Goal: Task Accomplishment & Management: Use online tool/utility

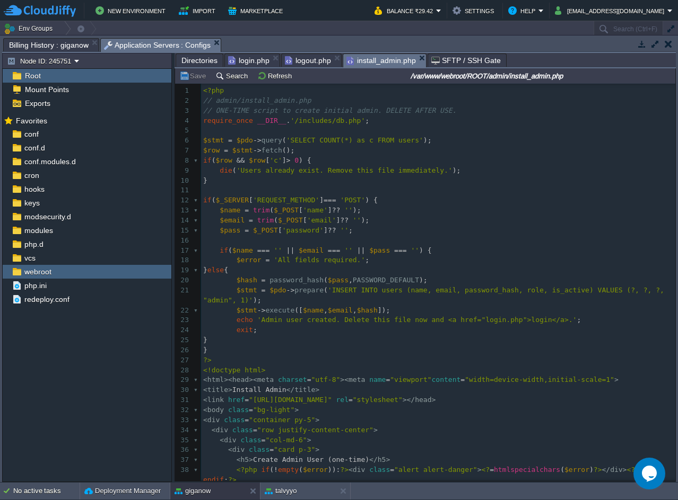
scroll to position [126, 0]
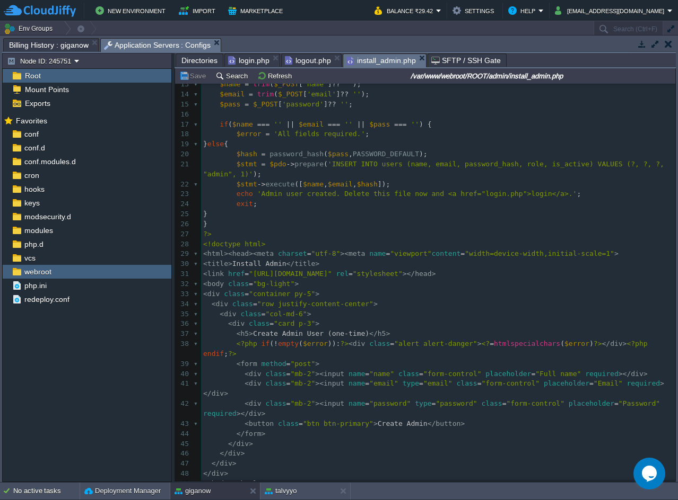
click at [247, 58] on span "login.php" at bounding box center [248, 60] width 41 height 13
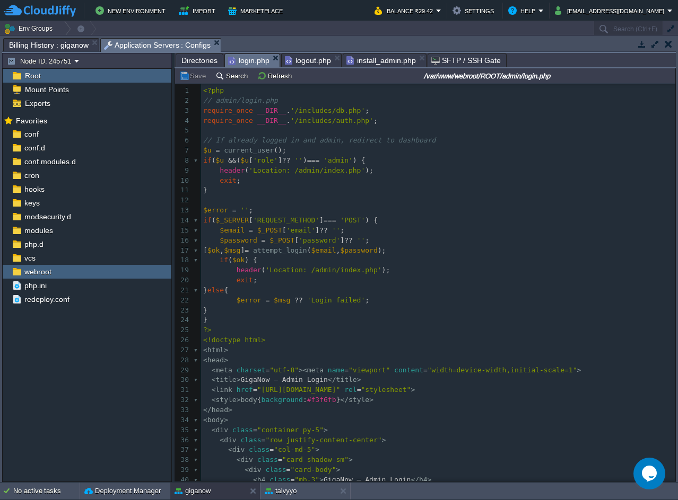
click at [285, 59] on span "logout.php" at bounding box center [308, 60] width 46 height 13
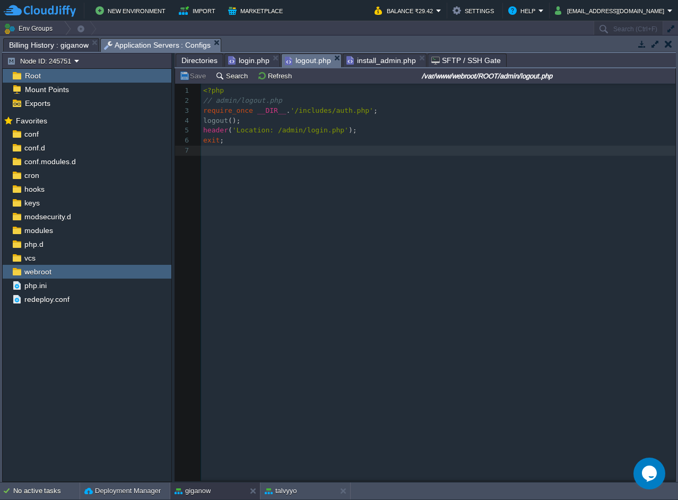
click at [347, 61] on span "install_admin.php" at bounding box center [380, 60] width 69 height 13
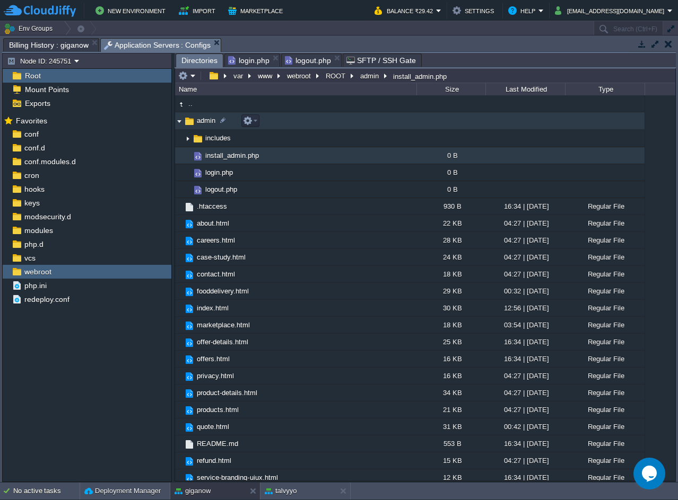
click at [306, 121] on td "admin" at bounding box center [295, 120] width 241 height 17
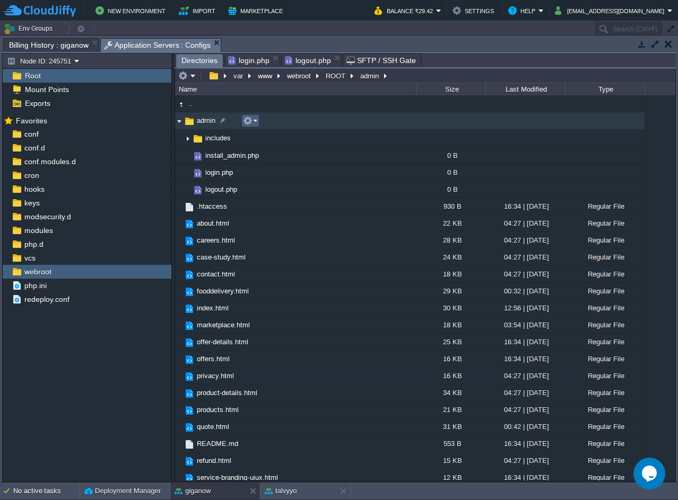
click at [253, 120] on em at bounding box center [250, 121] width 14 height 10
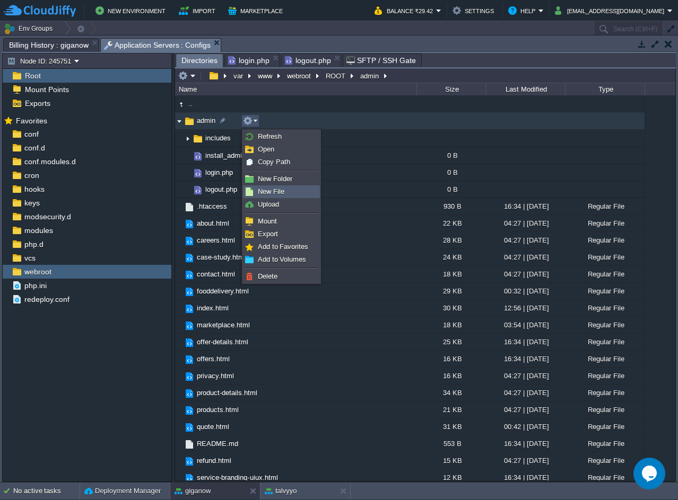
click at [277, 188] on span "New File" at bounding box center [271, 192] width 27 height 8
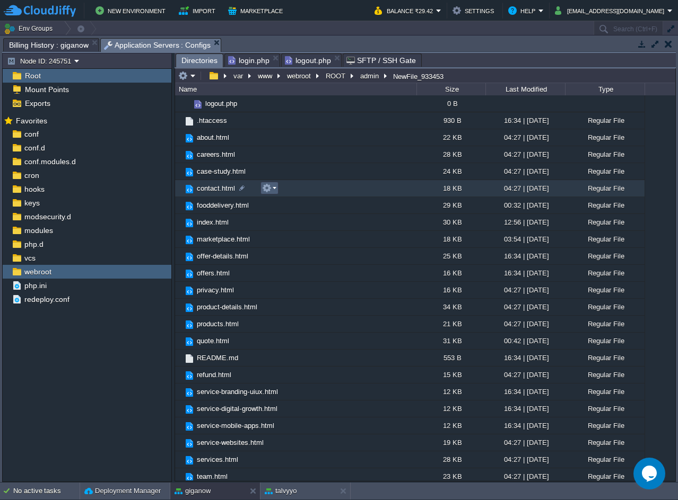
scroll to position [0, 0]
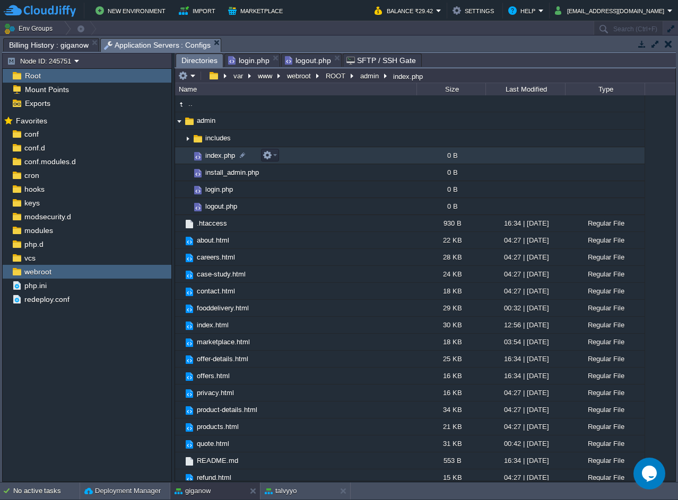
click at [329, 161] on td "index.php" at bounding box center [295, 155] width 241 height 17
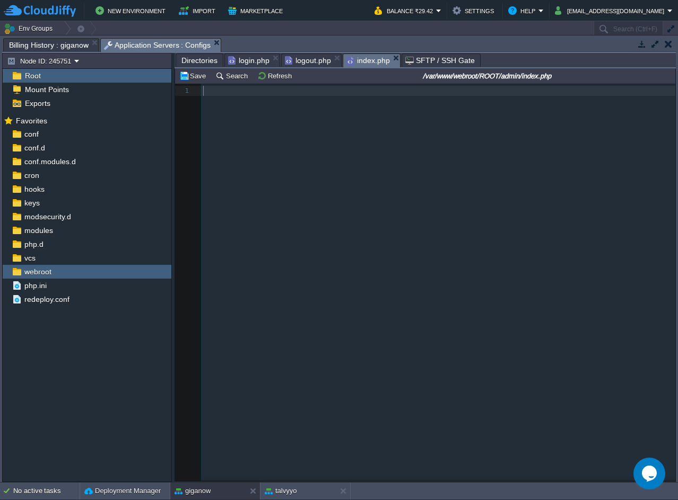
scroll to position [4, 0]
click at [269, 95] on pre "​" at bounding box center [440, 91] width 478 height 10
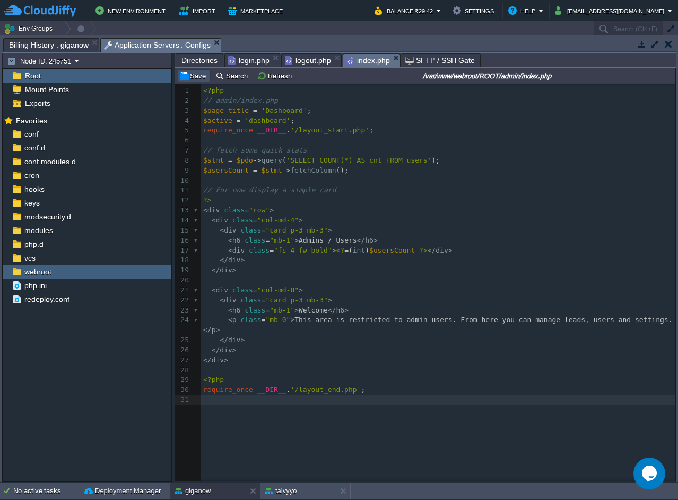
click at [191, 77] on button "Save" at bounding box center [194, 76] width 30 height 10
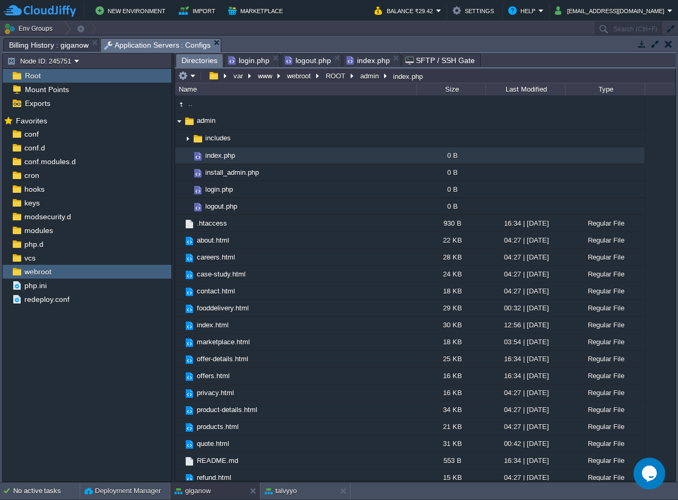
click at [197, 63] on span "Directories" at bounding box center [199, 60] width 36 height 13
click at [273, 58] on em "logout.php" at bounding box center [256, 60] width 56 height 13
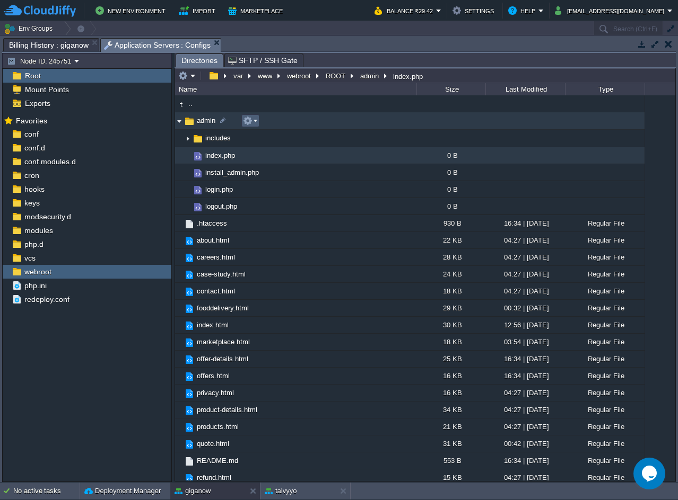
click at [255, 121] on em at bounding box center [250, 121] width 14 height 10
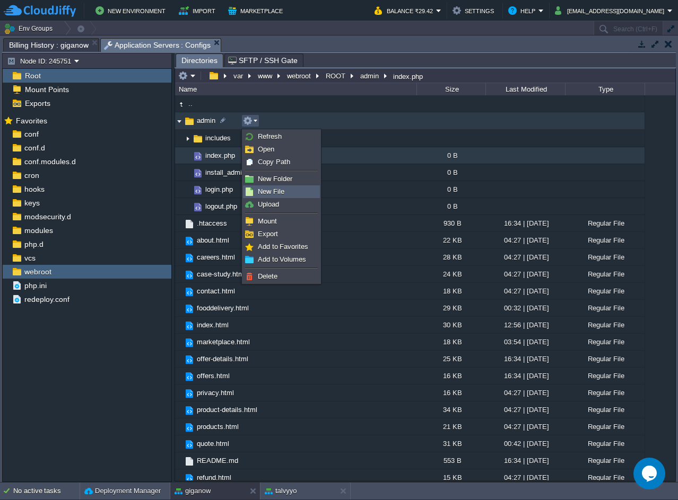
click at [277, 187] on link "New File" at bounding box center [281, 192] width 76 height 12
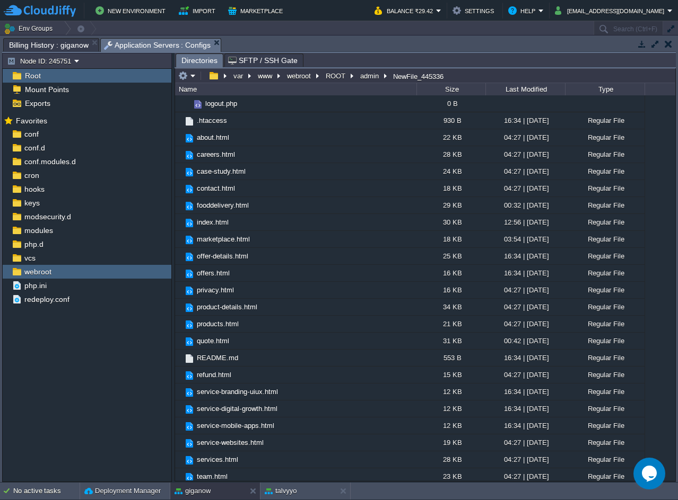
scroll to position [0, 0]
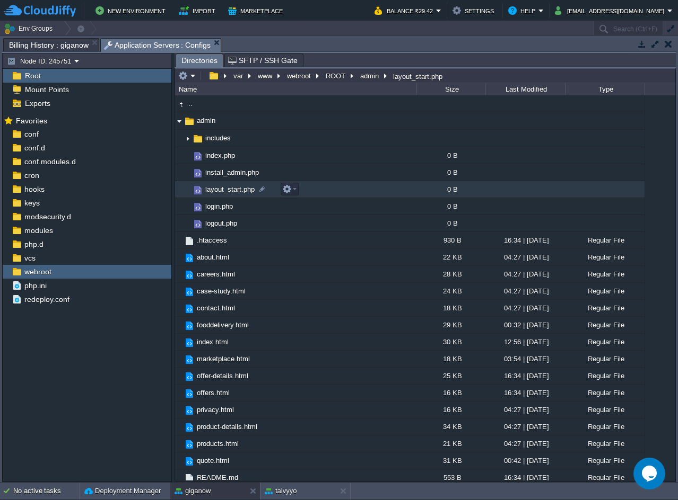
click at [323, 195] on td "layout_start.php" at bounding box center [295, 189] width 241 height 17
click at [200, 65] on span "Directories" at bounding box center [199, 60] width 36 height 13
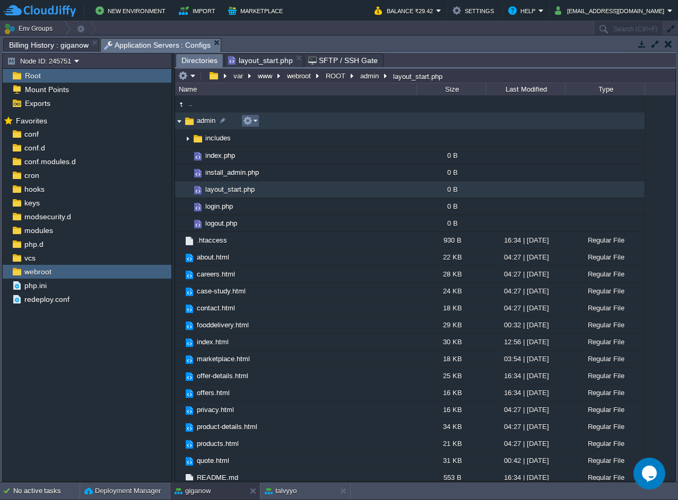
click at [248, 122] on button "button" at bounding box center [248, 121] width 10 height 10
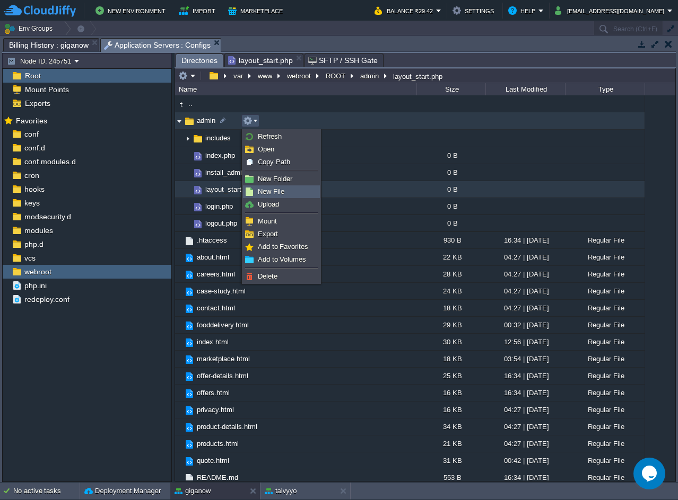
click at [284, 188] on link "New File" at bounding box center [281, 192] width 76 height 12
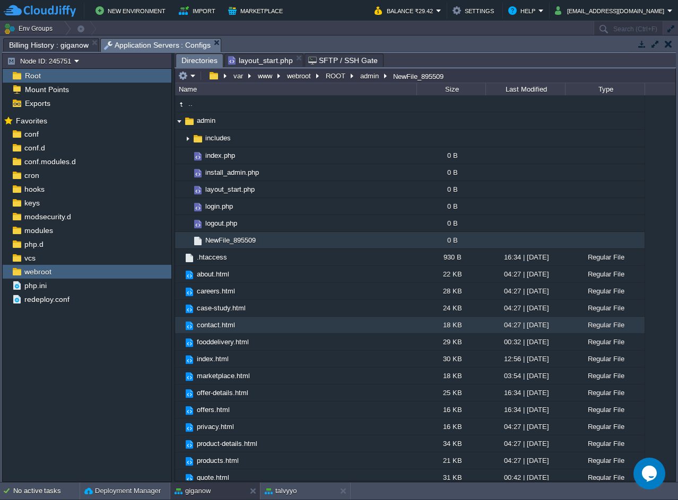
scroll to position [137, 0]
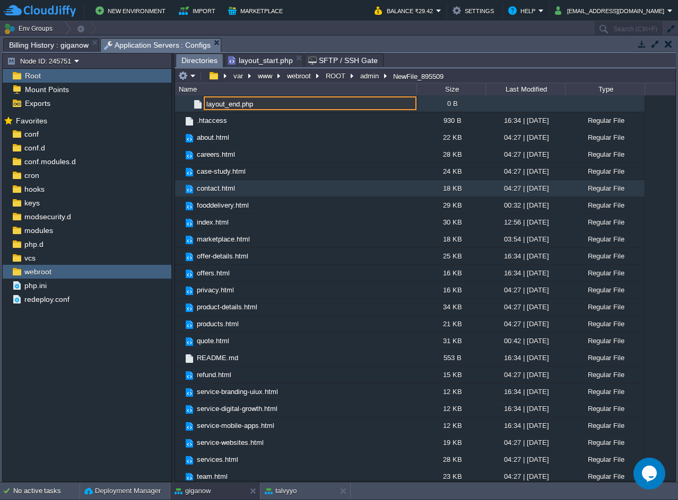
type input "layout_end.php"
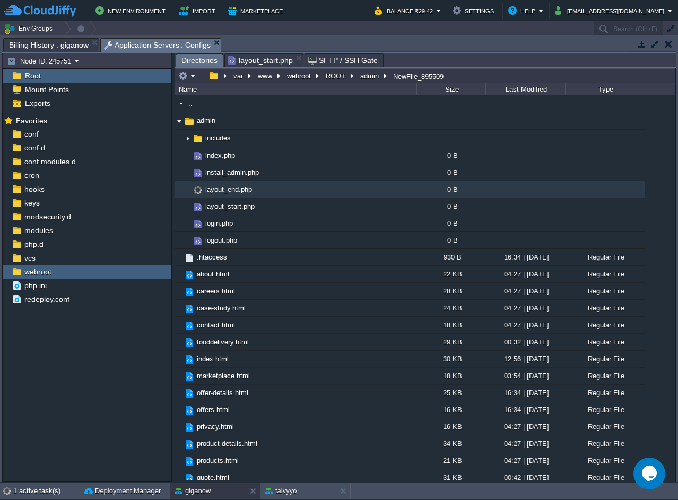
click at [251, 63] on span "layout_start.php" at bounding box center [260, 60] width 65 height 13
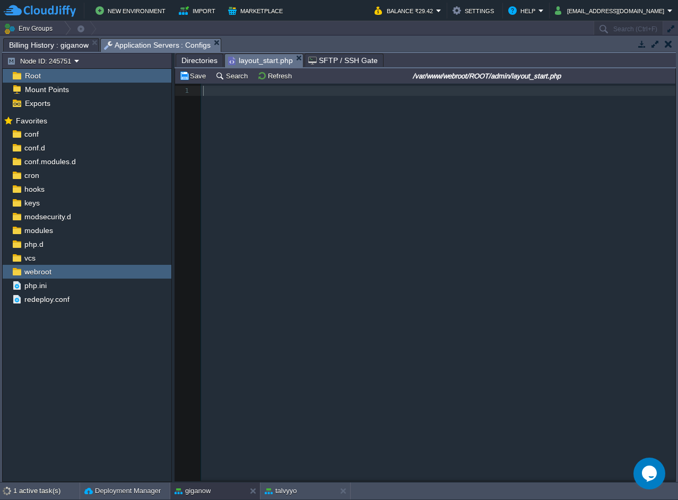
click at [355, 113] on div "1 1 ​" at bounding box center [433, 291] width 516 height 414
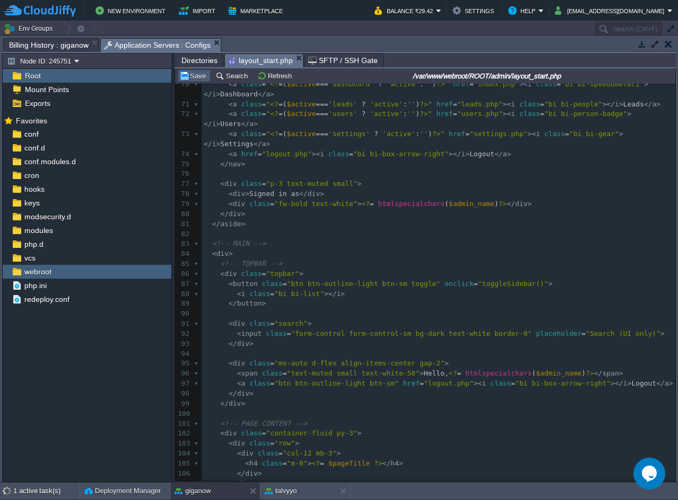
click at [194, 82] on td "Save" at bounding box center [194, 75] width 33 height 13
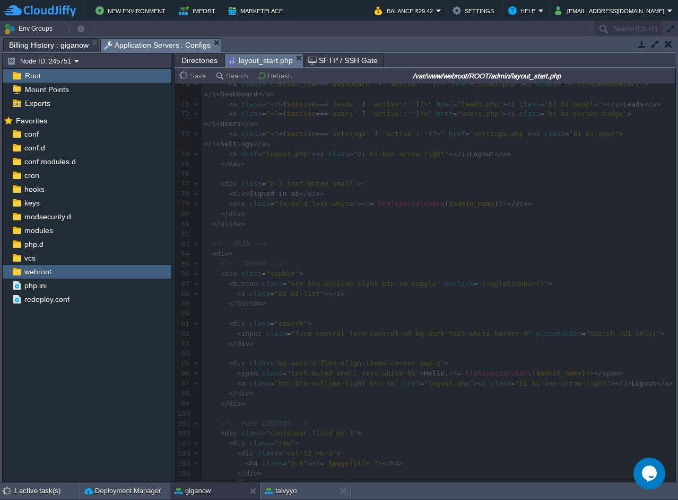
click at [191, 67] on span "Directories" at bounding box center [199, 60] width 36 height 13
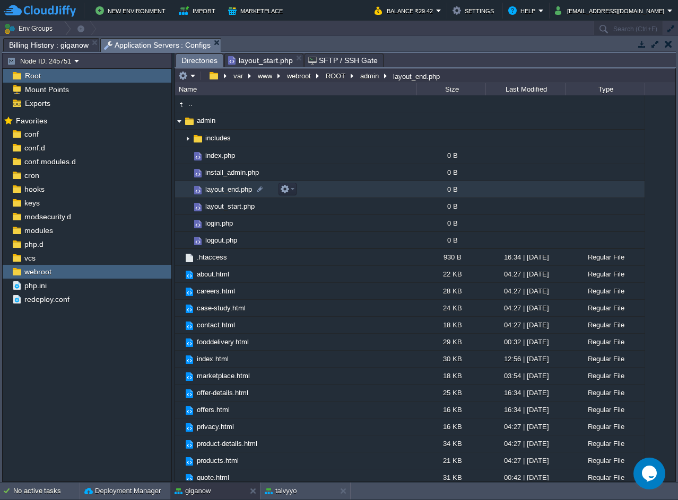
click at [307, 190] on td "layout_end.php" at bounding box center [295, 189] width 241 height 17
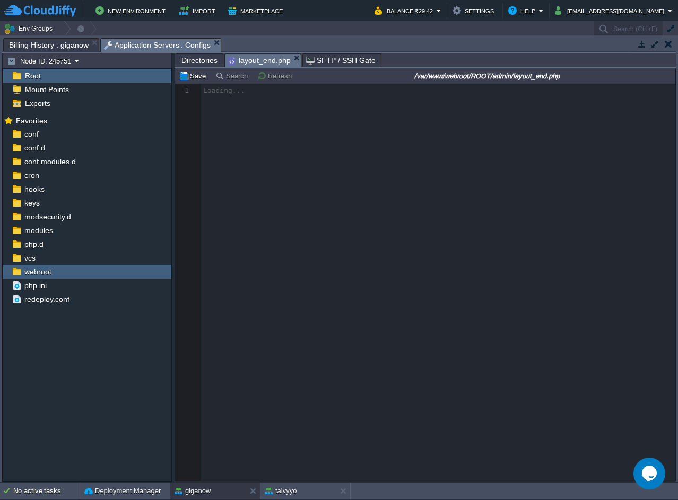
scroll to position [4, 0]
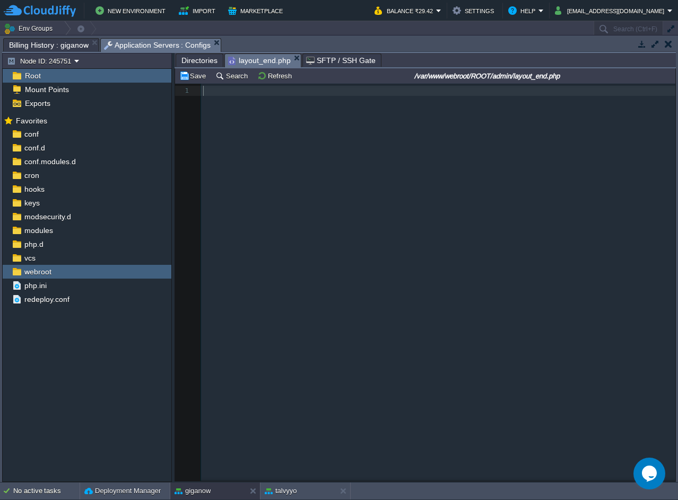
click at [395, 174] on div "1 1 ​" at bounding box center [433, 291] width 516 height 414
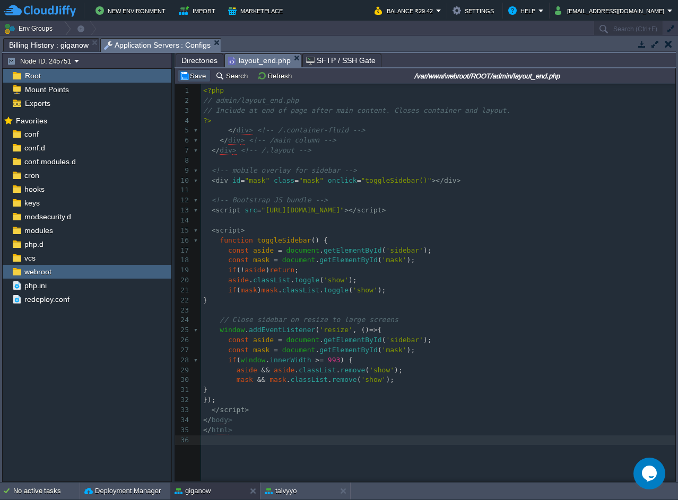
click at [184, 78] on button "Save" at bounding box center [194, 76] width 30 height 10
click at [194, 66] on span "Directories" at bounding box center [199, 60] width 36 height 13
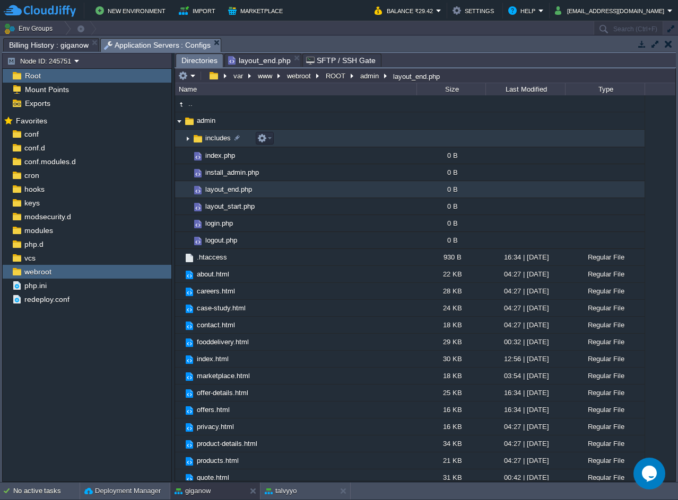
click at [187, 142] on img at bounding box center [187, 138] width 8 height 16
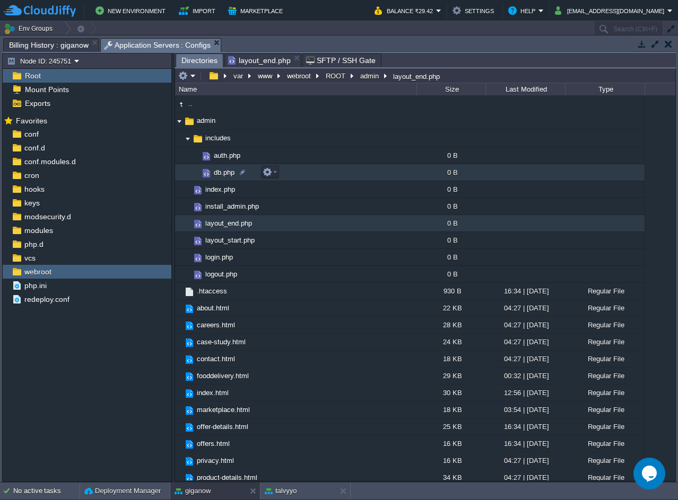
click at [287, 173] on td "db.php" at bounding box center [295, 172] width 241 height 17
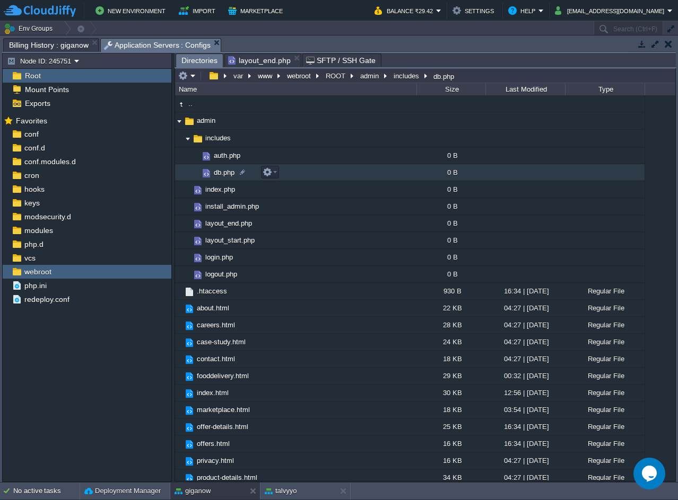
click at [287, 173] on td "db.php" at bounding box center [295, 172] width 241 height 17
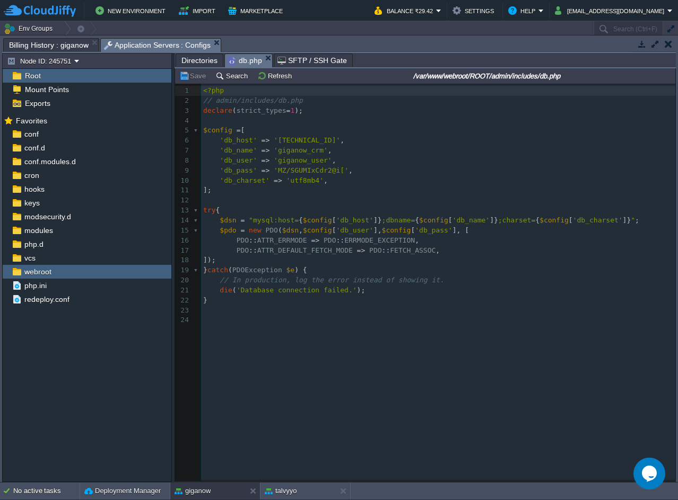
click at [329, 329] on div "24 1 <?php 2 // admin/includes/db.php 3 declare ( strict_types = 1 ); 4 ​ 5 $co…" at bounding box center [433, 291] width 516 height 414
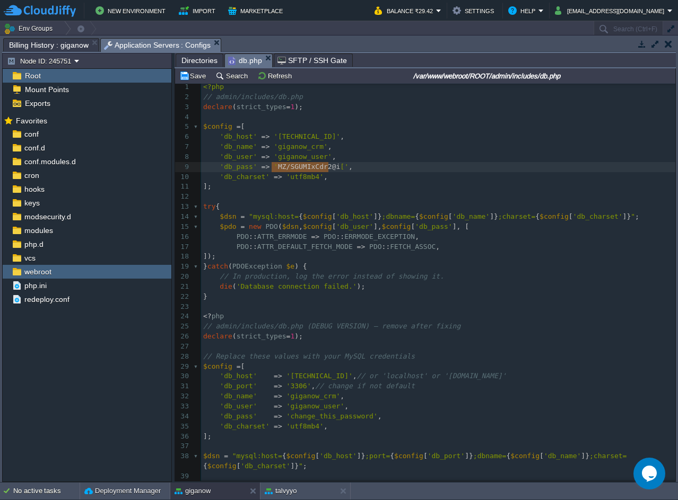
type textarea "MZ/SGUMIxCdr2@i["
drag, startPoint x: 270, startPoint y: 168, endPoint x: 331, endPoint y: 165, distance: 60.5
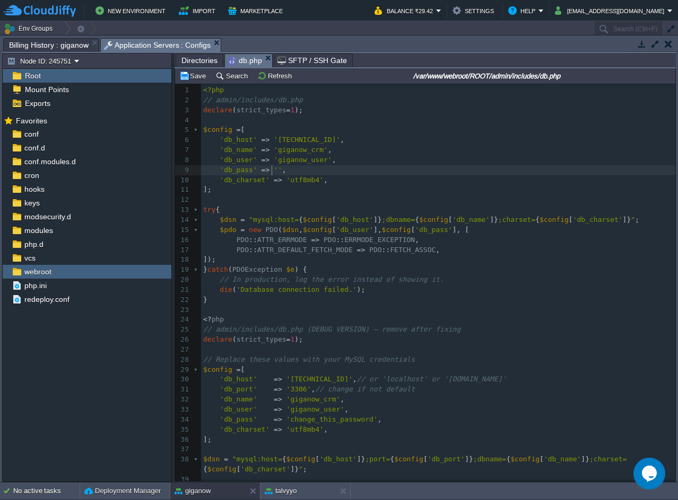
scroll to position [0, 0]
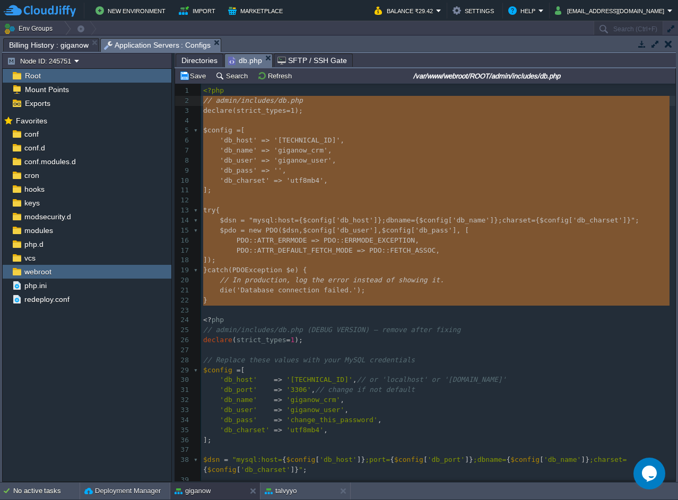
type textarea "<?php // admin/includes/db.php declare(strict_types=1); $config = [ 'db_host' =…"
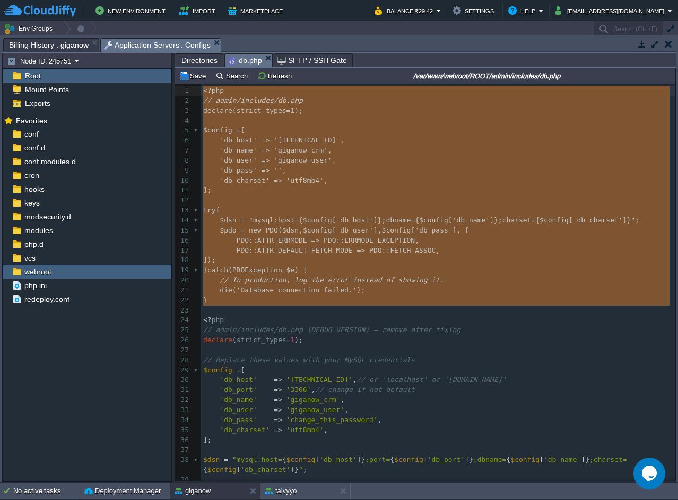
drag, startPoint x: 221, startPoint y: 307, endPoint x: 191, endPoint y: 96, distance: 213.7
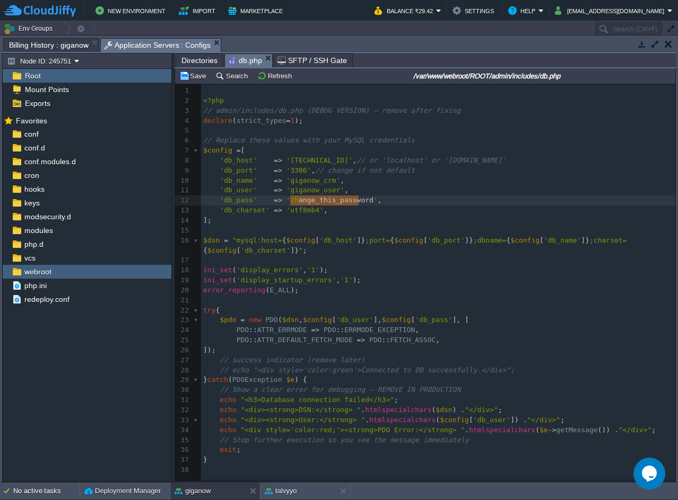
type textarea "change_this_password"
drag, startPoint x: 358, startPoint y: 199, endPoint x: 288, endPoint y: 201, distance: 70.5
paste textarea
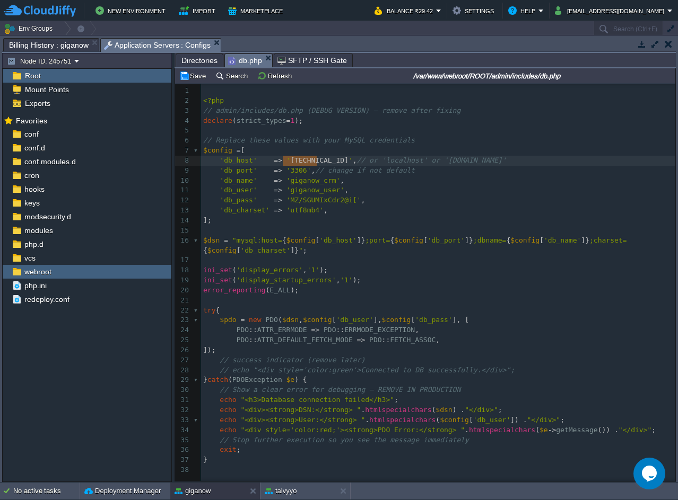
drag, startPoint x: 316, startPoint y: 161, endPoint x: 314, endPoint y: 181, distance: 20.8
type textarea "localhost"
click at [197, 75] on button "Save" at bounding box center [194, 76] width 30 height 10
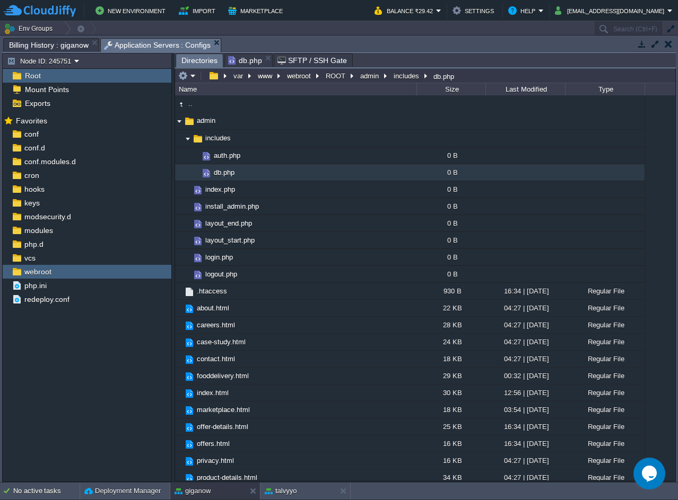
click at [200, 61] on span "Directories" at bounding box center [199, 60] width 36 height 13
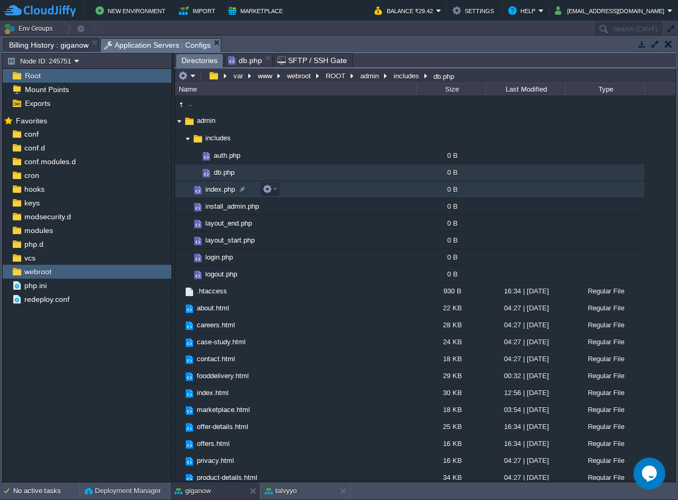
click at [286, 196] on td "index.php" at bounding box center [295, 189] width 241 height 17
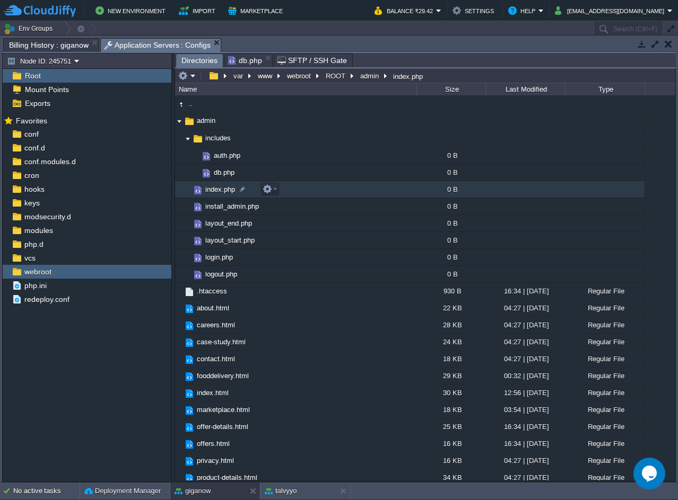
click at [286, 196] on td "index.php" at bounding box center [295, 189] width 241 height 17
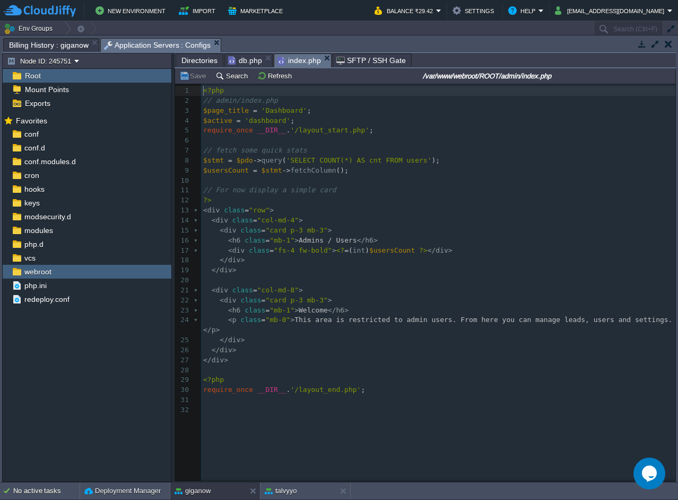
scroll to position [4, 0]
click at [207, 68] on div "Directories db.php index.php SFTP / SSH Gate" at bounding box center [424, 60] width 501 height 15
click at [205, 64] on span "Directories" at bounding box center [199, 60] width 36 height 13
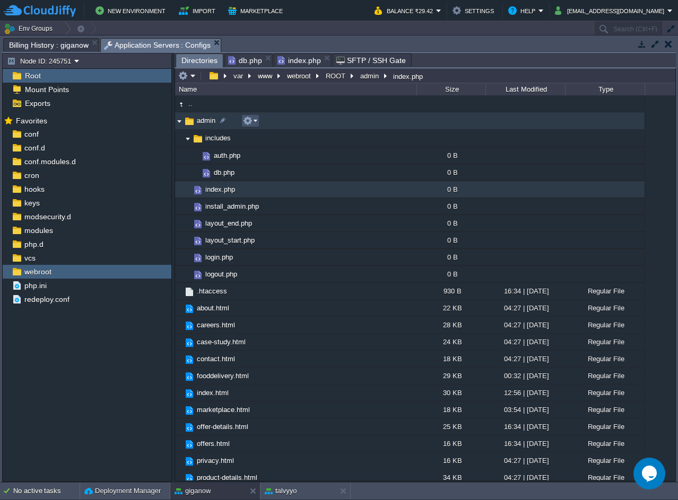
click at [248, 125] on button "button" at bounding box center [248, 121] width 10 height 10
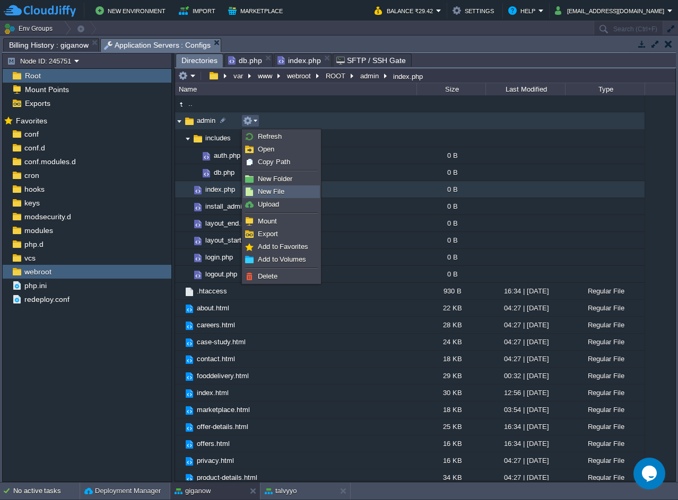
click at [267, 190] on span "New File" at bounding box center [271, 192] width 27 height 8
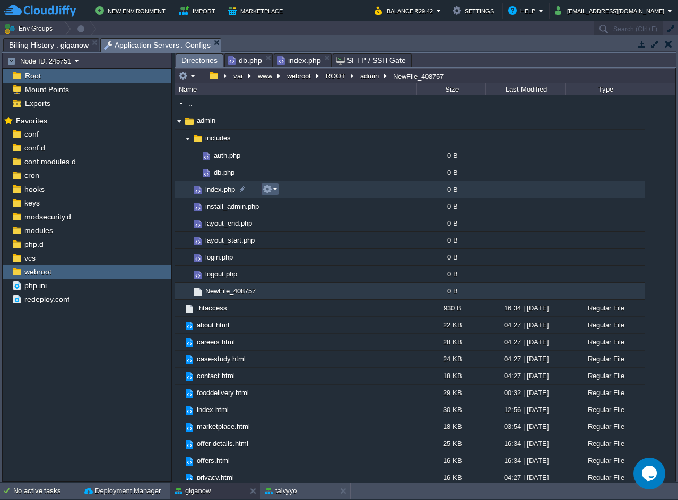
scroll to position [188, 0]
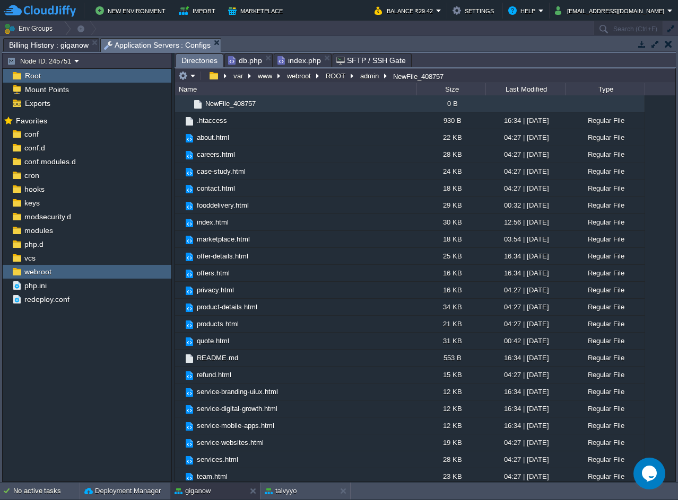
paste input "diagnose.php"
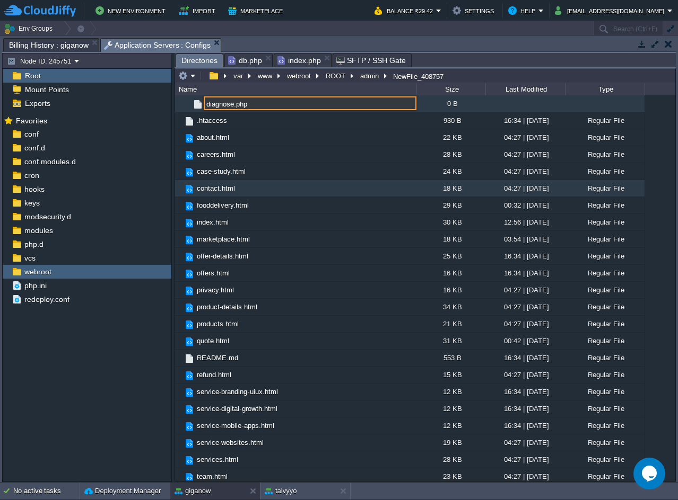
type input "diagnose.php"
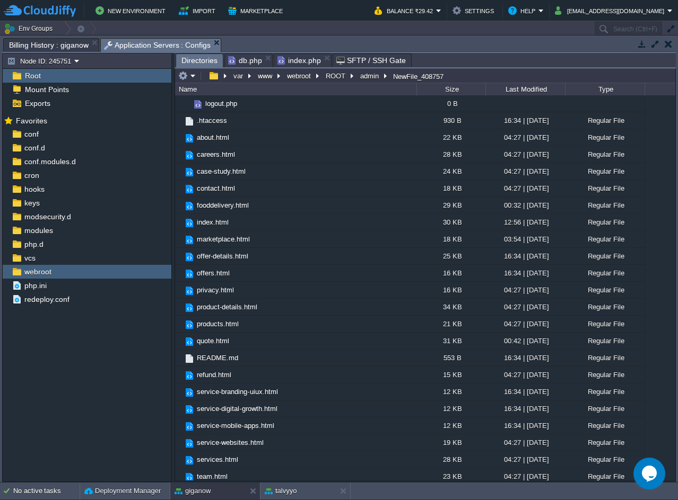
scroll to position [0, 0]
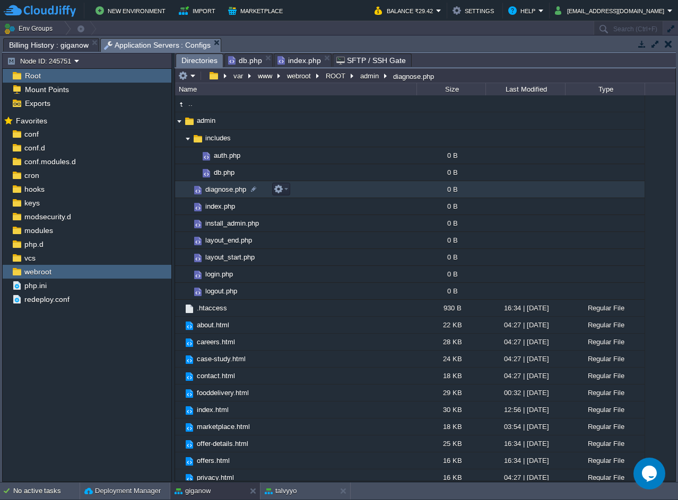
click at [301, 190] on td "diagnose.php" at bounding box center [295, 189] width 241 height 17
click at [302, 191] on td "diagnose.php" at bounding box center [295, 189] width 241 height 17
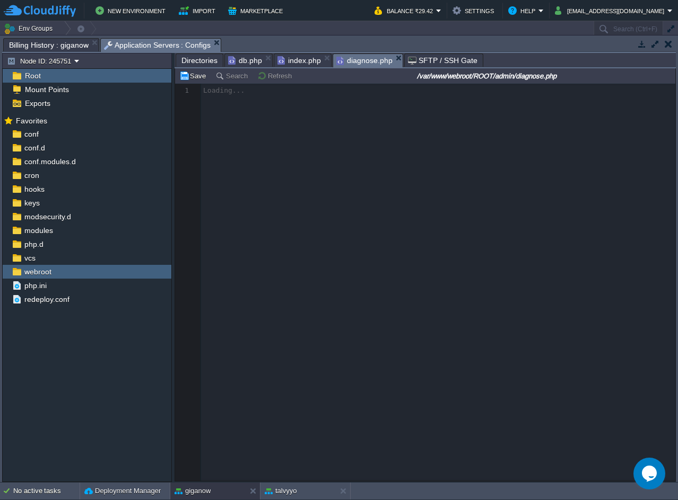
scroll to position [4, 0]
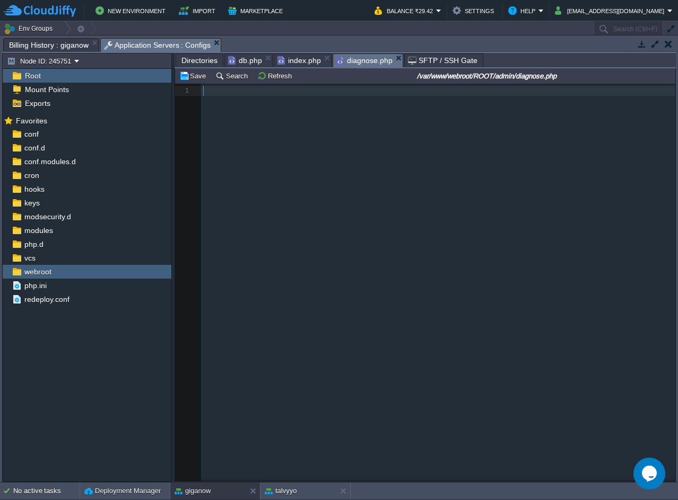
click at [315, 105] on div "1 1 ​" at bounding box center [433, 291] width 516 height 414
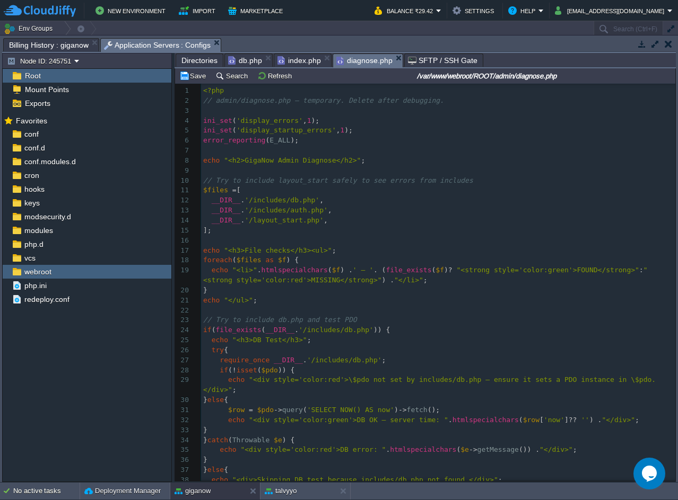
scroll to position [166, 0]
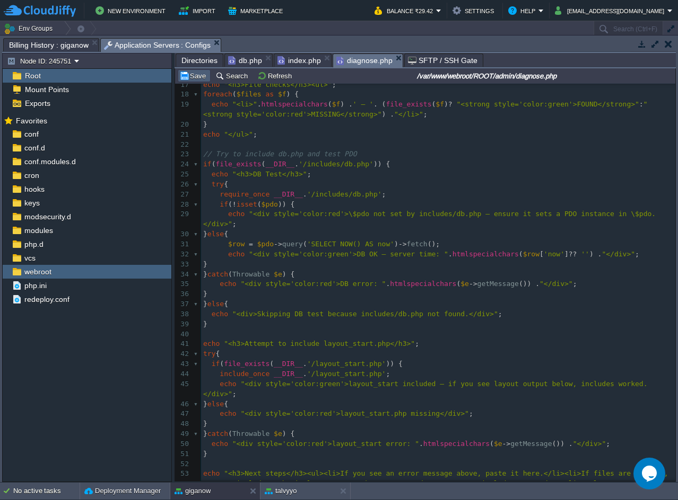
click at [189, 80] on button "Save" at bounding box center [194, 76] width 30 height 10
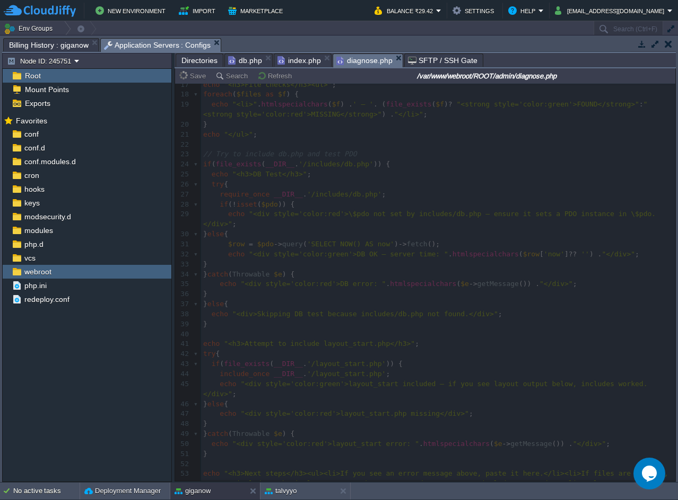
click at [206, 63] on span "Directories" at bounding box center [199, 60] width 36 height 13
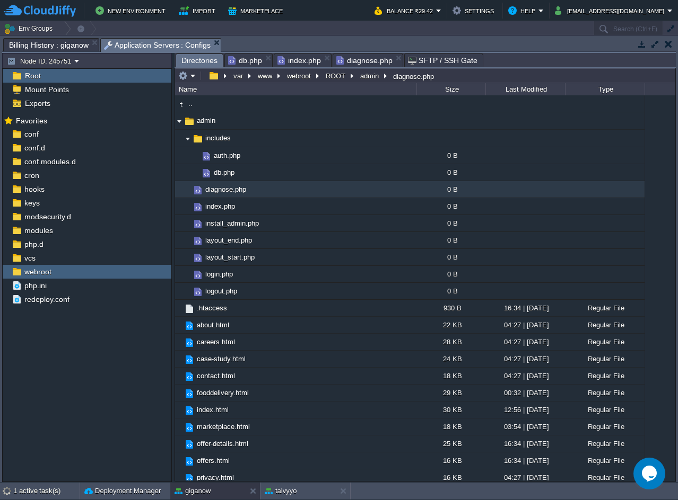
click at [292, 66] on span "index.php" at bounding box center [298, 60] width 43 height 13
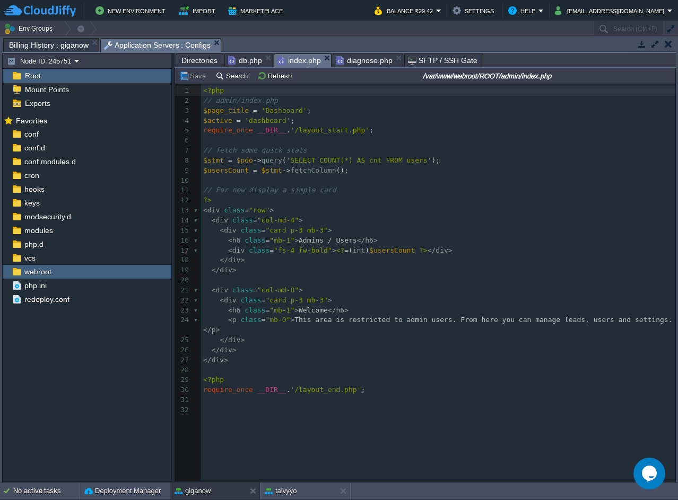
click at [313, 125] on pre "$active = 'dashboard' ;" at bounding box center [440, 121] width 478 height 10
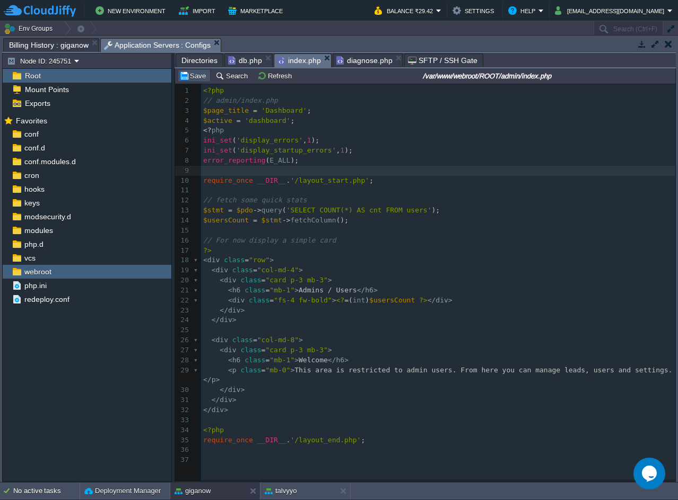
click at [182, 79] on button "Save" at bounding box center [194, 76] width 30 height 10
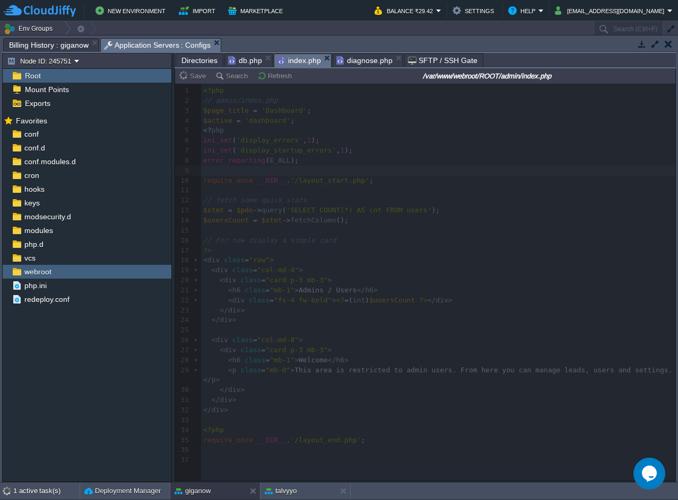
click at [253, 60] on span "db.php" at bounding box center [245, 60] width 34 height 13
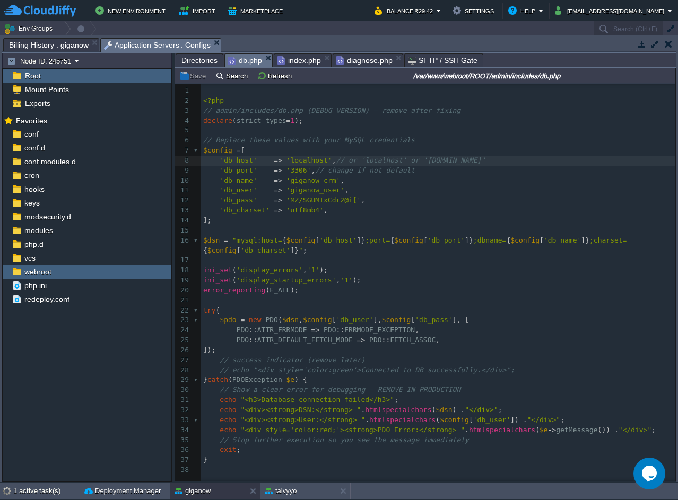
click at [301, 62] on span "index.php" at bounding box center [298, 60] width 43 height 13
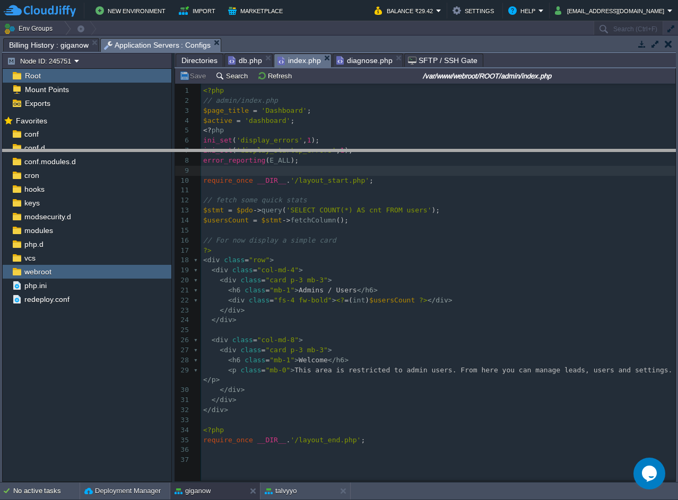
drag, startPoint x: 588, startPoint y: 38, endPoint x: 612, endPoint y: 154, distance: 118.1
click at [613, 154] on body "New Environment Import Marketplace Bonus ₹0.00 Upgrade Account Balance ₹29.42 S…" at bounding box center [339, 250] width 678 height 500
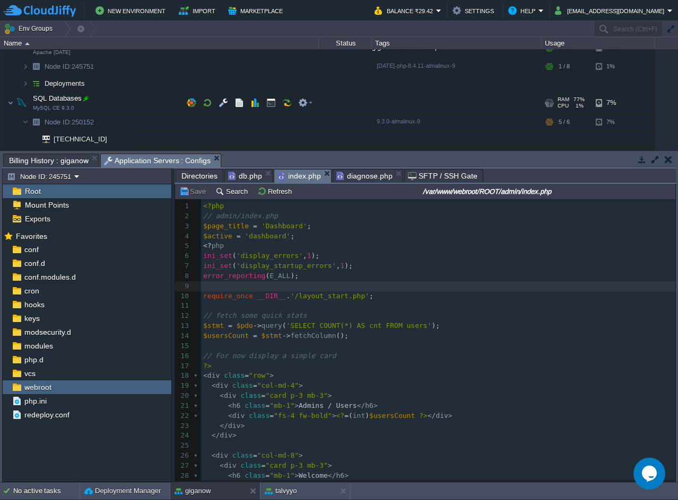
scroll to position [53, 0]
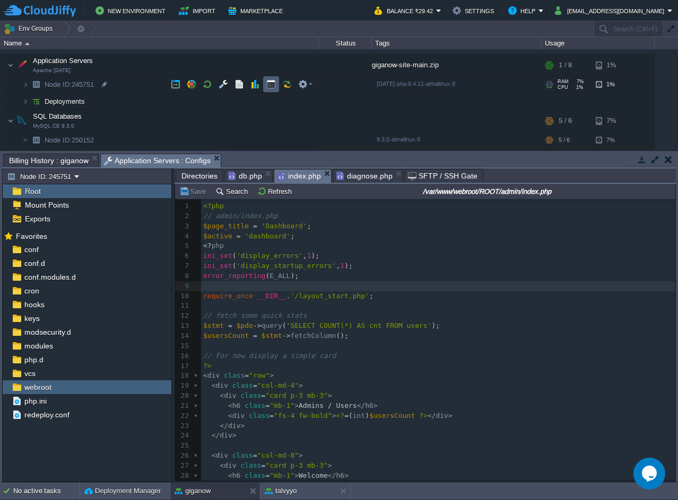
click at [266, 89] on td at bounding box center [271, 84] width 16 height 16
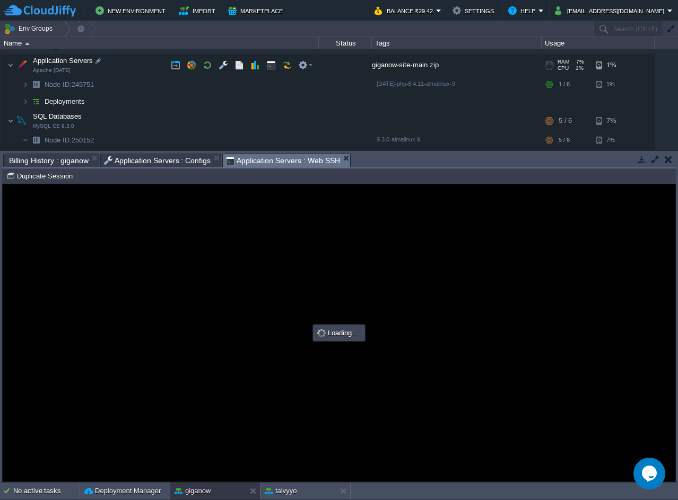
scroll to position [0, 0]
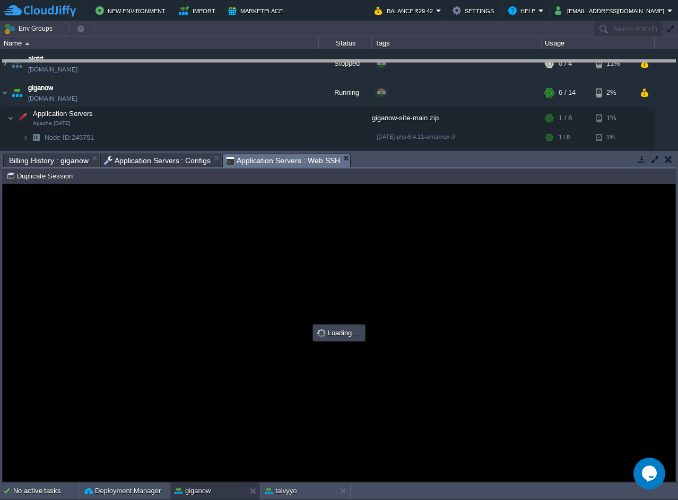
drag, startPoint x: 365, startPoint y: 161, endPoint x: 351, endPoint y: 66, distance: 95.9
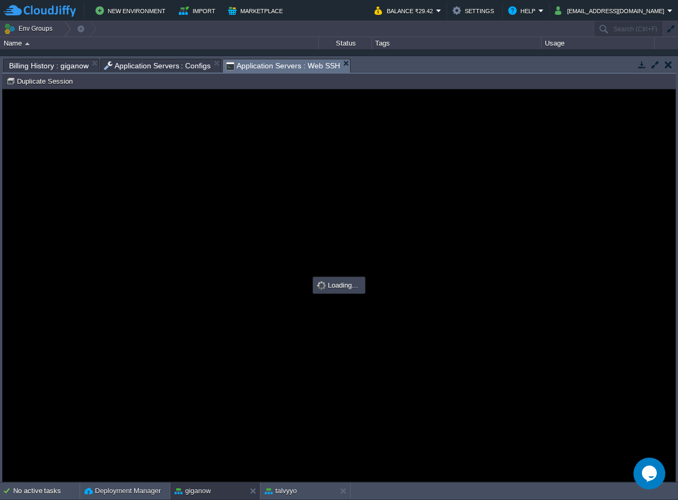
type input "#000000"
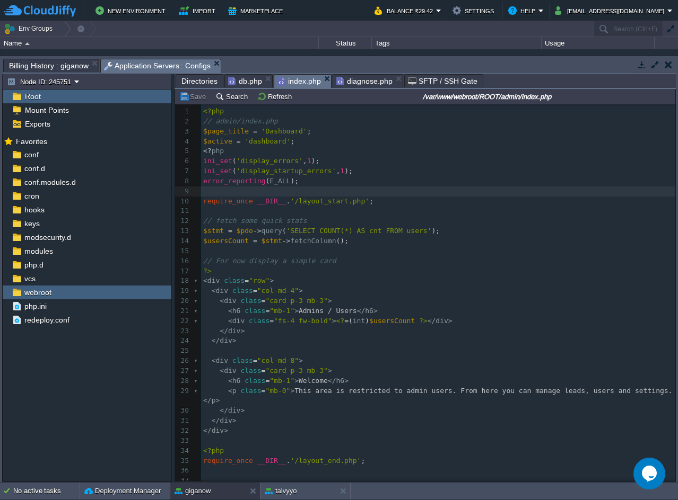
drag, startPoint x: 205, startPoint y: 81, endPoint x: 221, endPoint y: 93, distance: 19.7
click at [205, 81] on span "Directories" at bounding box center [199, 81] width 36 height 13
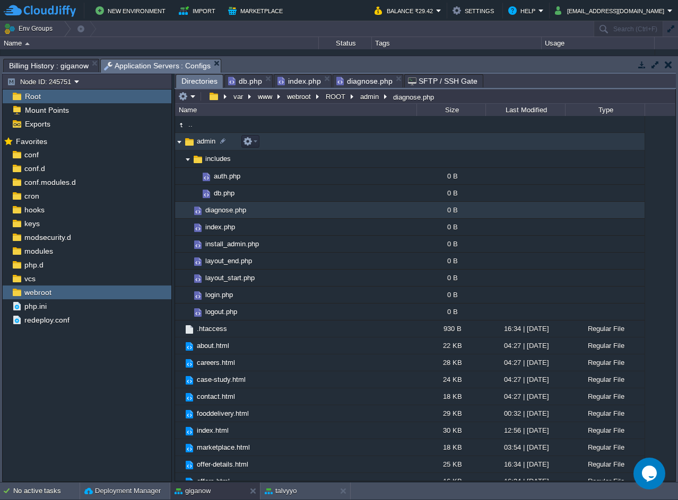
click at [270, 148] on td "admin" at bounding box center [295, 141] width 241 height 17
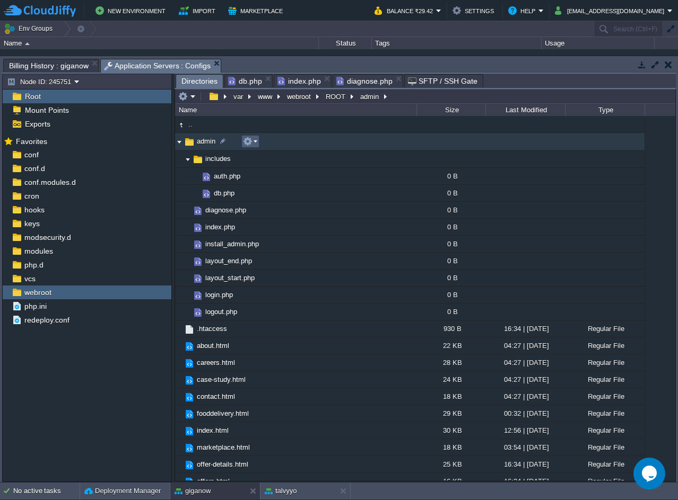
click at [251, 140] on button "button" at bounding box center [248, 142] width 10 height 10
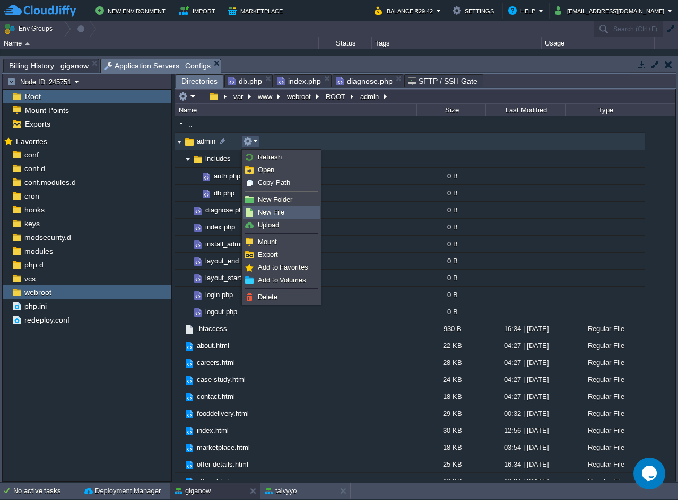
click at [261, 208] on span "New File" at bounding box center [271, 212] width 27 height 8
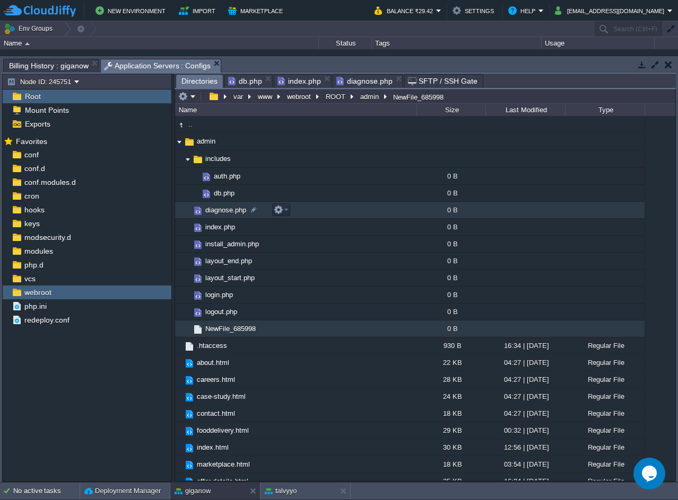
scroll to position [205, 0]
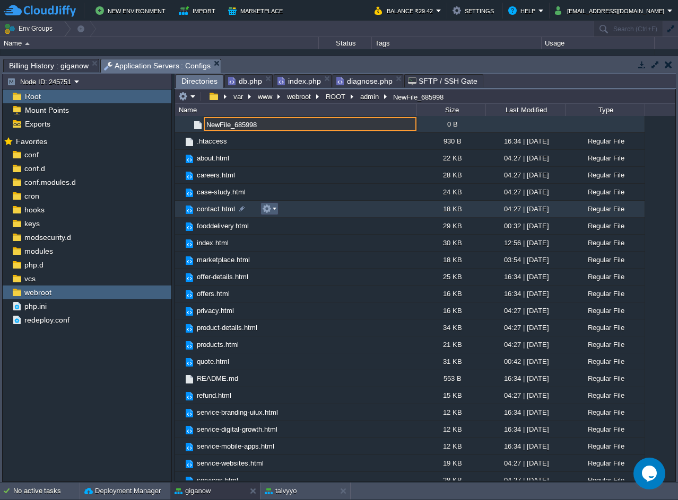
paste input "sudo tail -n 200 /var/log/apache2/error.log"
type input "sudo tail -n 200 /var/log/apache2/error.log"
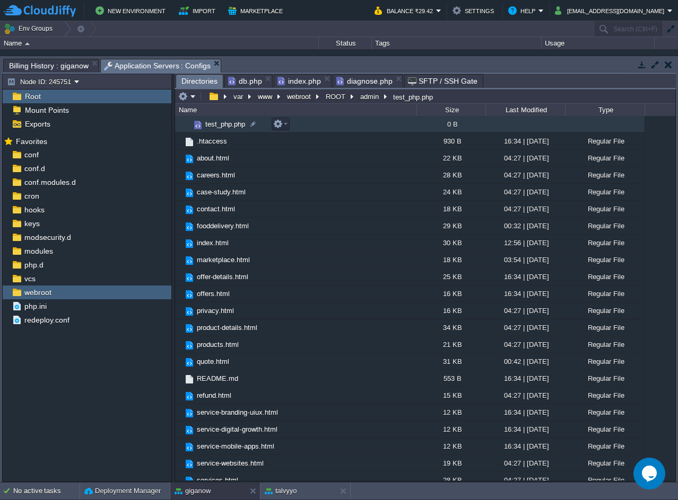
click at [309, 127] on td "test_php.php" at bounding box center [295, 124] width 241 height 17
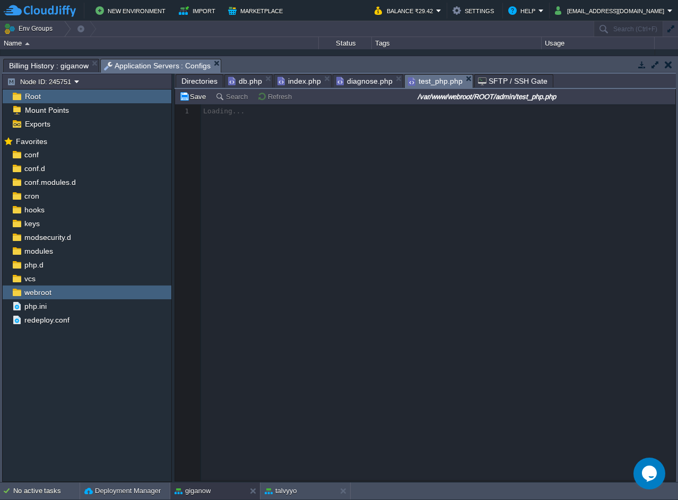
scroll to position [4, 0]
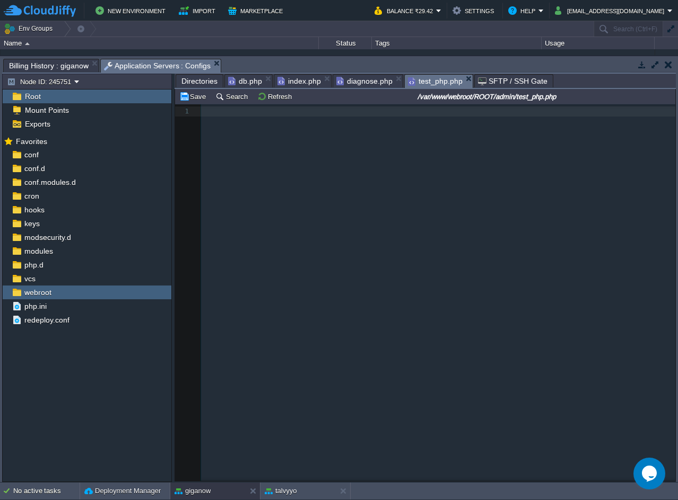
click at [225, 114] on pre "​" at bounding box center [440, 112] width 478 height 10
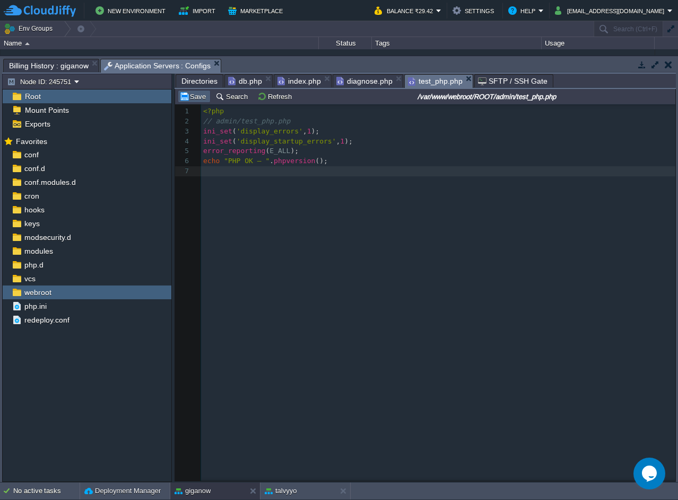
click at [196, 98] on button "Save" at bounding box center [194, 97] width 30 height 10
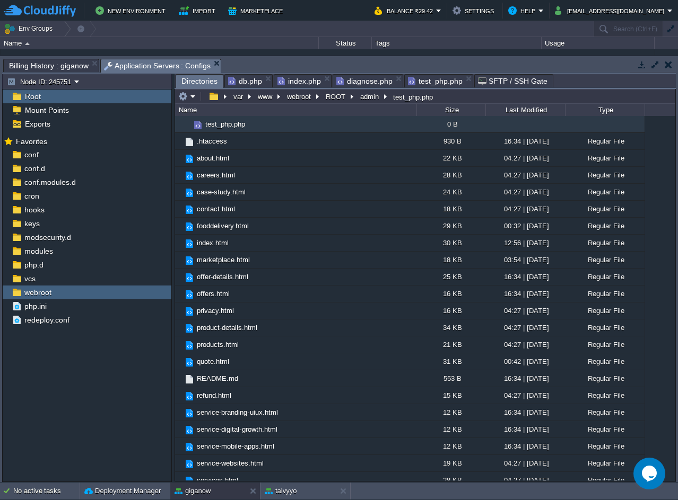
click at [197, 87] on span "Directories" at bounding box center [199, 81] width 36 height 13
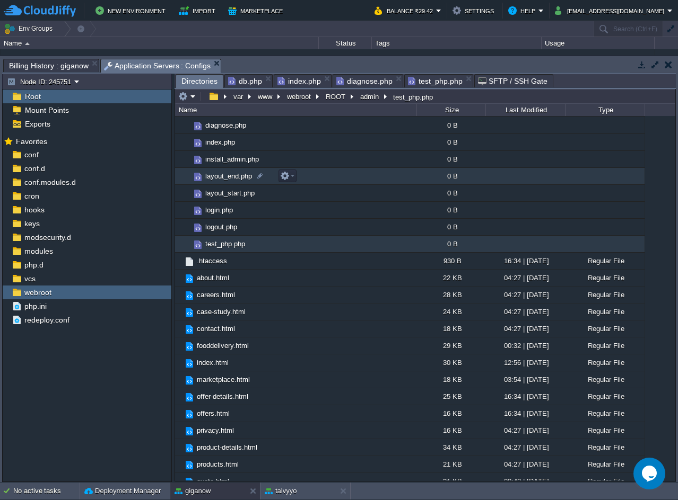
scroll to position [0, 0]
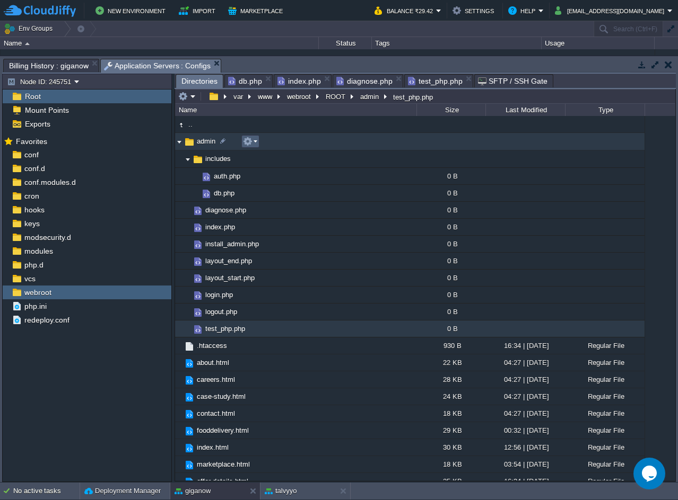
click at [248, 143] on button "button" at bounding box center [248, 142] width 10 height 10
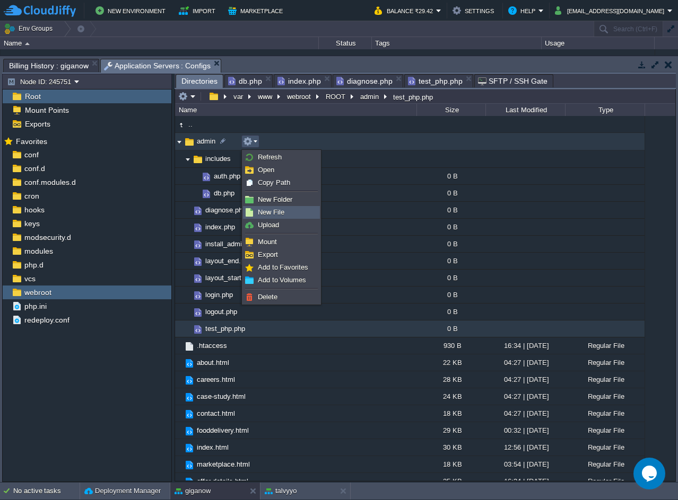
click at [272, 211] on span "New File" at bounding box center [271, 212] width 27 height 8
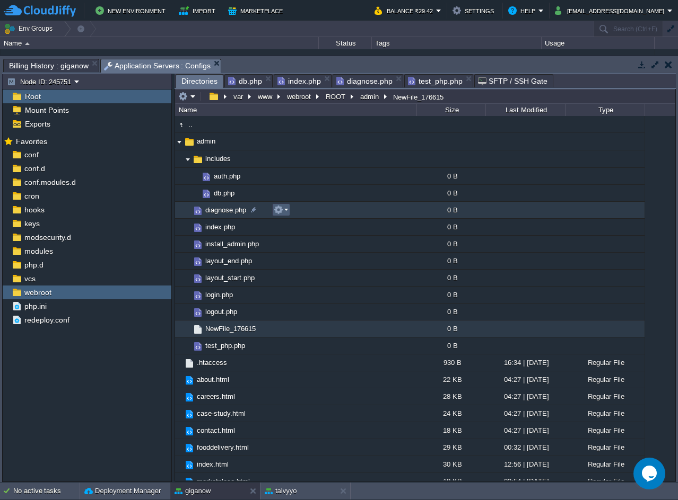
scroll to position [205, 0]
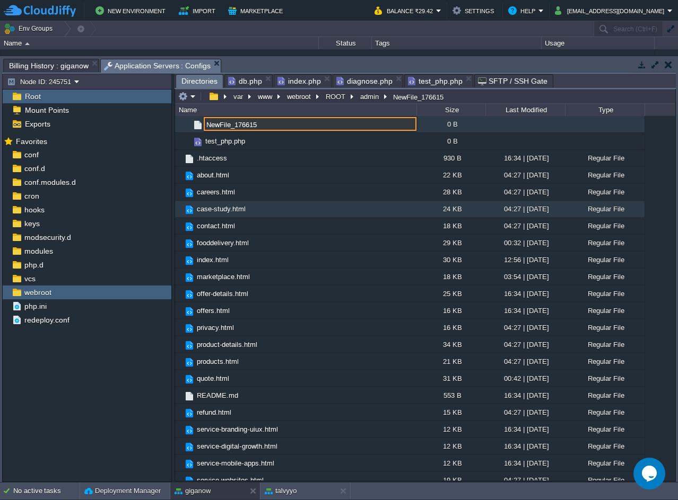
paste input "test_db_include.php"
type input "test_db_include.php"
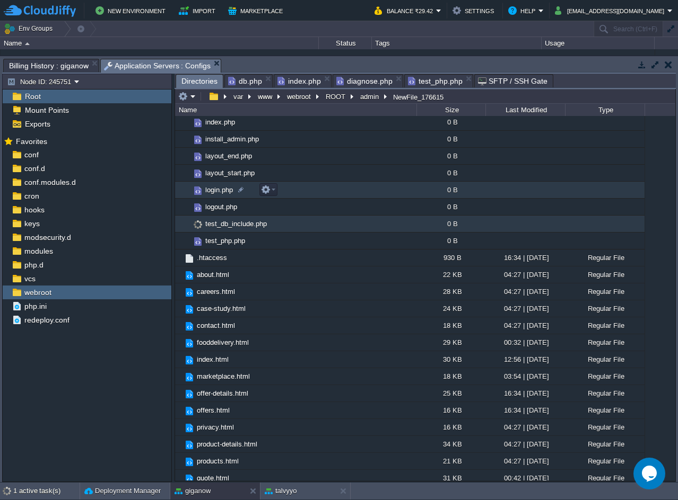
scroll to position [99, 0]
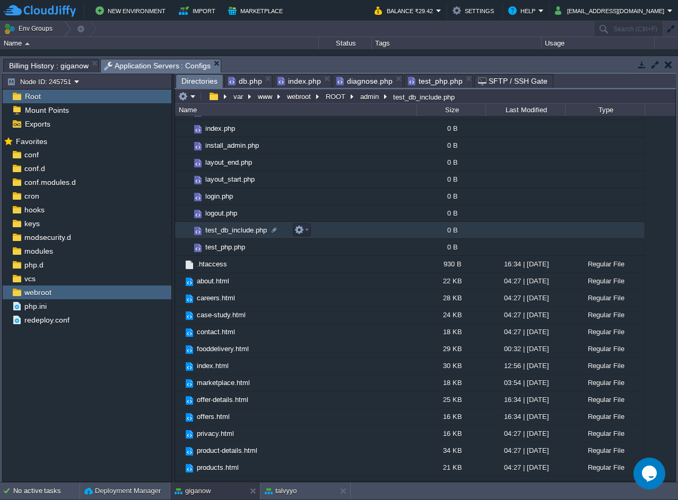
click at [367, 235] on td "test_db_include.php" at bounding box center [295, 230] width 241 height 17
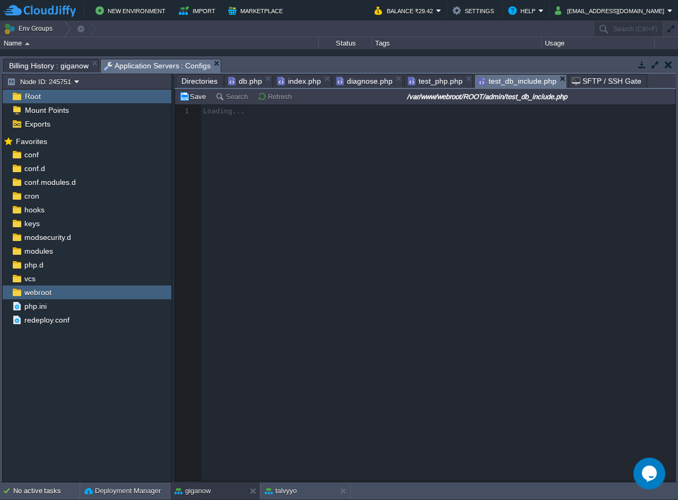
scroll to position [4, 0]
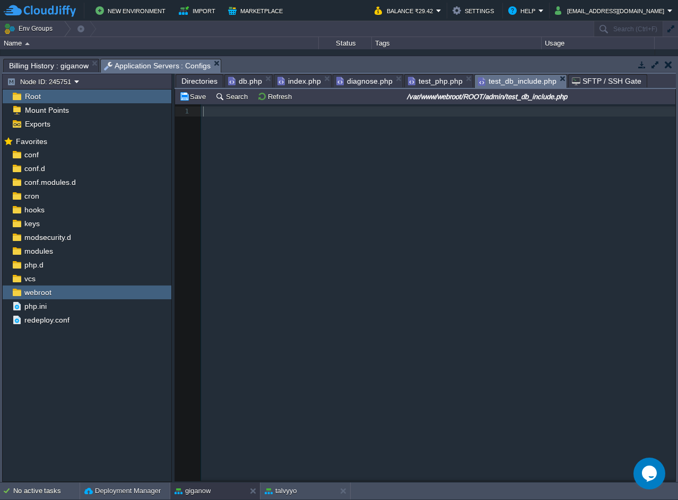
click at [235, 117] on pre "​" at bounding box center [440, 112] width 478 height 10
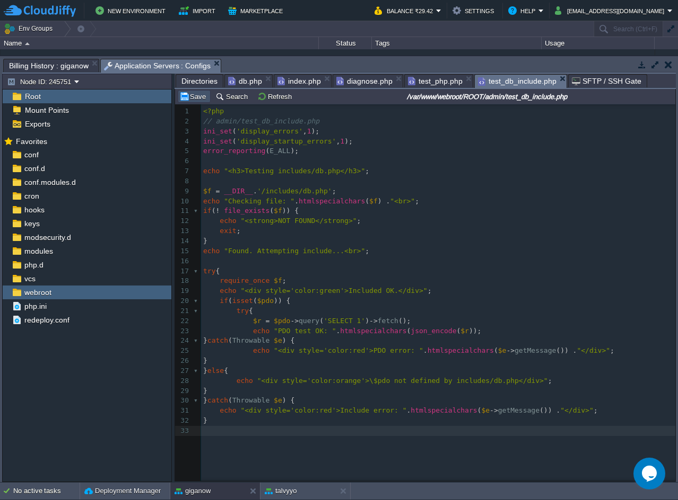
click at [187, 101] on button "Save" at bounding box center [194, 97] width 30 height 10
click at [478, 284] on pre "require_once $f ;" at bounding box center [440, 281] width 478 height 10
type textarea "<?php // admin/test_db_include.php ini_set('display_errors', 1); ini_set('displ…"
click at [241, 80] on span "db.php" at bounding box center [245, 81] width 34 height 13
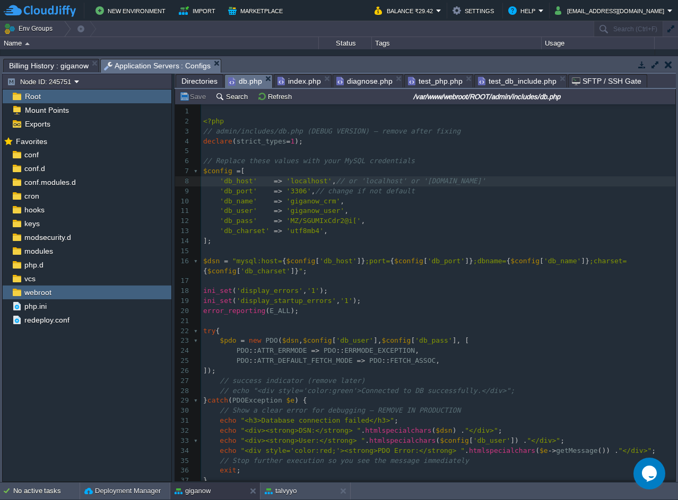
click at [209, 113] on pre "​" at bounding box center [438, 112] width 474 height 10
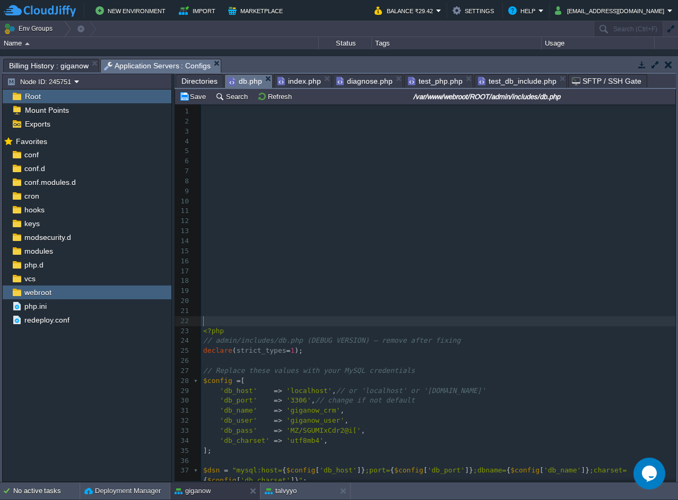
click at [209, 113] on pre "​" at bounding box center [438, 112] width 474 height 10
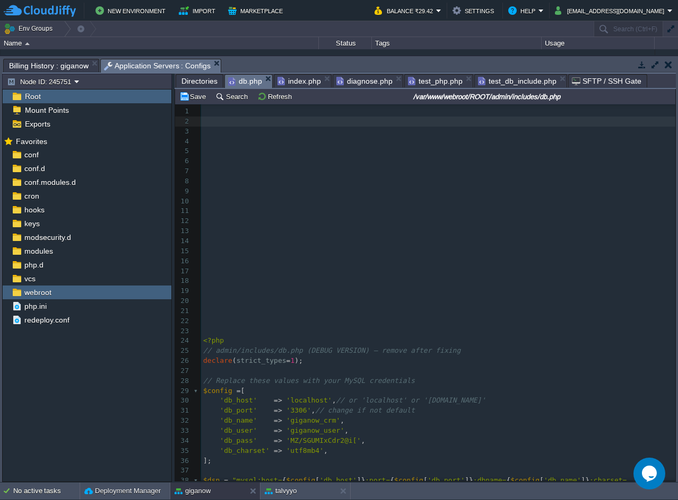
paste textarea "M"
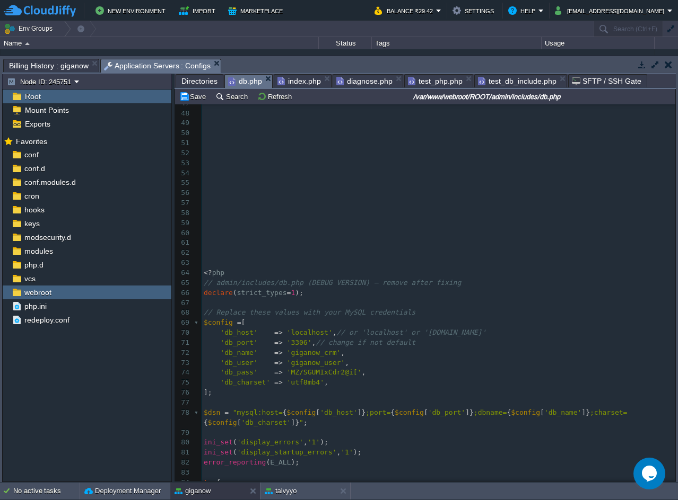
scroll to position [532, 0]
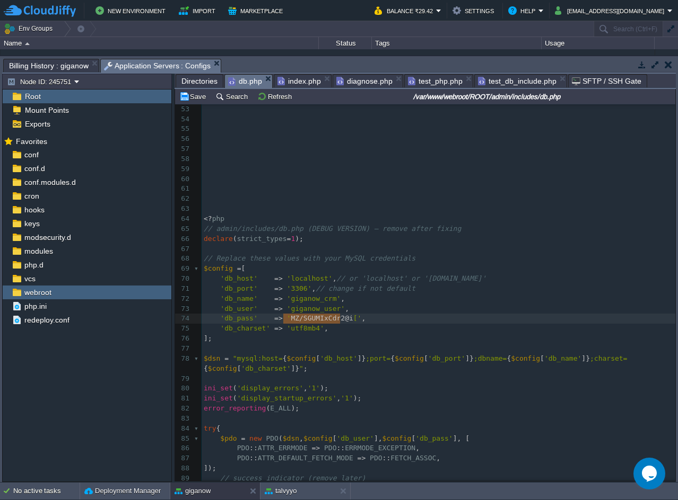
type textarea "MZ/SGUMIxCdr2@i["
drag, startPoint x: 283, startPoint y: 319, endPoint x: 342, endPoint y: 324, distance: 59.0
click at [338, 333] on pre "'db_charset' => 'utf8mb4' ," at bounding box center [437, 329] width 473 height 10
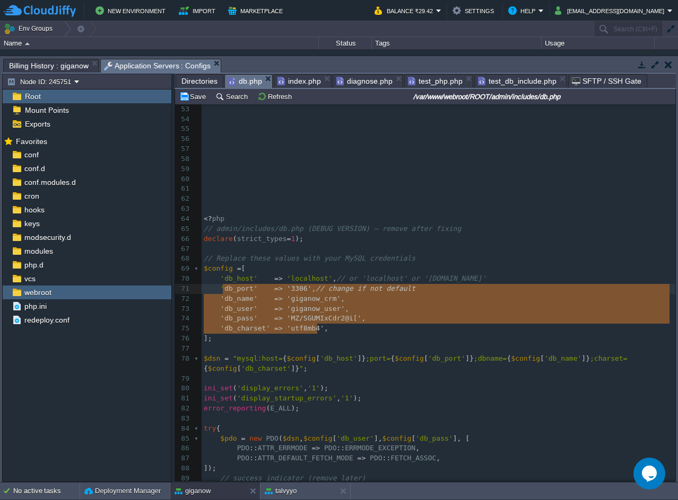
type textarea "'db_host' => 'localhost', // or 'localhost' or '[DOMAIN_NAME]' 'db_port' => '33…"
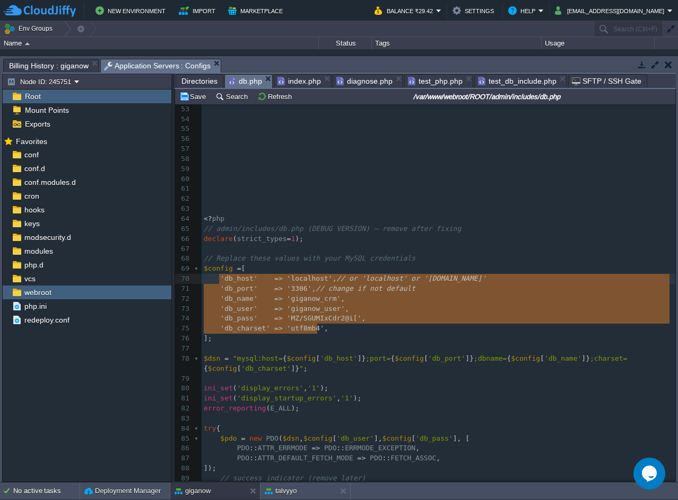
drag, startPoint x: 336, startPoint y: 334, endPoint x: 221, endPoint y: 286, distance: 125.2
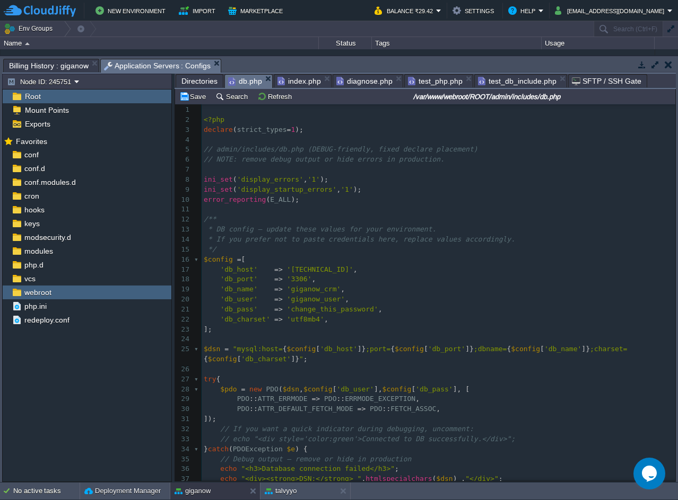
scroll to position [0, 0]
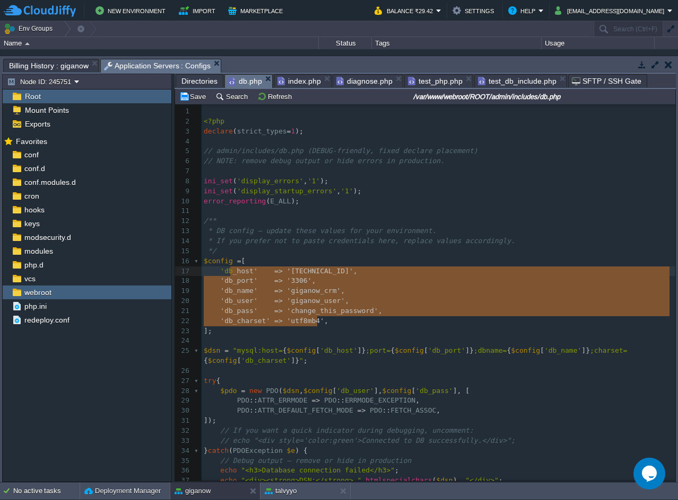
type textarea "'db_host' => '[TECHNICAL_ID]', 'db_port' => '3306', 'db_name' => 'giganow_crm',…"
drag, startPoint x: 329, startPoint y: 322, endPoint x: 217, endPoint y: 273, distance: 121.8
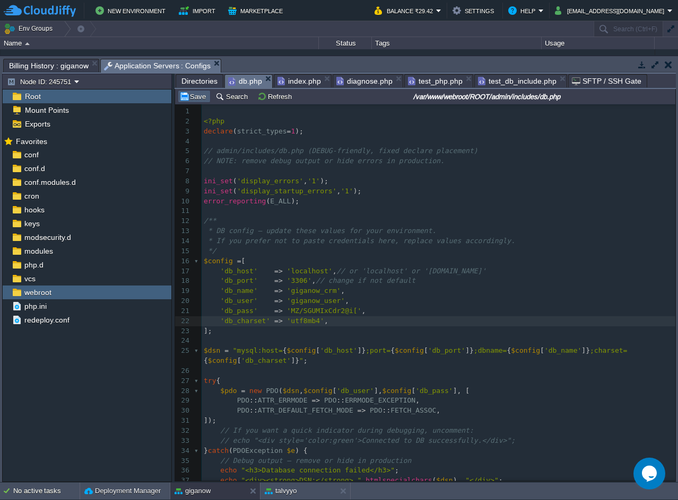
click at [207, 98] on button "Save" at bounding box center [194, 97] width 30 height 10
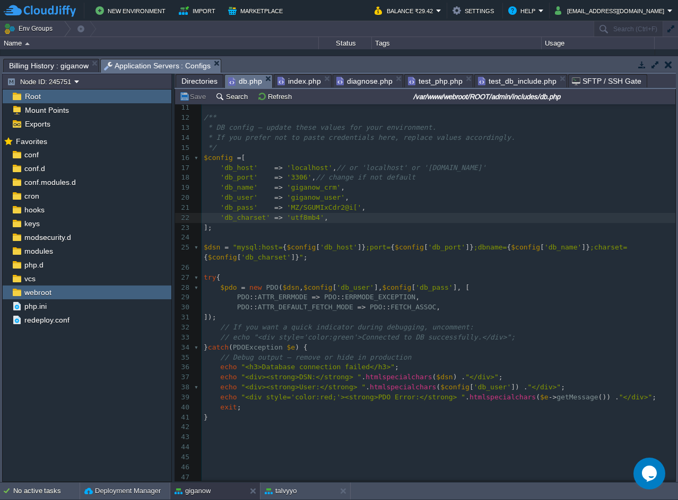
scroll to position [212, 0]
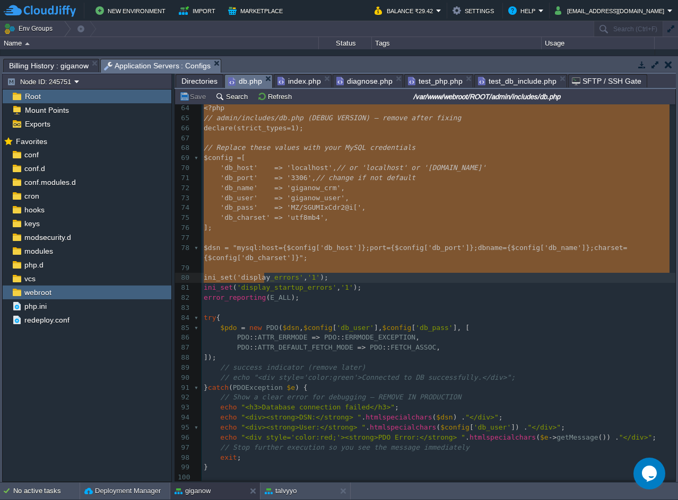
type textarea "-"
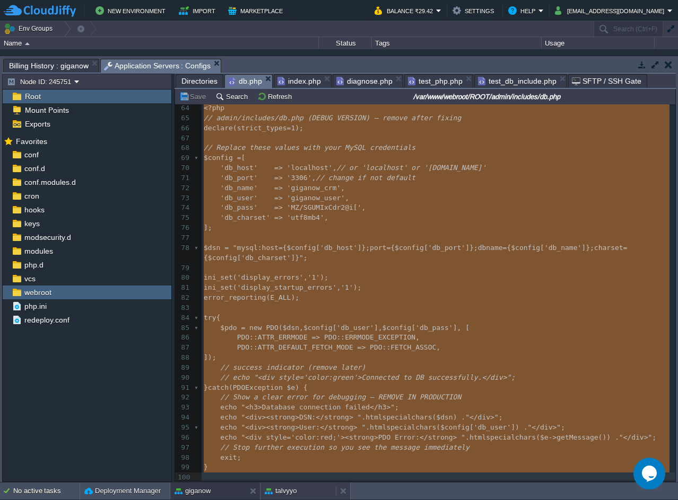
drag, startPoint x: 201, startPoint y: 177, endPoint x: 316, endPoint y: 494, distance: 337.3
click at [316, 494] on body "New Environment Import Marketplace Bonus ₹0.00 Upgrade Account Balance ₹29.42 S…" at bounding box center [339, 250] width 678 height 500
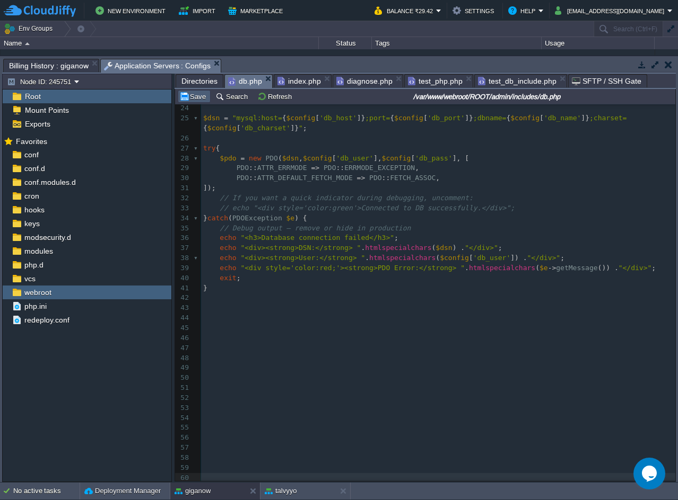
click at [194, 103] on td "Save" at bounding box center [194, 96] width 33 height 13
click at [353, 306] on pre "​" at bounding box center [438, 308] width 474 height 10
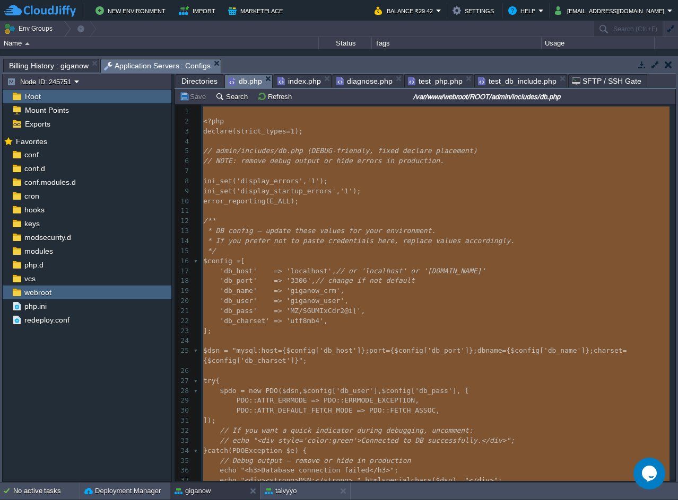
type textarea "-"
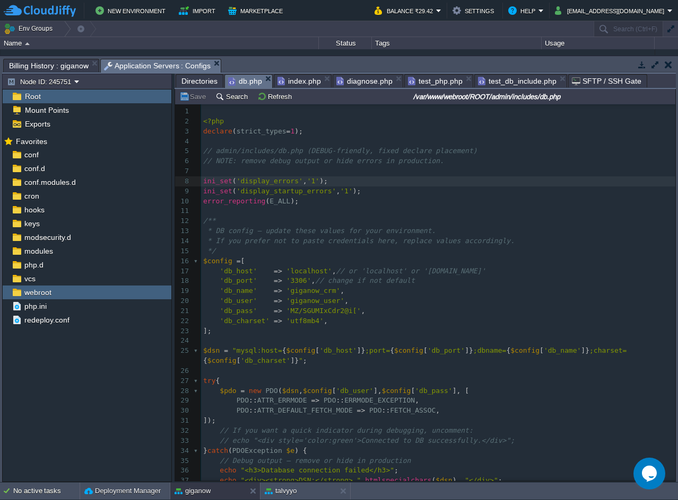
click at [505, 210] on pre "​" at bounding box center [438, 211] width 474 height 10
type textarea "-"
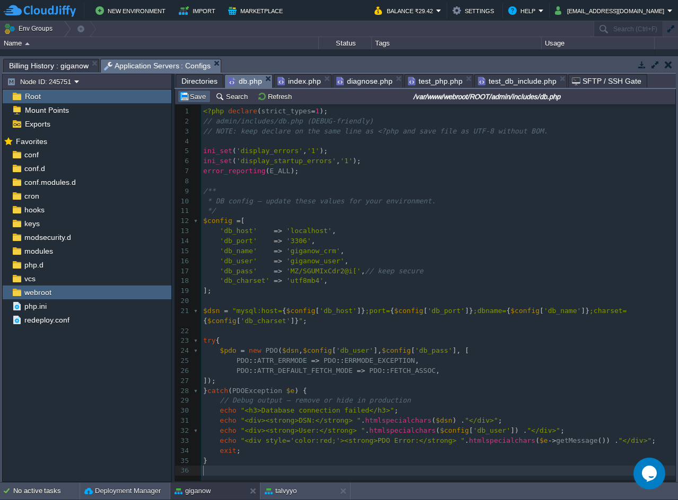
click at [207, 101] on button "Save" at bounding box center [194, 97] width 30 height 10
click at [365, 235] on pre "'db_host' => 'localhost' ," at bounding box center [440, 231] width 478 height 10
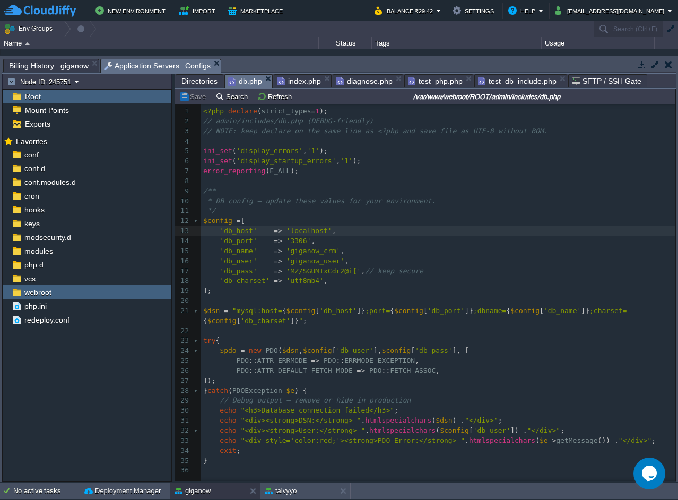
type textarea "-"
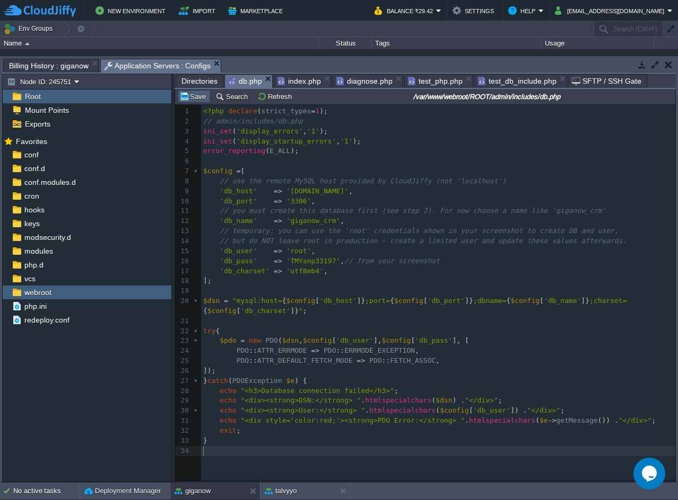
click at [199, 100] on button "Save" at bounding box center [194, 97] width 30 height 10
click at [289, 80] on span "index.php" at bounding box center [298, 81] width 43 height 13
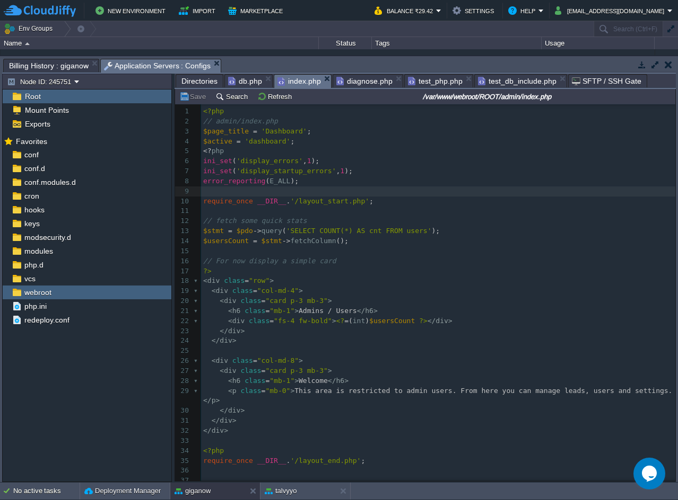
click at [306, 182] on pre "error_reporting ( E_ALL );" at bounding box center [440, 182] width 478 height 10
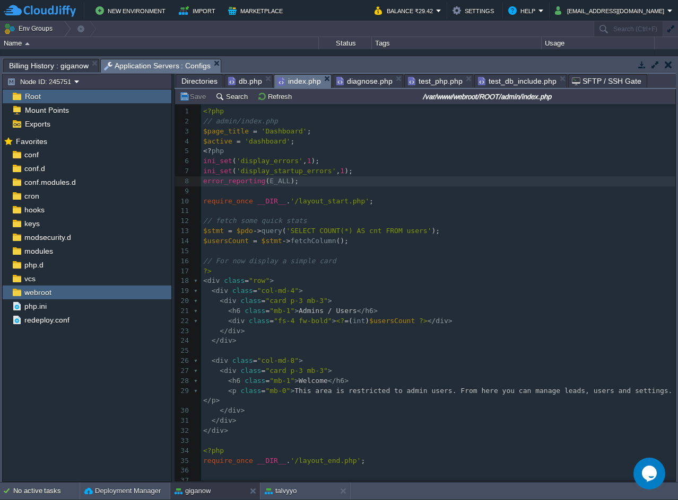
type textarea "<?php // admin/index.php $page_title = 'Dashboard'; $active = 'dashboard'; <?ph…"
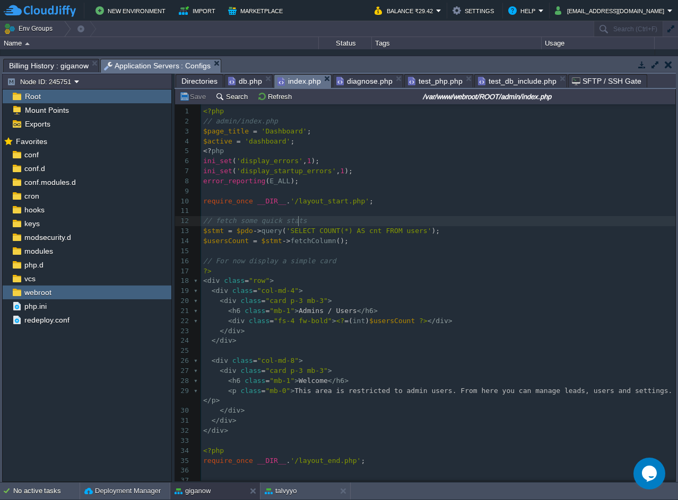
type textarea "<?php // admin/index.php $page_title = 'Dashboard'; $active = 'dashboard'; <?ph…"
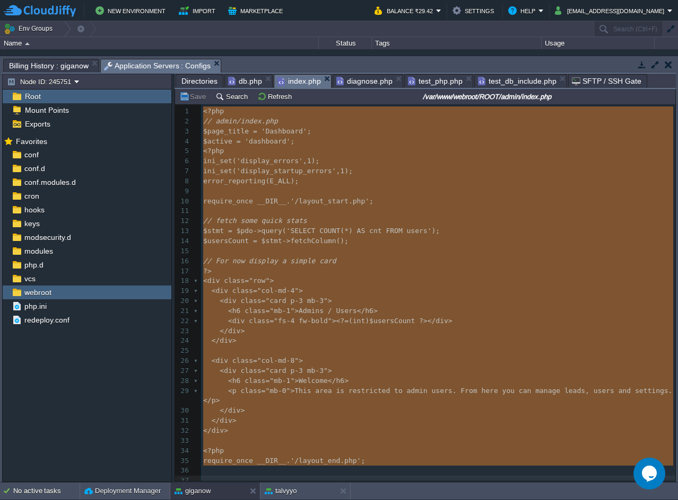
scroll to position [47, 0]
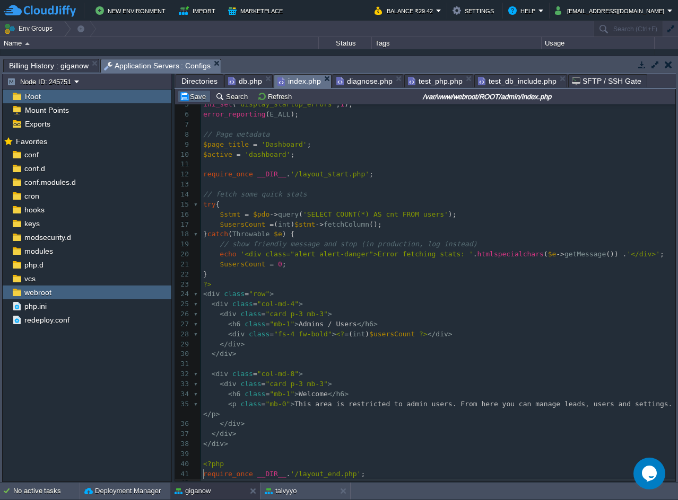
click at [201, 100] on button "Save" at bounding box center [194, 97] width 30 height 10
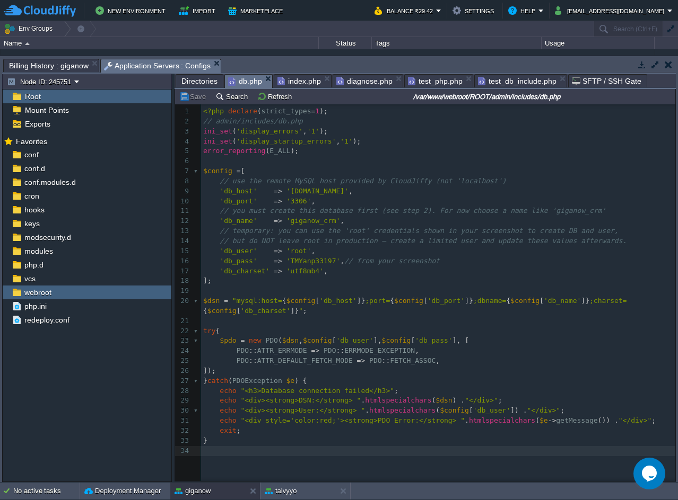
click at [262, 77] on em "db.php" at bounding box center [250, 81] width 44 height 13
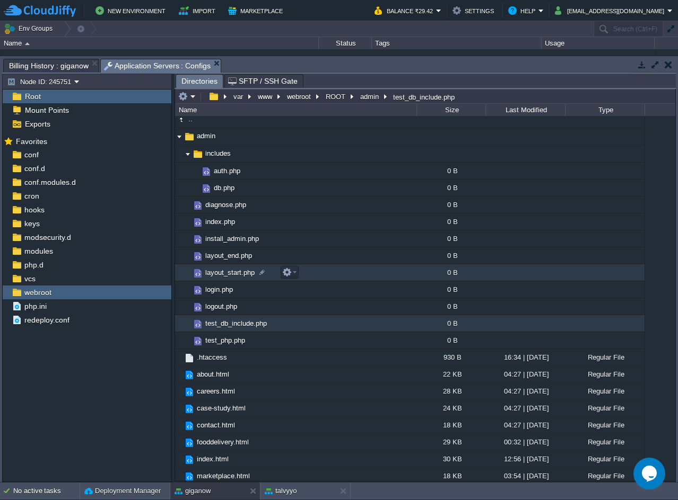
scroll to position [0, 0]
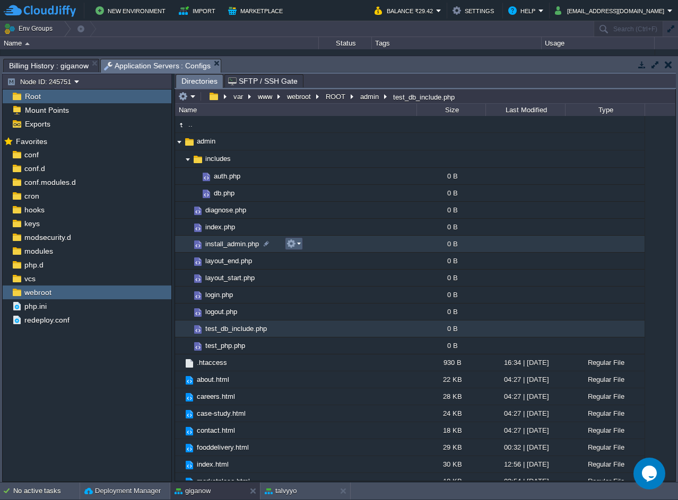
click at [287, 243] on button "button" at bounding box center [291, 244] width 10 height 10
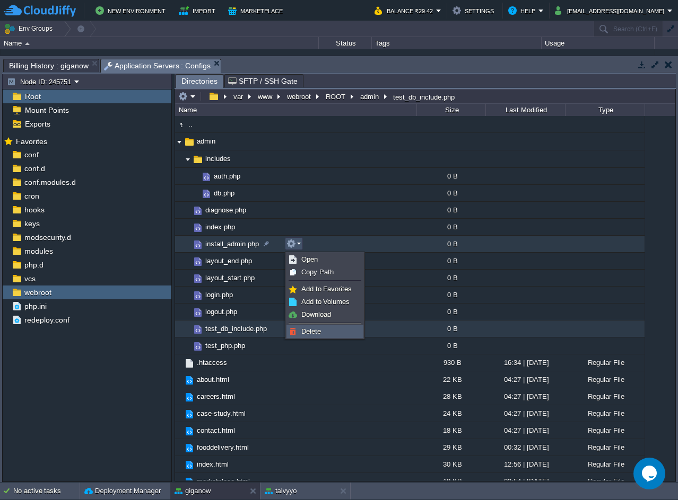
click at [287, 333] on link "Delete" at bounding box center [325, 332] width 76 height 12
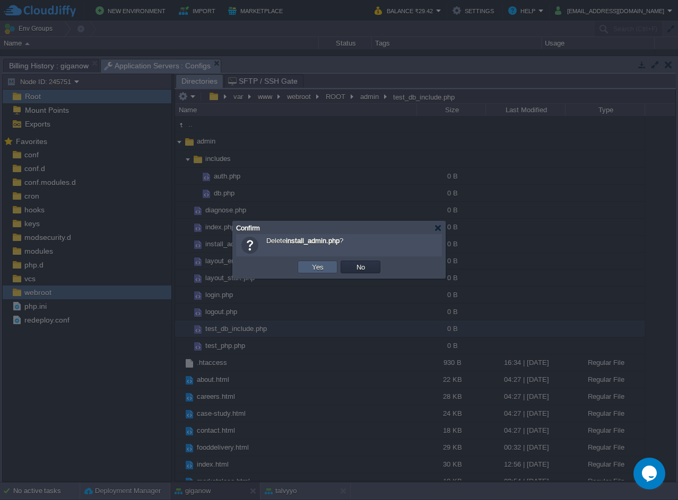
click at [309, 268] on button "Yes" at bounding box center [318, 267] width 18 height 10
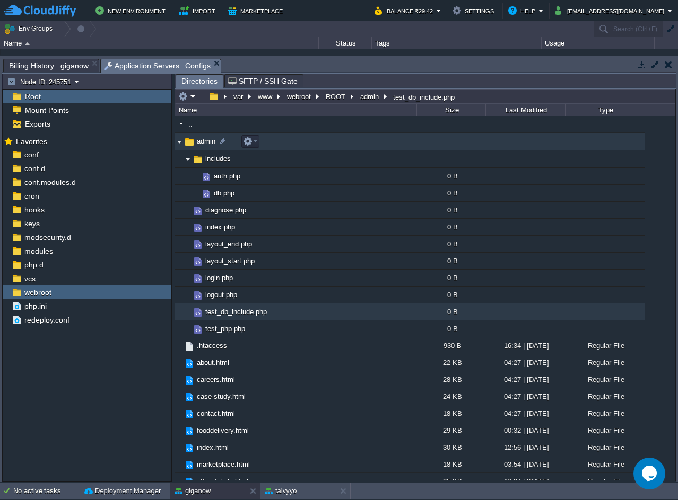
click at [265, 147] on td "admin" at bounding box center [295, 141] width 241 height 17
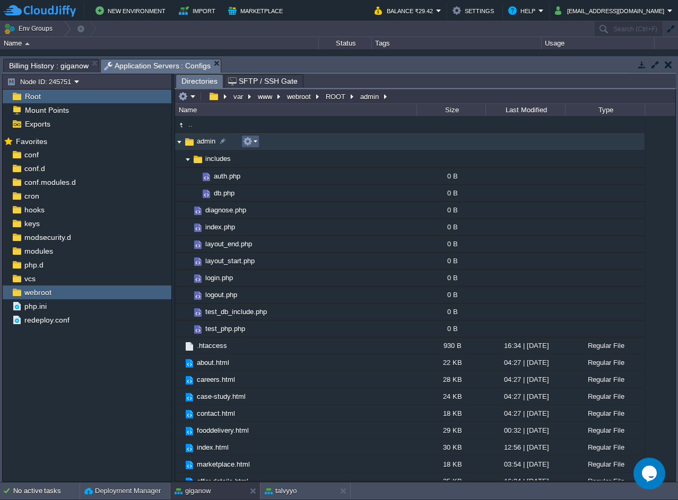
click at [254, 145] on em at bounding box center [250, 142] width 14 height 10
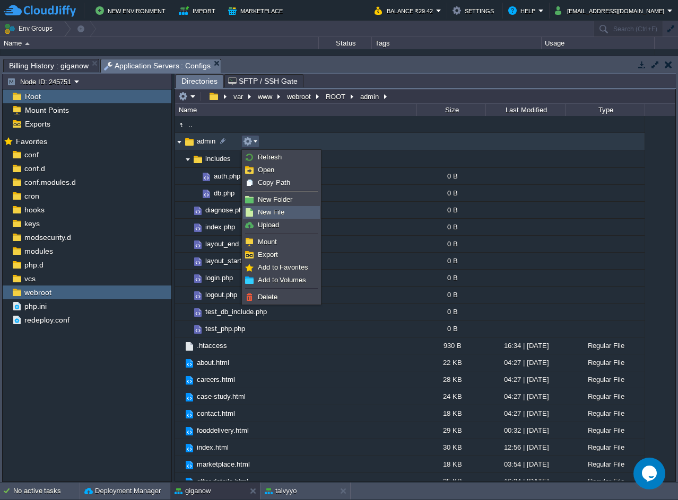
click at [268, 208] on span "New File" at bounding box center [271, 212] width 27 height 8
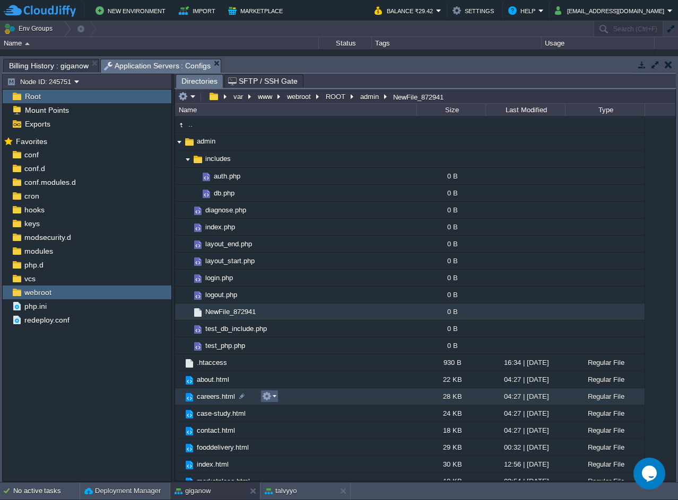
scroll to position [188, 0]
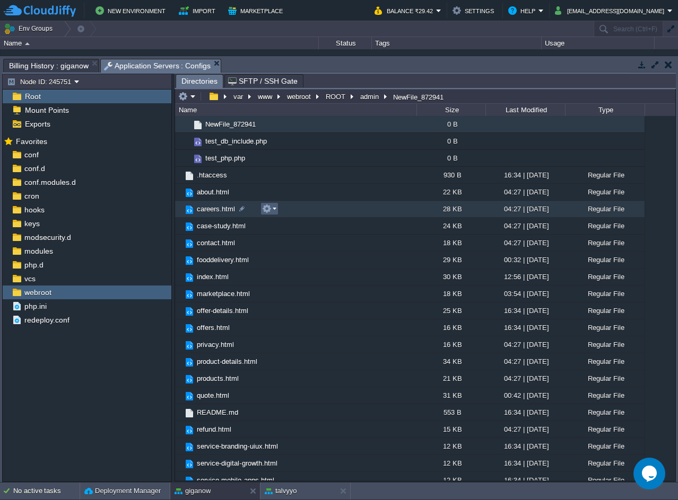
paste input "leads.php"
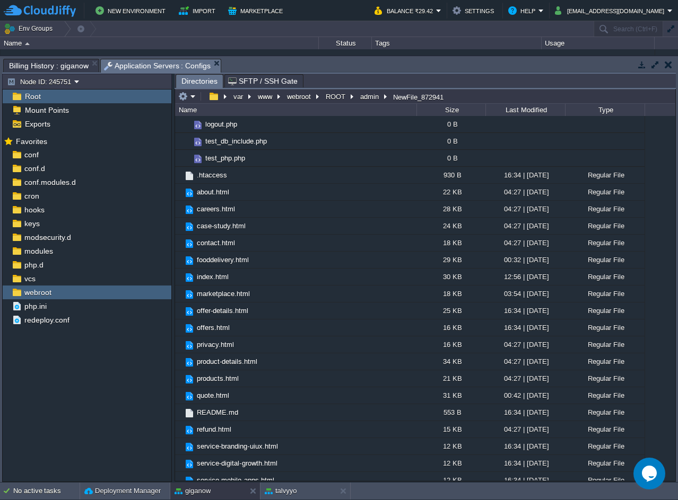
scroll to position [0, 0]
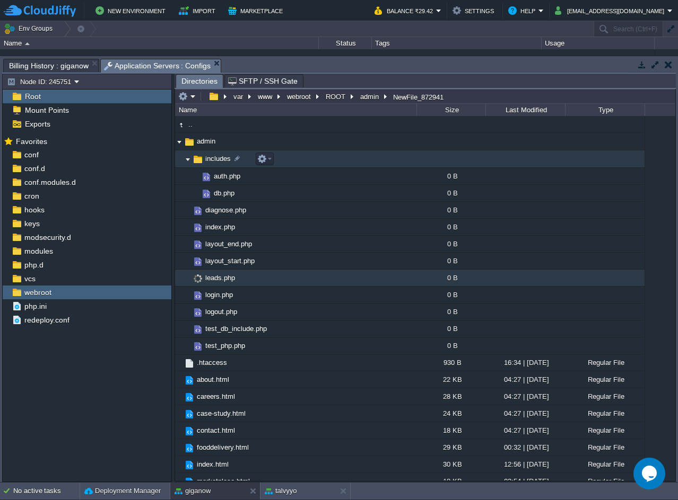
click at [186, 161] on img at bounding box center [187, 159] width 8 height 16
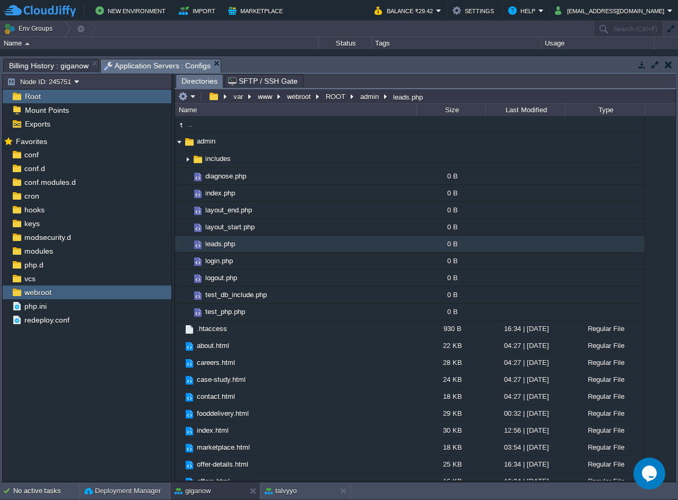
click at [303, 243] on td "leads.php" at bounding box center [295, 244] width 241 height 17
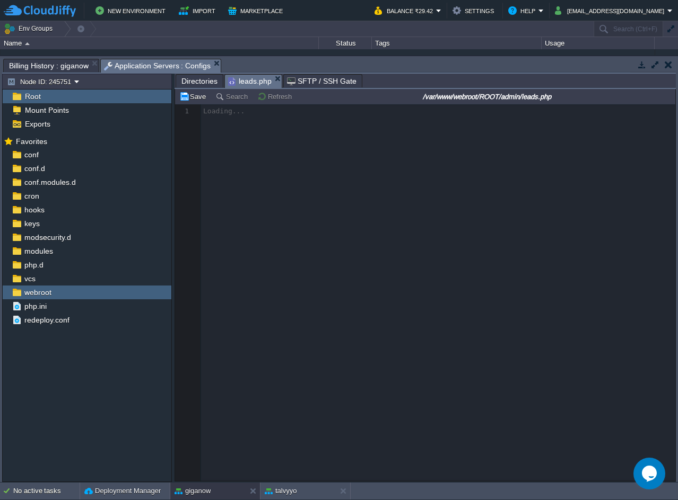
scroll to position [4, 0]
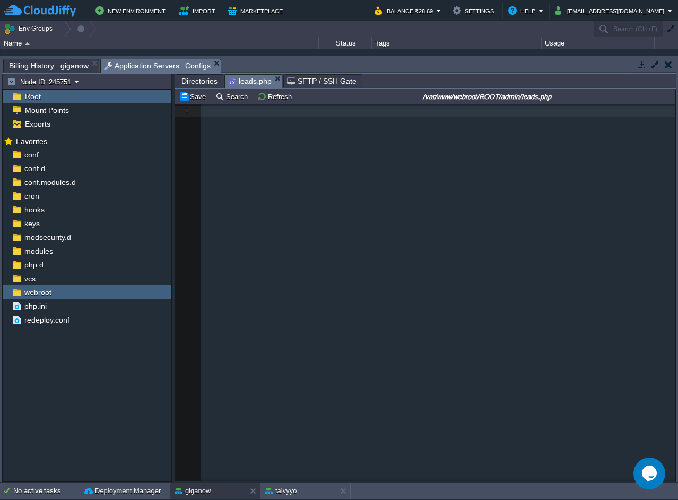
click at [365, 113] on pre "​" at bounding box center [440, 112] width 478 height 10
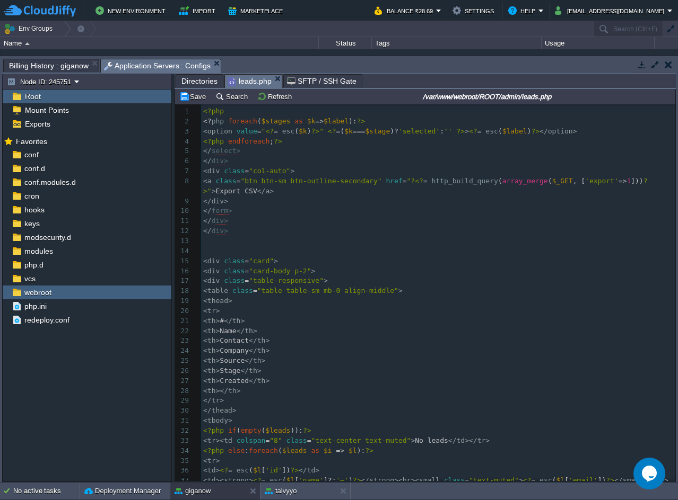
scroll to position [277, 0]
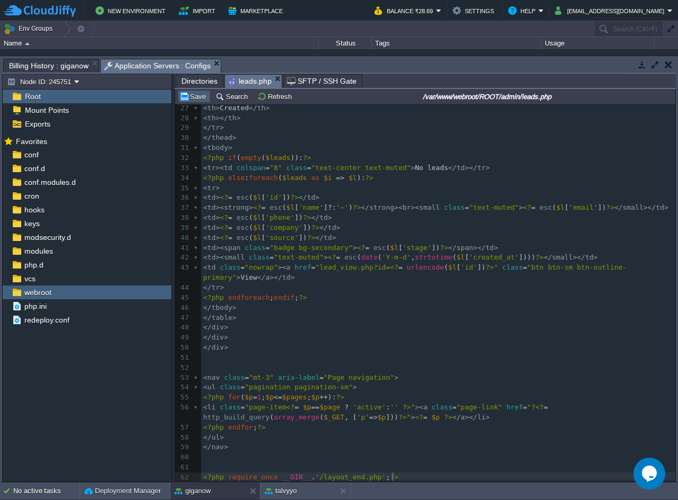
click at [190, 98] on button "Save" at bounding box center [194, 97] width 30 height 10
click at [204, 87] on span "Directories" at bounding box center [199, 81] width 36 height 13
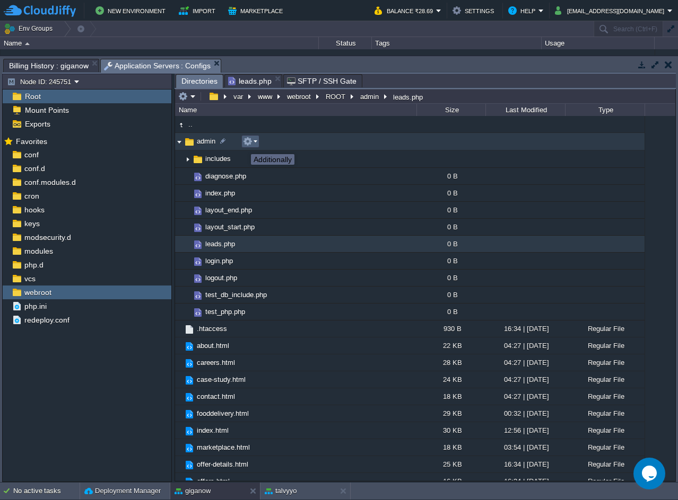
click at [243, 145] on button "button" at bounding box center [248, 142] width 10 height 10
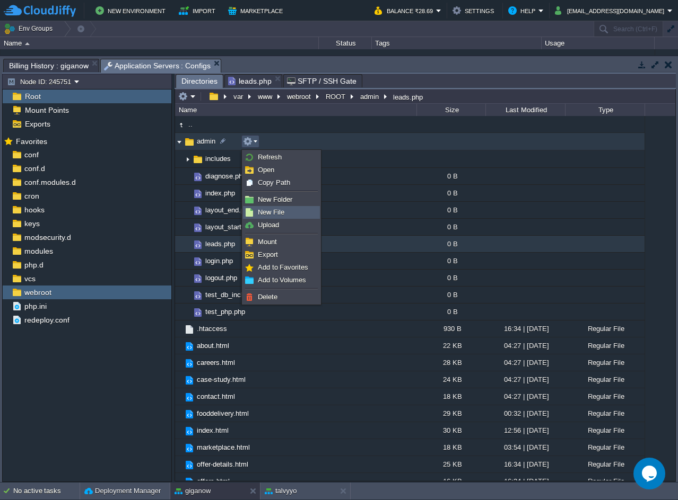
click at [263, 216] on span "New File" at bounding box center [271, 212] width 27 height 8
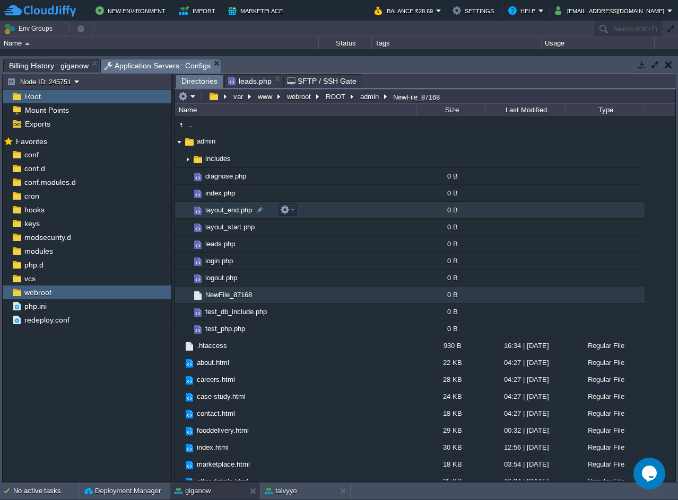
scroll to position [171, 0]
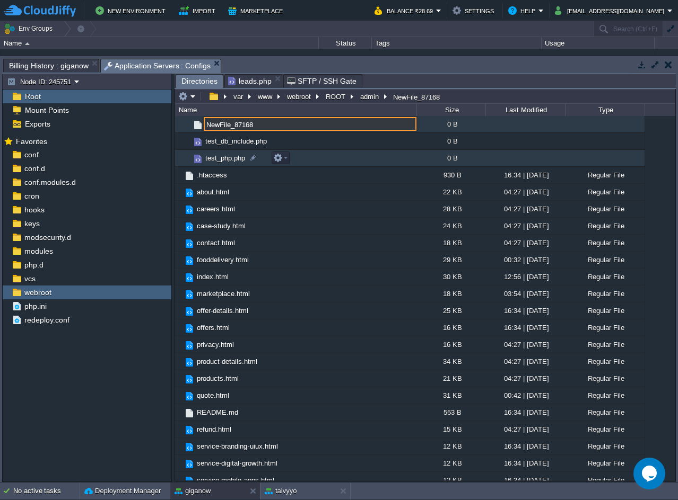
paste input "lead_view.php"
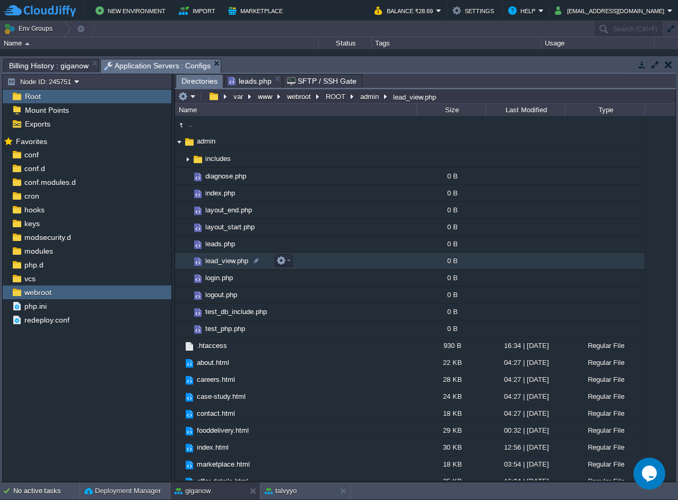
click at [342, 261] on td "lead_view.php" at bounding box center [295, 261] width 241 height 17
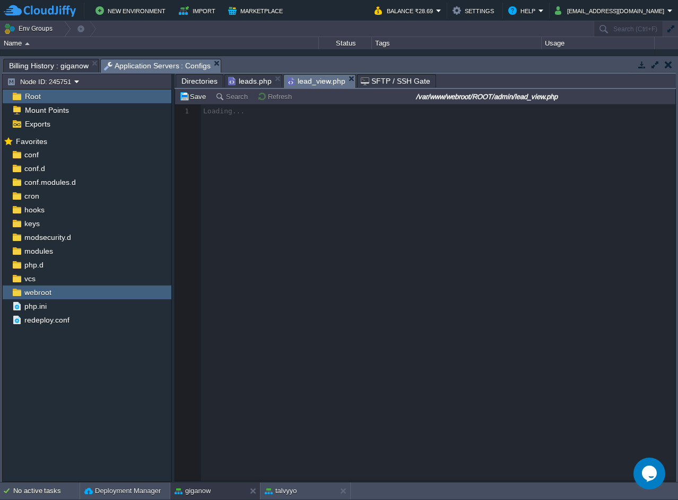
scroll to position [4, 0]
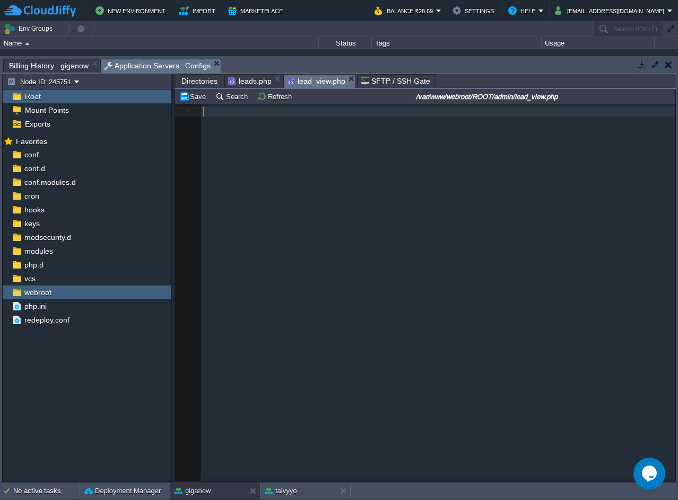
click at [418, 111] on pre "​" at bounding box center [440, 112] width 478 height 10
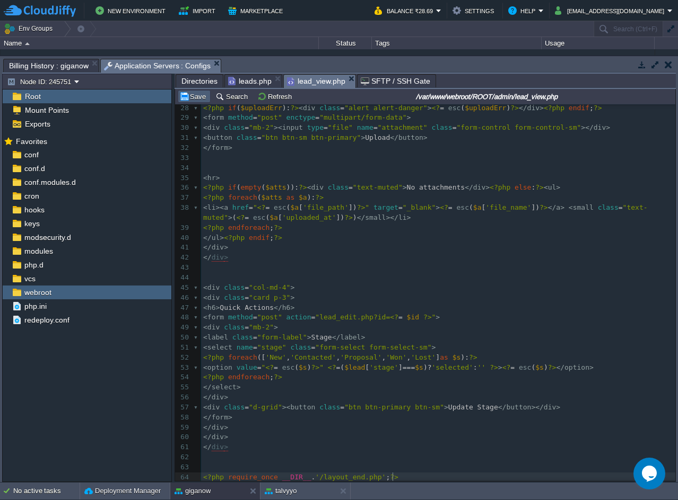
click at [201, 98] on button "Save" at bounding box center [194, 97] width 30 height 10
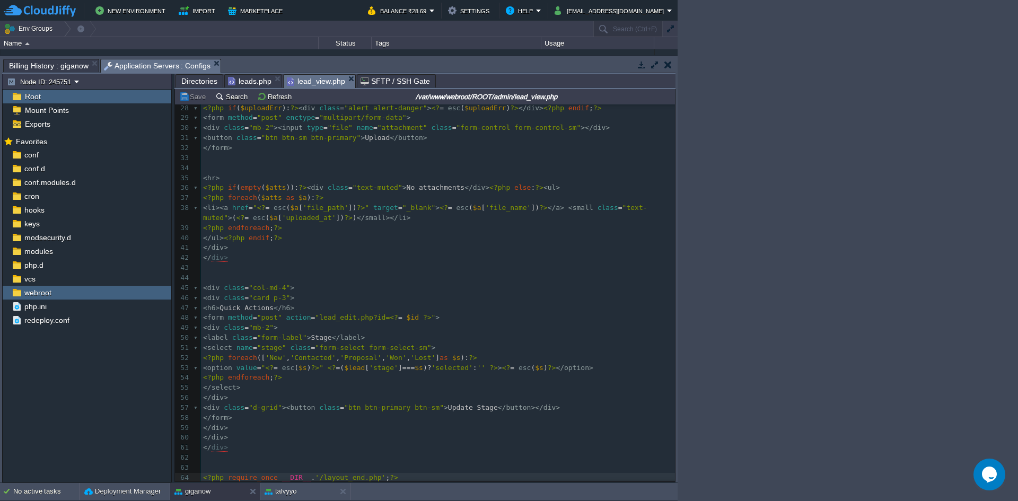
scroll to position [267, 0]
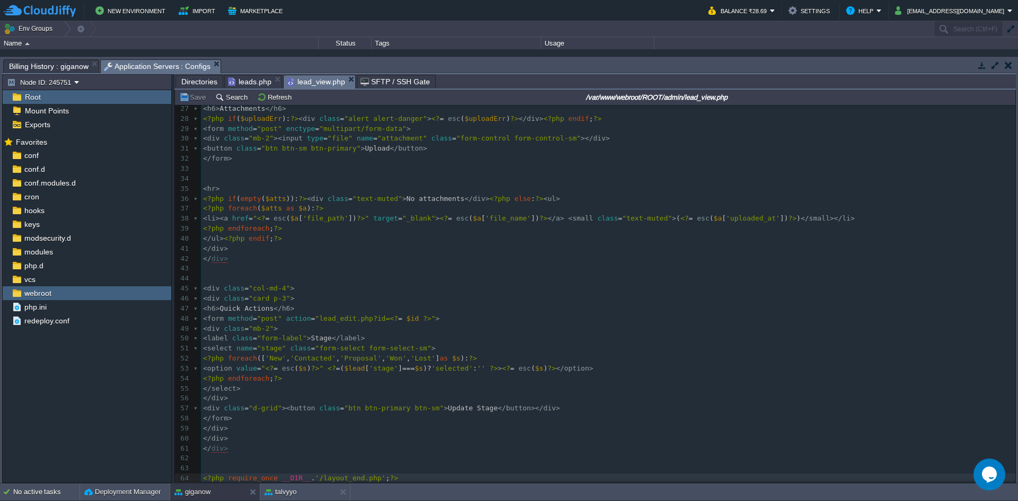
click at [195, 83] on span "Directories" at bounding box center [199, 81] width 36 height 13
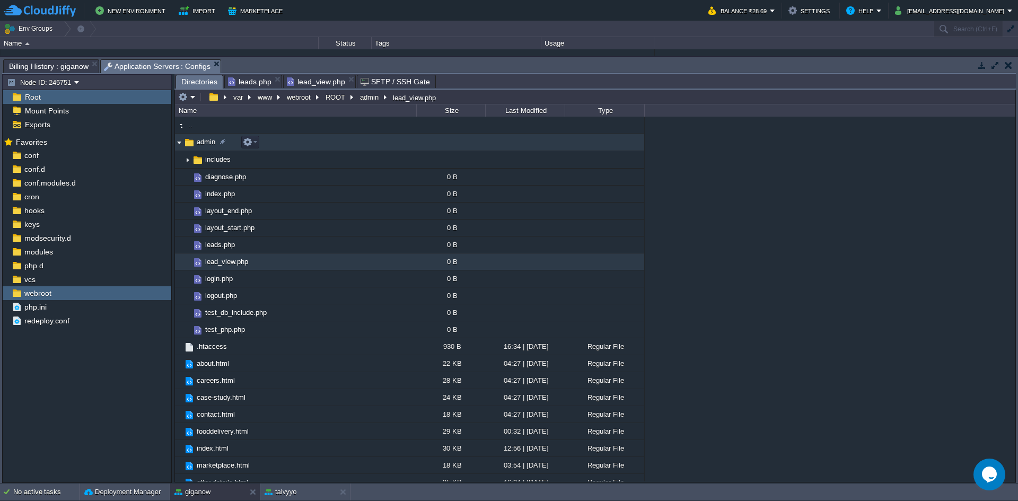
click at [260, 143] on td "admin" at bounding box center [295, 142] width 241 height 17
click at [253, 142] on em at bounding box center [250, 142] width 14 height 10
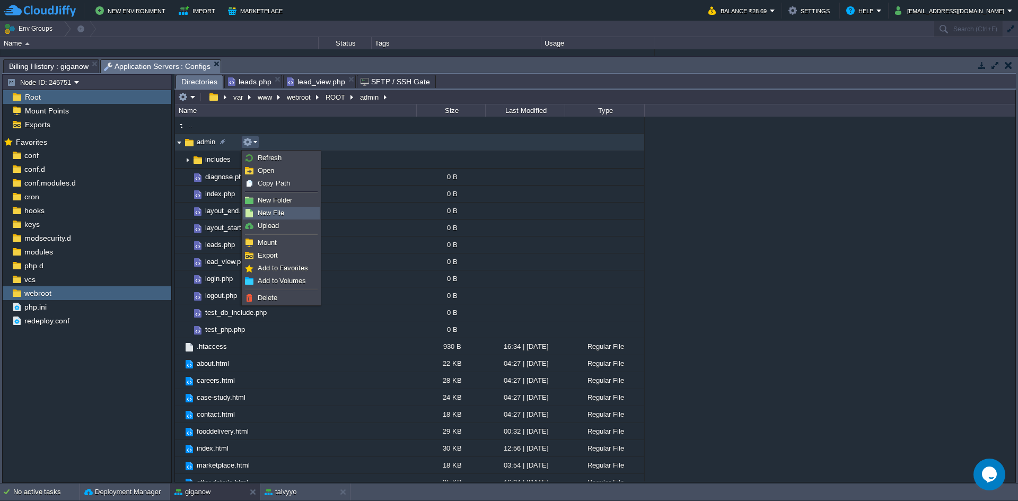
click at [260, 213] on span "New File" at bounding box center [271, 213] width 27 height 8
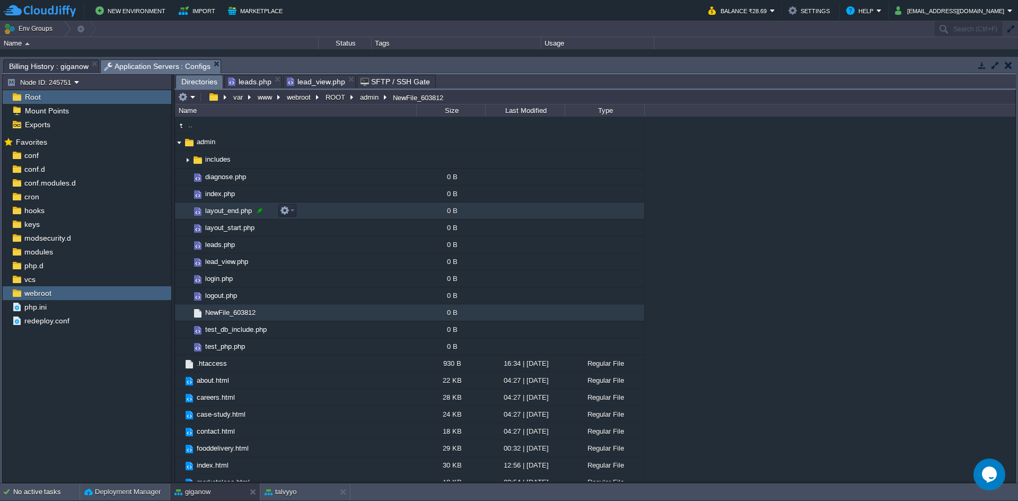
scroll to position [188, 0]
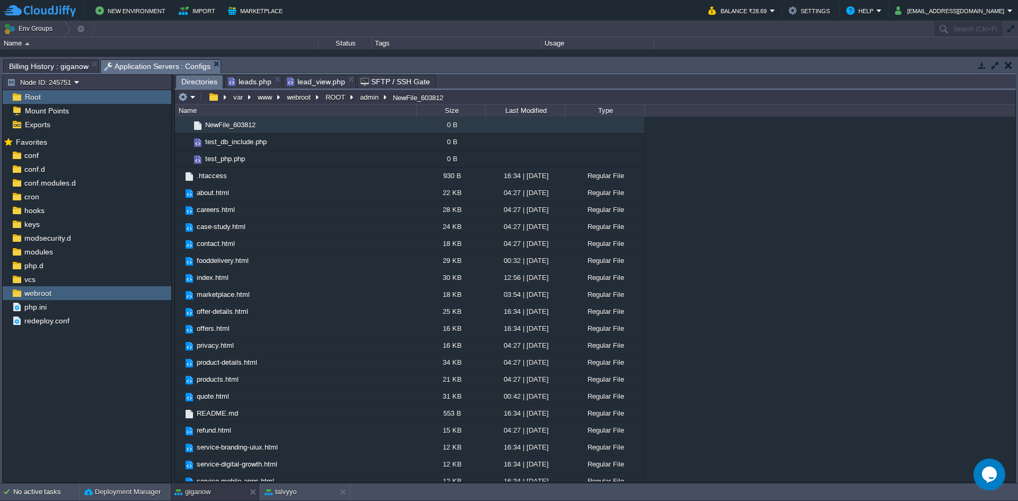
paste input "test_leads_query.php"
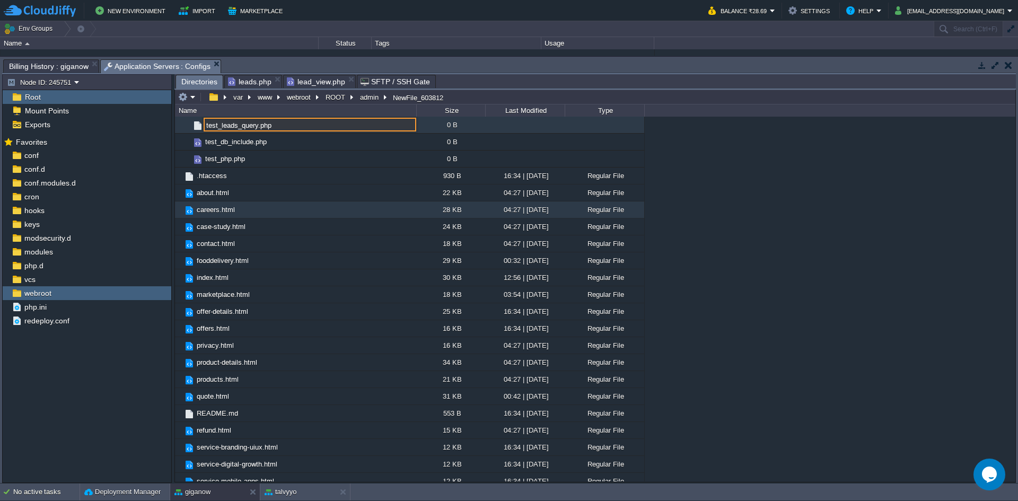
type input "test_leads_query.php"
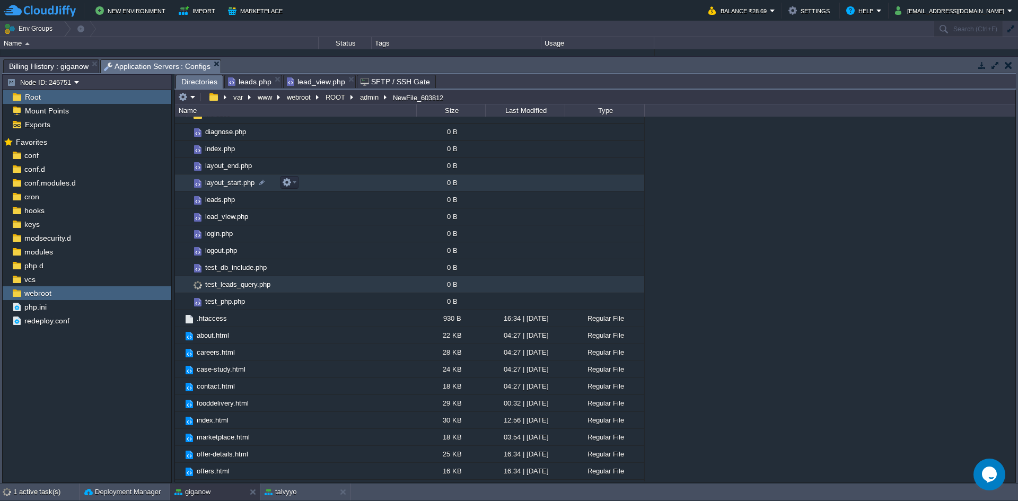
scroll to position [0, 0]
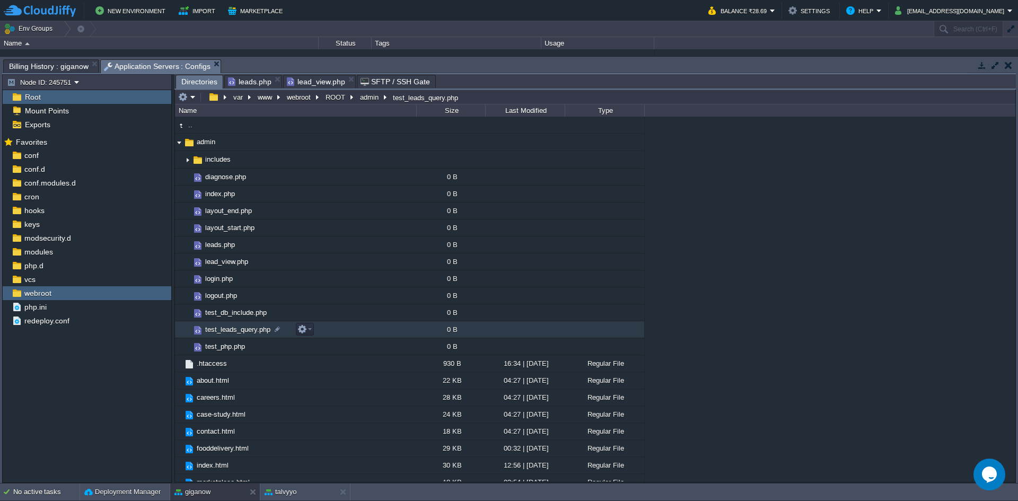
click at [336, 326] on td "test_leads_query.php" at bounding box center [295, 329] width 241 height 17
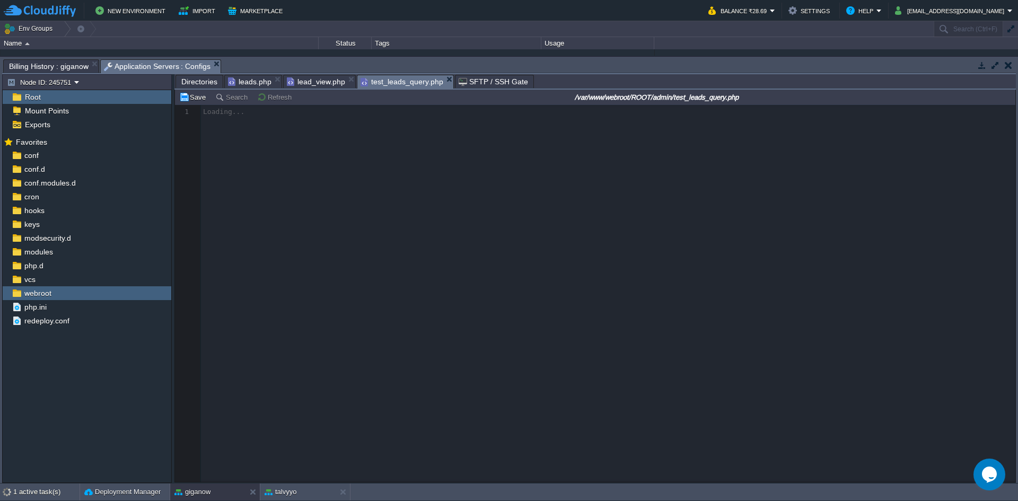
scroll to position [4, 0]
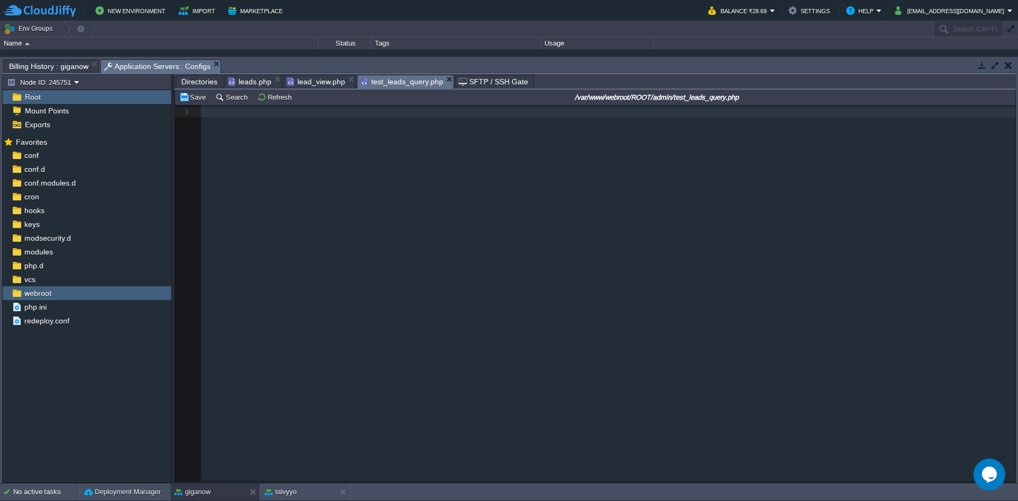
click at [287, 117] on pre "​" at bounding box center [610, 112] width 818 height 10
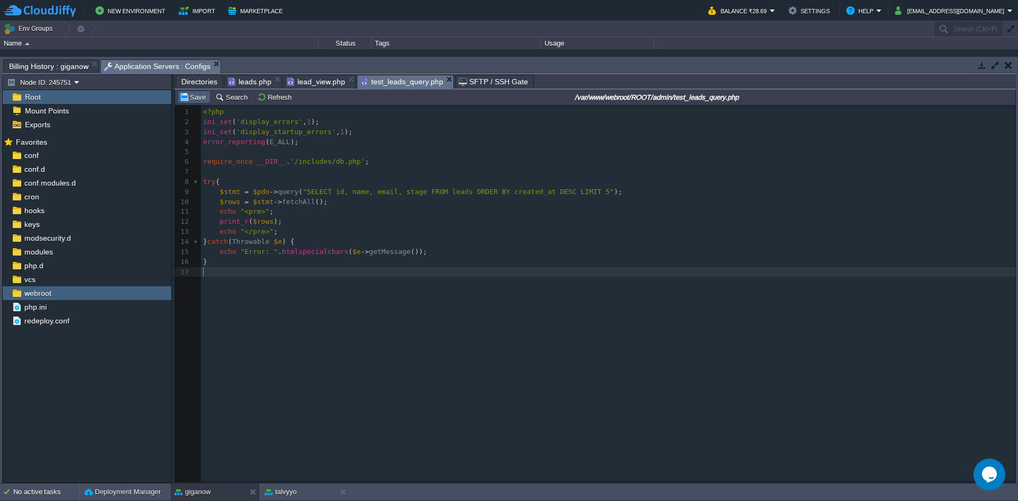
click at [184, 100] on button "Save" at bounding box center [194, 97] width 30 height 10
click at [320, 279] on div "xxxxxxxxxx 17 1 <?php 2 ini_set ( 'display_errors' , 1 ); 3 ini_set ( 'display_…" at bounding box center [610, 192] width 818 height 174
type textarea "<?php ini_set('display_errors', 1); ini_set('display_startup_errors', 1); error…"
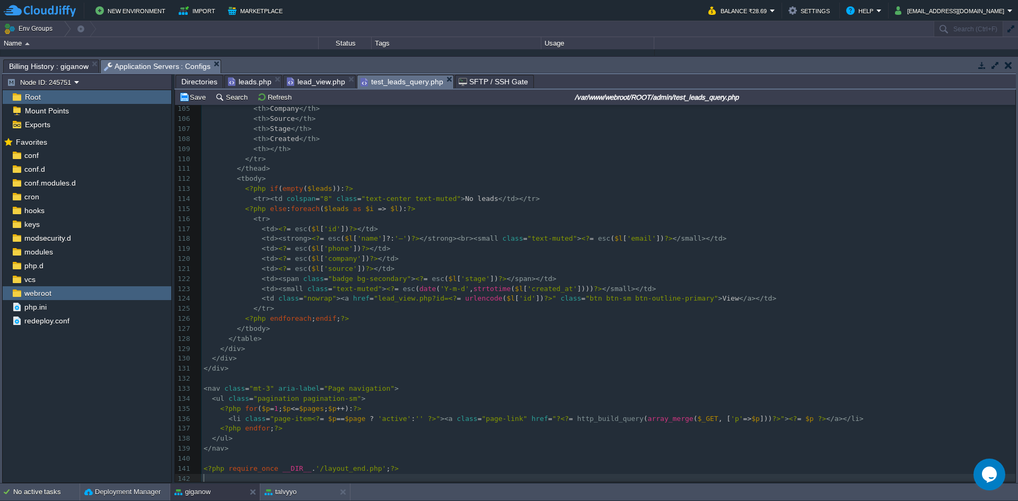
scroll to position [2454, 0]
click at [190, 99] on button "Save" at bounding box center [194, 97] width 30 height 10
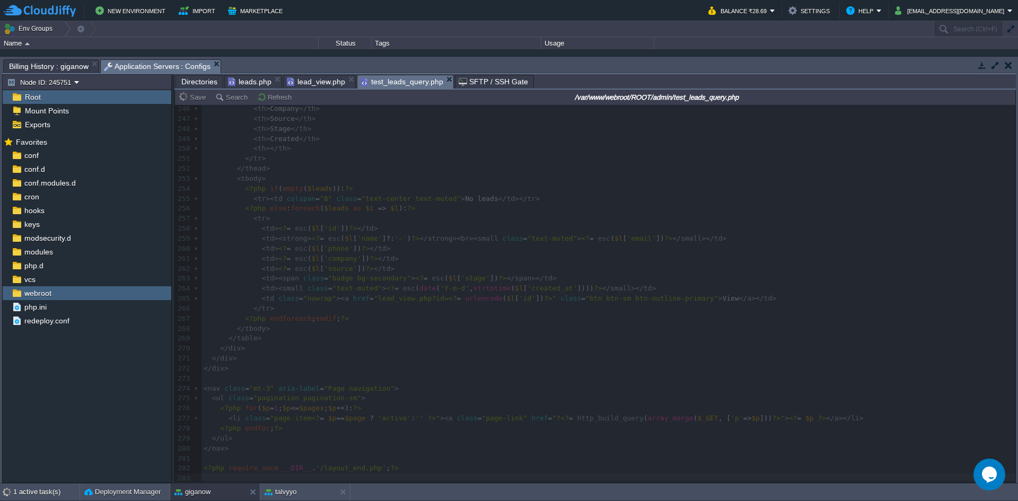
click at [245, 85] on span "leads.php" at bounding box center [249, 81] width 43 height 13
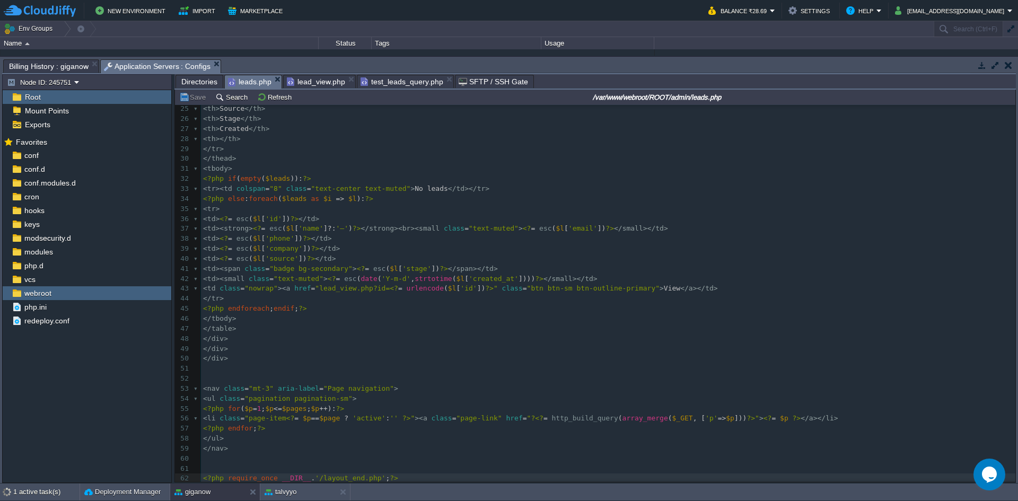
scroll to position [247, 0]
click at [265, 150] on pre "</ tr >" at bounding box center [608, 149] width 814 height 10
type textarea "-"
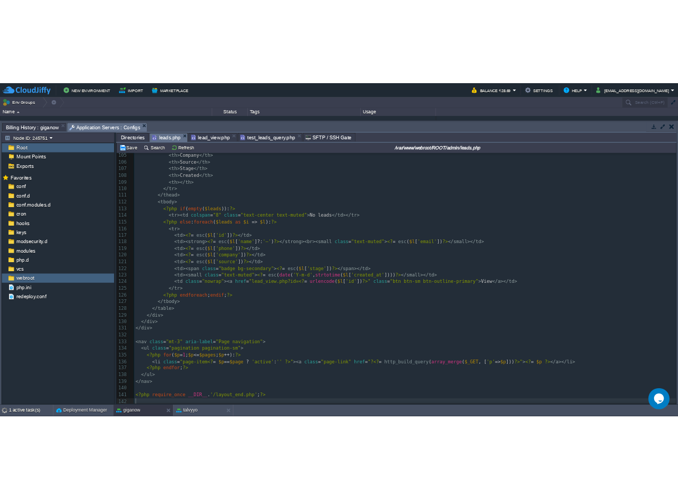
scroll to position [1045, 0]
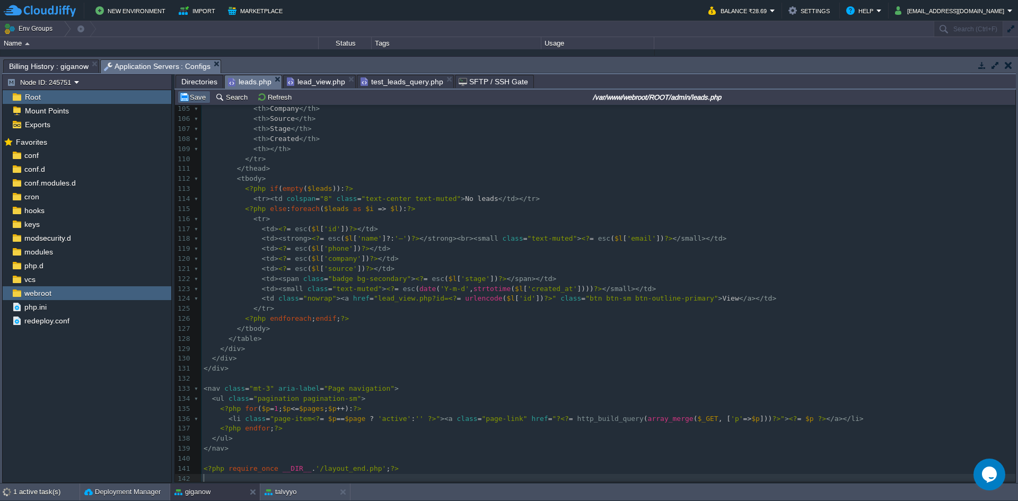
click at [186, 99] on button "Save" at bounding box center [194, 97] width 30 height 10
click at [366, 86] on span "test_leads_query.php" at bounding box center [401, 81] width 83 height 13
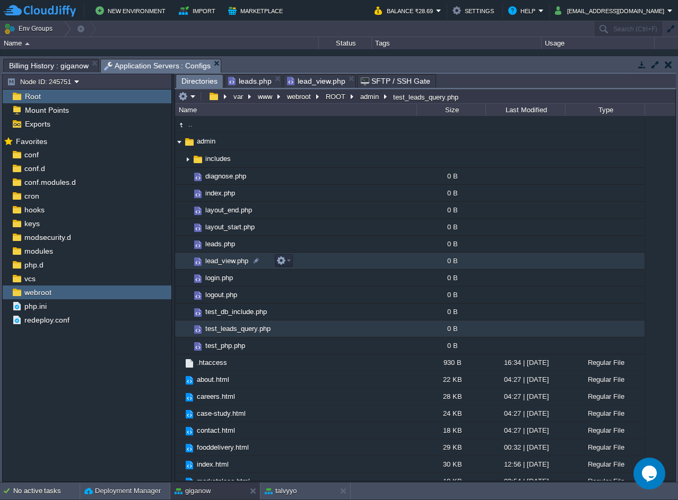
click at [300, 261] on td "lead_view.php" at bounding box center [295, 261] width 241 height 17
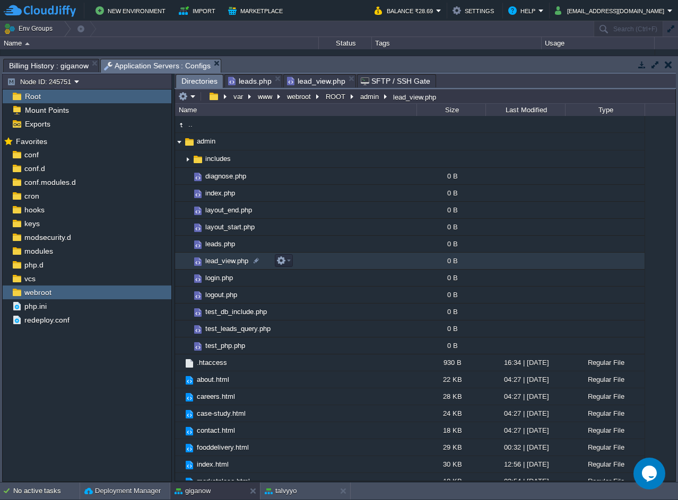
click at [300, 261] on td "lead_view.php" at bounding box center [295, 261] width 241 height 17
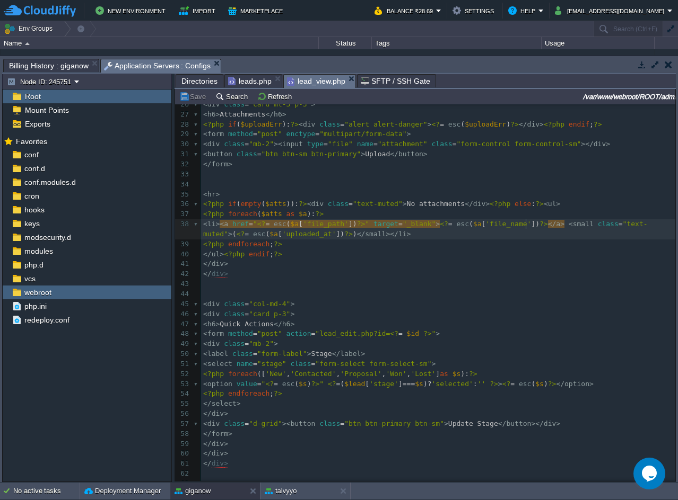
type textarea "-"
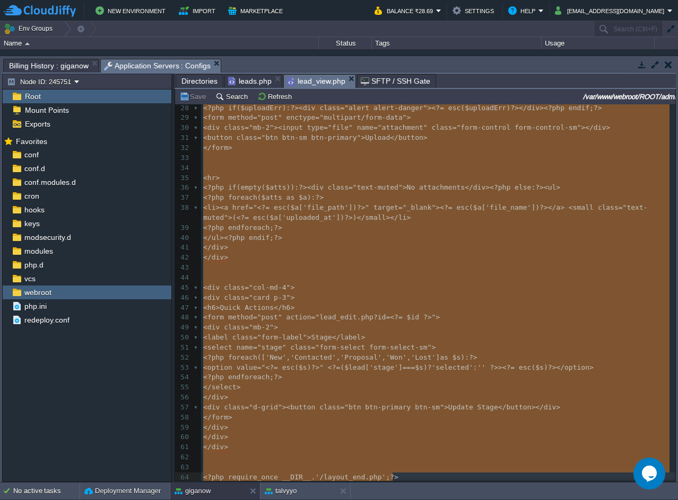
scroll to position [337, 0]
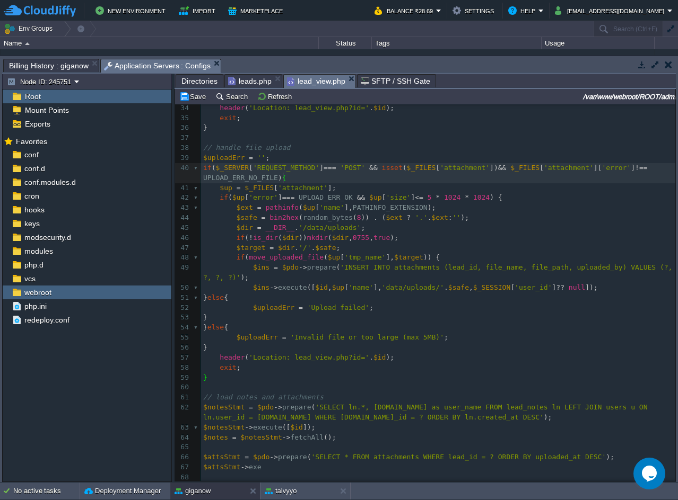
type textarea "-"
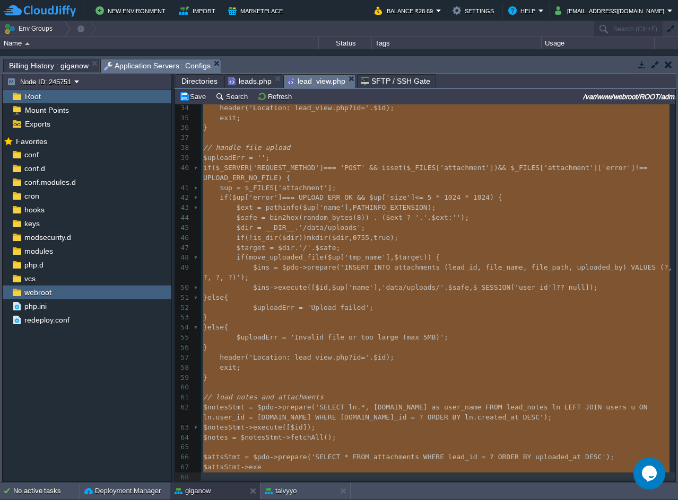
scroll to position [1045, 0]
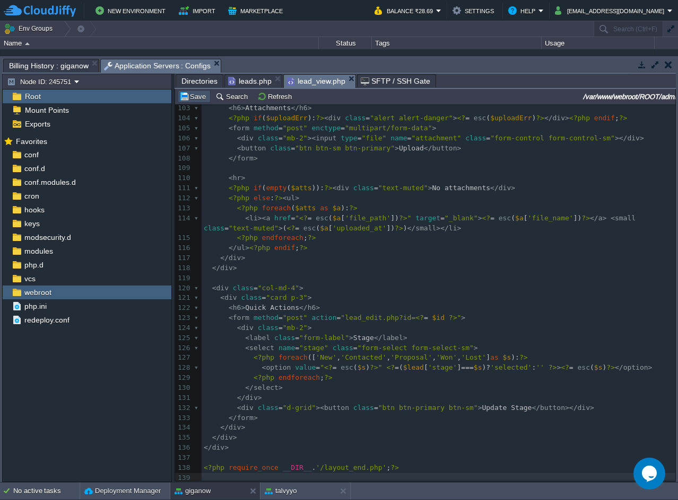
click at [183, 98] on button "Save" at bounding box center [194, 97] width 30 height 10
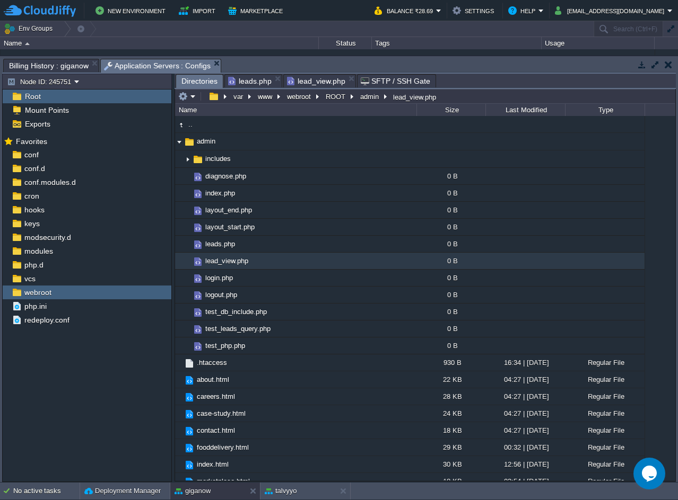
click at [188, 84] on span "Directories" at bounding box center [199, 81] width 36 height 13
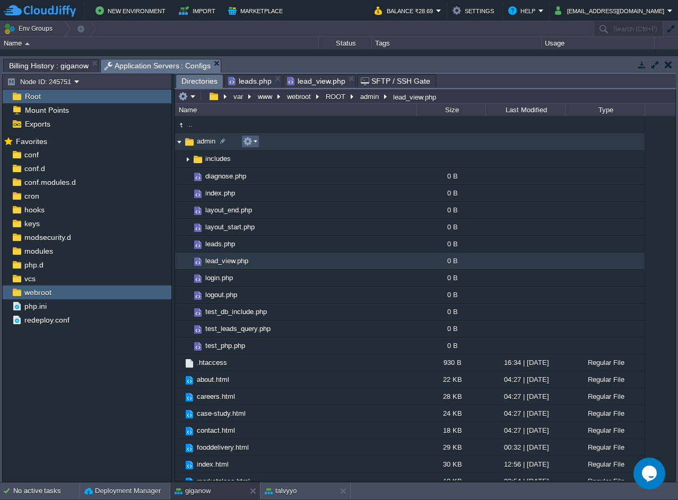
click at [254, 144] on em at bounding box center [250, 142] width 14 height 10
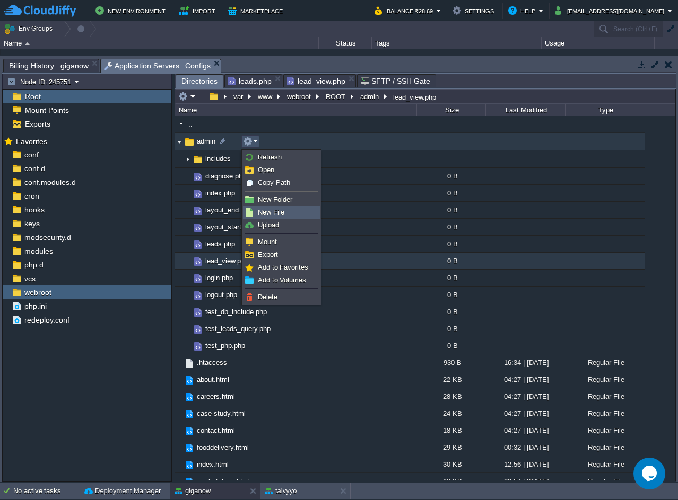
click at [271, 212] on span "New File" at bounding box center [271, 212] width 27 height 8
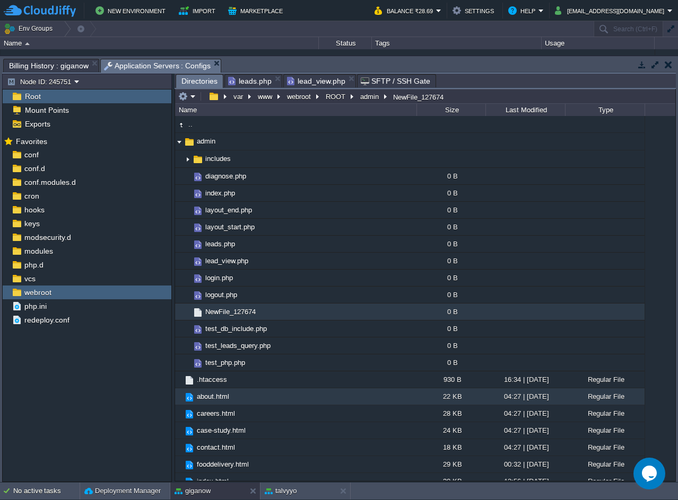
scroll to position [188, 0]
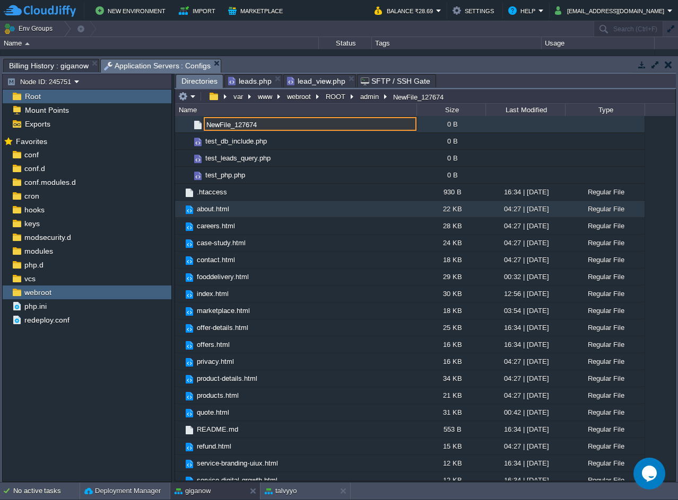
paste input "lead_add.php"
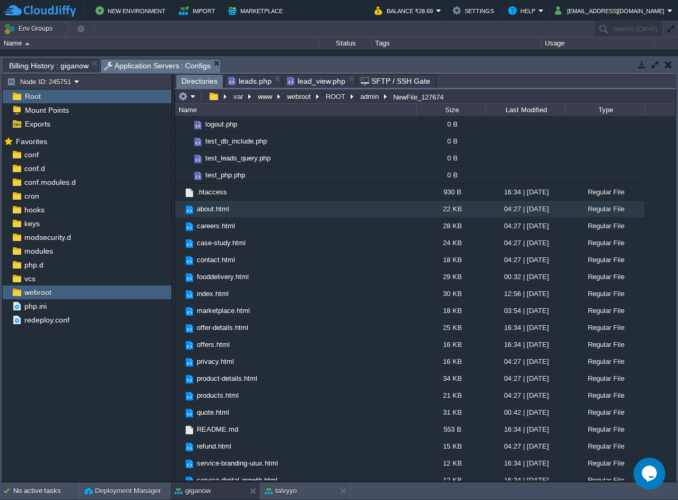
scroll to position [0, 0]
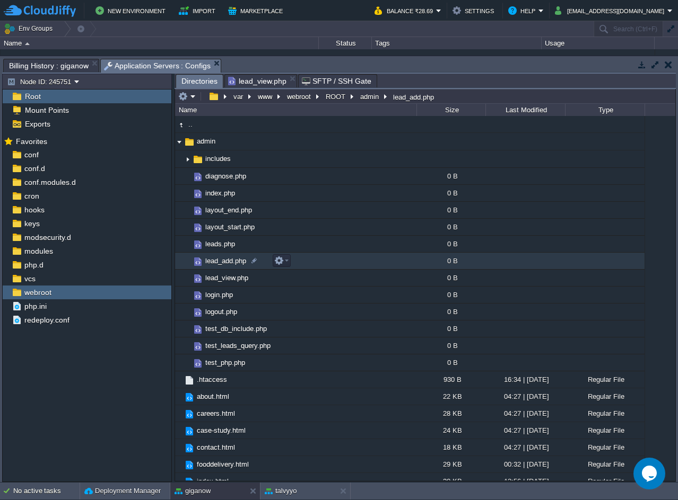
click at [296, 258] on td "lead_add.php" at bounding box center [295, 261] width 241 height 17
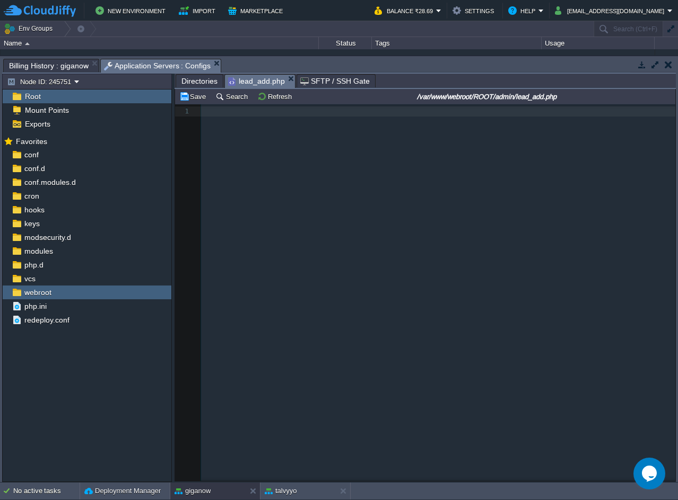
scroll to position [4, 0]
click at [278, 114] on pre "​" at bounding box center [440, 112] width 478 height 10
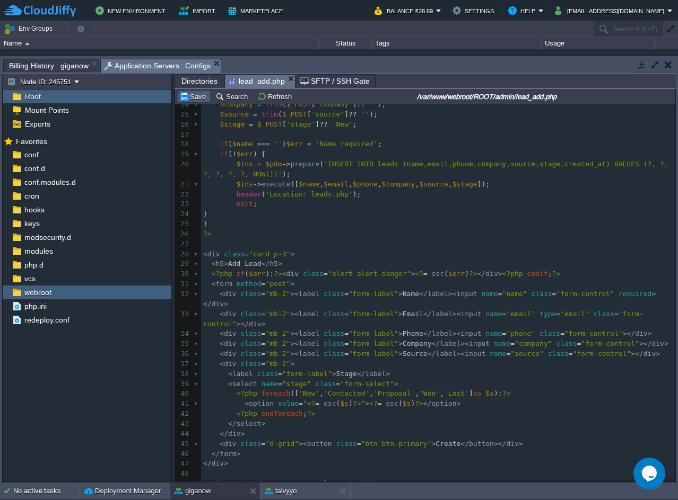
click at [190, 97] on button "Save" at bounding box center [194, 97] width 30 height 10
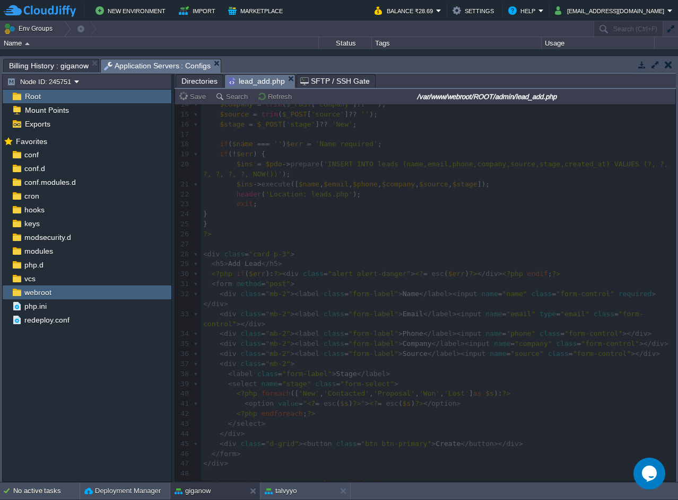
click at [191, 85] on span "Directories" at bounding box center [199, 81] width 36 height 13
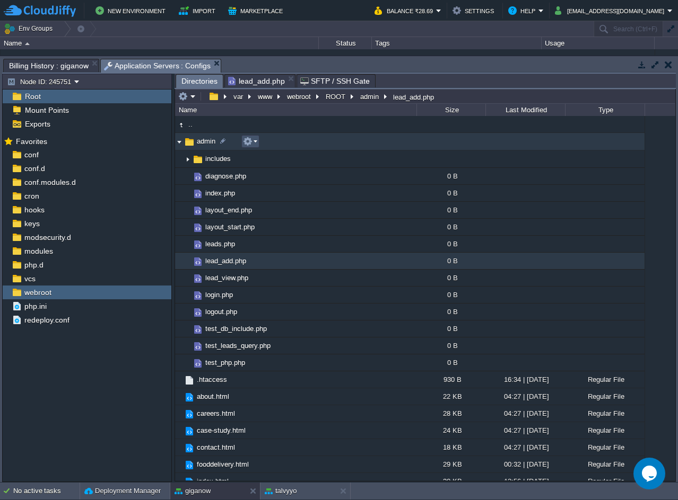
click at [246, 144] on button "button" at bounding box center [248, 142] width 10 height 10
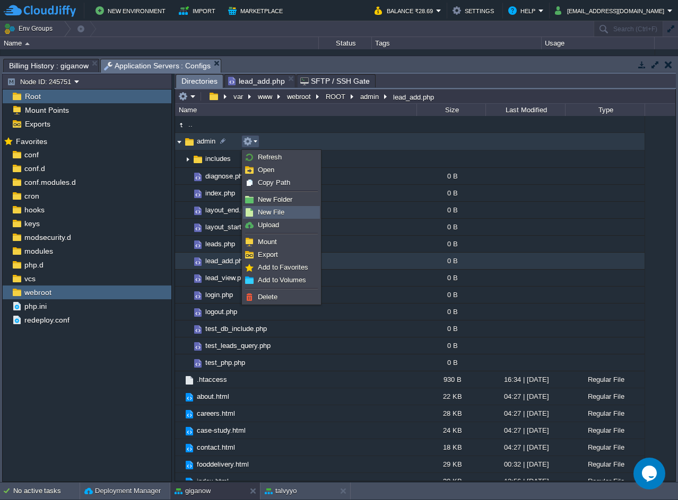
click at [288, 206] on li "New File" at bounding box center [281, 212] width 77 height 13
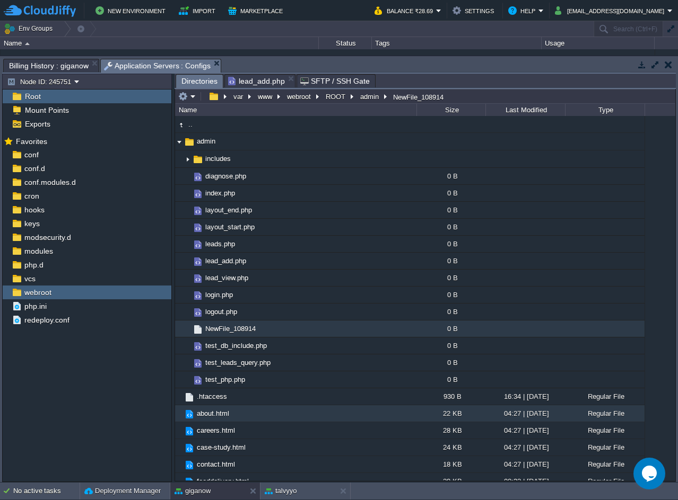
scroll to position [205, 0]
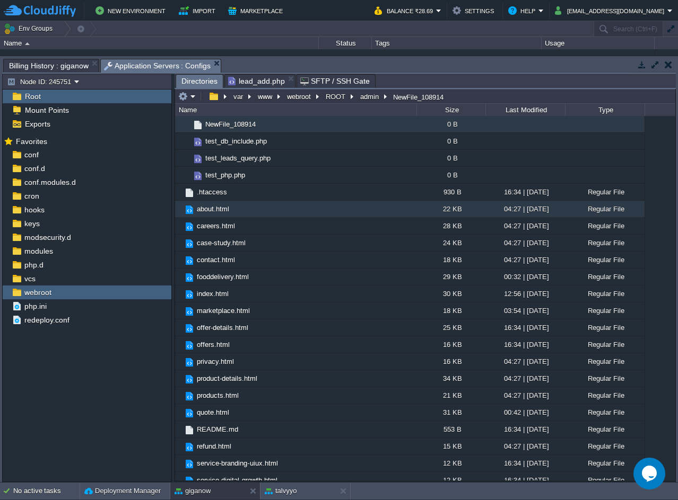
paste input "lead_edit.php"
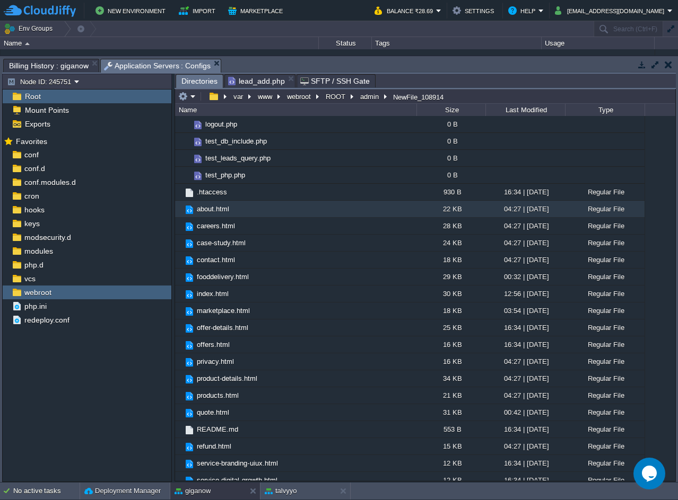
scroll to position [0, 0]
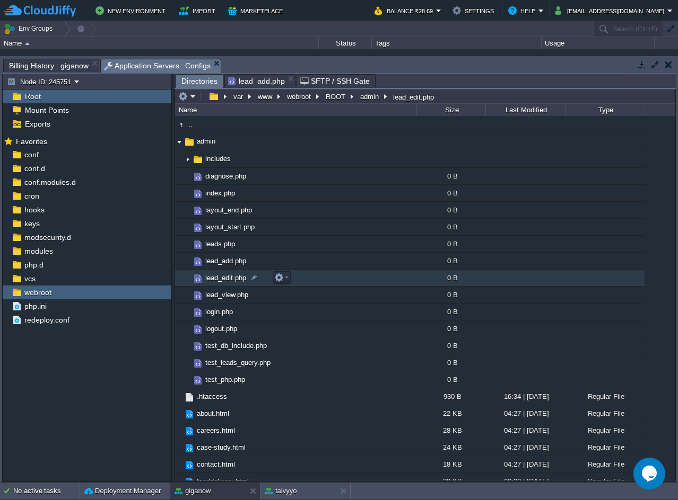
click at [321, 285] on td "lead_edit.php" at bounding box center [295, 278] width 241 height 17
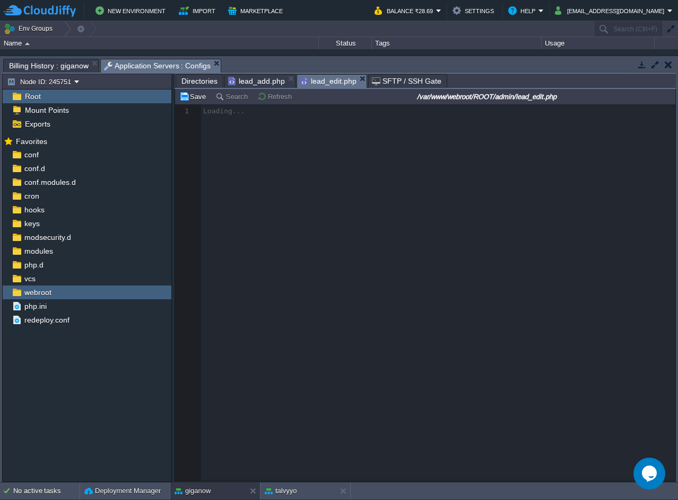
click at [321, 285] on div at bounding box center [425, 292] width 500 height 377
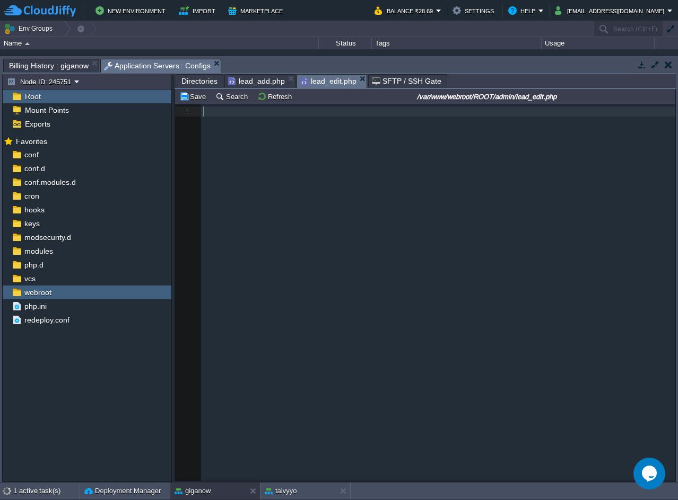
scroll to position [4, 0]
click at [222, 112] on pre "​" at bounding box center [440, 112] width 478 height 10
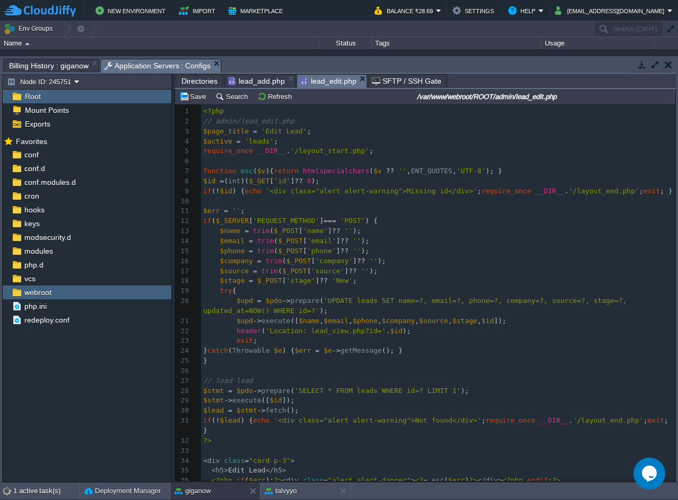
scroll to position [247, 0]
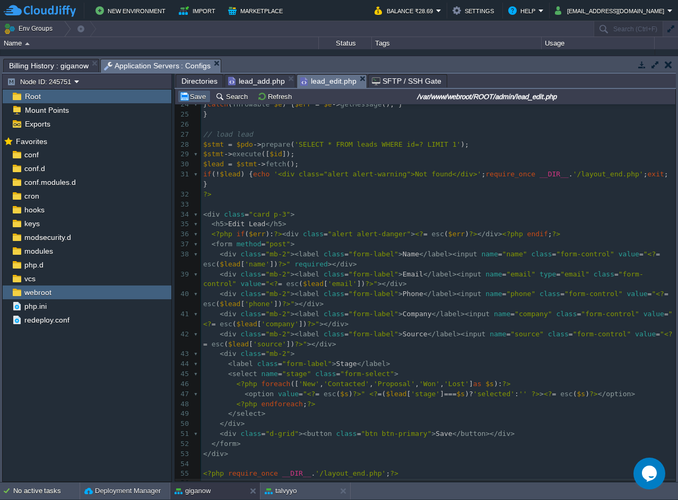
click at [198, 101] on button "Save" at bounding box center [194, 97] width 30 height 10
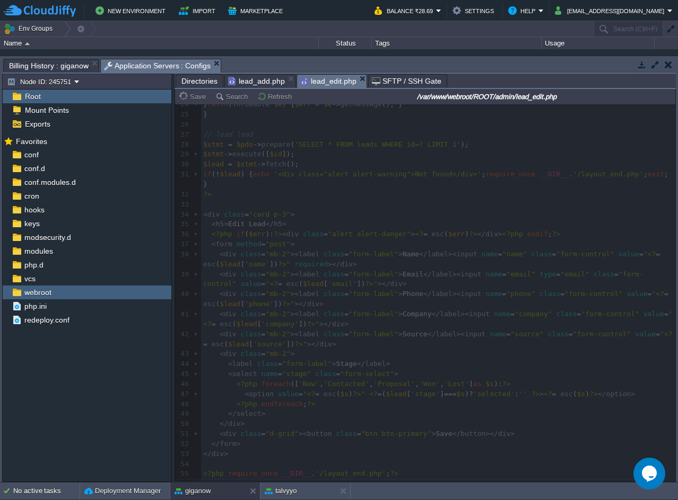
click at [196, 82] on span "Directories" at bounding box center [199, 81] width 36 height 13
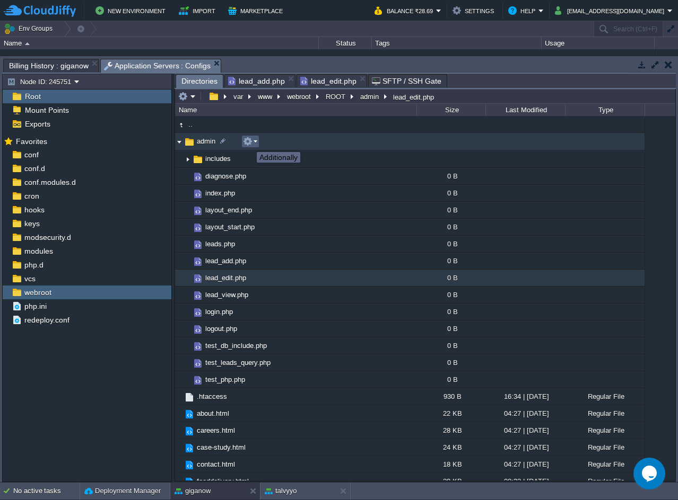
click at [249, 143] on button "button" at bounding box center [248, 142] width 10 height 10
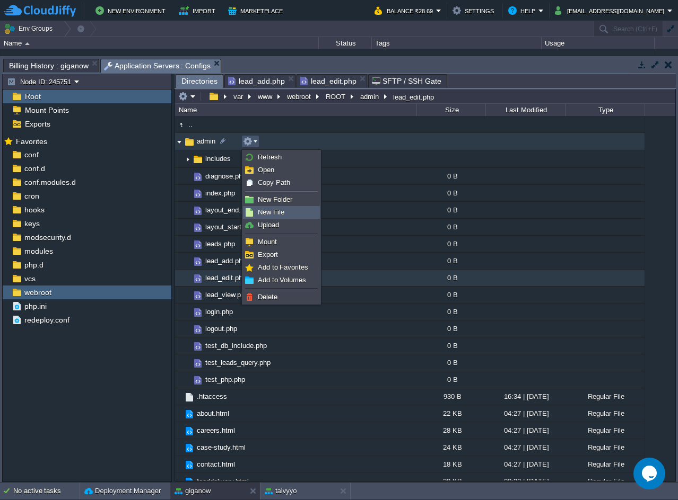
click at [279, 210] on span "New File" at bounding box center [271, 212] width 27 height 8
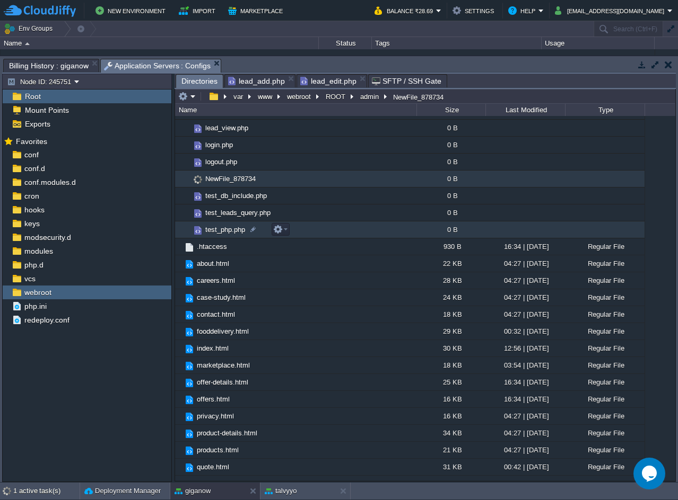
scroll to position [116, 0]
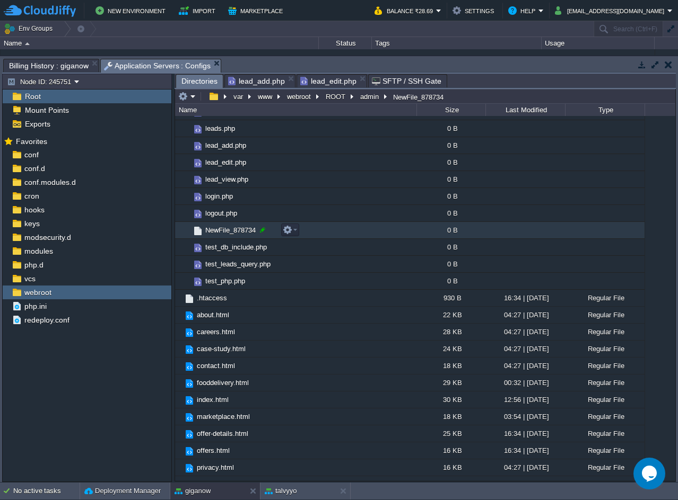
click at [261, 231] on div at bounding box center [263, 230] width 10 height 10
paste input "users.php"
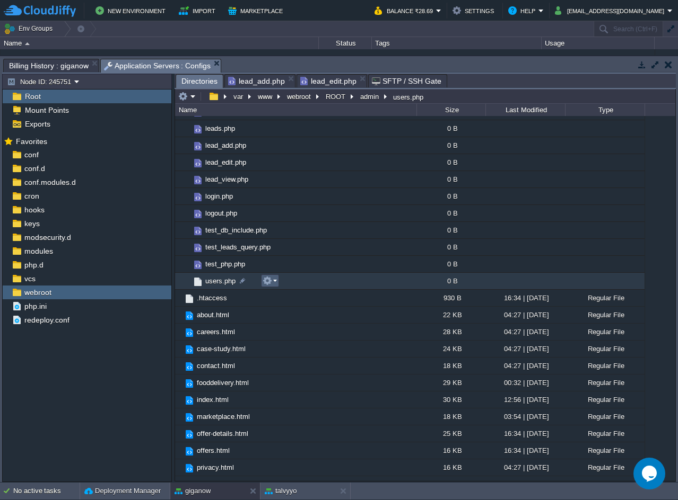
click at [265, 283] on button "button" at bounding box center [267, 281] width 10 height 10
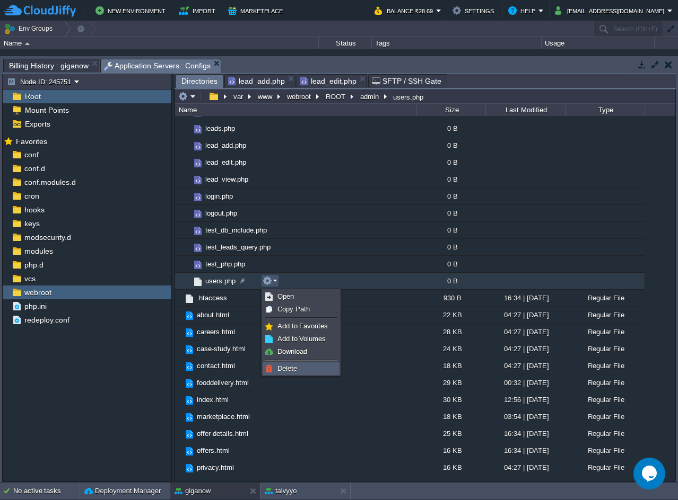
click at [293, 366] on span "Delete" at bounding box center [287, 369] width 20 height 8
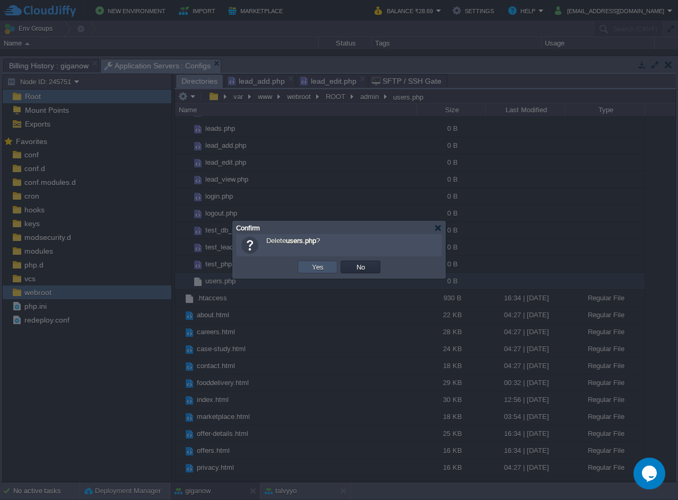
click at [326, 269] on button "Yes" at bounding box center [318, 267] width 18 height 10
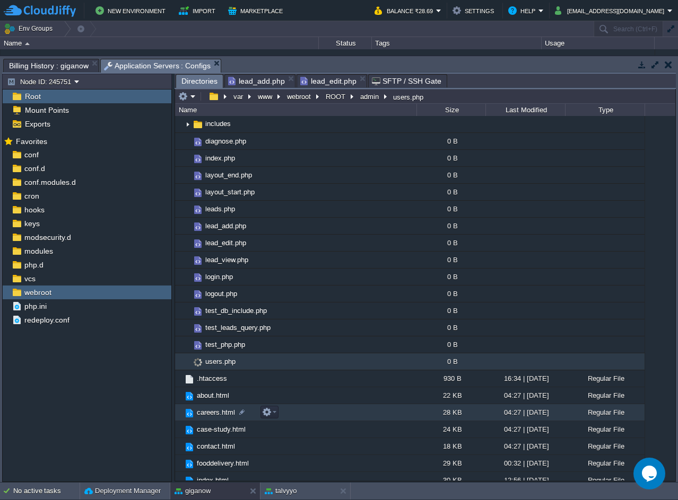
scroll to position [0, 0]
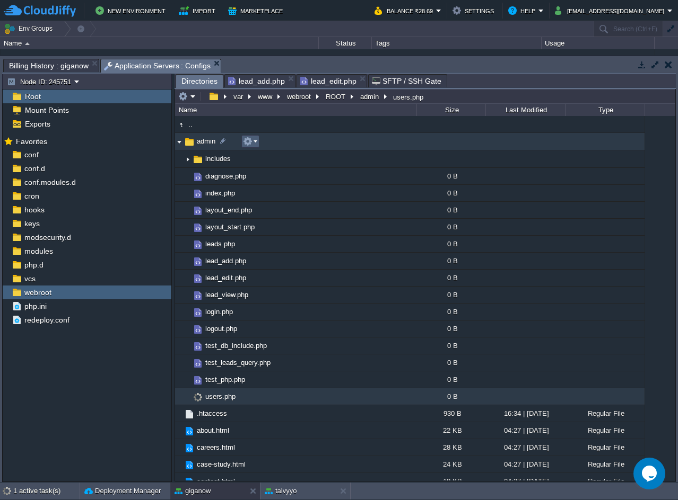
click at [253, 142] on em at bounding box center [250, 142] width 14 height 10
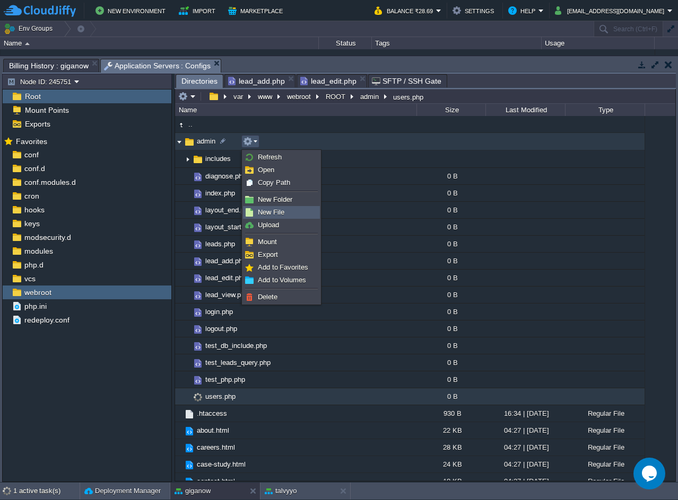
click at [280, 211] on span "New File" at bounding box center [271, 212] width 27 height 8
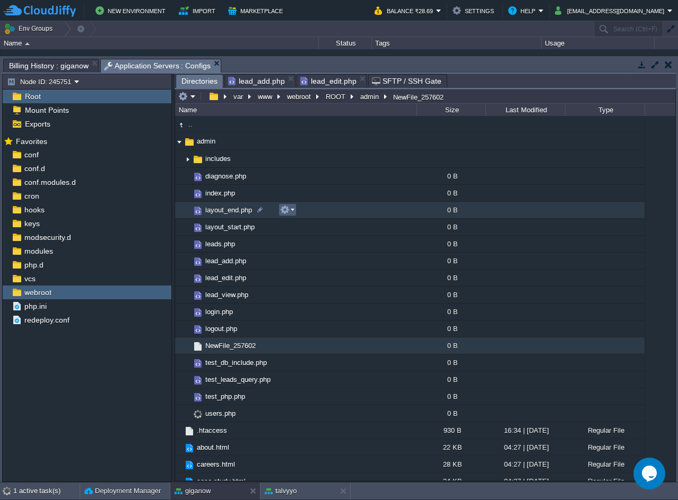
scroll to position [222, 0]
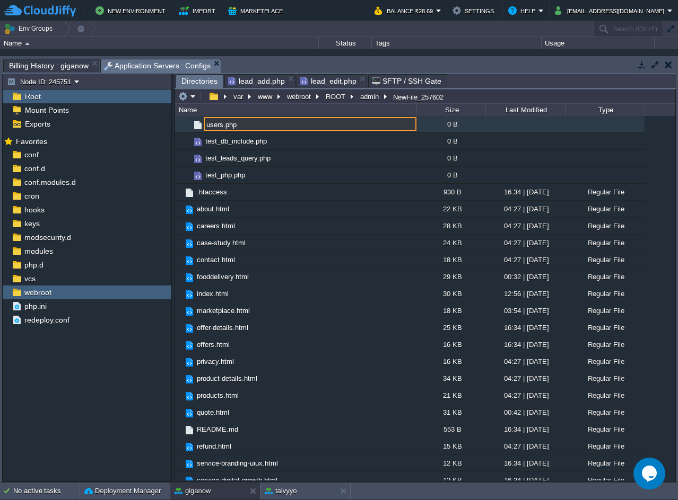
type input "users.php"
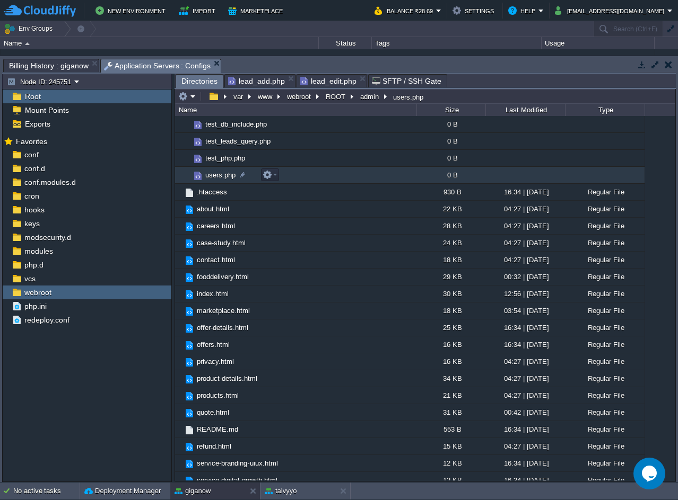
click at [338, 180] on td "users.php" at bounding box center [295, 175] width 241 height 17
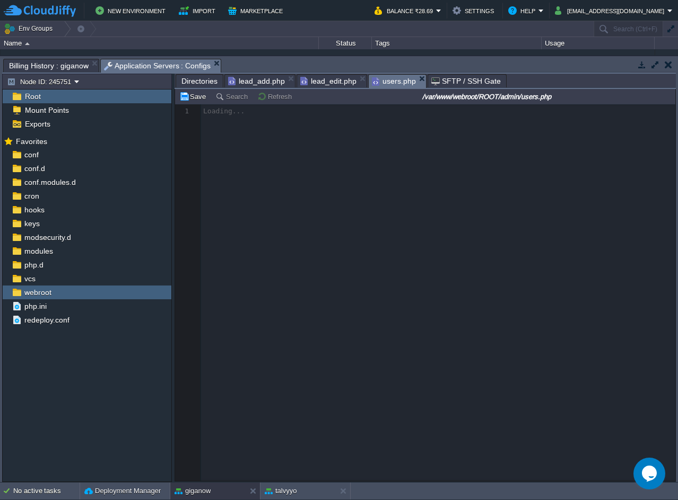
click at [268, 115] on div at bounding box center [425, 292] width 500 height 377
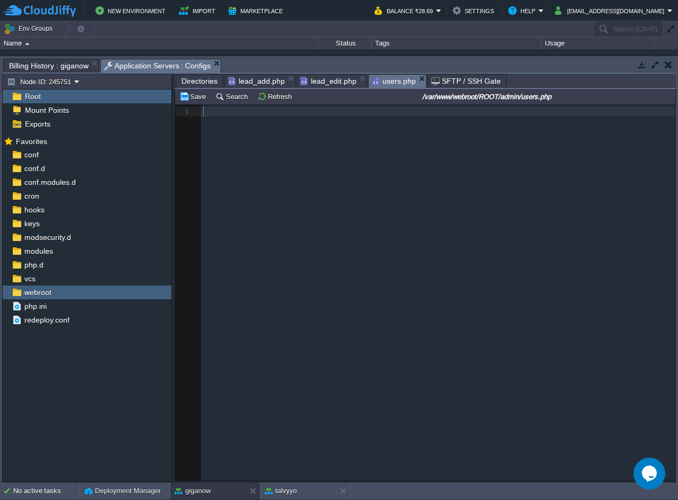
click at [231, 119] on div "1 1 ​" at bounding box center [440, 111] width 478 height 14
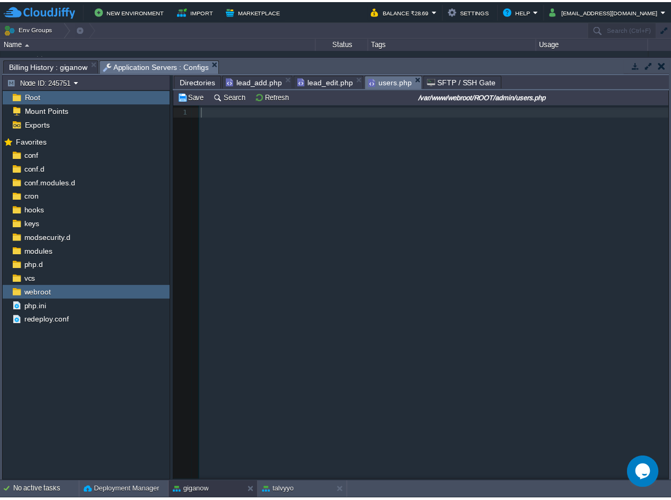
scroll to position [596, 0]
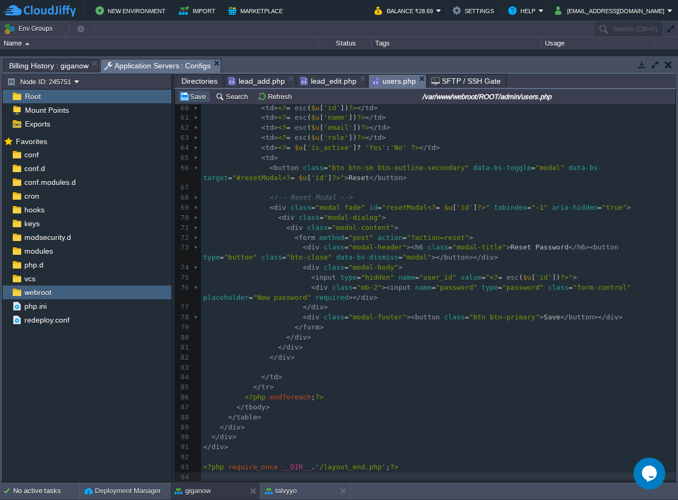
click at [191, 101] on button "Save" at bounding box center [194, 97] width 30 height 10
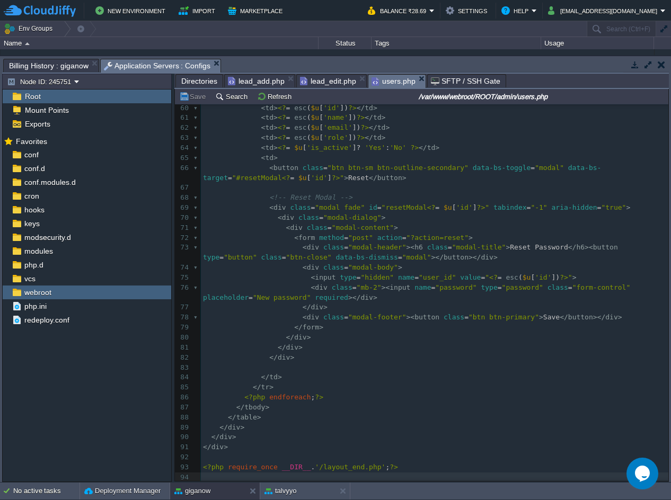
click at [337, 81] on span "lead_edit.php" at bounding box center [328, 81] width 56 height 13
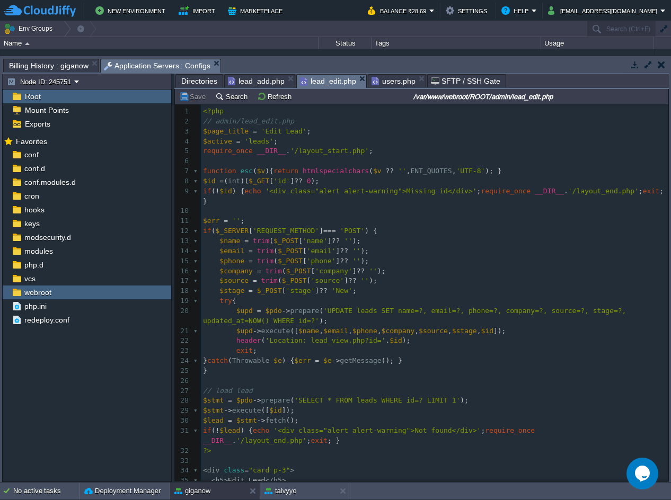
scroll to position [0, 0]
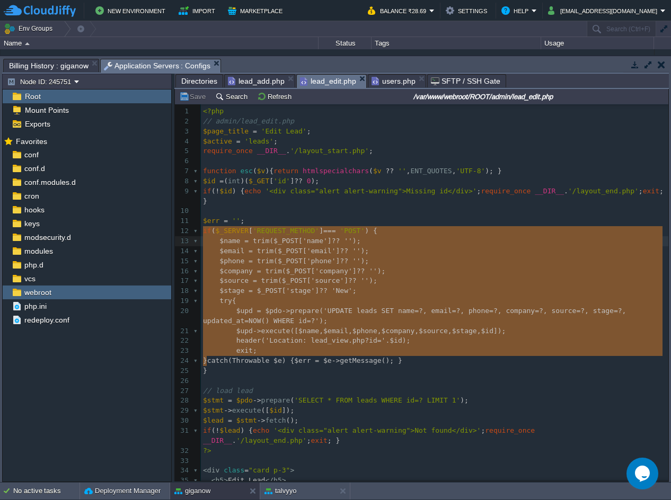
type textarea "if ($_SERVER['REQUEST_METHOD'] === 'POST') { $name = trim($_POST['name'] ?? '')…"
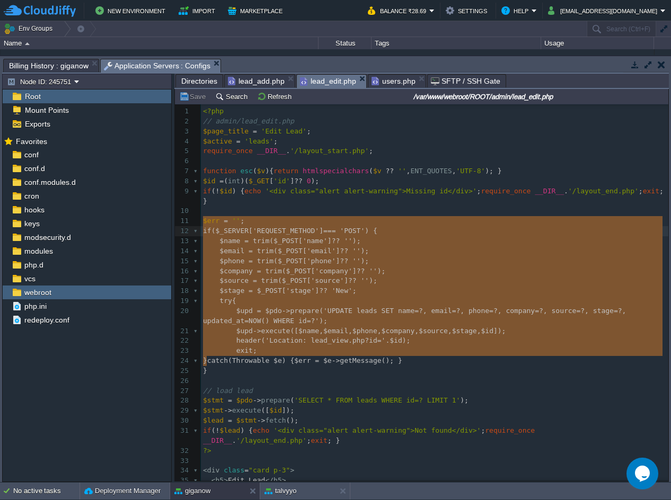
drag, startPoint x: 219, startPoint y: 366, endPoint x: 189, endPoint y: 224, distance: 145.3
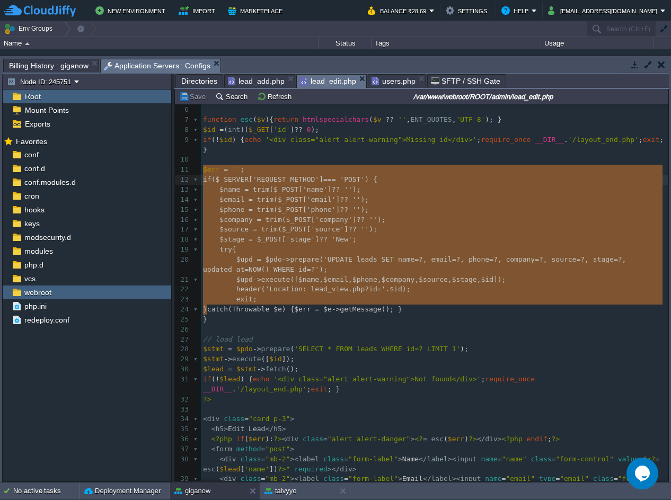
scroll to position [1, 0]
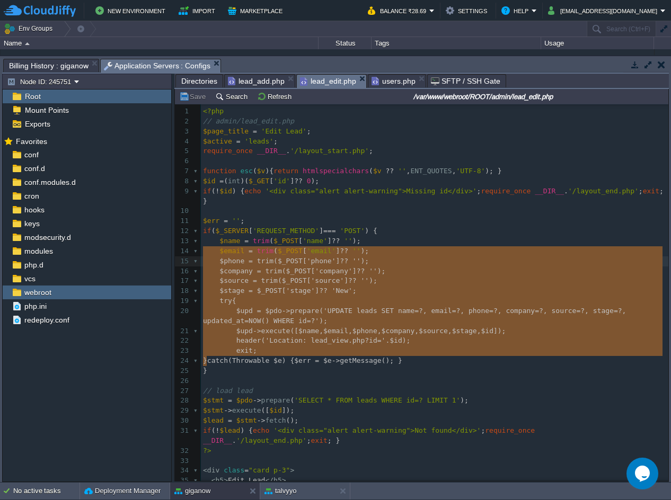
type textarea "if ($_SERVER['REQUEST_METHOD'] === 'POST') { $name = trim($_POST['name'] ?? '')…"
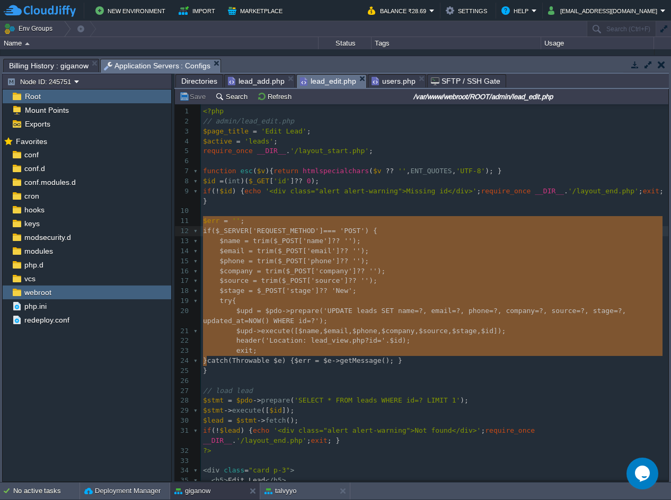
drag, startPoint x: 218, startPoint y: 363, endPoint x: 199, endPoint y: 220, distance: 144.4
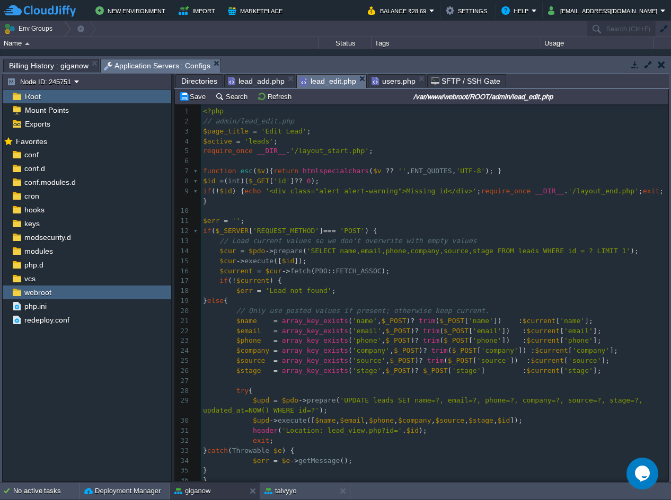
scroll to position [15, 0]
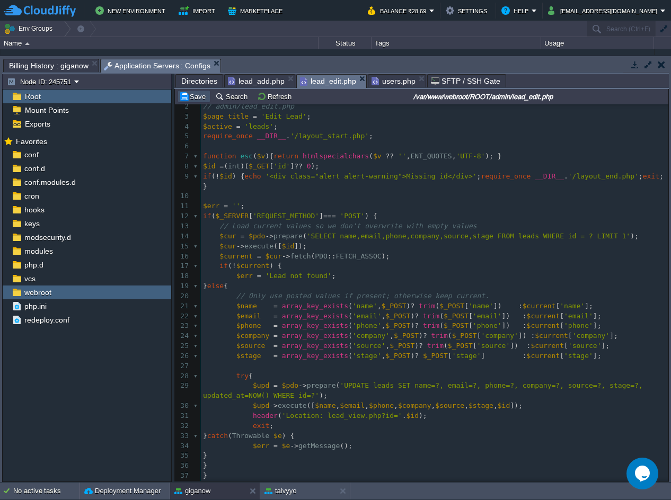
click at [206, 94] on button "Save" at bounding box center [194, 97] width 30 height 10
click at [344, 169] on pre "$id = ( int )( $_GET [ 'id' ] ?? 0 );" at bounding box center [435, 167] width 468 height 10
type textarea "-"
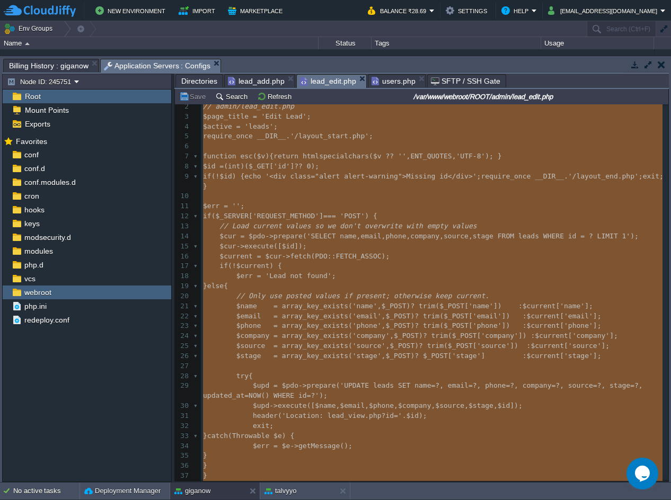
scroll to position [746, 0]
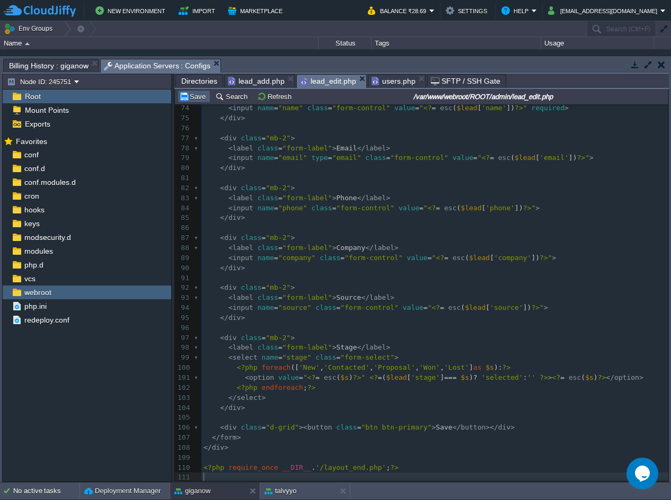
click at [200, 96] on button "Save" at bounding box center [194, 97] width 30 height 10
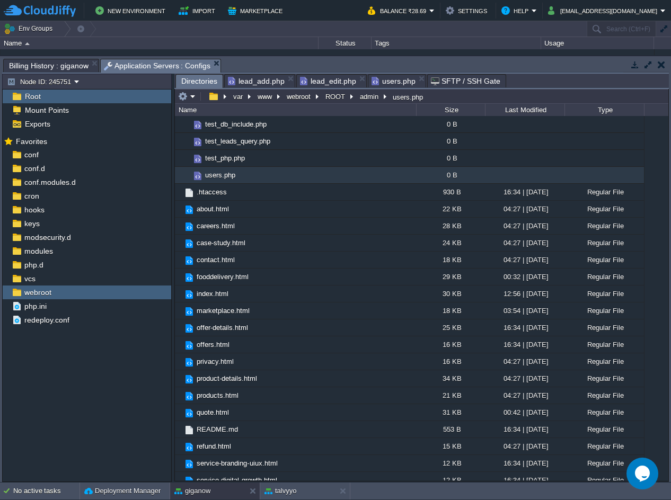
click at [204, 83] on span "Directories" at bounding box center [199, 81] width 36 height 13
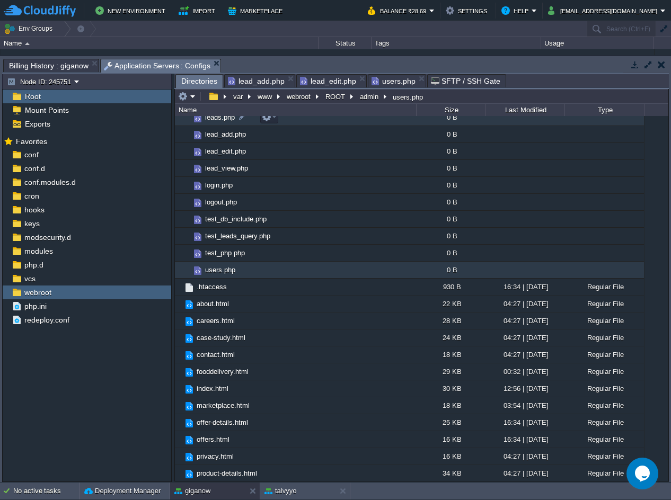
scroll to position [0, 0]
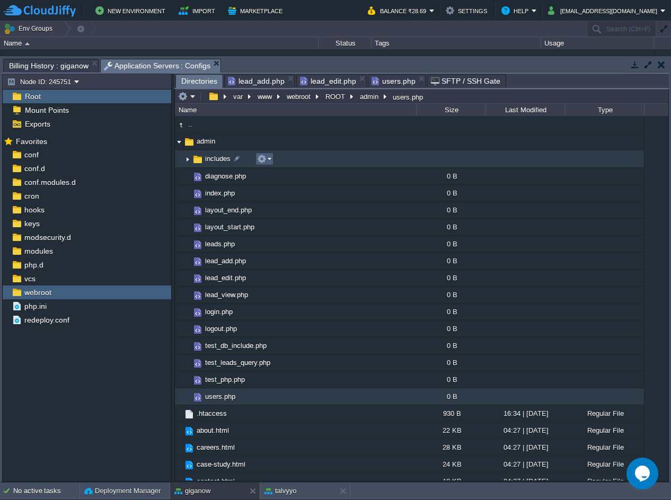
click at [269, 160] on em at bounding box center [264, 159] width 14 height 10
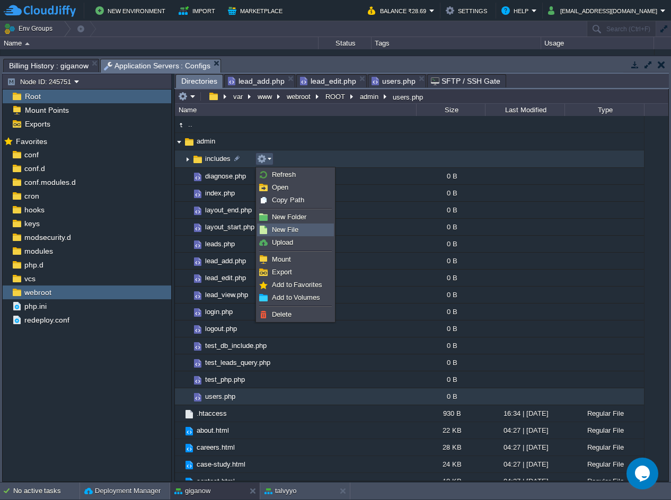
click at [289, 232] on span "New File" at bounding box center [285, 230] width 27 height 8
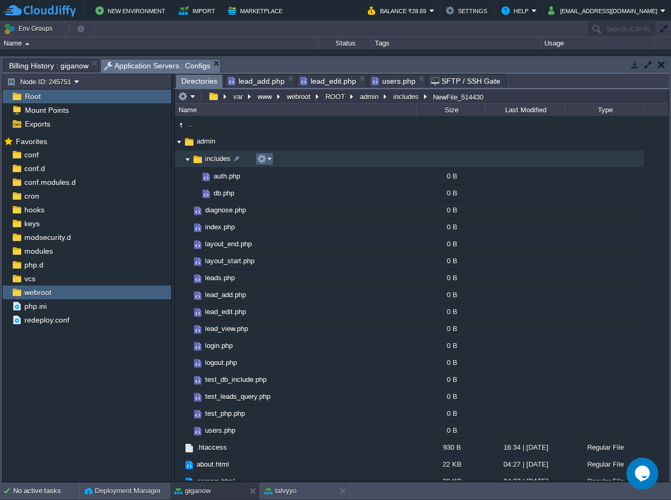
click at [260, 159] on button "button" at bounding box center [262, 159] width 10 height 10
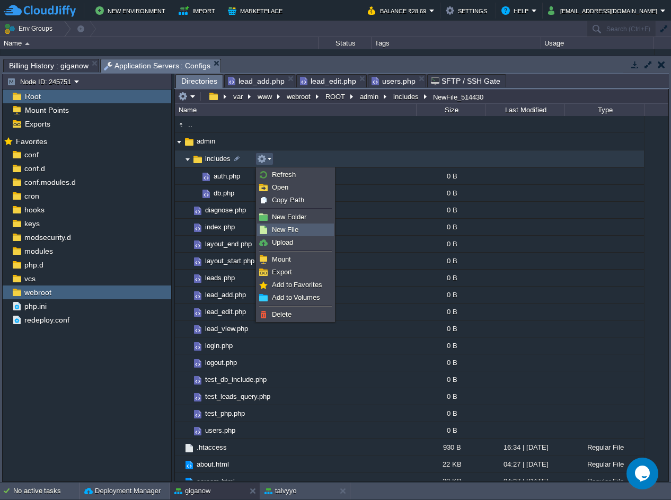
click at [284, 230] on span "New File" at bounding box center [285, 230] width 27 height 8
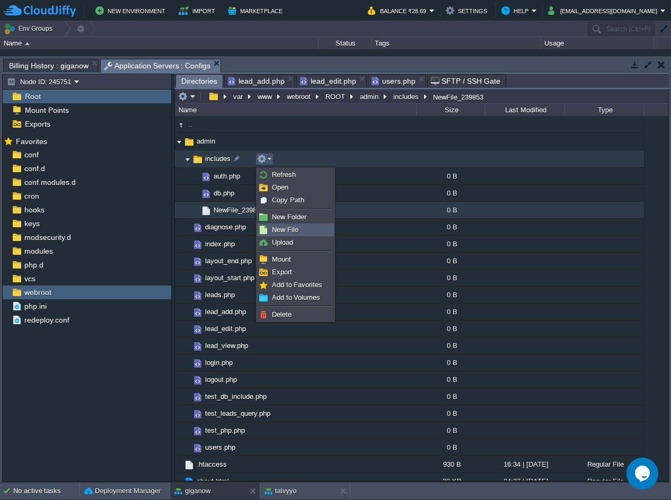
scroll to position [86, 0]
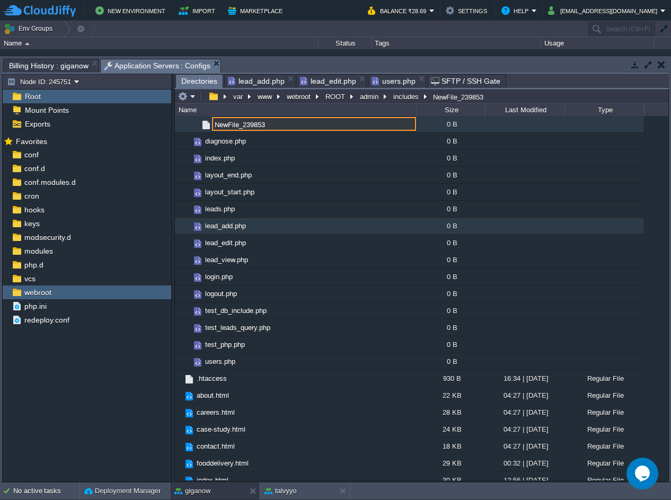
paste input "permissions.php"
type input "permissions.php"
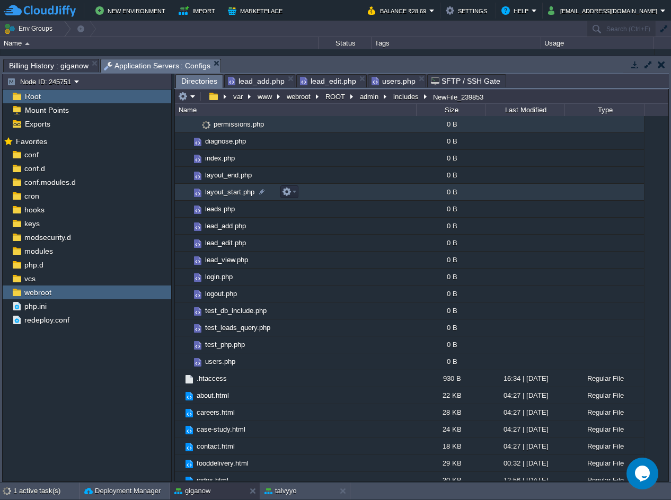
scroll to position [0, 0]
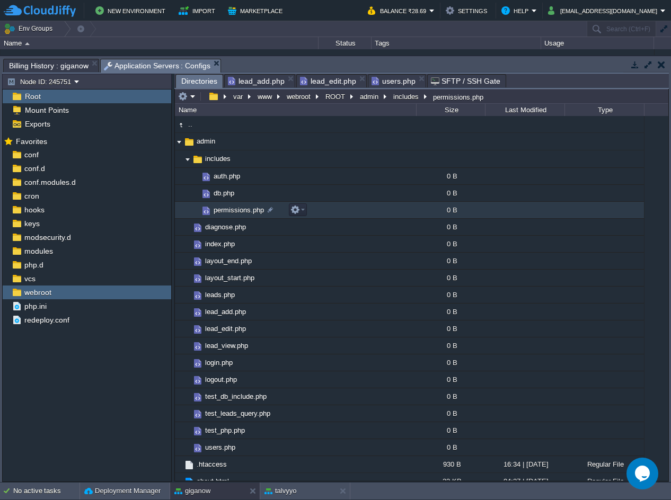
click at [336, 216] on td "permissions.php" at bounding box center [295, 210] width 241 height 17
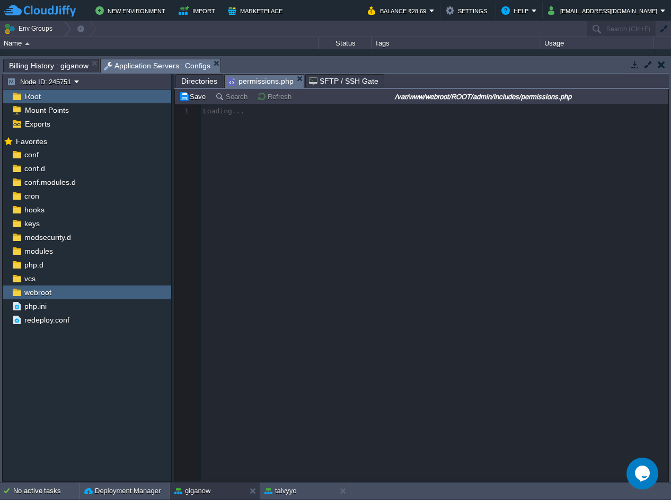
scroll to position [4, 0]
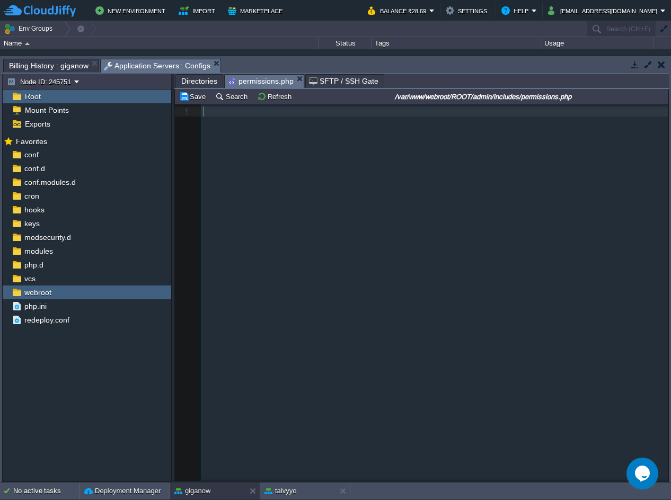
click at [337, 115] on pre "​" at bounding box center [436, 112] width 471 height 10
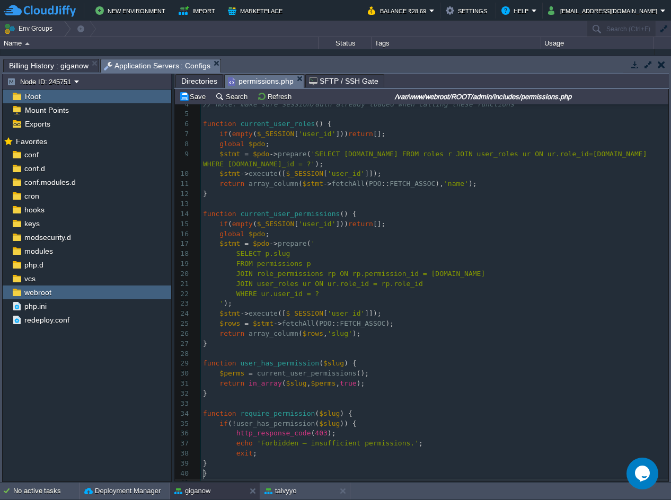
scroll to position [37, 0]
click at [191, 95] on button "Save" at bounding box center [194, 97] width 30 height 10
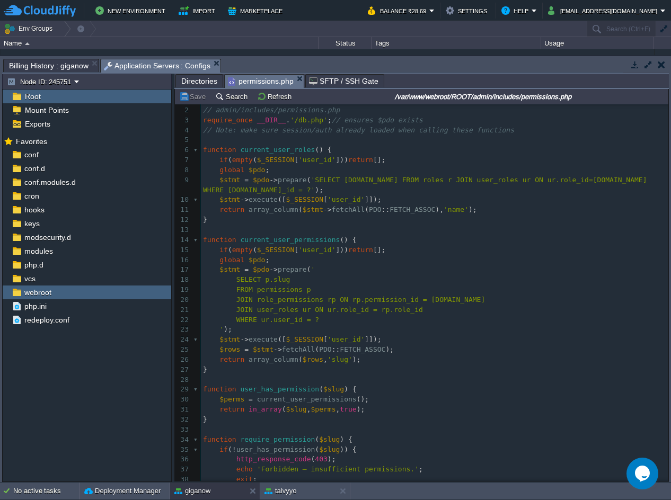
scroll to position [0, 0]
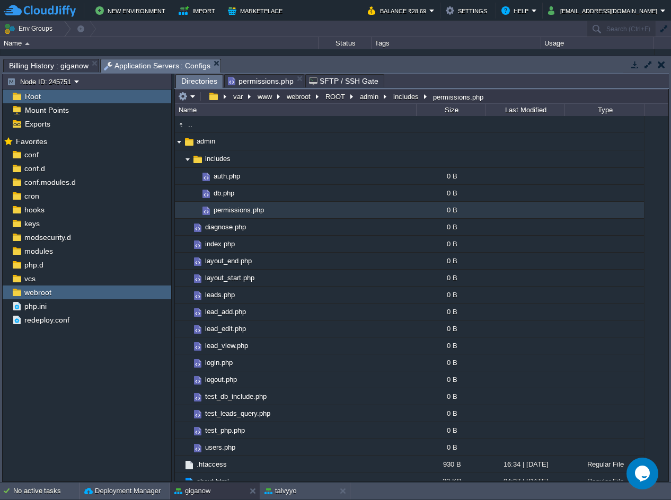
click at [200, 85] on span "Directories" at bounding box center [199, 81] width 36 height 13
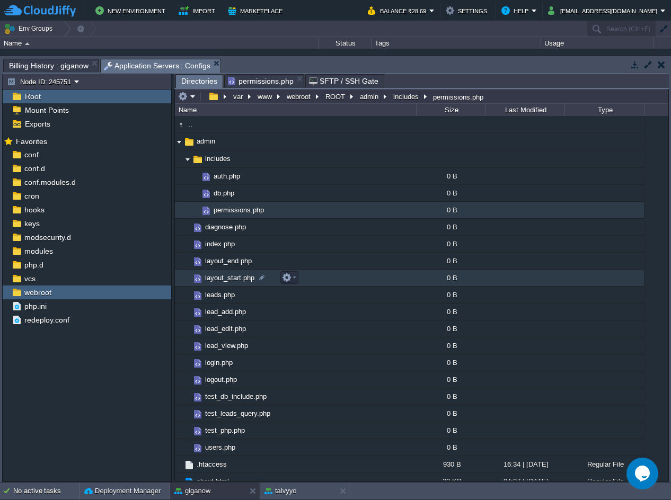
click at [329, 282] on td "layout_start.php" at bounding box center [295, 278] width 241 height 17
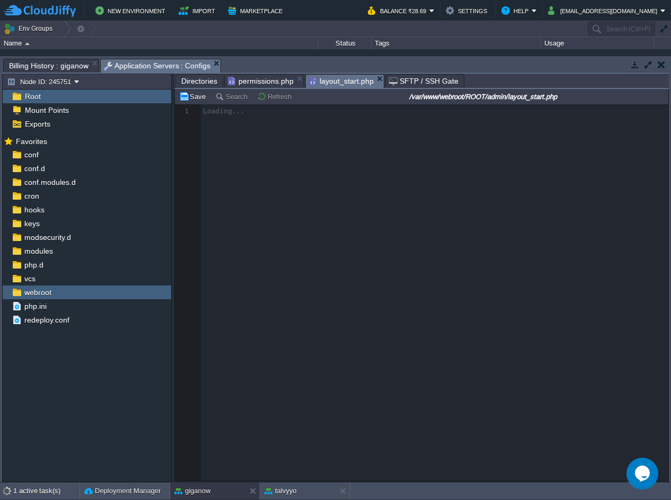
scroll to position [4, 0]
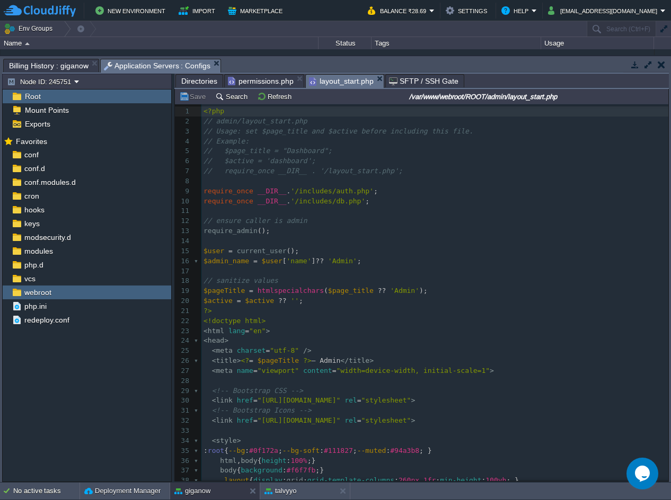
click at [365, 203] on div "109 1 <?php 2 // admin/layout_start.php 3 // Usage: set $page_title and $active…" at bounding box center [434, 356] width 467 height 499
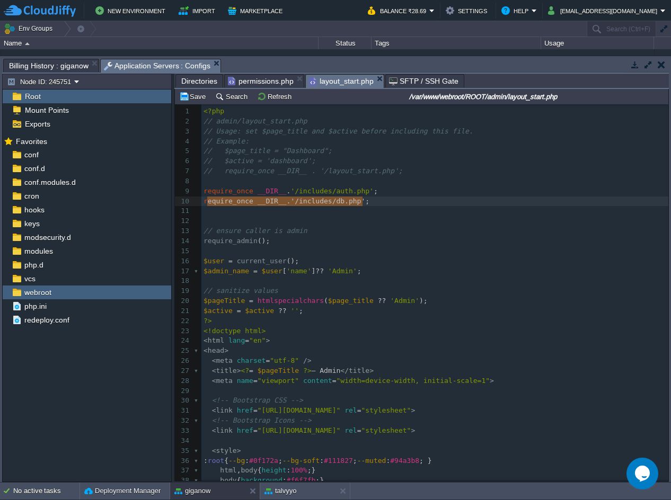
type textarea "require_once __DIR__ . '/includes/db.php';"
drag, startPoint x: 365, startPoint y: 203, endPoint x: 205, endPoint y: 201, distance: 159.6
click at [379, 209] on pre "​" at bounding box center [434, 211] width 467 height 10
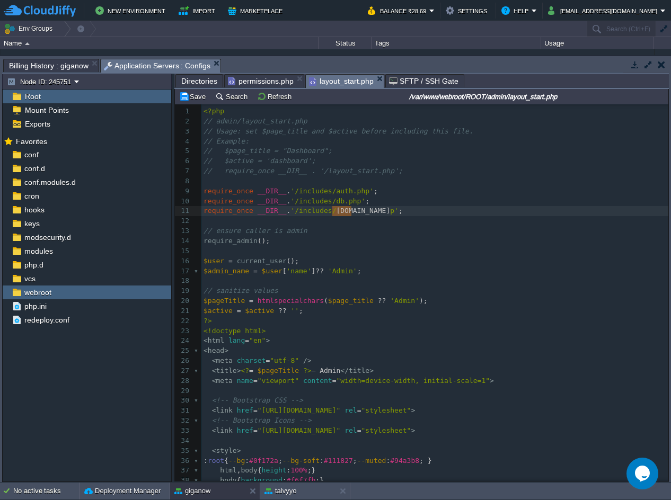
type textarea "db.php"
drag, startPoint x: 333, startPoint y: 211, endPoint x: 354, endPoint y: 210, distance: 20.7
click at [182, 91] on td "Save" at bounding box center [194, 96] width 33 height 13
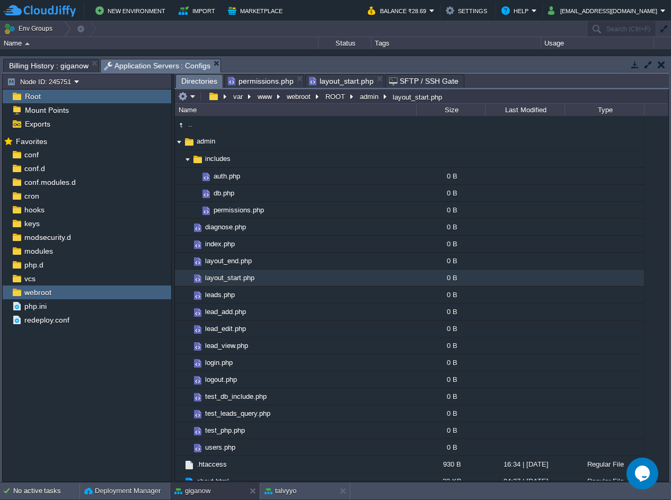
click at [186, 80] on span "Directories" at bounding box center [199, 81] width 36 height 13
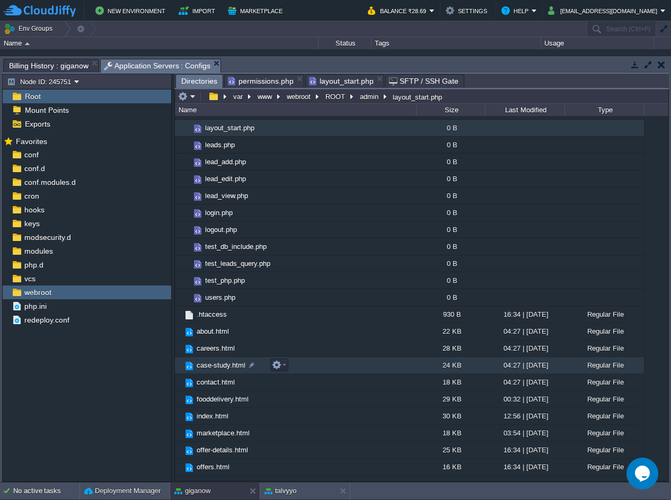
scroll to position [159, 0]
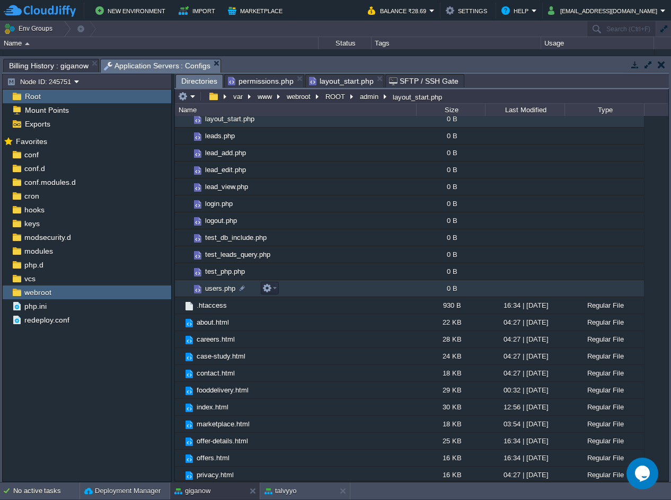
click at [295, 288] on td "users.php" at bounding box center [295, 288] width 241 height 17
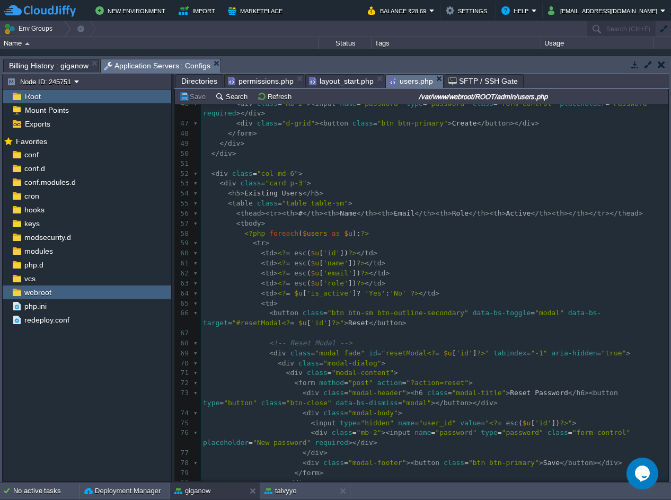
scroll to position [617, 0]
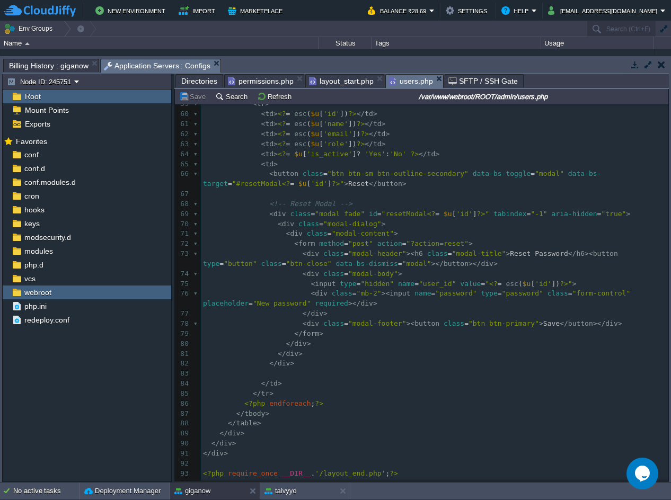
click at [537, 289] on pre "< div class = "mb-2" >< input name = "password" type = "password" class = "form…" at bounding box center [435, 299] width 468 height 20
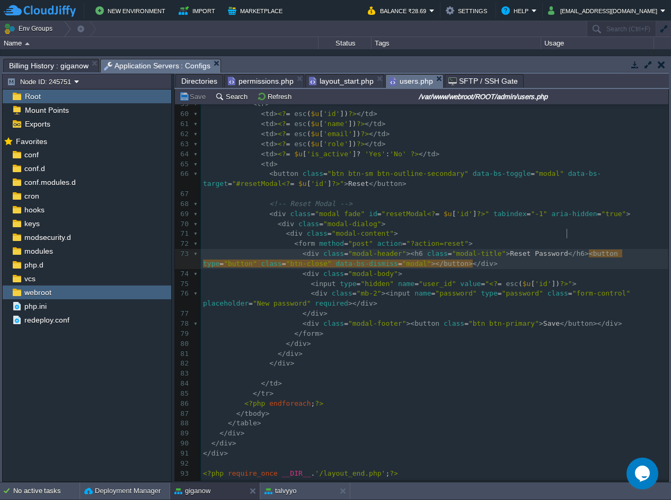
type textarea "-"
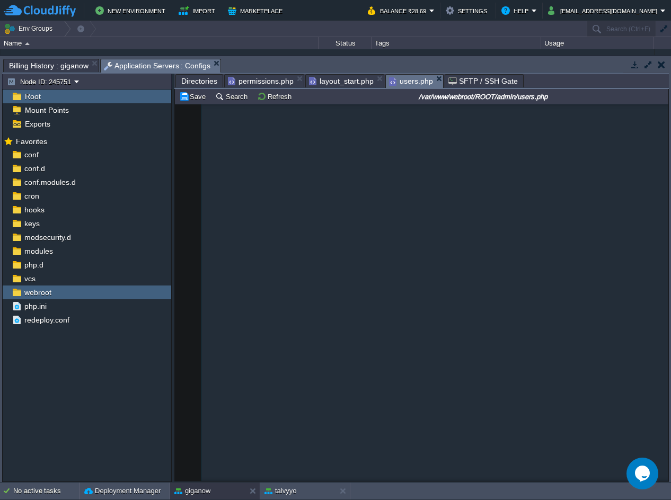
scroll to position [2234, 0]
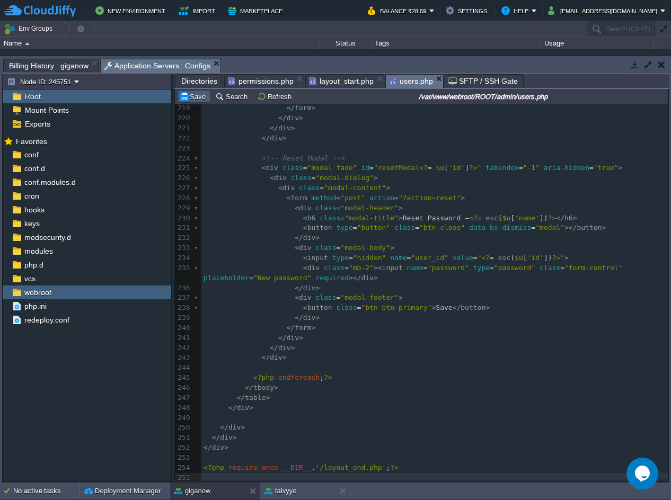
click at [188, 102] on td "Save" at bounding box center [194, 96] width 33 height 13
click at [201, 85] on span "Directories" at bounding box center [199, 81] width 36 height 13
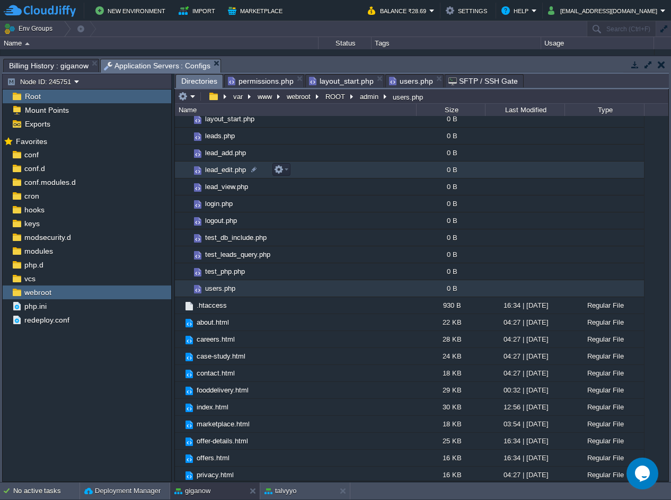
scroll to position [0, 0]
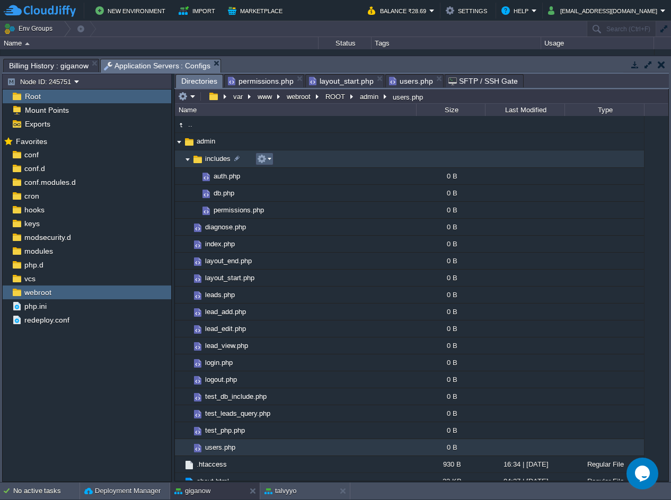
click at [258, 159] on button "button" at bounding box center [262, 159] width 10 height 10
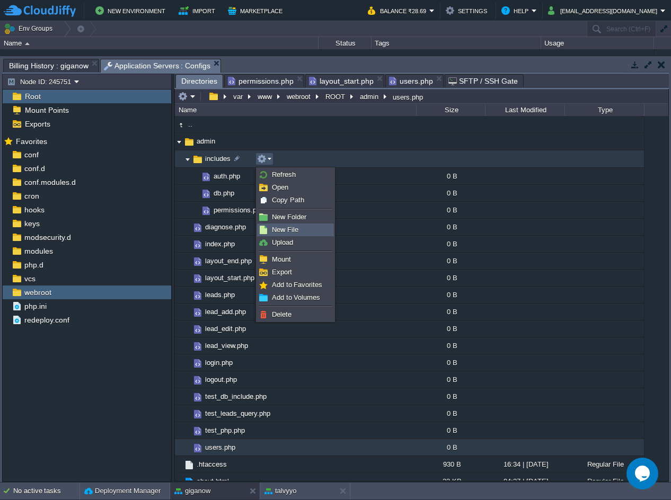
click at [294, 233] on span "New File" at bounding box center [285, 230] width 27 height 8
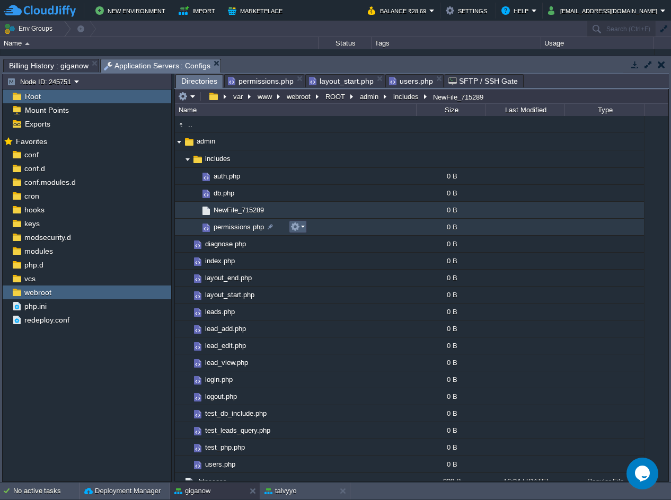
scroll to position [86, 0]
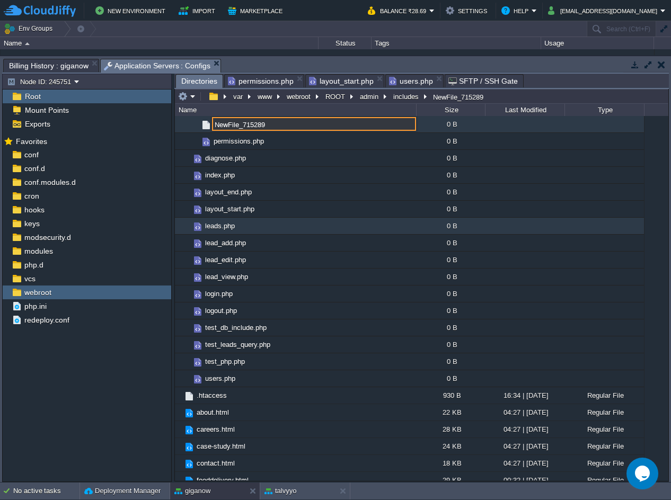
paste input "activity.php"
type input "activity.php"
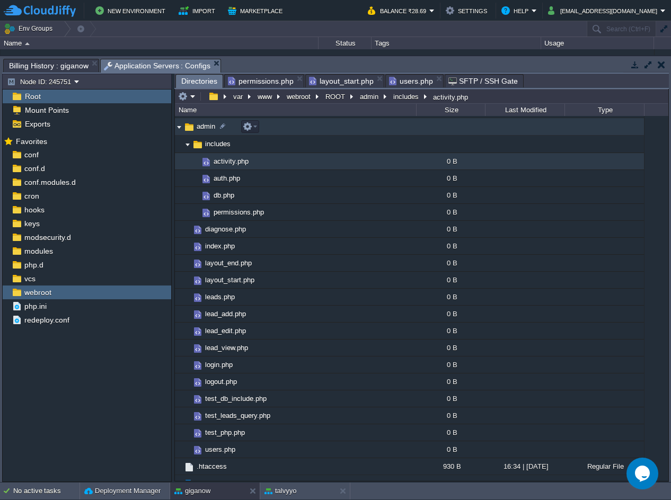
scroll to position [0, 0]
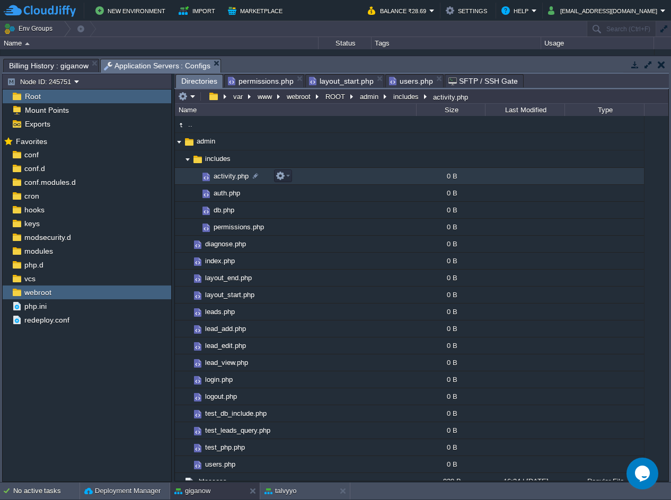
click at [312, 178] on td "activity.php" at bounding box center [295, 176] width 241 height 17
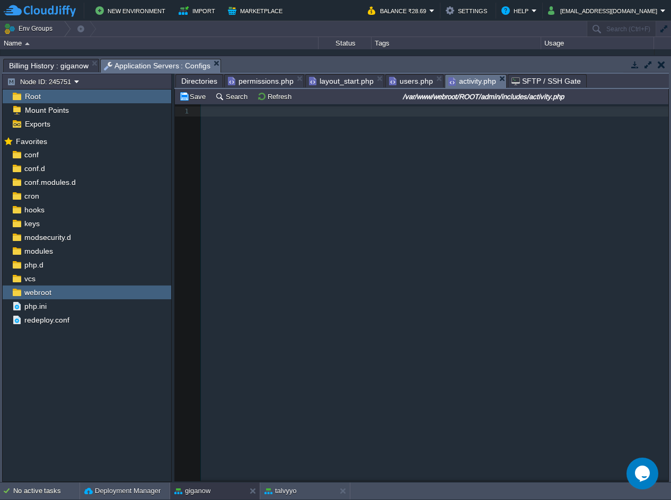
scroll to position [4, 0]
click at [355, 126] on div "1 1 ​" at bounding box center [429, 300] width 509 height 393
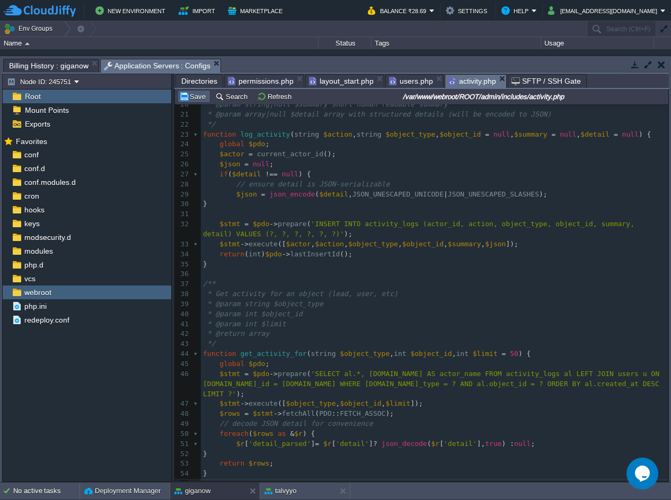
click at [198, 94] on button "Save" at bounding box center [194, 97] width 30 height 10
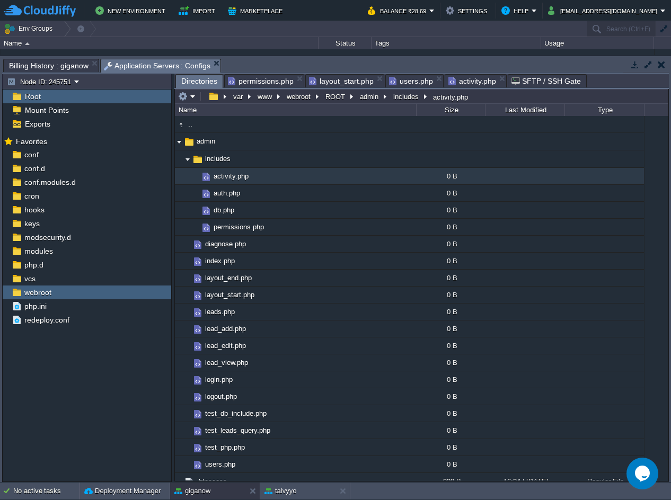
click at [198, 82] on span "Directories" at bounding box center [199, 81] width 36 height 13
click at [295, 82] on em "permissions.php" at bounding box center [266, 81] width 76 height 13
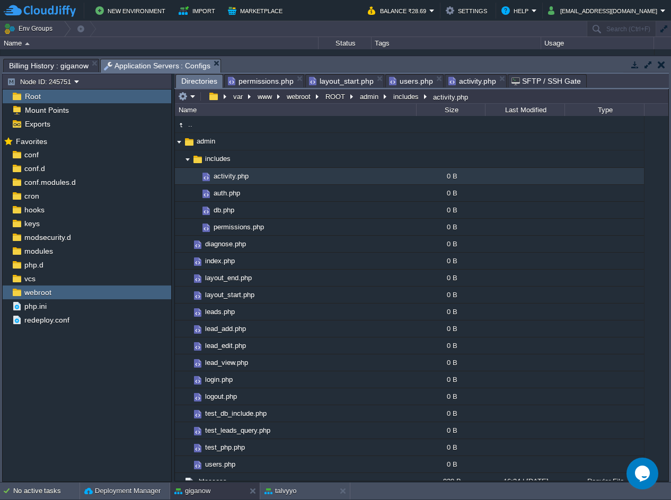
click at [190, 80] on span "Directories" at bounding box center [199, 81] width 36 height 13
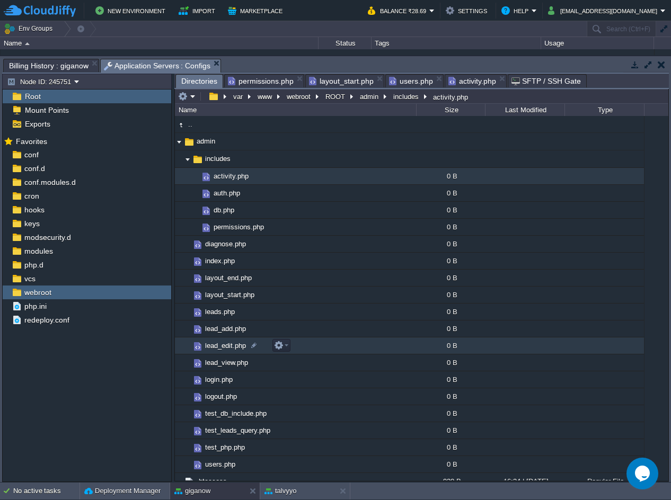
click at [311, 351] on td "lead_edit.php" at bounding box center [295, 346] width 241 height 17
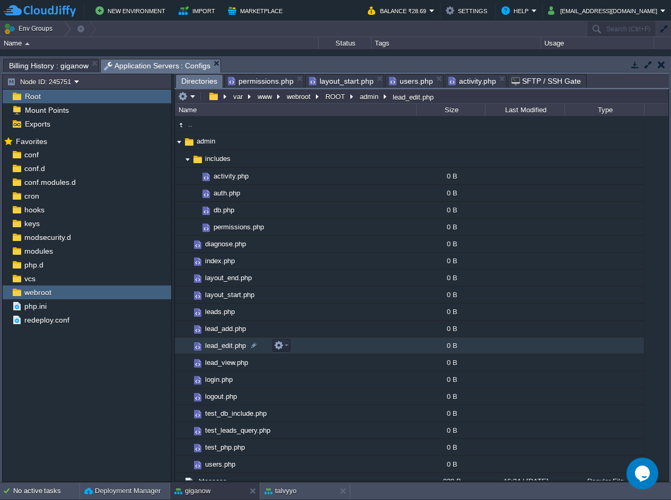
click at [311, 351] on td "lead_edit.php" at bounding box center [295, 346] width 241 height 17
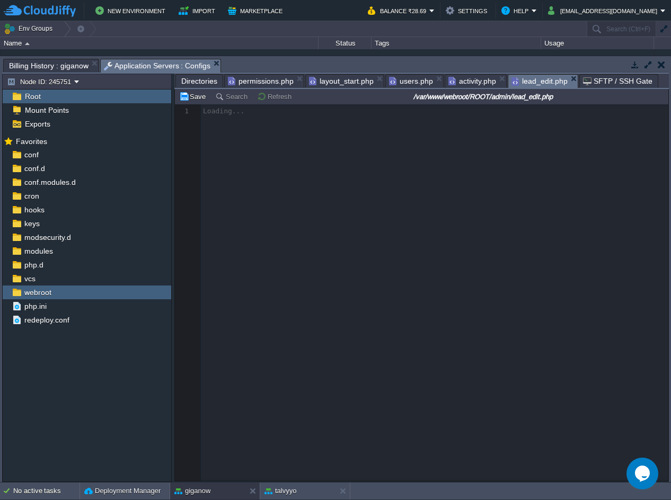
scroll to position [4, 0]
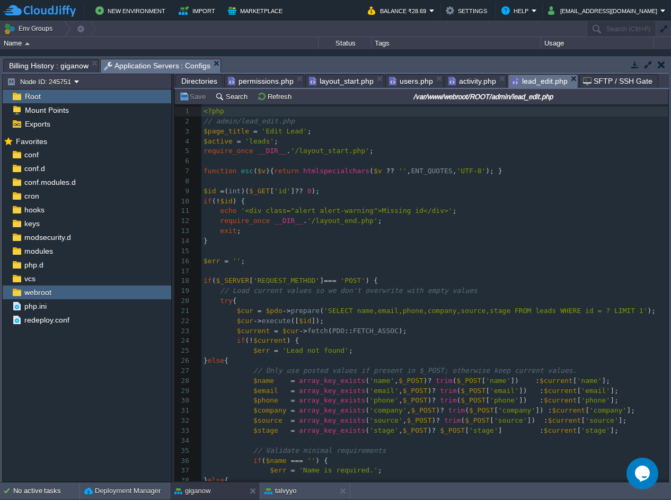
click at [374, 169] on span "$v" at bounding box center [378, 171] width 8 height 8
type textarea "-"
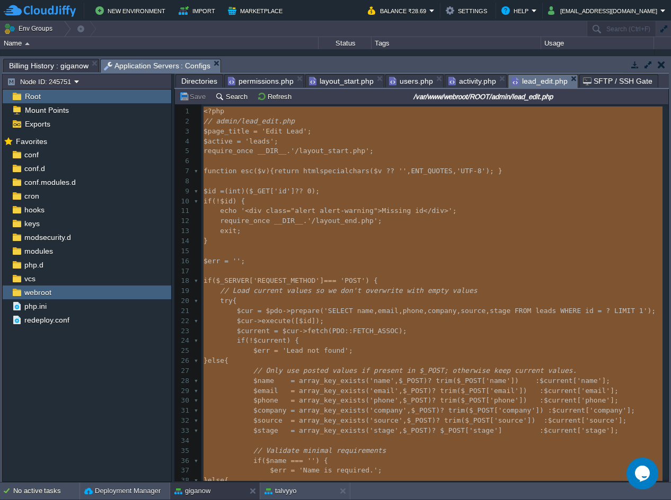
scroll to position [1125, 0]
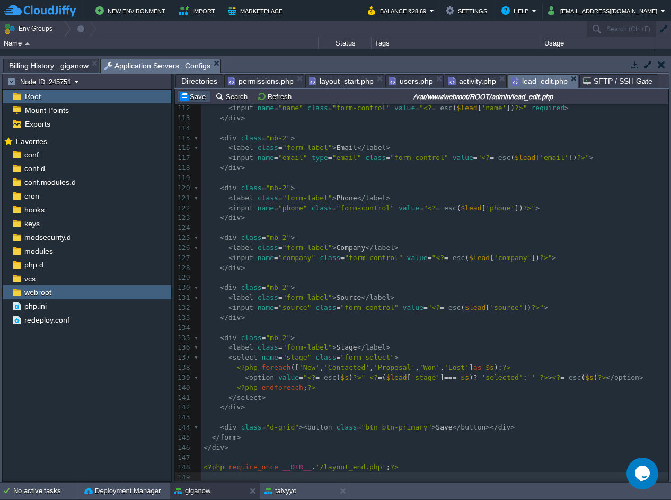
click at [187, 101] on button "Save" at bounding box center [194, 97] width 30 height 10
click at [562, 80] on em "lead_edit.php" at bounding box center [545, 81] width 66 height 13
click at [564, 80] on em "lead_edit.php" at bounding box center [545, 81] width 66 height 13
click at [195, 80] on span "Directories" at bounding box center [199, 81] width 36 height 13
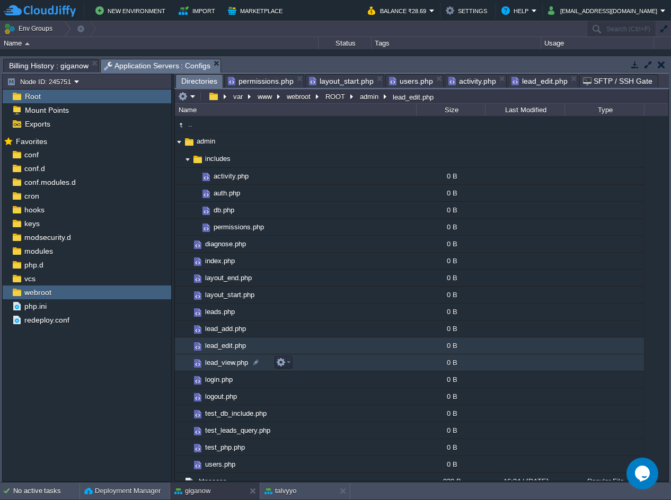
click at [306, 362] on td "lead_view.php" at bounding box center [295, 363] width 241 height 17
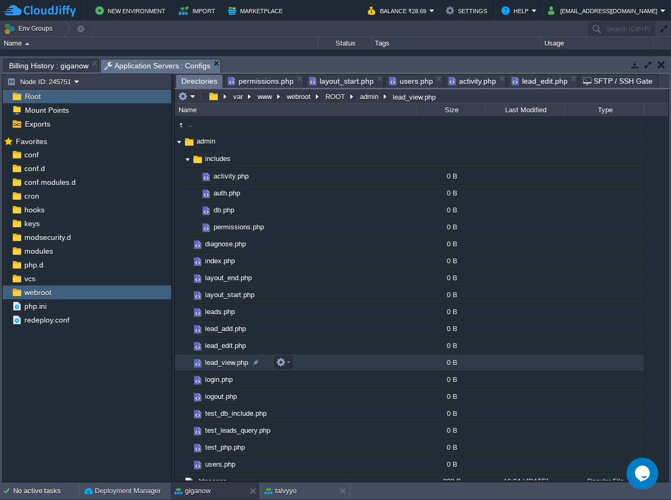
click at [306, 362] on td "lead_view.php" at bounding box center [295, 363] width 241 height 17
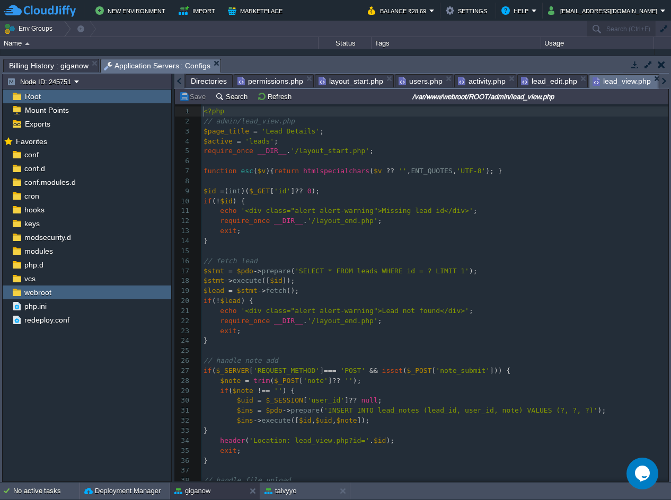
scroll to position [4, 0]
click at [542, 233] on pre "exit ;" at bounding box center [434, 231] width 467 height 10
type textarea "-"
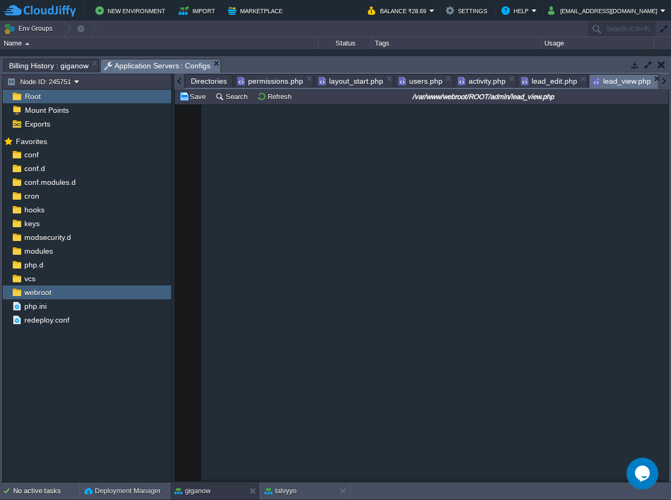
scroll to position [1535, 0]
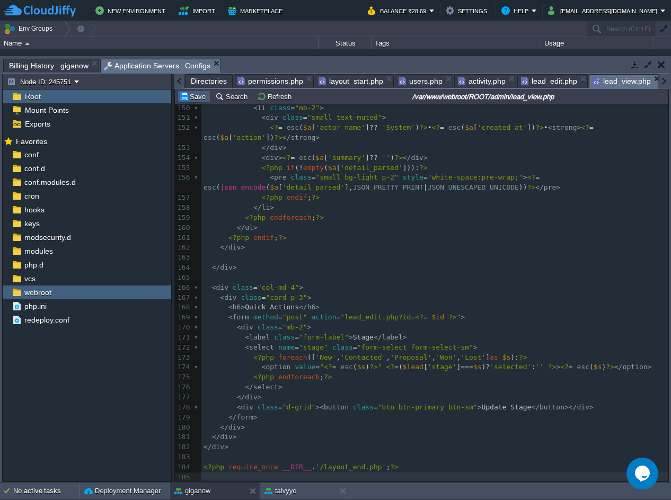
click at [197, 99] on button "Save" at bounding box center [194, 97] width 30 height 10
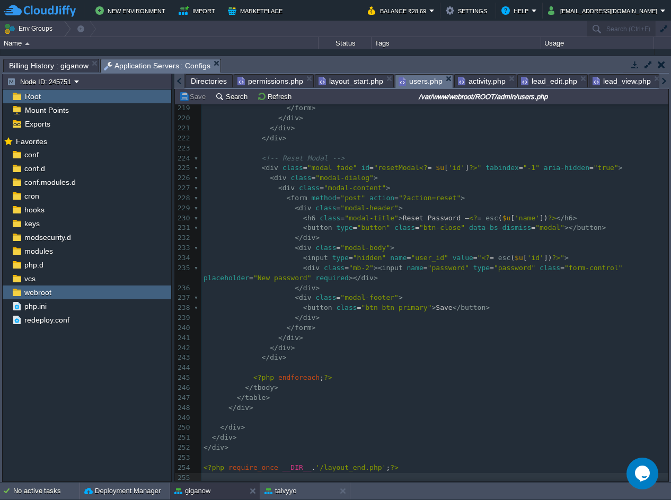
click at [410, 87] on span "users.php" at bounding box center [421, 81] width 44 height 13
click at [451, 198] on pre "< form method = "post" action = "?action=reset" >" at bounding box center [434, 199] width 467 height 10
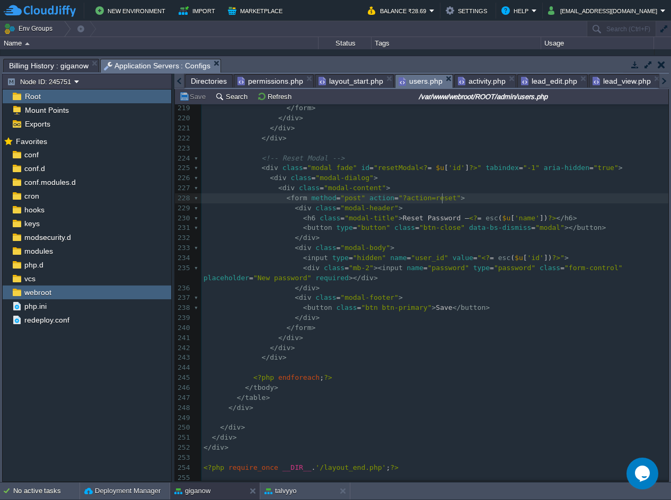
type textarea "-"
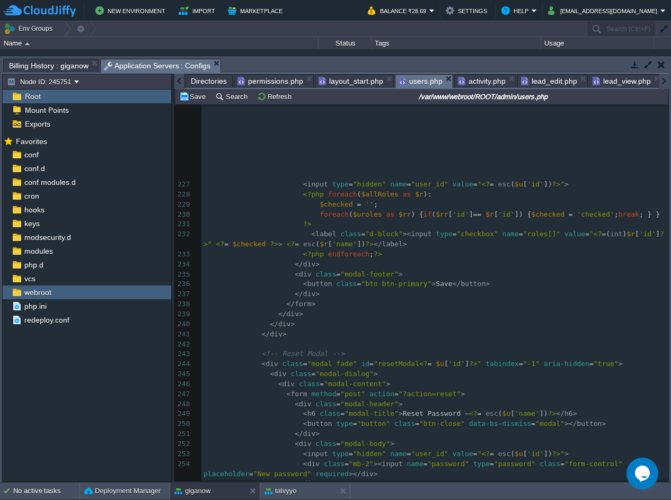
scroll to position [2434, 0]
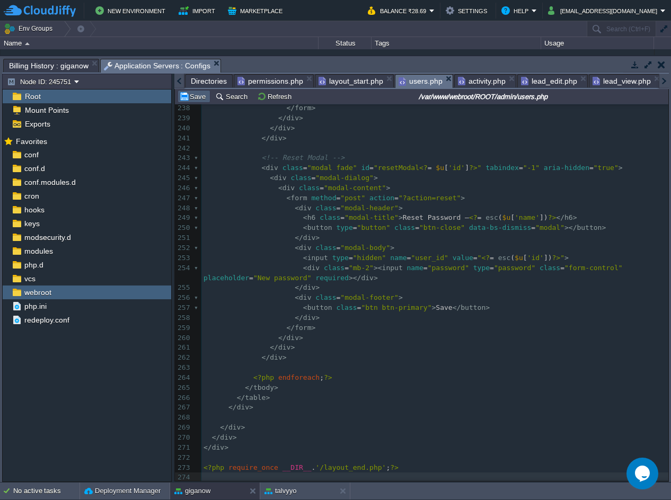
click at [199, 98] on button "Save" at bounding box center [194, 97] width 30 height 10
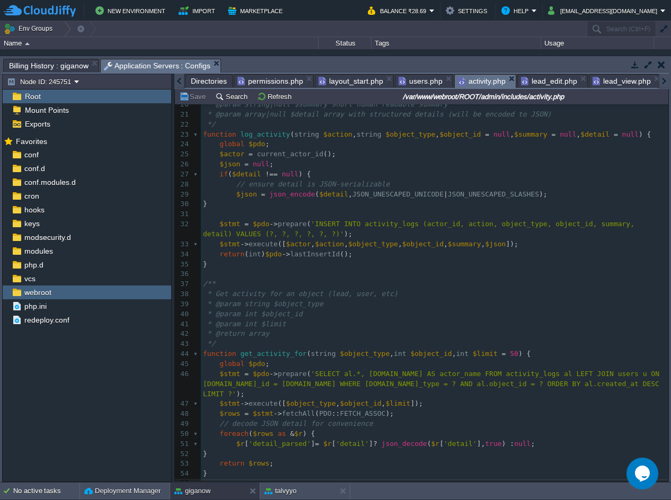
click at [467, 85] on span "activity.php" at bounding box center [482, 81] width 48 height 13
click at [579, 81] on li "lead_view.php" at bounding box center [556, 80] width 73 height 13
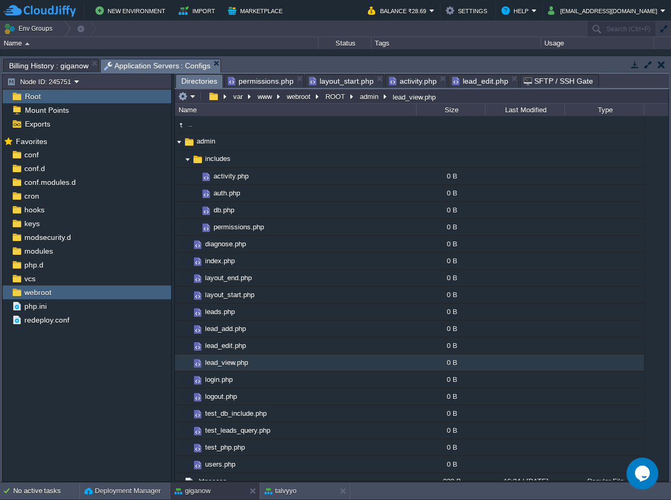
click at [504, 78] on em "lead_edit.php" at bounding box center [485, 81] width 66 height 13
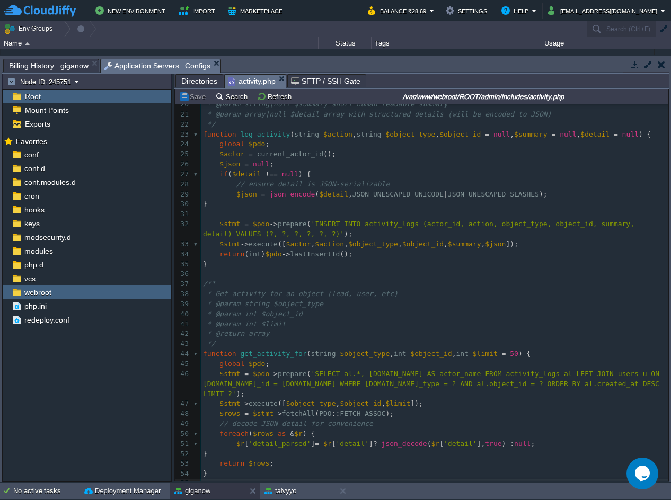
click at [252, 83] on span "activity.php" at bounding box center [252, 81] width 48 height 13
click at [442, 319] on pre "* @param int $object_id" at bounding box center [435, 315] width 468 height 10
type textarea "-"
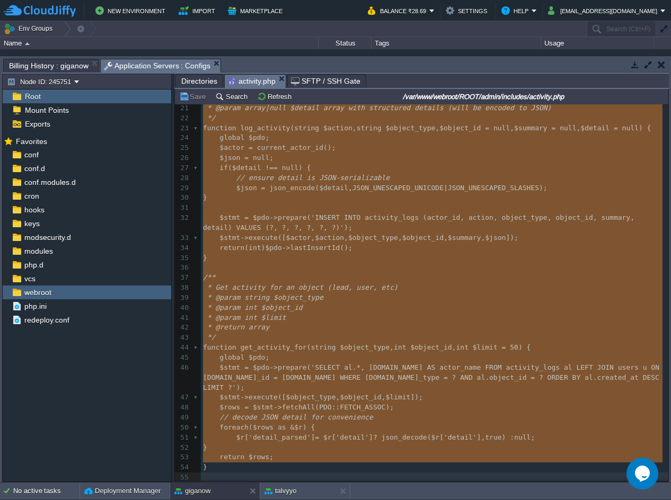
scroll to position [436, 0]
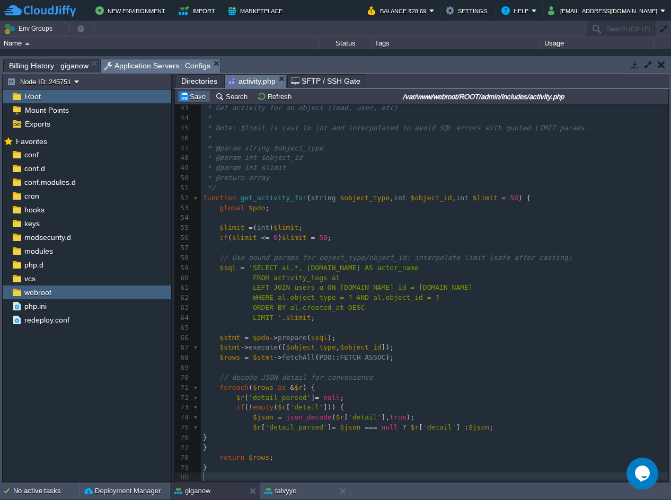
click at [198, 98] on button "Save" at bounding box center [194, 97] width 30 height 10
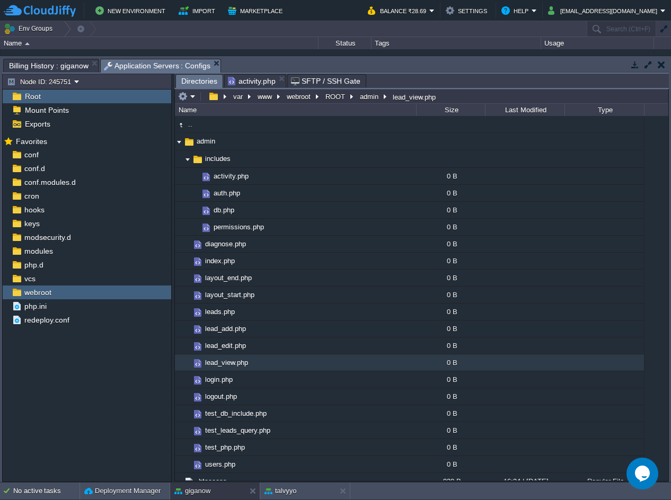
click at [201, 83] on span "Directories" at bounding box center [199, 81] width 36 height 13
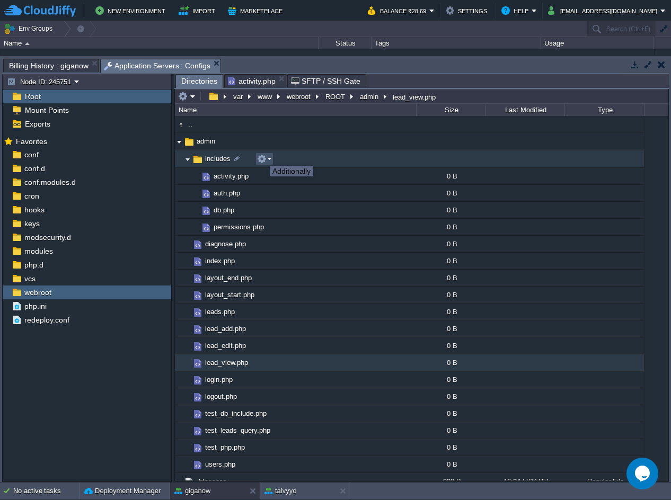
drag, startPoint x: 262, startPoint y: 156, endPoint x: 265, endPoint y: 162, distance: 6.4
click at [262, 156] on button "button" at bounding box center [262, 159] width 10 height 10
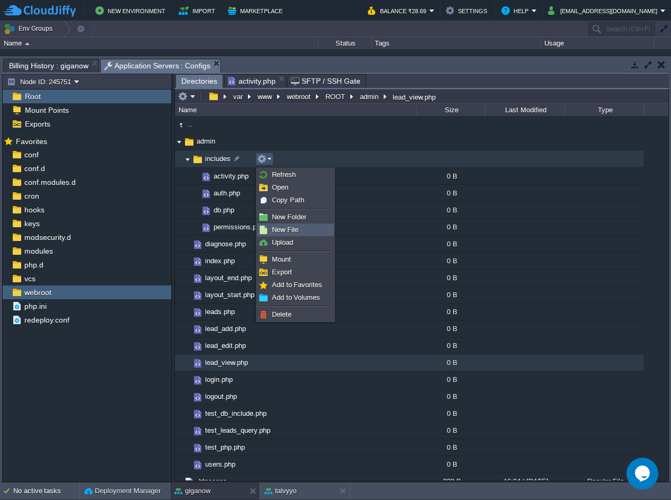
click at [284, 226] on span "New File" at bounding box center [285, 230] width 27 height 8
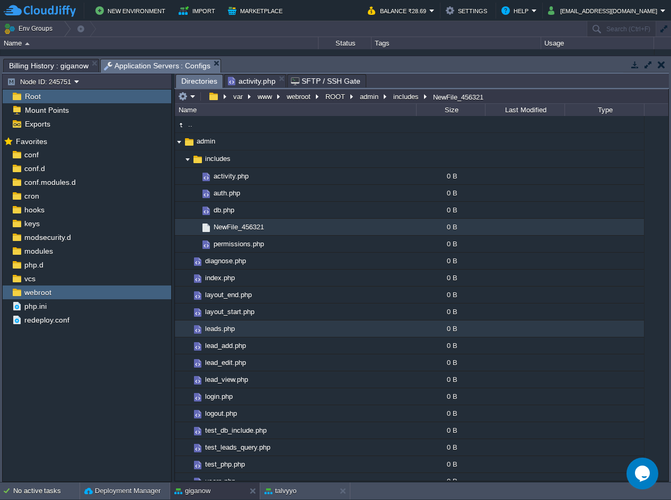
scroll to position [103, 0]
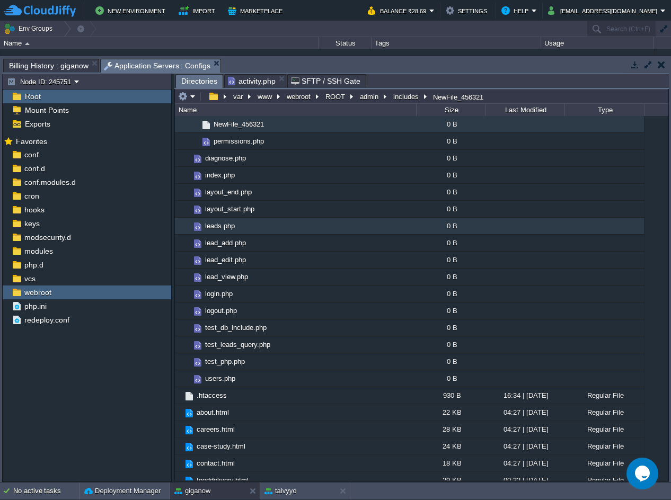
paste input "notifications.php"
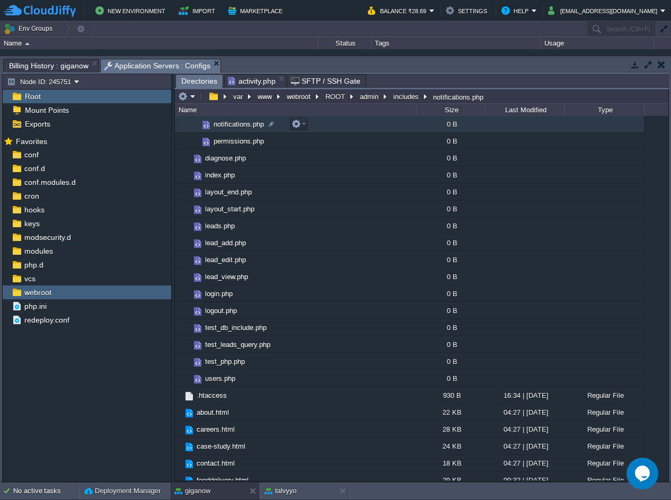
click at [320, 127] on td "notifications.php" at bounding box center [295, 124] width 241 height 17
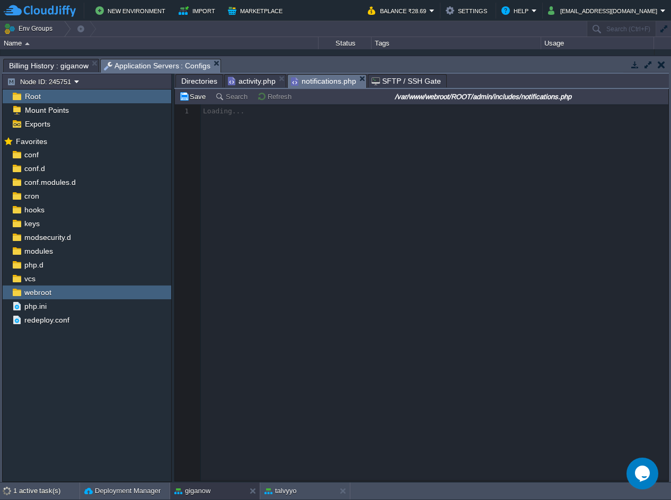
click at [292, 214] on div at bounding box center [422, 292] width 494 height 377
click at [500, 169] on div at bounding box center [422, 292] width 494 height 377
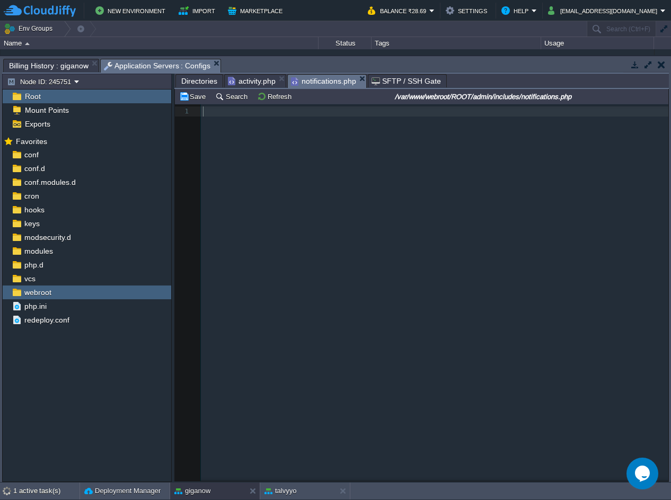
scroll to position [4, 0]
click at [223, 112] on pre "​" at bounding box center [436, 112] width 471 height 10
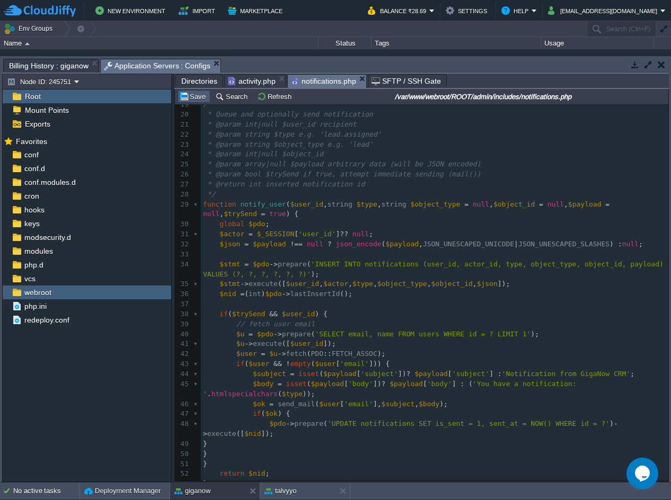
click at [195, 96] on button "Save" at bounding box center [194, 97] width 30 height 10
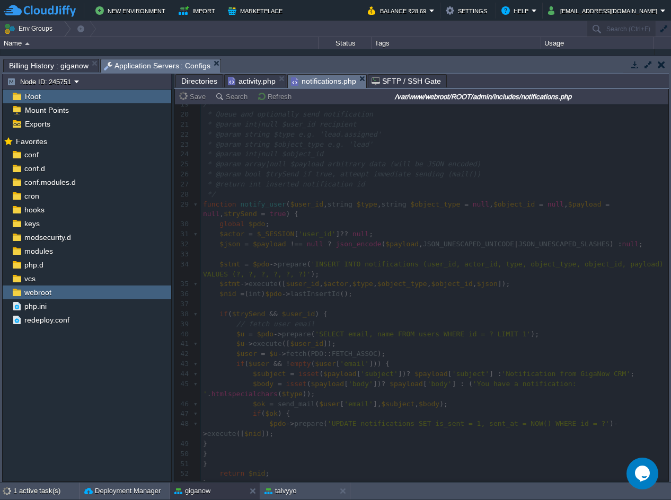
click at [200, 79] on span "Directories" at bounding box center [199, 81] width 36 height 13
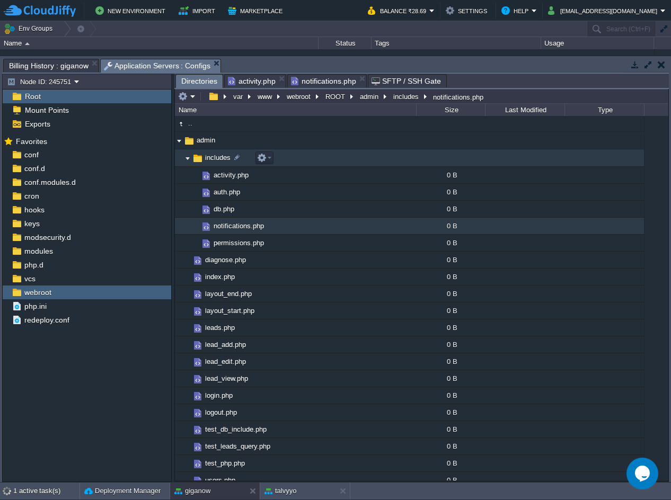
scroll to position [0, 0]
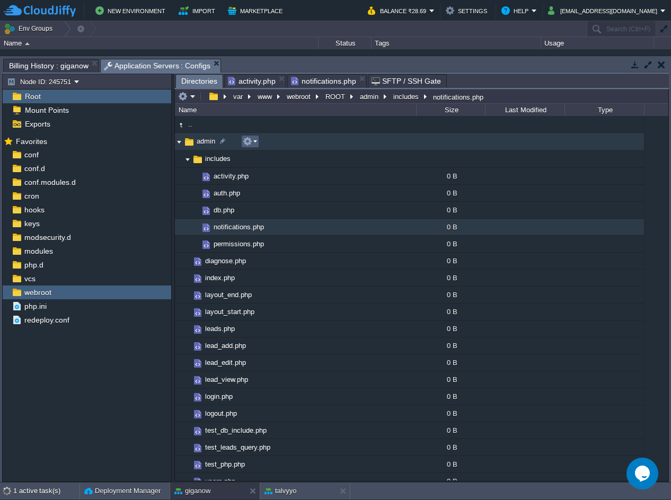
click at [256, 140] on em at bounding box center [250, 142] width 14 height 10
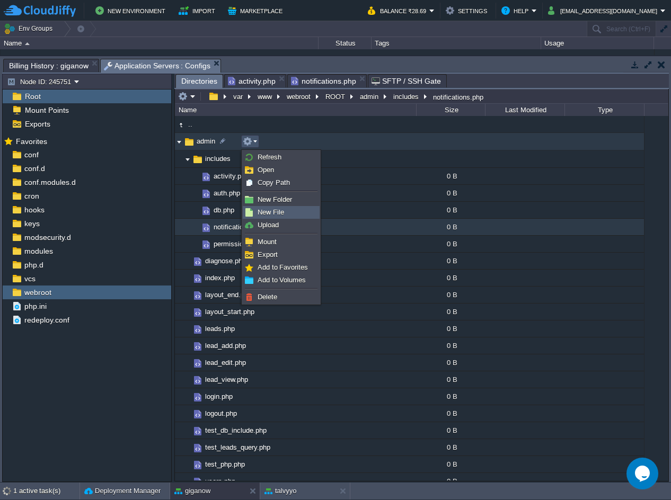
click at [268, 216] on span "New File" at bounding box center [271, 212] width 27 height 8
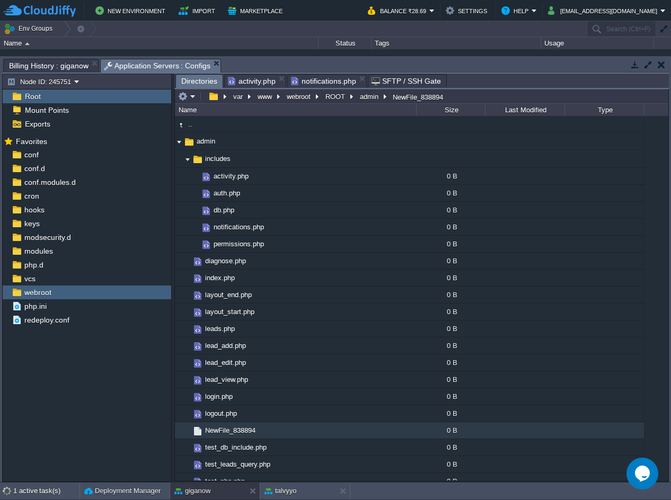
scroll to position [306, 0]
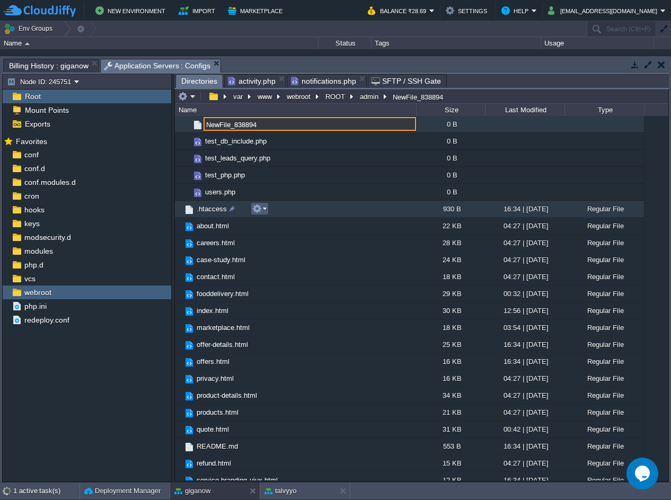
paste input "cron_retry_notifications.php"
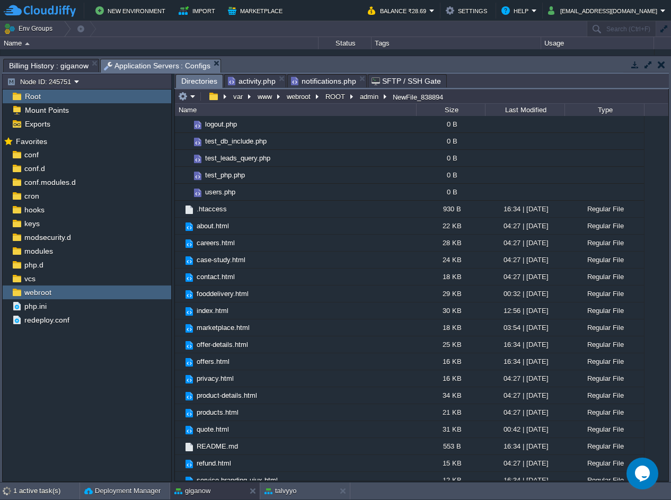
scroll to position [0, 0]
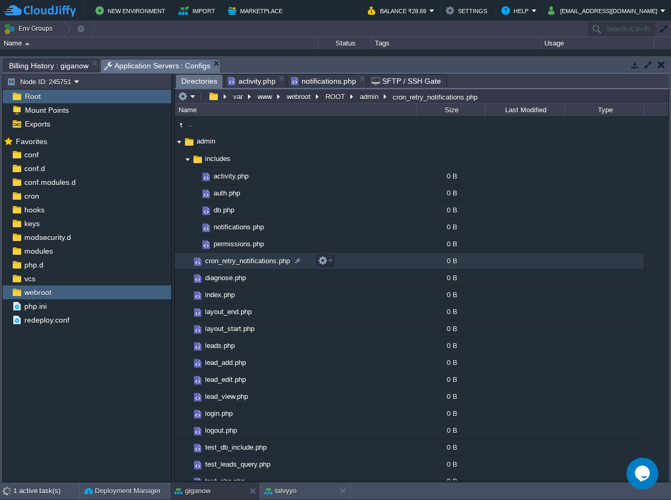
click at [362, 266] on td "cron_retry_notifications.php" at bounding box center [295, 261] width 241 height 17
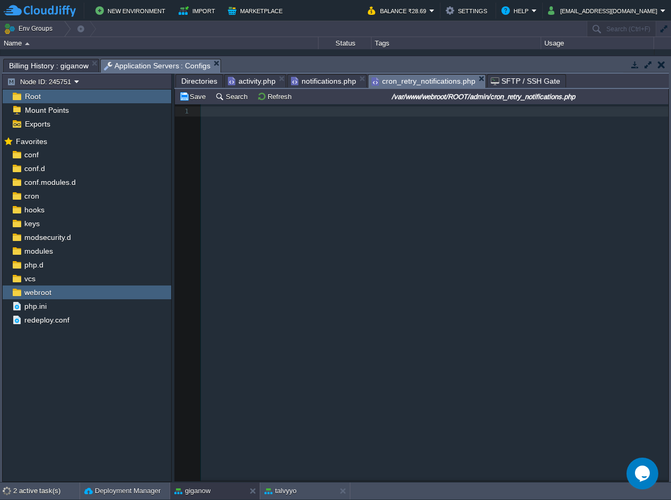
scroll to position [4, 0]
click at [311, 113] on pre "​" at bounding box center [436, 112] width 471 height 10
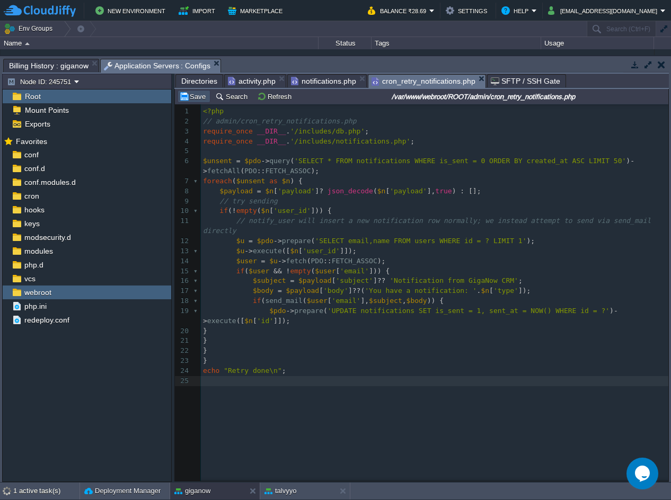
click at [192, 94] on button "Save" at bounding box center [194, 97] width 30 height 10
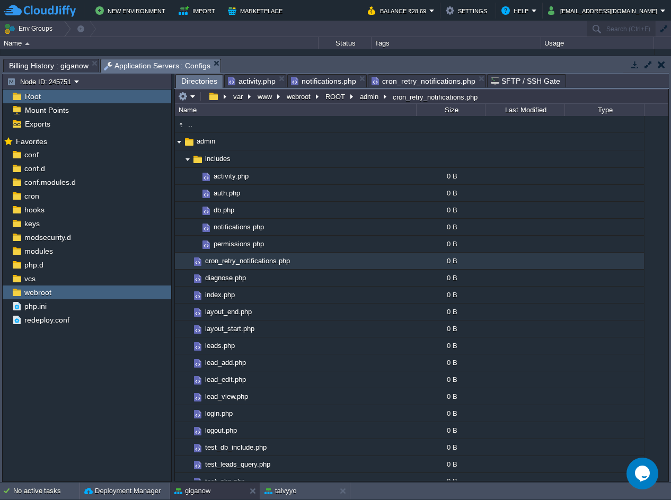
click at [194, 81] on span "Directories" at bounding box center [199, 81] width 36 height 13
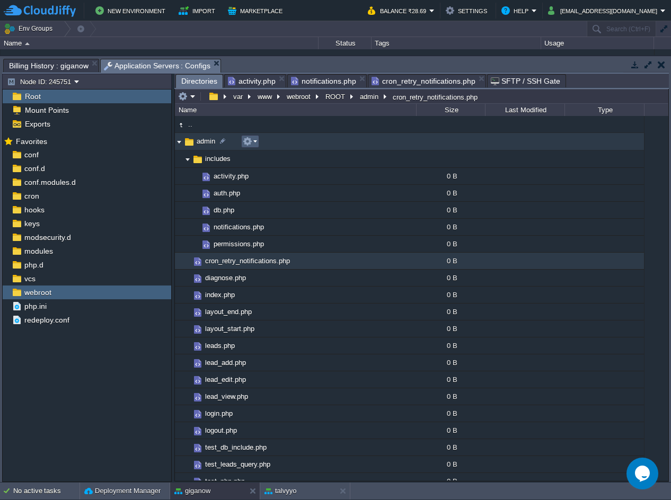
click at [250, 143] on button "button" at bounding box center [248, 142] width 10 height 10
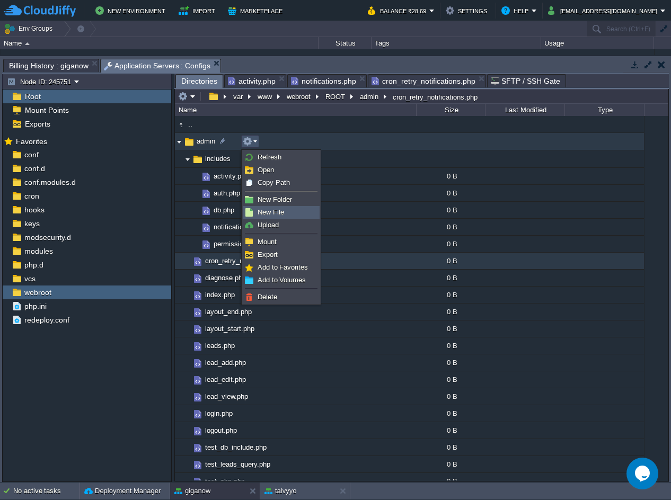
click at [270, 214] on span "New File" at bounding box center [271, 212] width 27 height 8
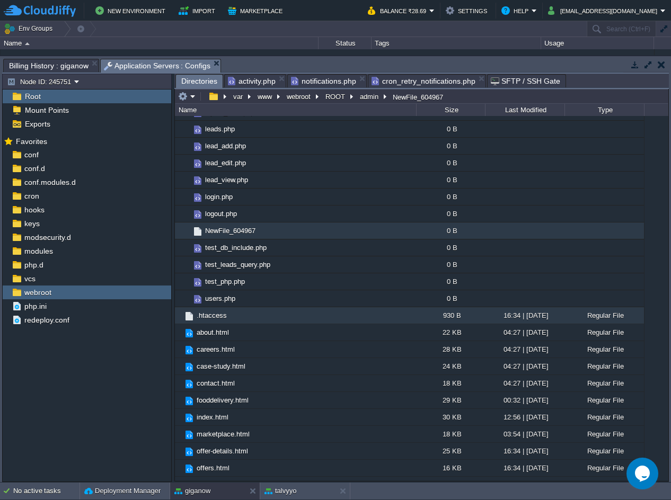
scroll to position [323, 0]
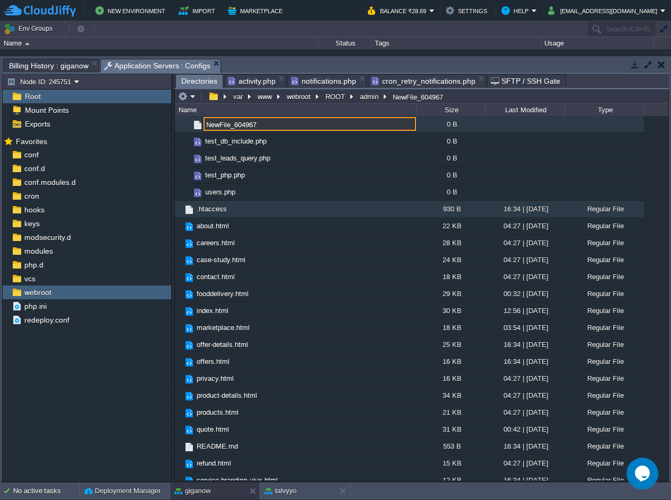
paste input "kanban.php"
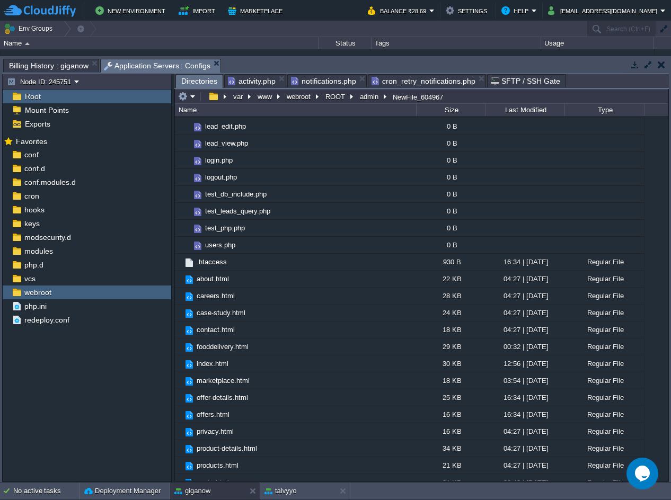
scroll to position [13, 0]
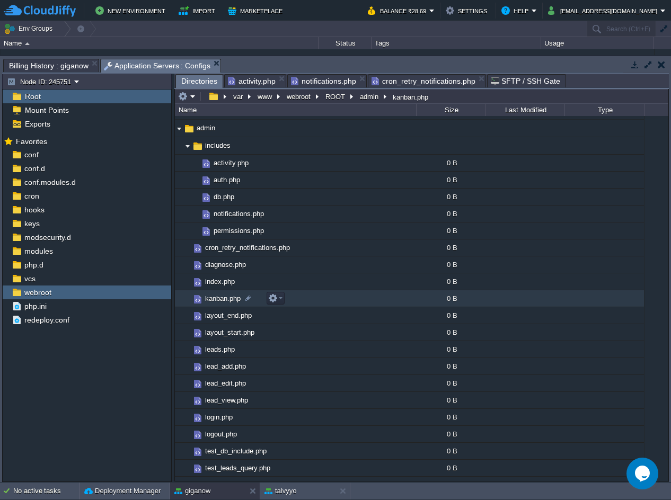
click at [359, 302] on td "kanban.php" at bounding box center [295, 299] width 241 height 17
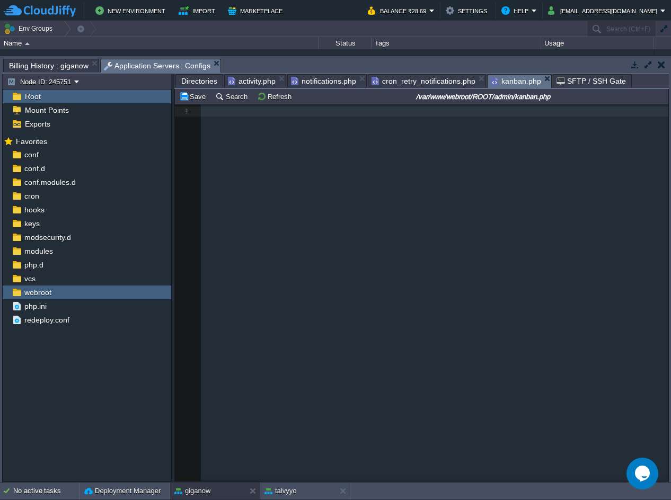
scroll to position [4, 0]
click at [368, 114] on pre "​" at bounding box center [436, 112] width 471 height 10
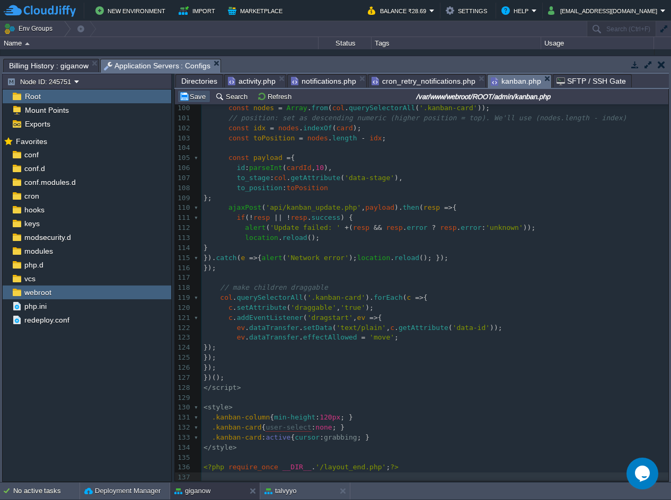
click at [180, 99] on button "Save" at bounding box center [194, 97] width 30 height 10
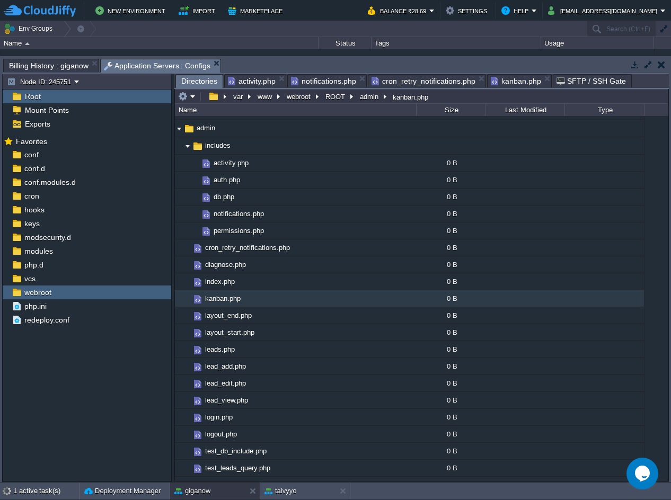
click at [198, 85] on span "Directories" at bounding box center [199, 81] width 36 height 13
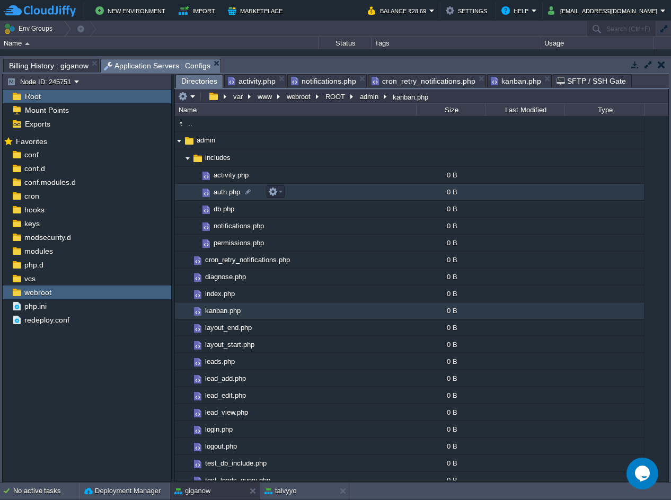
scroll to position [0, 0]
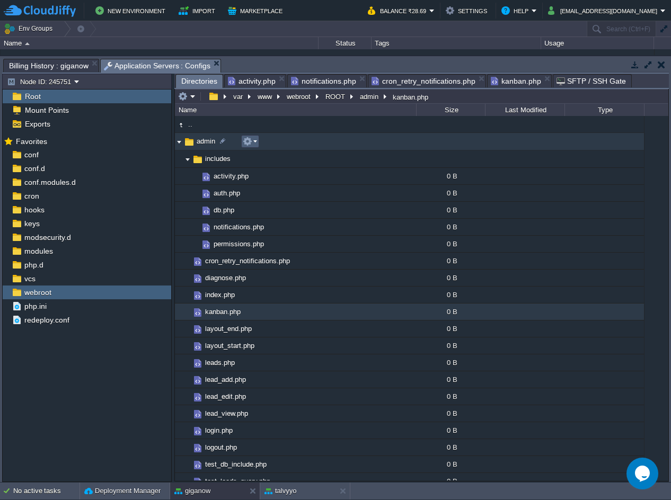
click at [252, 139] on button "button" at bounding box center [248, 142] width 10 height 10
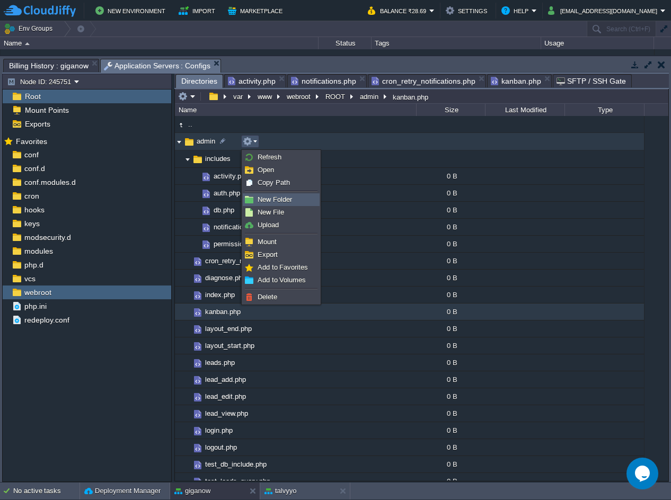
click at [277, 204] on span "New Folder" at bounding box center [275, 200] width 34 height 8
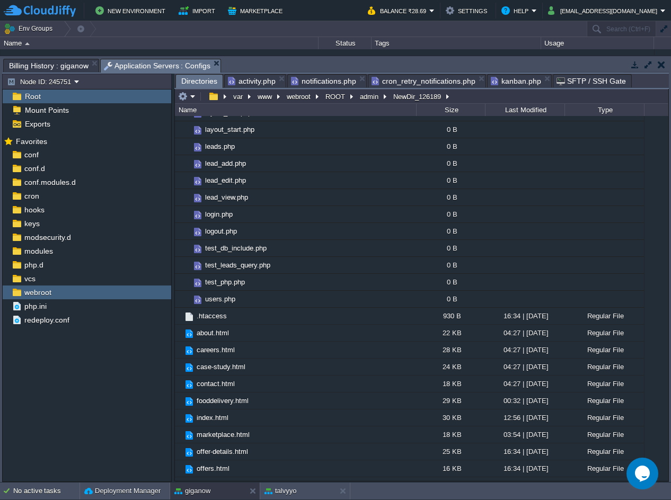
scroll to position [34, 0]
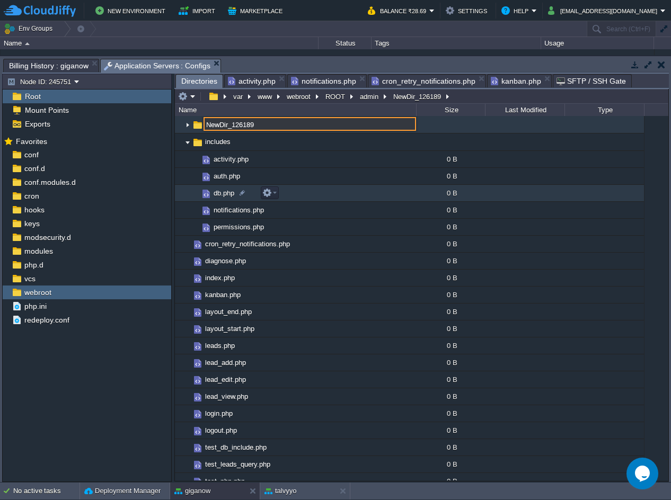
paste input "api"
type input "api"
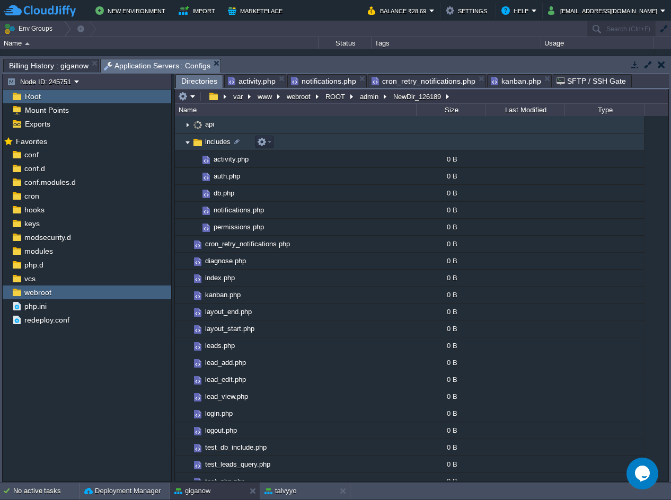
scroll to position [0, 0]
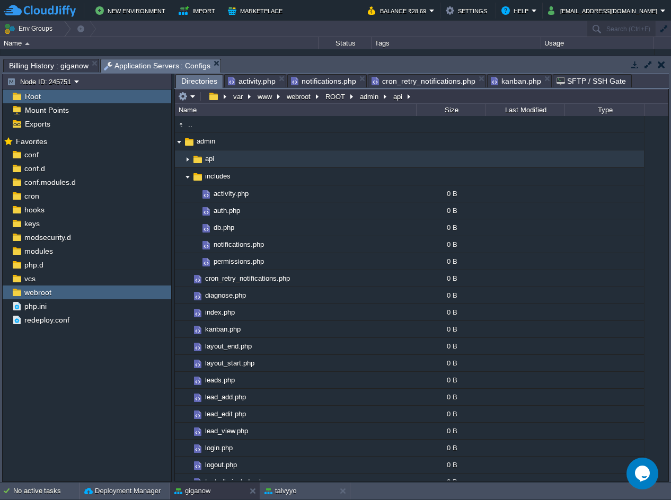
click at [245, 160] on td "api" at bounding box center [295, 159] width 241 height 17
drag, startPoint x: 245, startPoint y: 160, endPoint x: 218, endPoint y: 158, distance: 27.1
click at [218, 158] on td "api" at bounding box center [295, 159] width 241 height 17
click at [252, 159] on em at bounding box center [249, 159] width 14 height 10
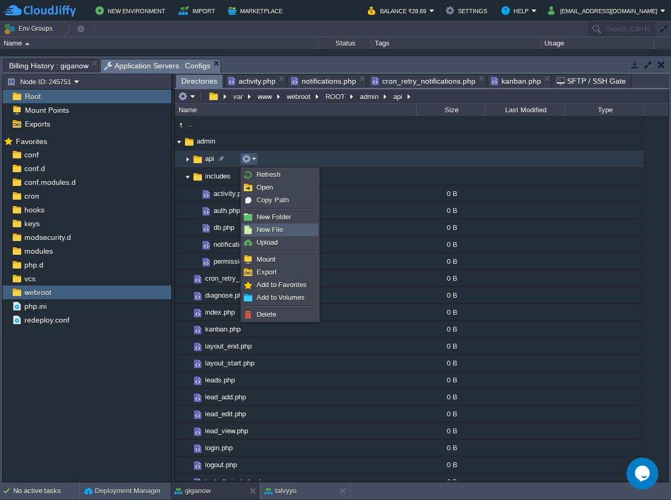
click at [275, 232] on span "New File" at bounding box center [270, 230] width 27 height 8
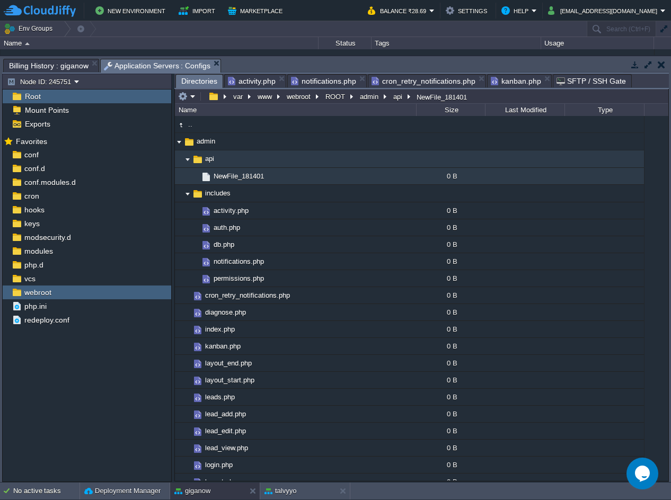
click at [187, 160] on table ".. api .. NewFile_181401 0 B includes .. activity.php 0 B auth.php 0 B db.php 0…" at bounding box center [409, 355] width 469 height 408
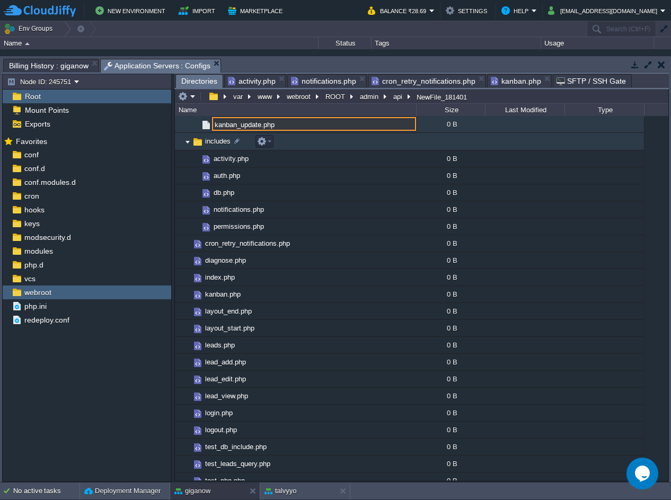
type input "kanban_update.php"
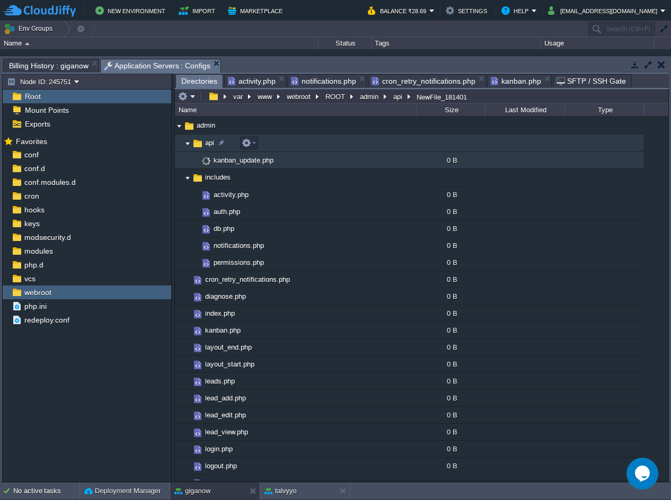
scroll to position [0, 0]
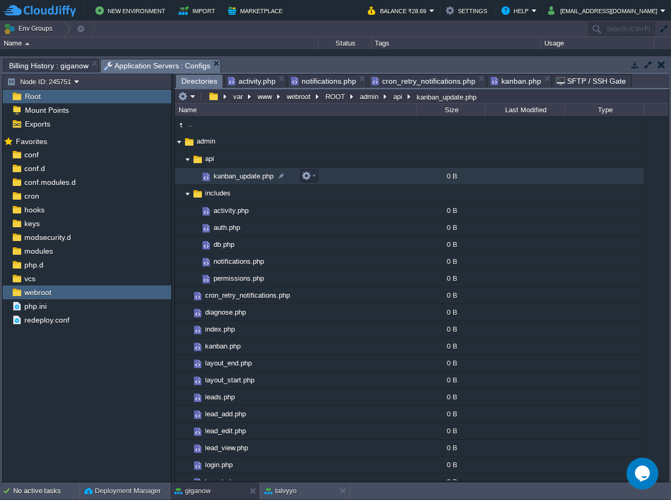
click at [356, 179] on td "kanban_update.php" at bounding box center [295, 176] width 241 height 17
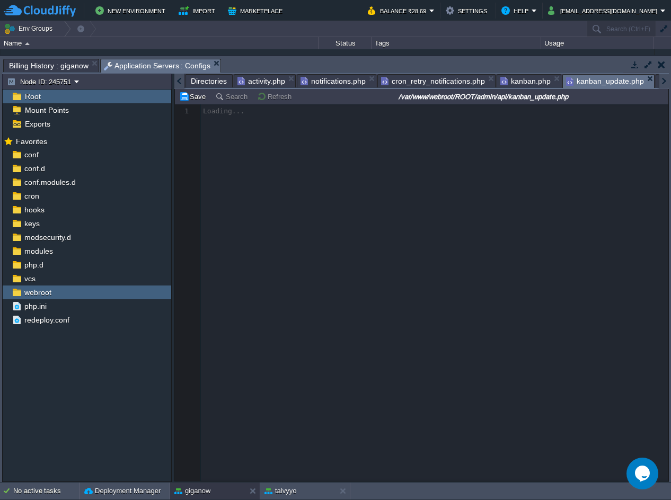
scroll to position [4, 0]
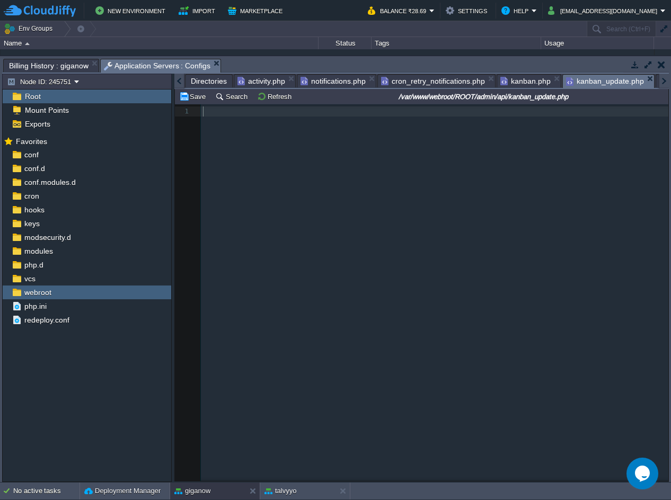
click at [287, 117] on pre "​" at bounding box center [436, 112] width 471 height 10
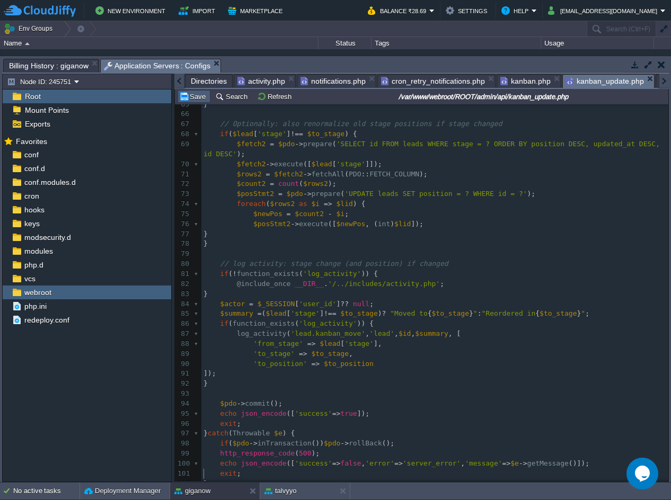
click at [180, 97] on button "Save" at bounding box center [194, 97] width 30 height 10
click at [507, 81] on span "kanban.php" at bounding box center [525, 81] width 50 height 13
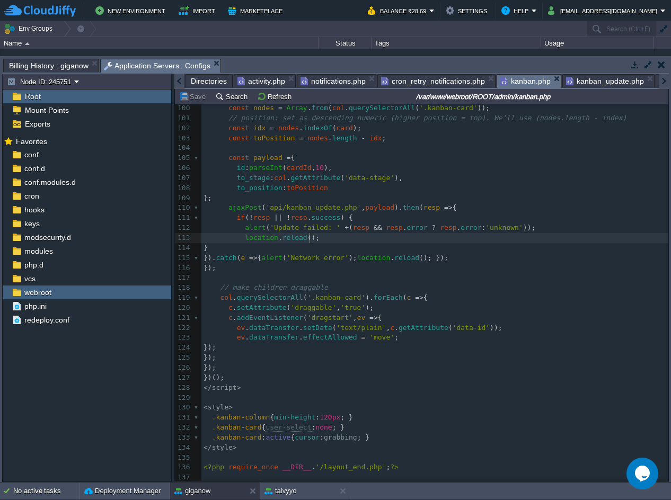
click at [486, 243] on pre "}" at bounding box center [434, 248] width 467 height 10
type textarea "-"
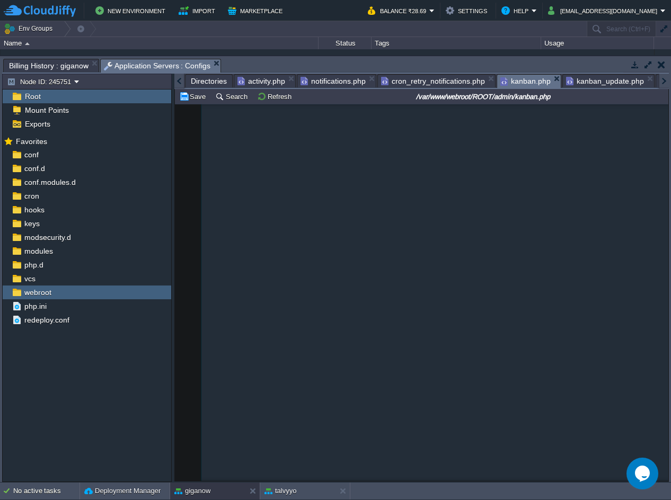
scroll to position [3063, 0]
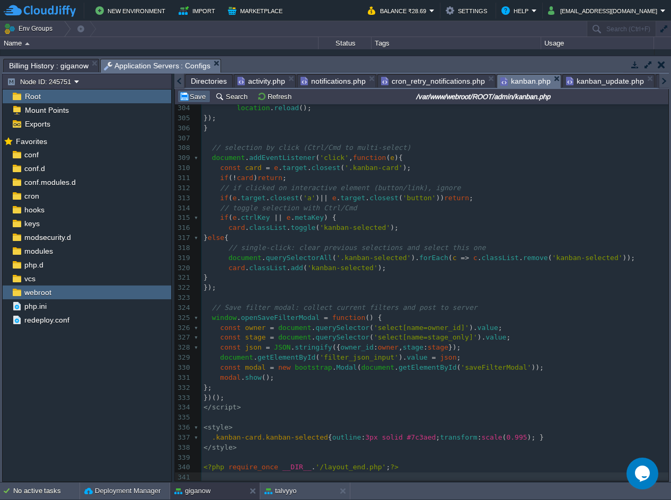
drag, startPoint x: 192, startPoint y: 92, endPoint x: 288, endPoint y: 95, distance: 96.0
click at [194, 92] on td "Save" at bounding box center [194, 96] width 33 height 13
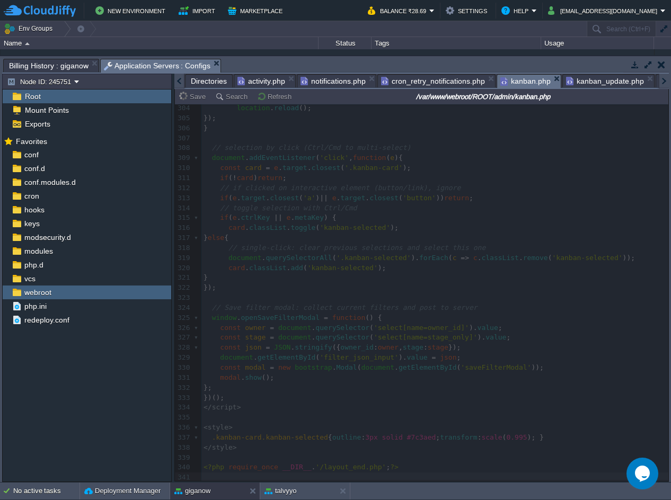
click at [597, 85] on span "kanban_update.php" at bounding box center [605, 81] width 78 height 13
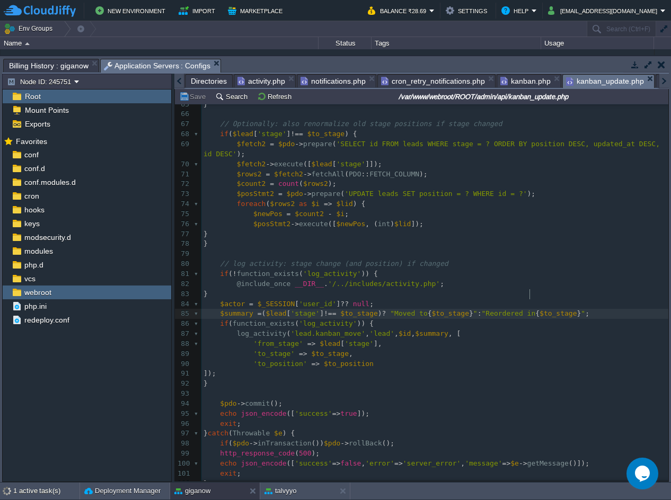
click at [530, 300] on div "xxxxxxxxxx 103 55 $fetch = $pdo -> prepare ( 'SELECT id FROM leads WHERE stage …" at bounding box center [434, 243] width 467 height 509
type textarea "-"
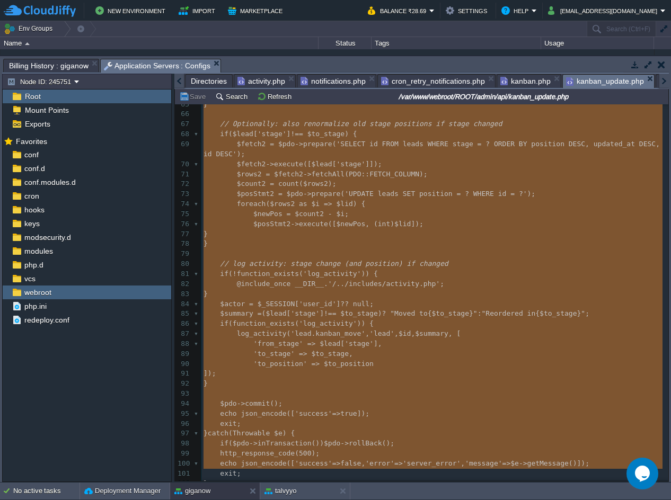
scroll to position [1096, 0]
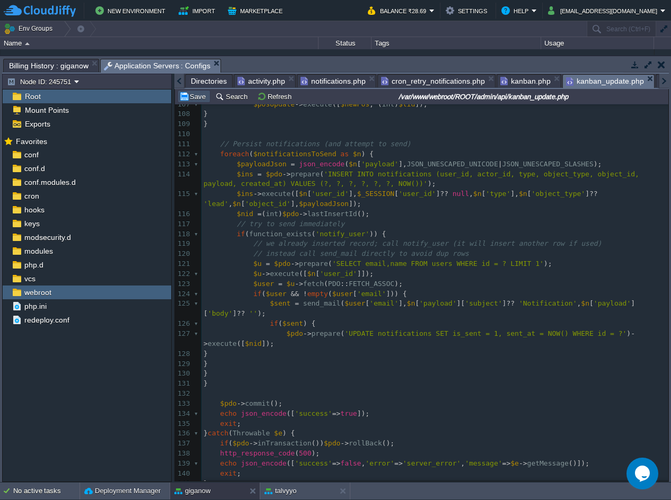
click at [191, 99] on button "Save" at bounding box center [194, 97] width 30 height 10
drag, startPoint x: 200, startPoint y: 80, endPoint x: 205, endPoint y: 86, distance: 8.3
click at [200, 80] on span "Directories" at bounding box center [209, 81] width 36 height 13
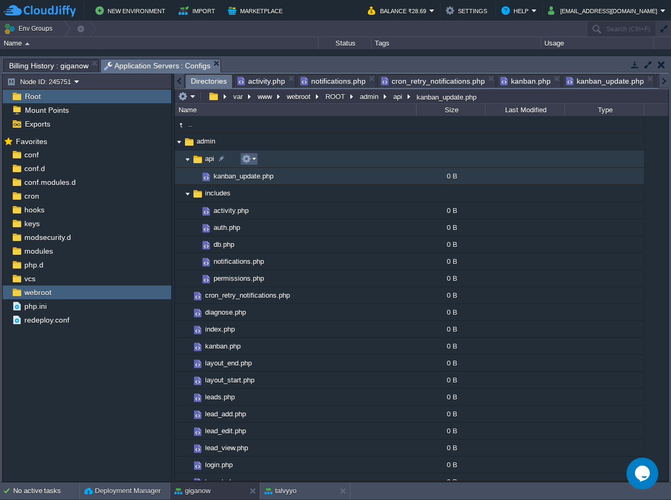
click at [255, 159] on em at bounding box center [249, 159] width 14 height 10
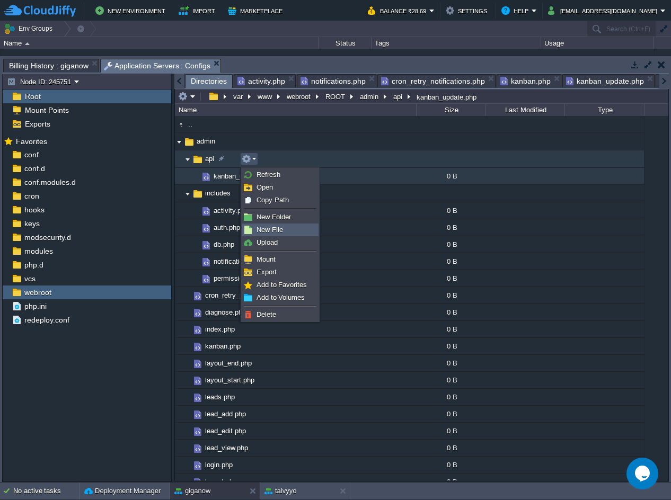
click at [282, 228] on span "New File" at bounding box center [270, 230] width 27 height 8
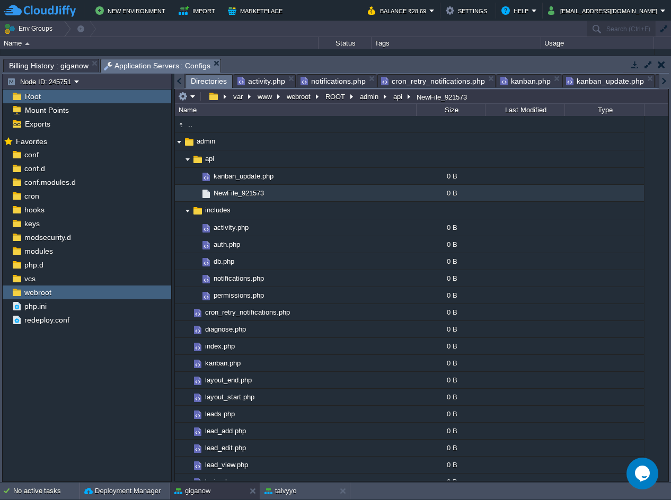
scroll to position [69, 0]
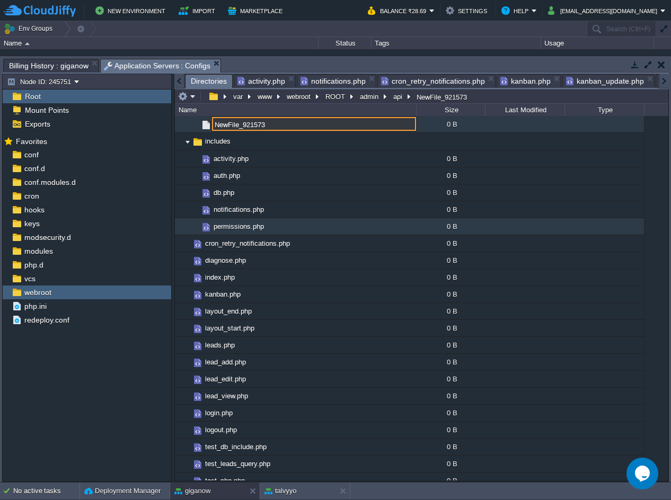
paste input "kanban_save_filter.php"
type input "kanban_save_filter.php"
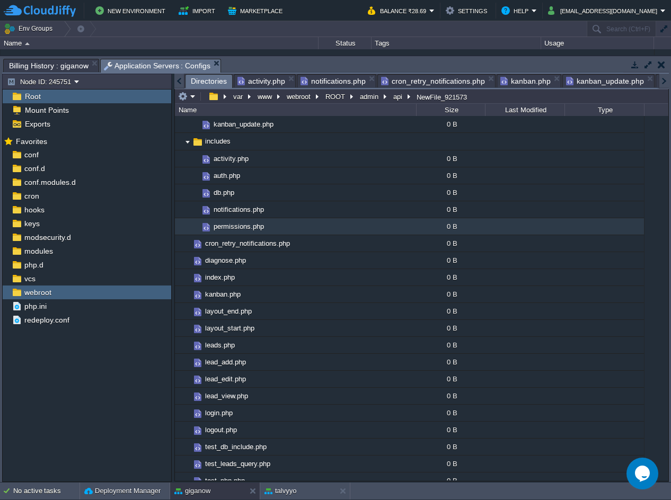
scroll to position [0, 0]
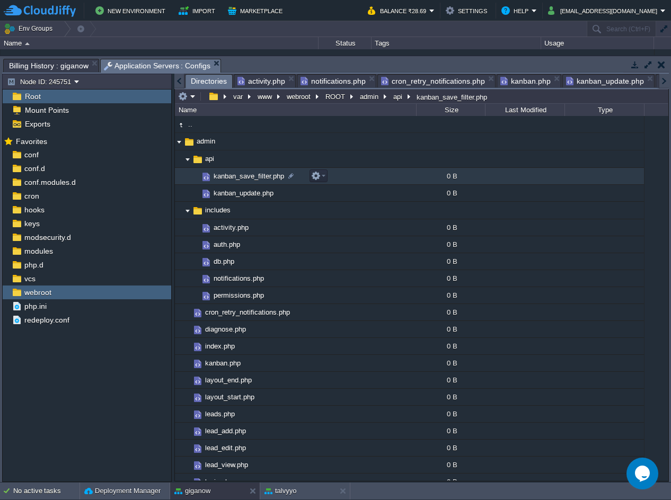
click at [354, 175] on td "kanban_save_filter.php" at bounding box center [295, 176] width 241 height 17
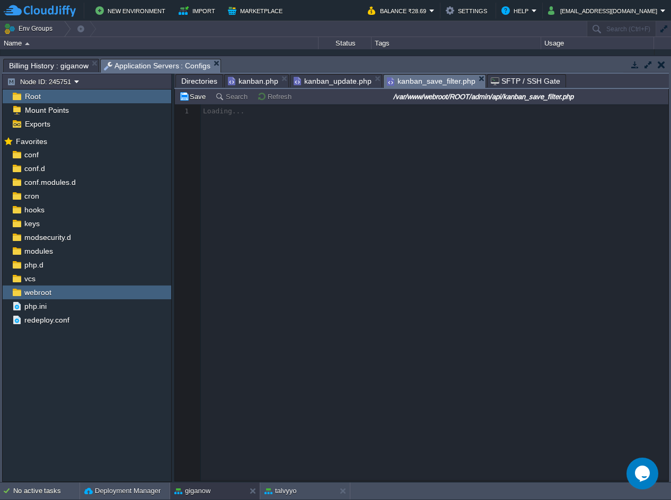
click at [350, 129] on div at bounding box center [422, 292] width 494 height 377
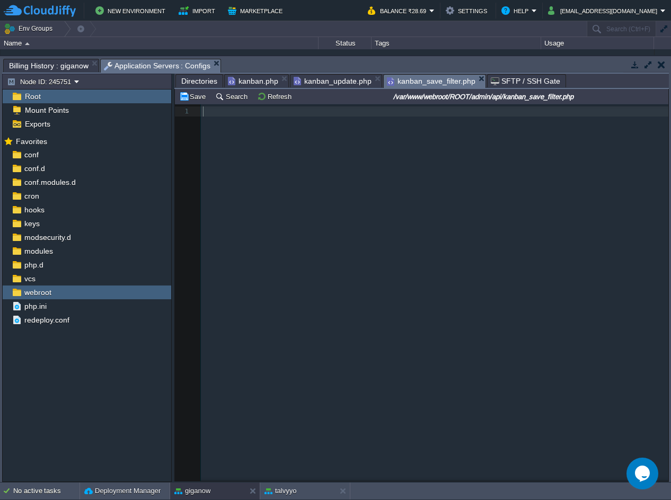
scroll to position [4, 0]
click at [349, 129] on div "1 1 ​" at bounding box center [429, 300] width 509 height 393
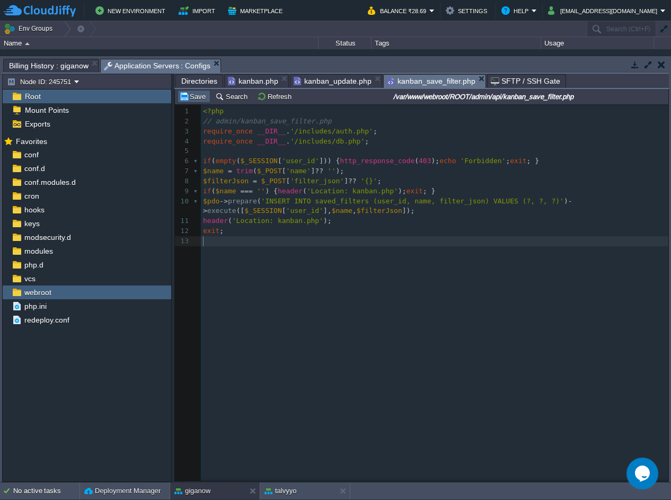
click at [188, 100] on button "Save" at bounding box center [194, 97] width 30 height 10
click at [507, 265] on div "xxxxxxxxxx 13 1 <?php 2 // admin/kanban_save_filter.php 3 require_once __DIR__ …" at bounding box center [429, 300] width 509 height 393
type textarea "<?php // admin/kanban_save_filter.php require_once __DIR__ . '/includes/auth.ph…"
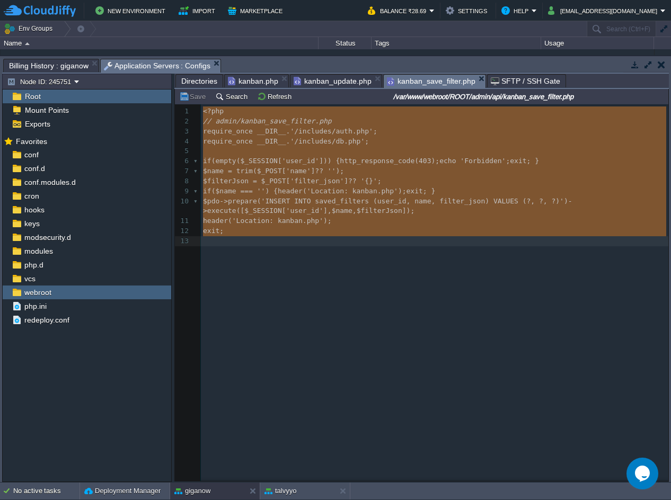
scroll to position [267, 0]
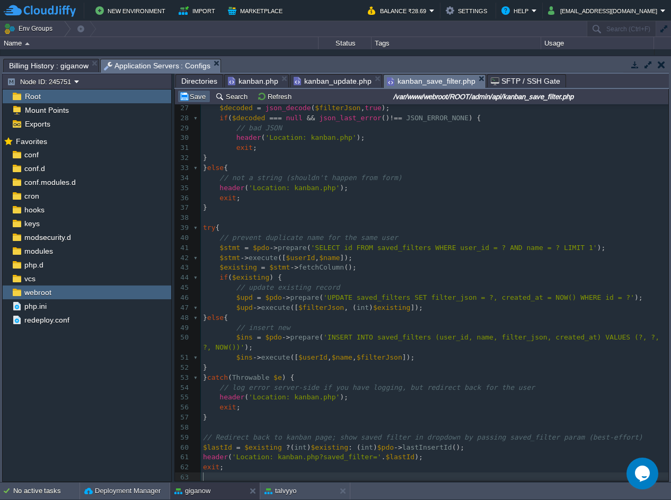
drag, startPoint x: 190, startPoint y: 92, endPoint x: 199, endPoint y: 104, distance: 15.5
click at [190, 93] on td "Save" at bounding box center [194, 96] width 33 height 13
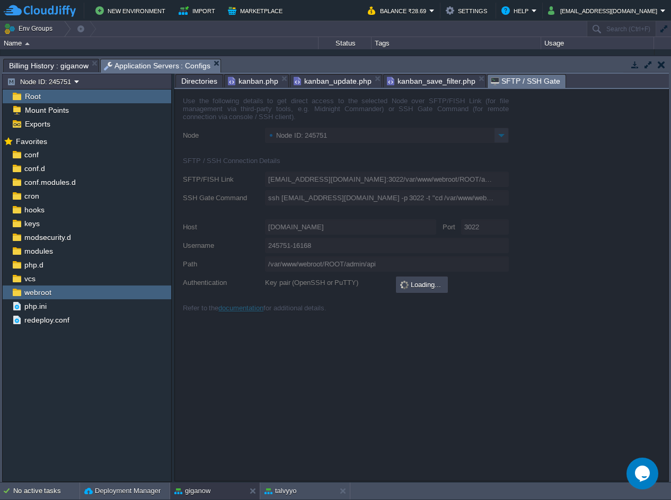
click at [516, 81] on span "SFTP / SSH Gate" at bounding box center [525, 81] width 69 height 13
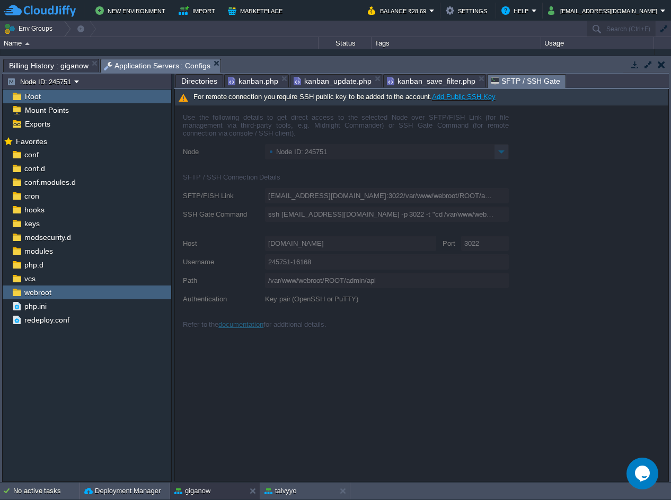
click at [636, 69] on button "button" at bounding box center [635, 65] width 10 height 10
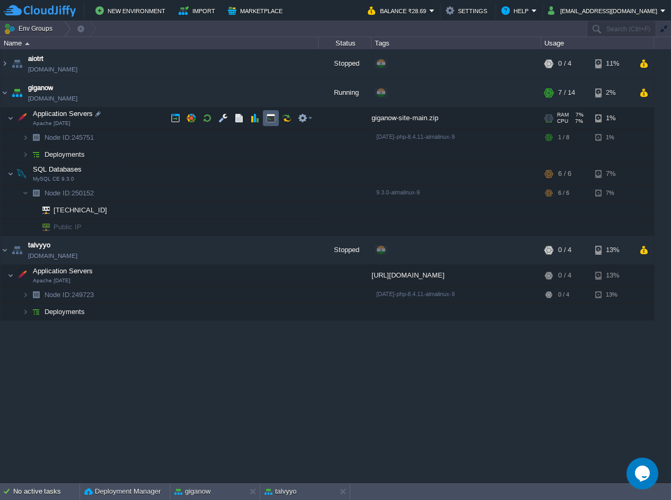
click at [275, 117] on button "button" at bounding box center [271, 118] width 10 height 10
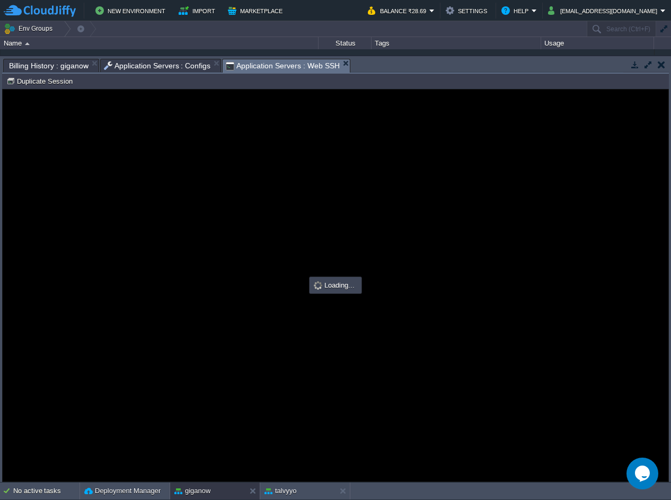
scroll to position [0, 0]
type input "#000000"
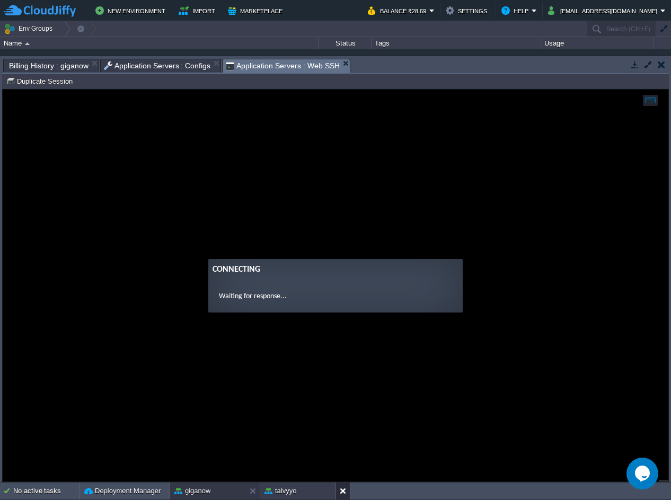
click at [338, 490] on div at bounding box center [343, 491] width 14 height 17
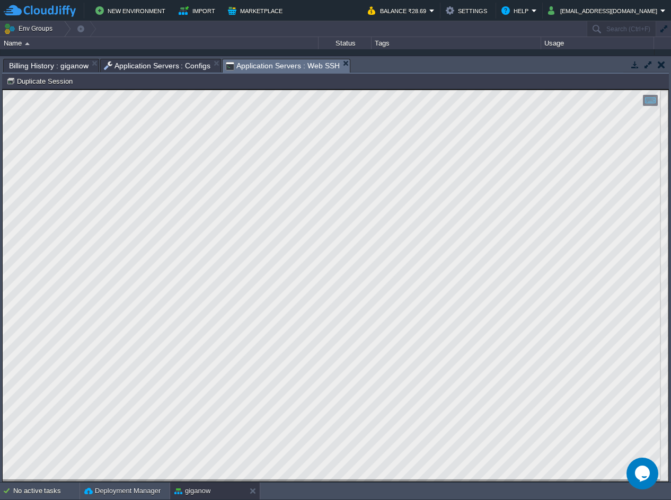
click at [71, 72] on span "Billing History : giganow" at bounding box center [49, 65] width 80 height 13
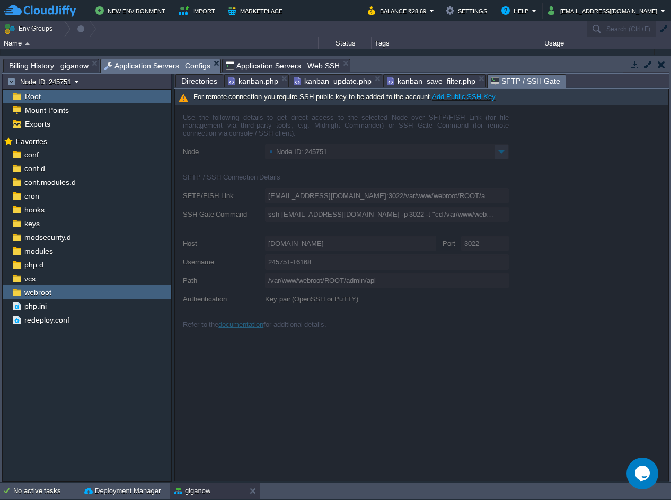
click at [151, 59] on div "Application Servers : Configs" at bounding box center [160, 66] width 121 height 14
click at [210, 64] on em "Application Servers : Configs" at bounding box center [162, 65] width 117 height 13
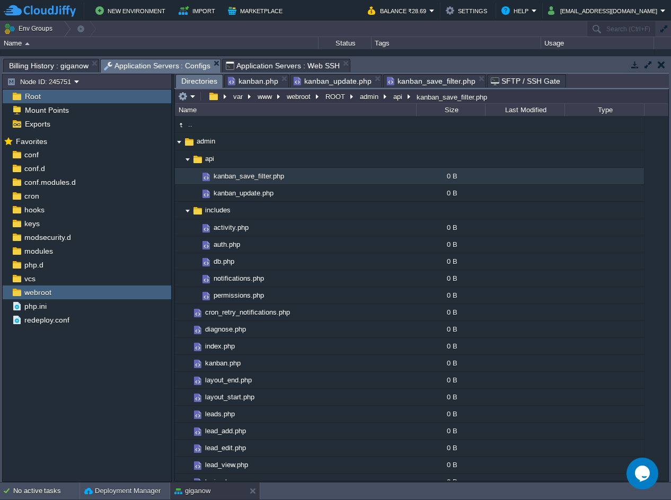
click at [201, 84] on span "Directories" at bounding box center [199, 81] width 36 height 13
click at [183, 105] on div "Name" at bounding box center [296, 110] width 240 height 12
click at [185, 101] on button "button" at bounding box center [183, 97] width 10 height 10
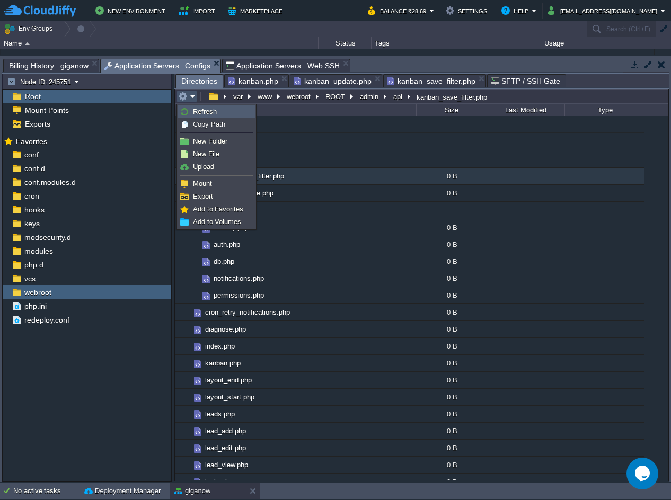
click at [197, 112] on span "Refresh" at bounding box center [205, 112] width 24 height 8
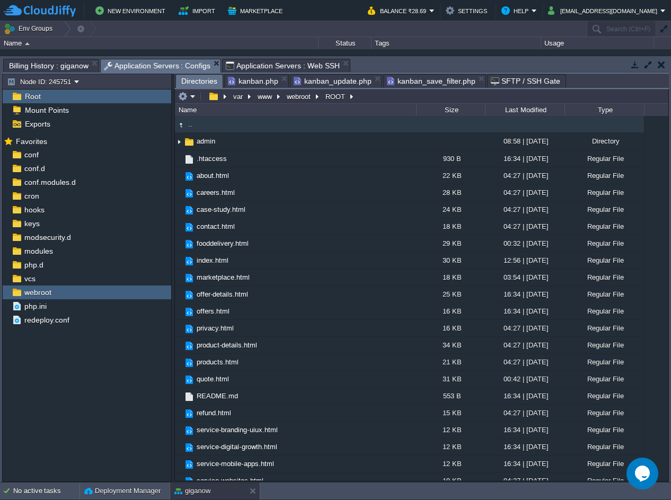
drag, startPoint x: 174, startPoint y: 142, endPoint x: 181, endPoint y: 145, distance: 7.6
click at [174, 143] on div "Node ID: 245751 Root Mount Points Exports Mark the most frequently used files a…" at bounding box center [335, 278] width 667 height 409
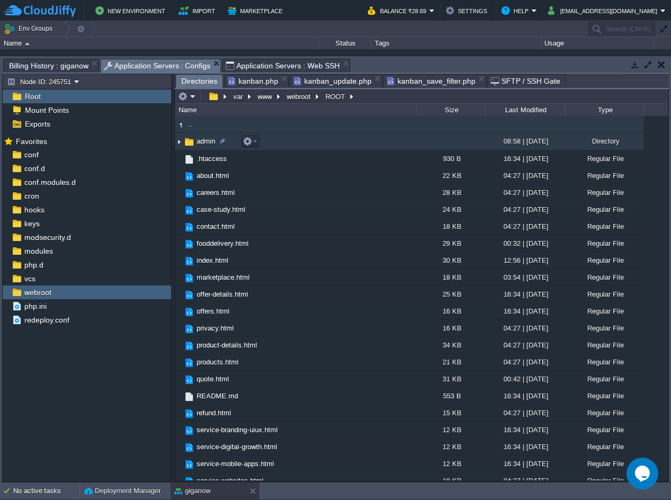
click at [181, 145] on img at bounding box center [179, 142] width 8 height 16
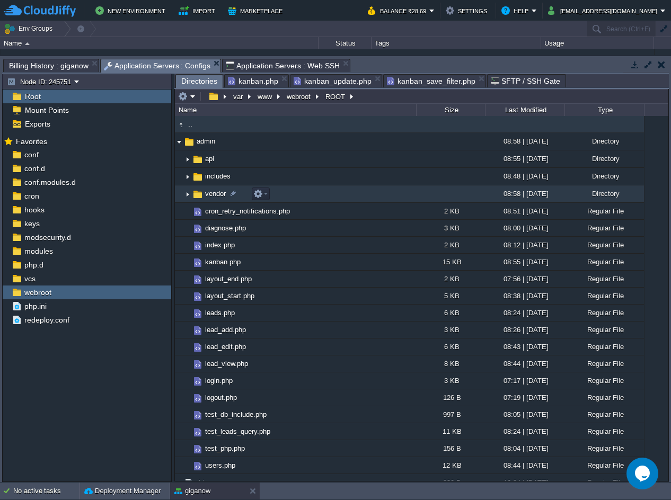
click at [189, 197] on img at bounding box center [187, 194] width 8 height 16
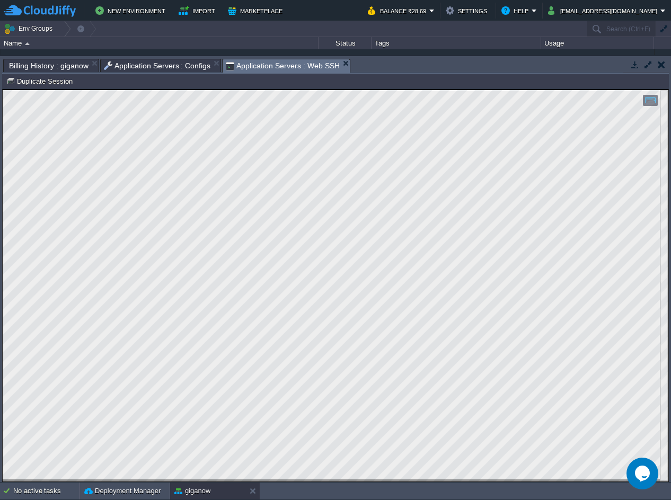
click at [285, 67] on span "Application Servers : Web SSH" at bounding box center [283, 65] width 114 height 13
click at [3, 90] on html "Copy: Ctrl + Shift + C Paste: Ctrl + V Settings: Ctrl + Shift + Alt 0" at bounding box center [336, 90] width 666 height 0
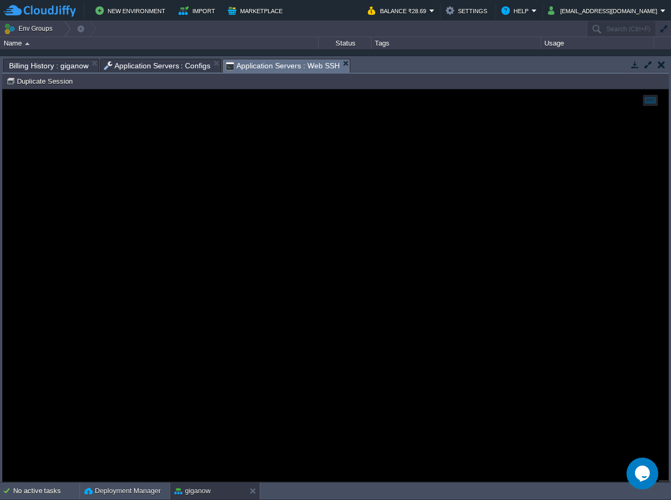
click at [125, 71] on span "Application Servers : Configs" at bounding box center [157, 65] width 107 height 13
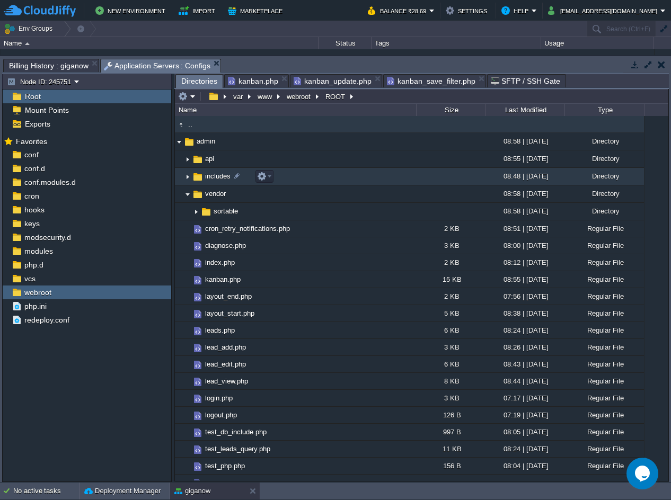
click at [190, 175] on img at bounding box center [187, 177] width 8 height 16
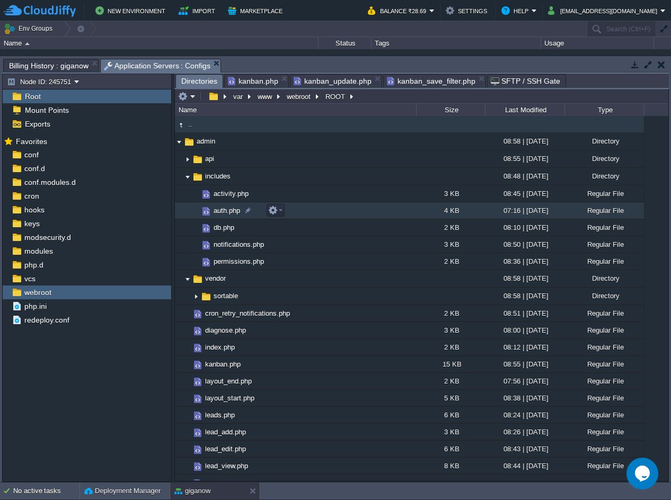
click at [300, 216] on td "auth.php" at bounding box center [295, 211] width 241 height 17
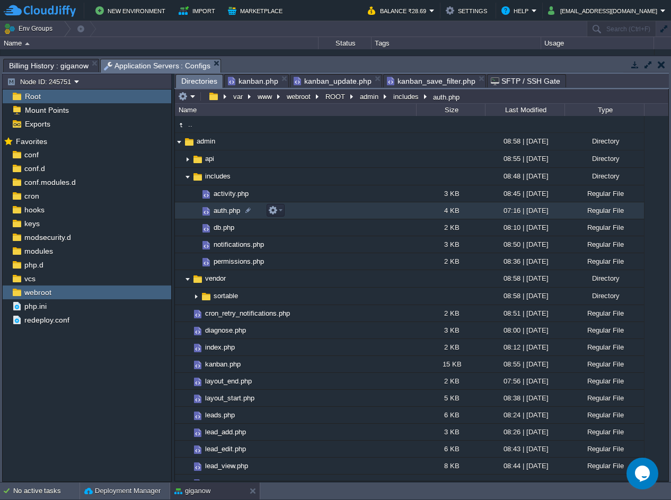
click at [300, 216] on td "auth.php" at bounding box center [295, 211] width 241 height 17
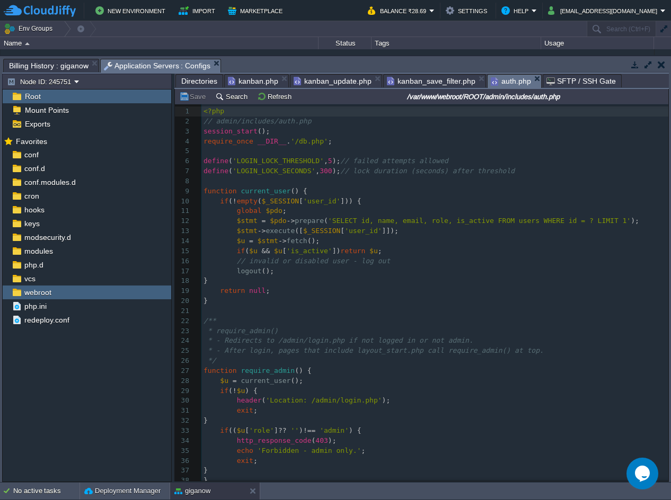
scroll to position [4, 0]
click at [429, 237] on pre "$u = $stmt -> fetch ();" at bounding box center [434, 241] width 467 height 10
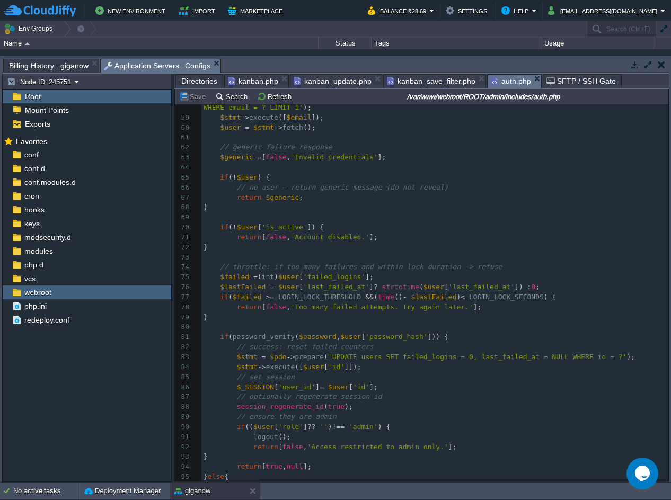
scroll to position [631, 0]
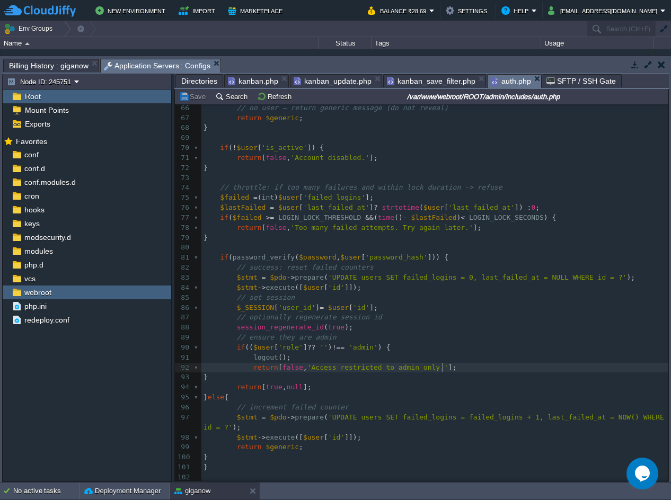
click at [448, 365] on span "];" at bounding box center [452, 368] width 8 height 8
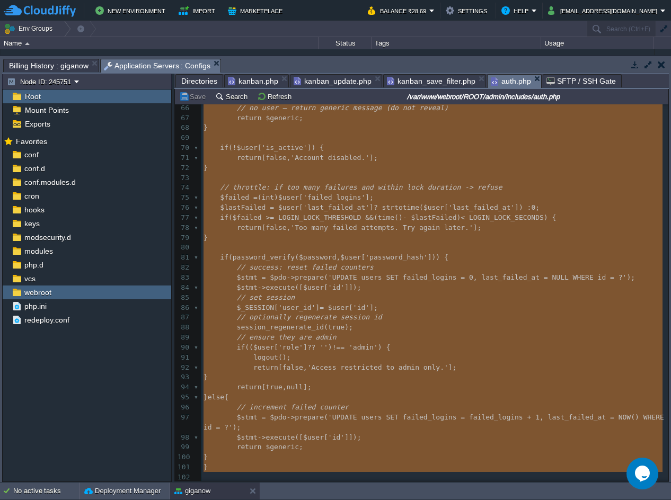
type textarea "-"
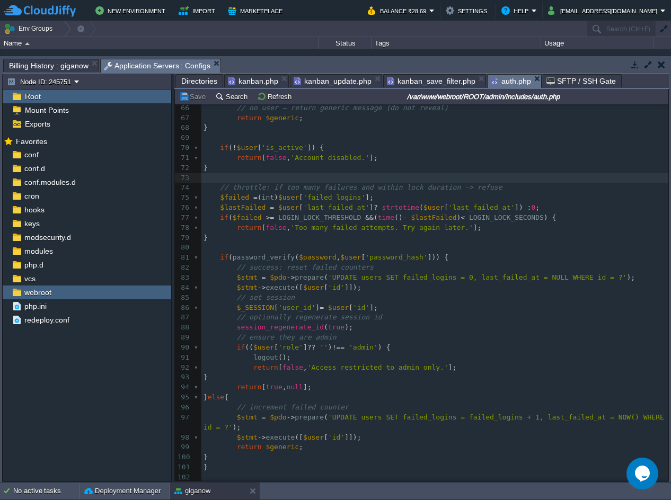
type textarea "-"
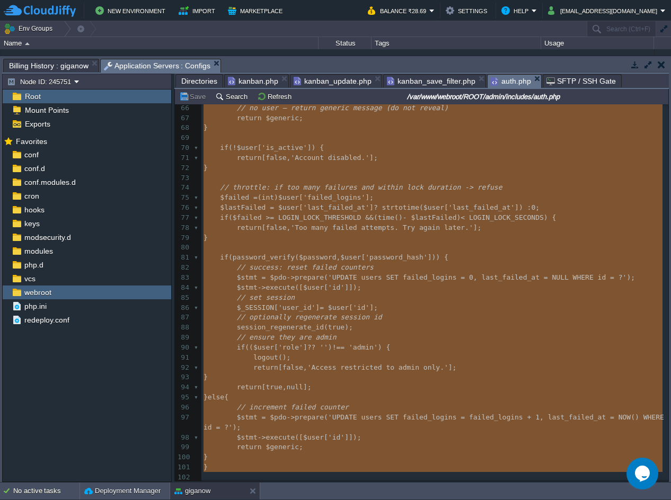
scroll to position [1435, 0]
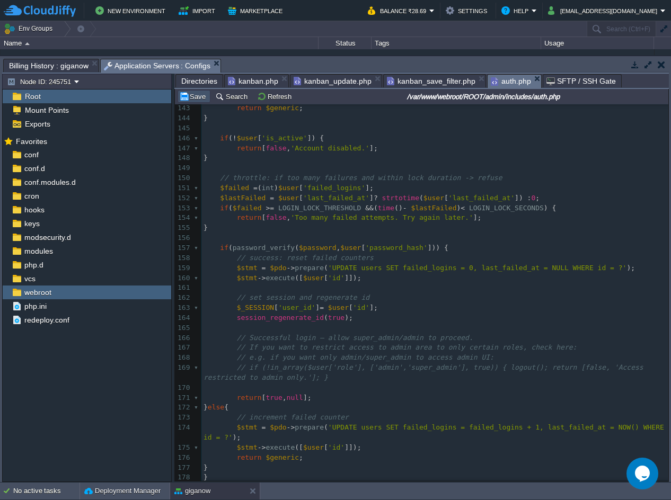
click at [197, 97] on button "Save" at bounding box center [194, 97] width 30 height 10
click at [450, 214] on div "xxxxxxxxxx <?php 132 if ( $email === '' ) return [ false , 'Invalid credentials…" at bounding box center [434, 238] width 467 height 509
type textarea "-"
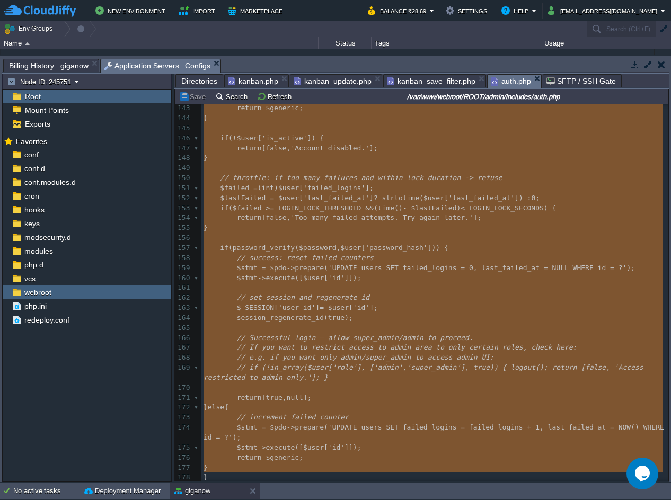
scroll to position [2514, 0]
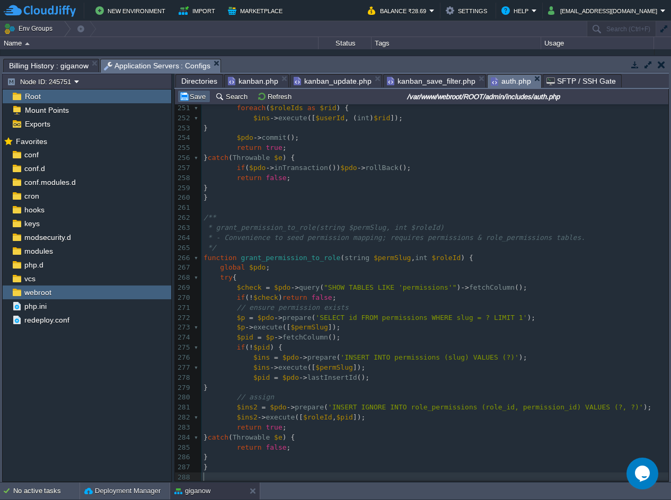
click at [206, 101] on button "Save" at bounding box center [194, 97] width 30 height 10
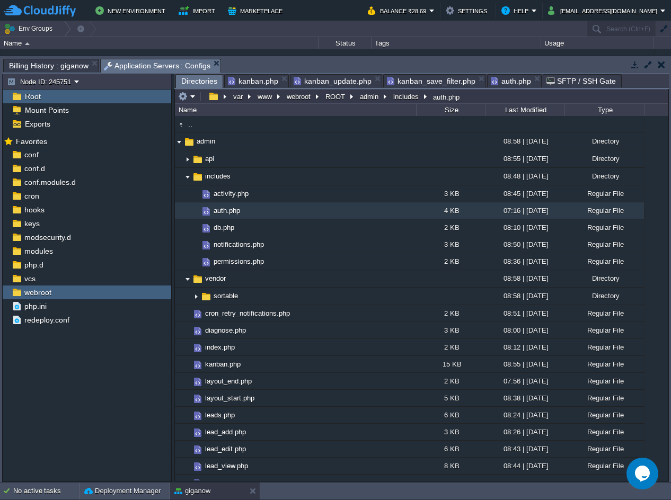
click at [196, 86] on span "Directories" at bounding box center [199, 81] width 36 height 13
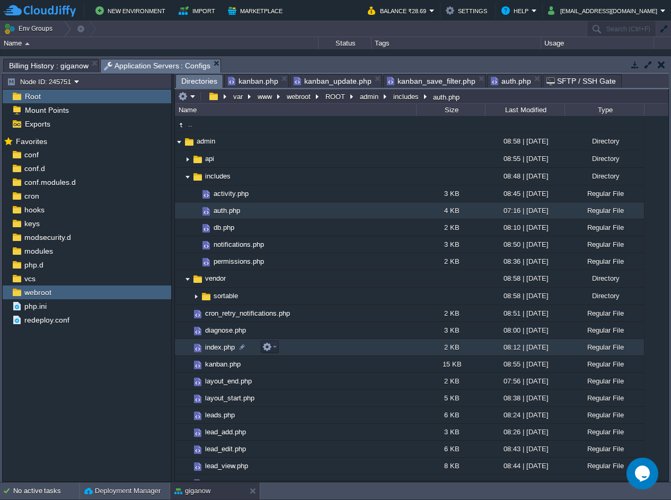
scroll to position [159, 0]
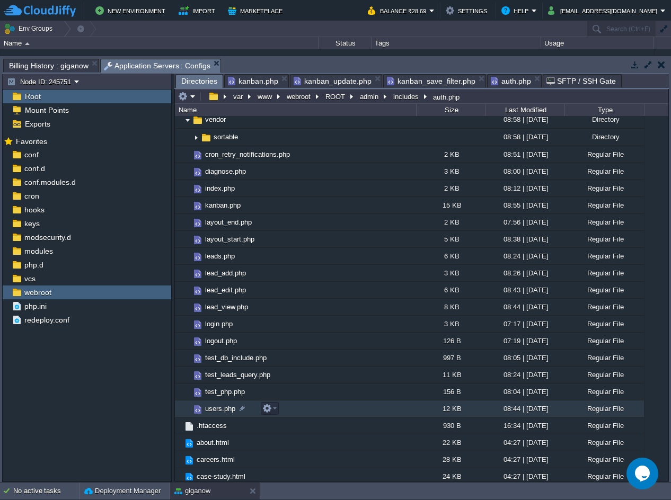
click at [297, 409] on td "users.php" at bounding box center [295, 409] width 241 height 17
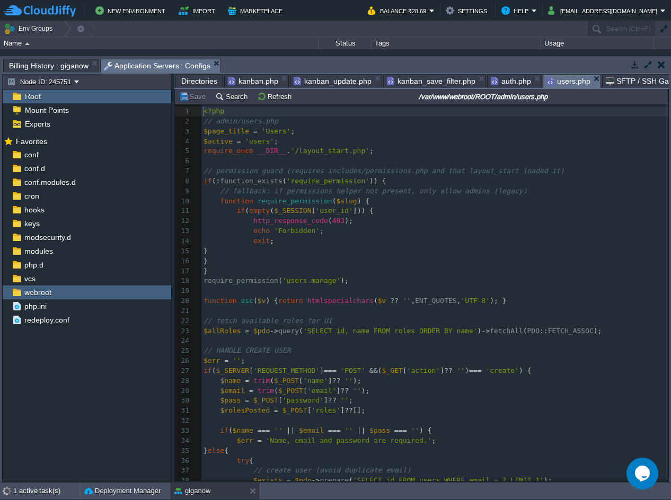
scroll to position [4, 0]
click at [449, 228] on pre "echo 'Forbidden' ;" at bounding box center [434, 231] width 467 height 10
type textarea "-"
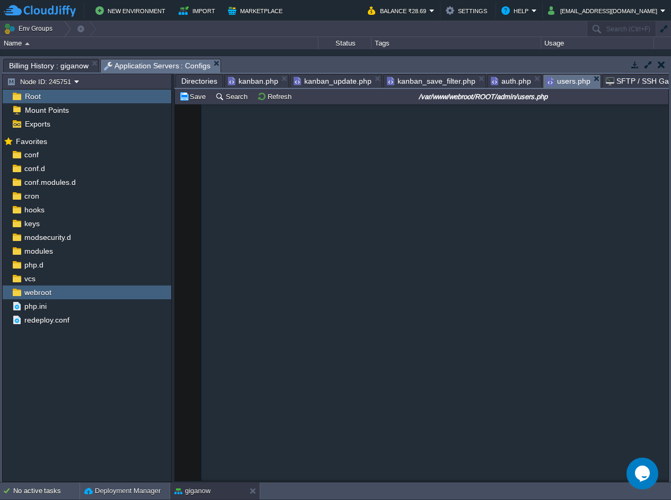
scroll to position [3363, 0]
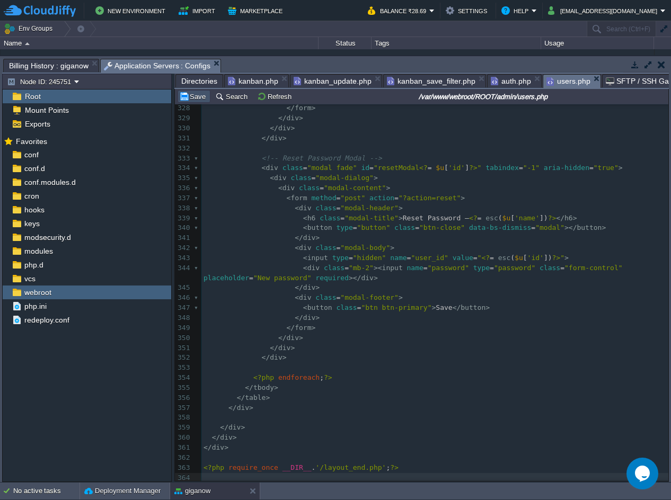
click at [203, 97] on button "Save" at bounding box center [194, 97] width 30 height 10
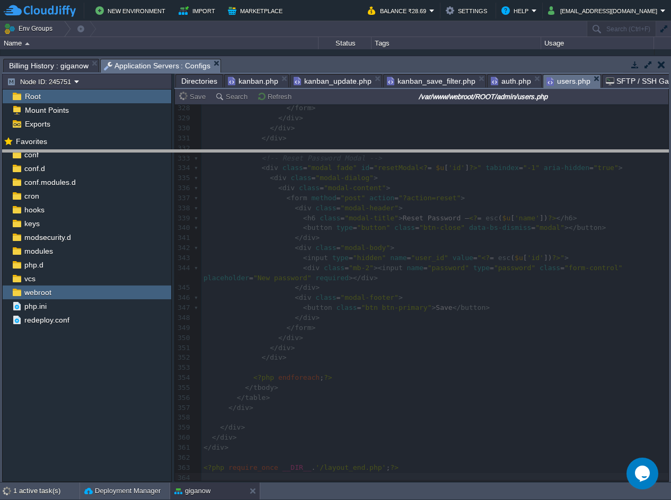
drag, startPoint x: 272, startPoint y: 71, endPoint x: 291, endPoint y: 179, distance: 109.7
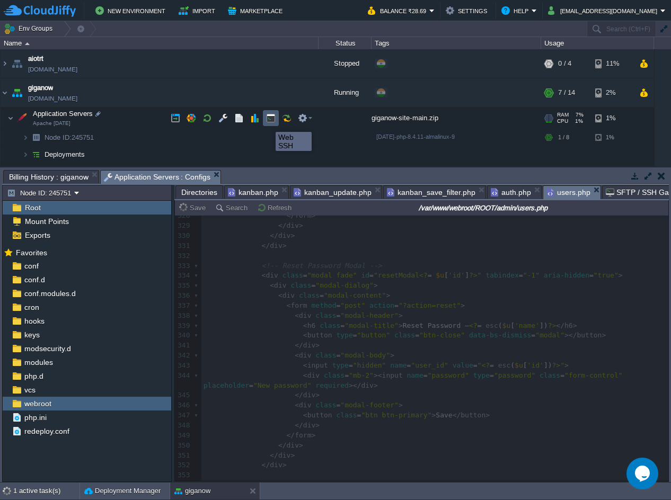
click at [268, 122] on button "button" at bounding box center [271, 118] width 10 height 10
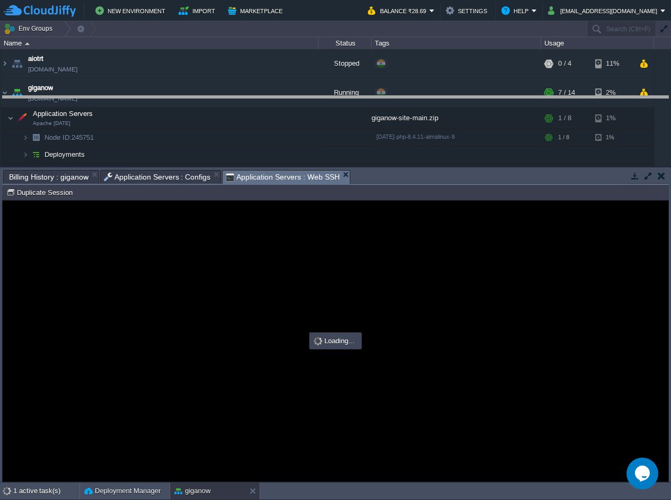
drag, startPoint x: 357, startPoint y: 179, endPoint x: 364, endPoint y: 63, distance: 116.8
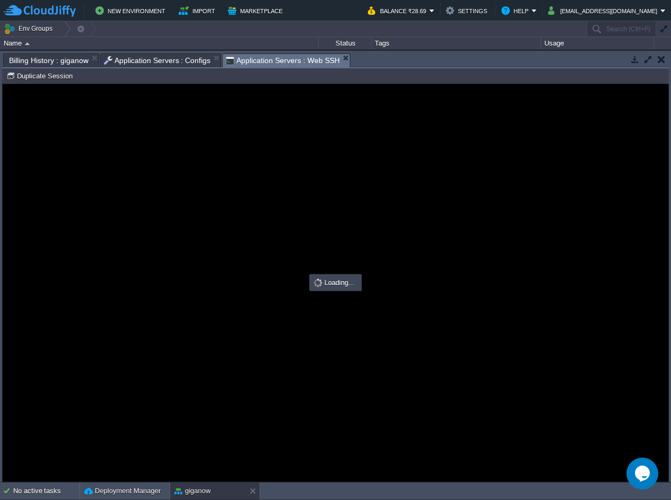
scroll to position [0, 0]
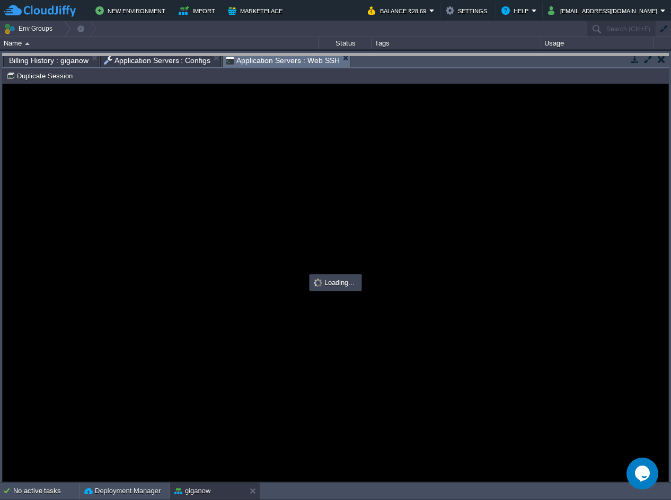
type input "#000000"
drag, startPoint x: 285, startPoint y: 60, endPoint x: 251, endPoint y: 60, distance: 33.9
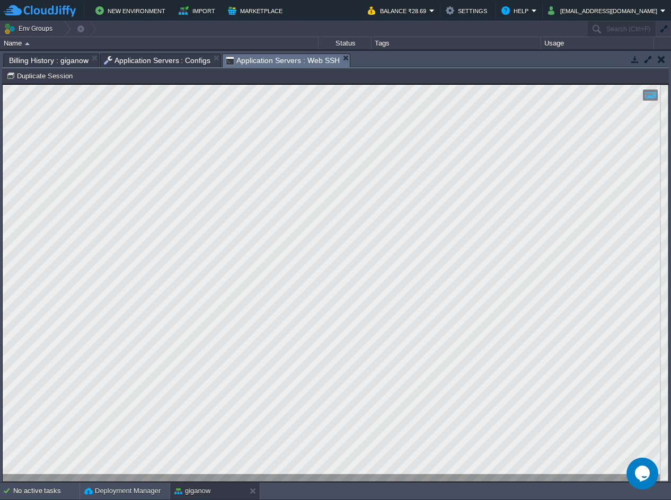
click at [135, 68] on div "Tasks Activity Log Archive Git / SVN Billing History : giganow Application Serv…" at bounding box center [335, 60] width 667 height 15
click at [85, 61] on span "Application Servers : Configs" at bounding box center [60, 60] width 107 height 13
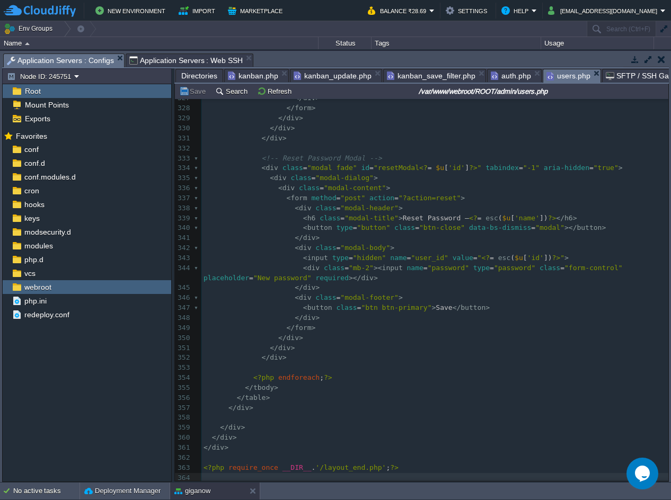
scroll to position [3357, 0]
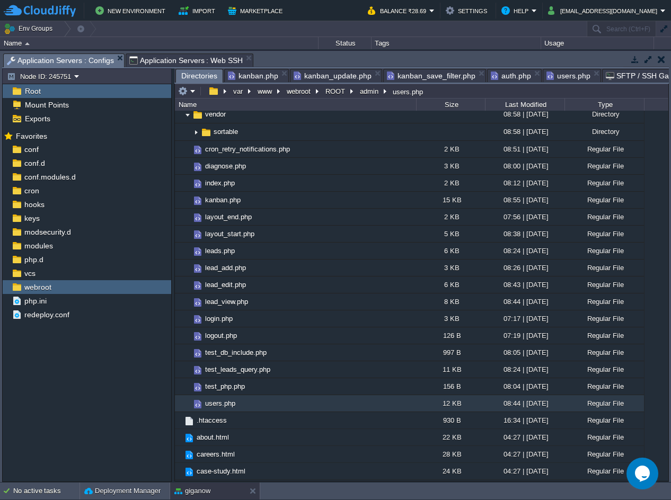
click at [191, 81] on span "Directories" at bounding box center [199, 75] width 36 height 13
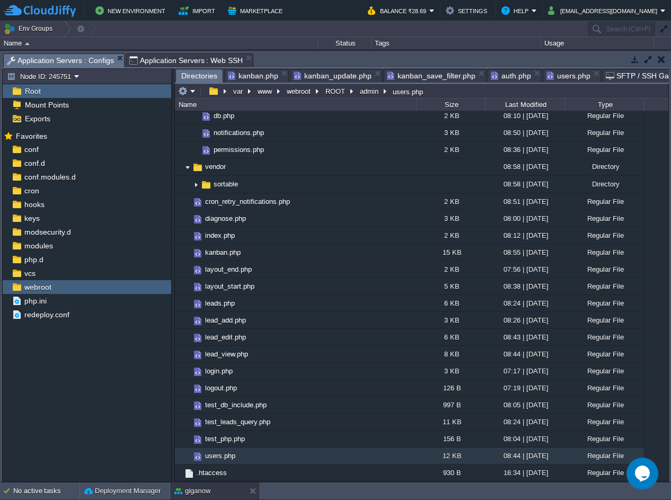
scroll to position [0, 0]
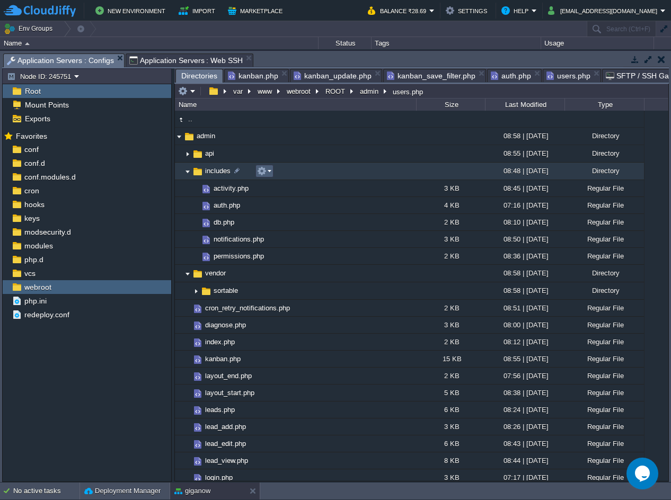
click at [258, 174] on button "button" at bounding box center [262, 171] width 10 height 10
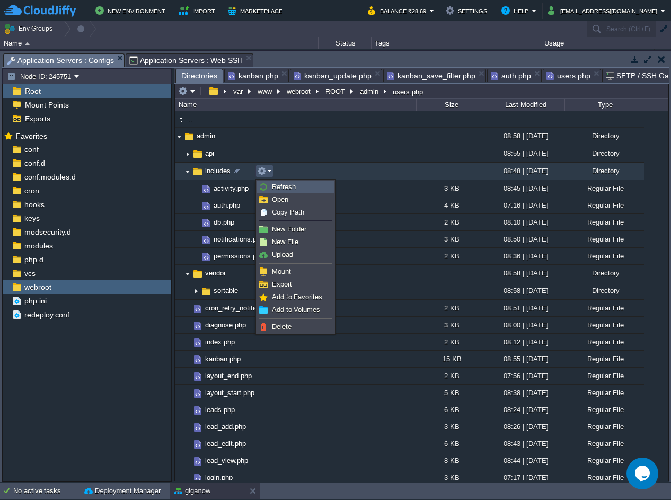
click at [268, 187] on link "Refresh" at bounding box center [296, 187] width 76 height 12
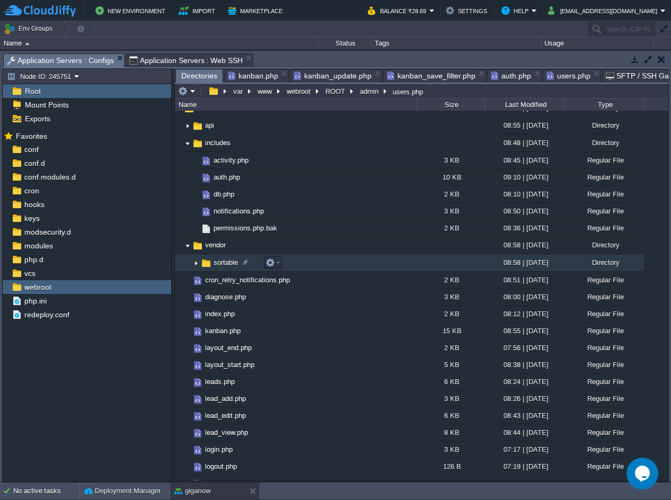
scroll to position [106, 0]
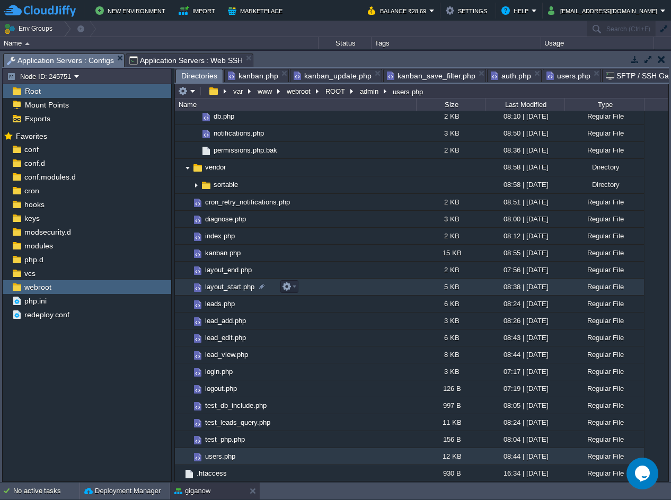
click at [322, 288] on td "layout_start.php" at bounding box center [295, 287] width 241 height 17
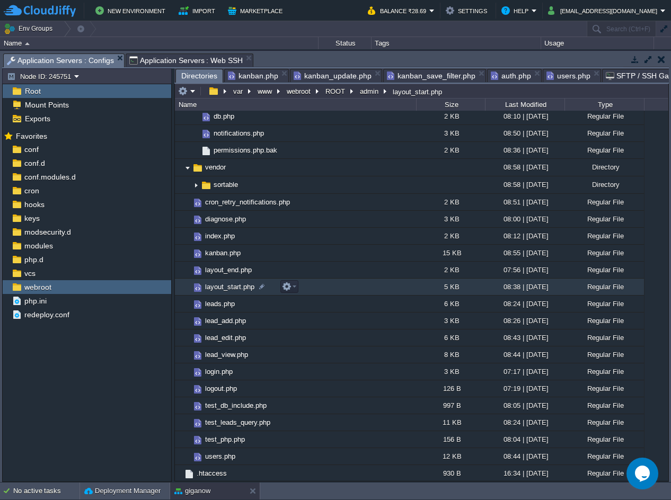
click at [322, 288] on td "layout_start.php" at bounding box center [295, 287] width 241 height 17
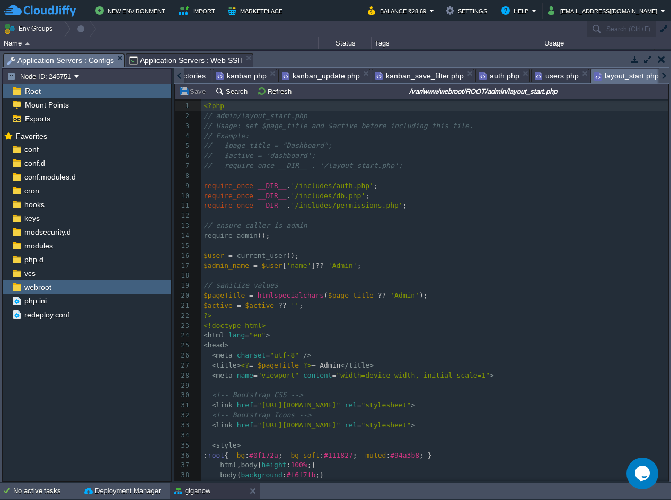
scroll to position [4, 0]
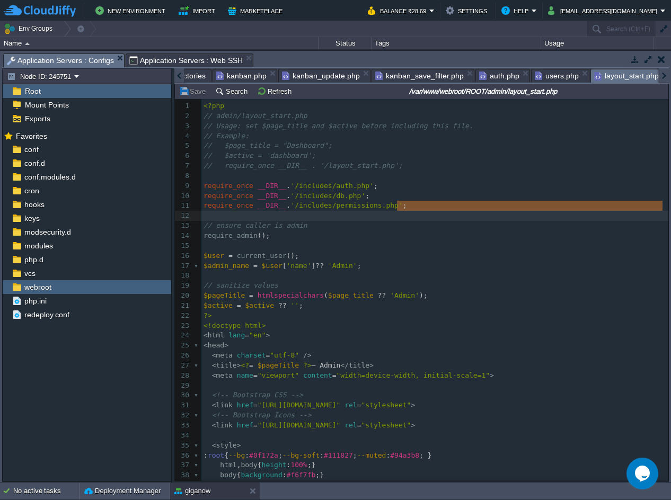
type textarea "require_once __DIR__ . '/includes/permissions.php';"
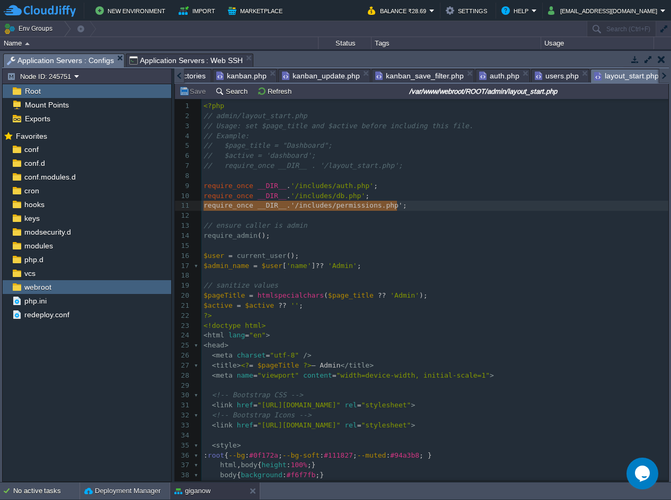
drag, startPoint x: 414, startPoint y: 210, endPoint x: 201, endPoint y: 207, distance: 212.1
click at [195, 94] on button "Save" at bounding box center [194, 91] width 30 height 10
click at [480, 204] on pre "​" at bounding box center [434, 206] width 467 height 10
type textarea "-"
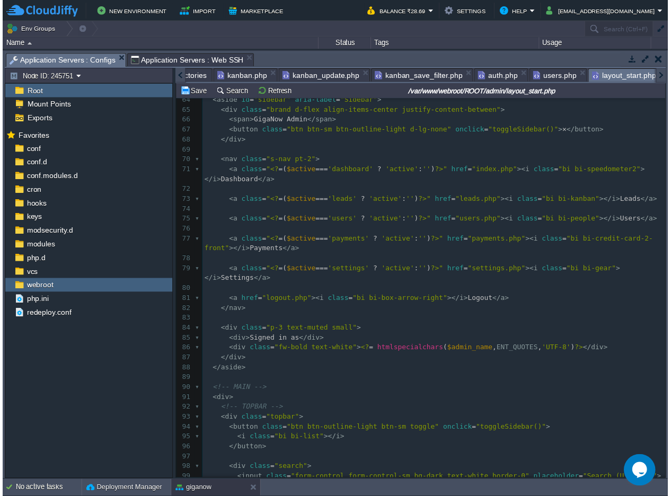
scroll to position [629, 0]
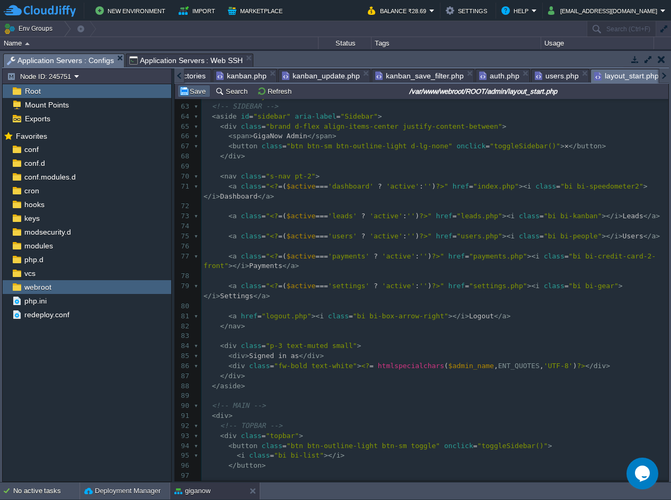
click at [199, 93] on button "Save" at bounding box center [194, 91] width 30 height 10
drag, startPoint x: 198, startPoint y: 91, endPoint x: 287, endPoint y: 0, distance: 127.5
click at [198, 90] on button "Save" at bounding box center [194, 91] width 30 height 10
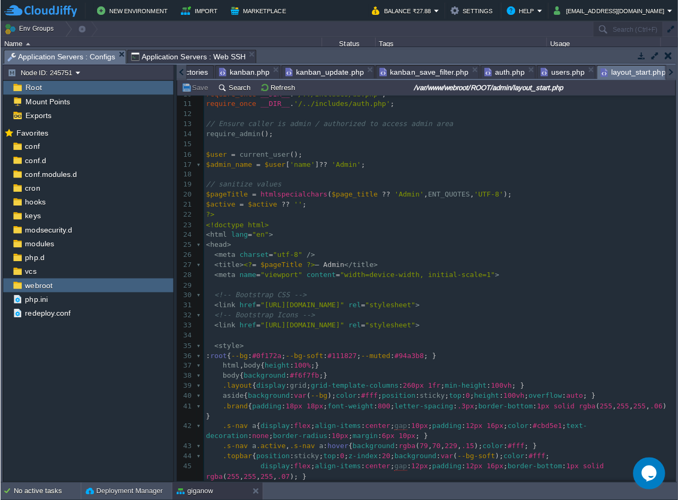
scroll to position [0, 0]
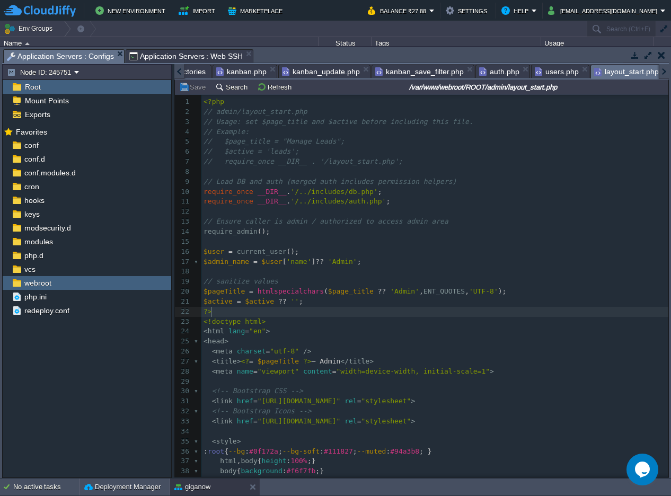
click at [225, 313] on pre "?>" at bounding box center [434, 312] width 467 height 10
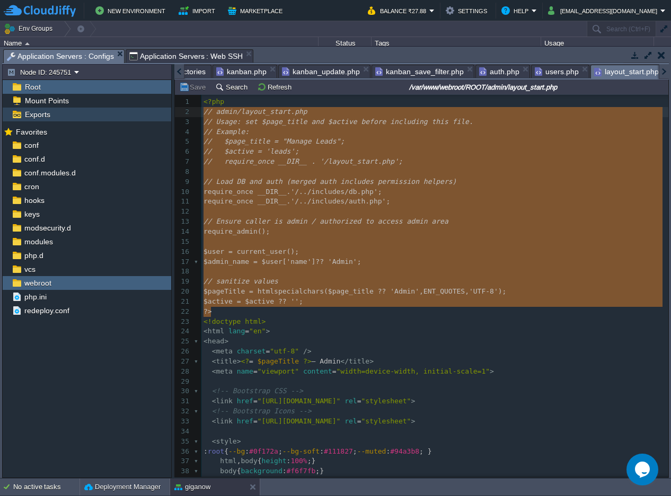
type textarea "<?php // admin/layout_start.php // Usage: set $page_title and $active before in…"
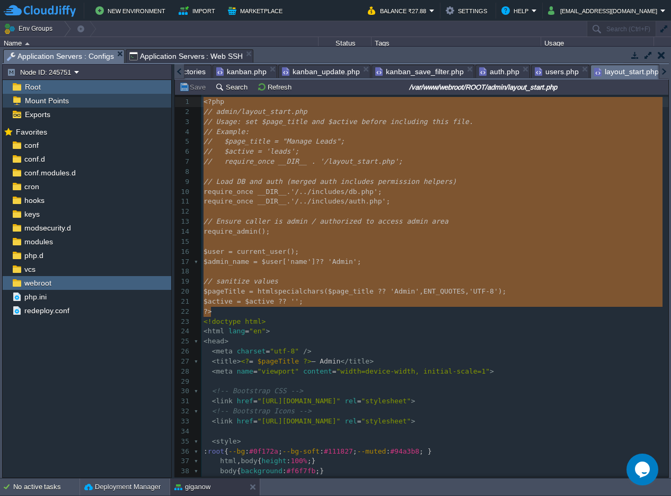
drag, startPoint x: 227, startPoint y: 312, endPoint x: 170, endPoint y: 100, distance: 219.1
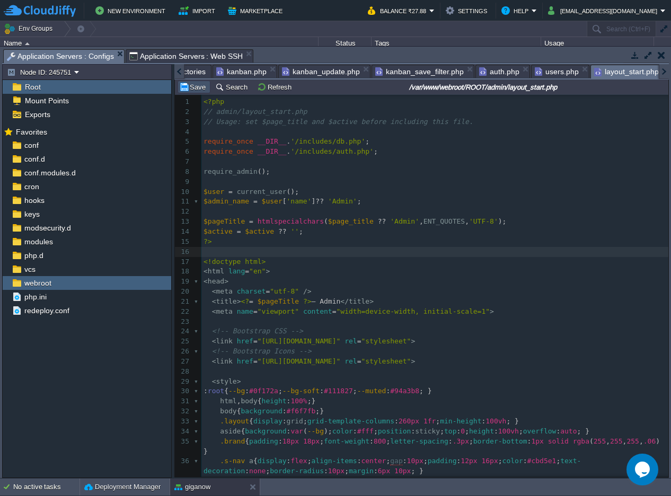
click at [200, 87] on button "Save" at bounding box center [194, 87] width 30 height 10
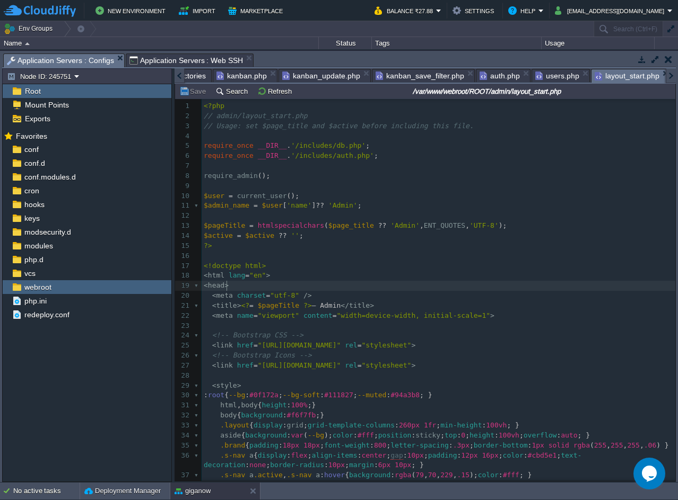
click at [531, 286] on pre "< head >" at bounding box center [437, 286] width 473 height 10
type textarea "-"
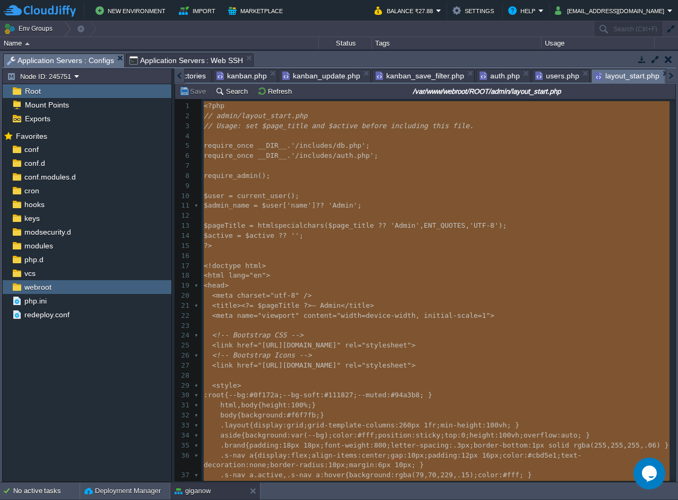
scroll to position [1260, 0]
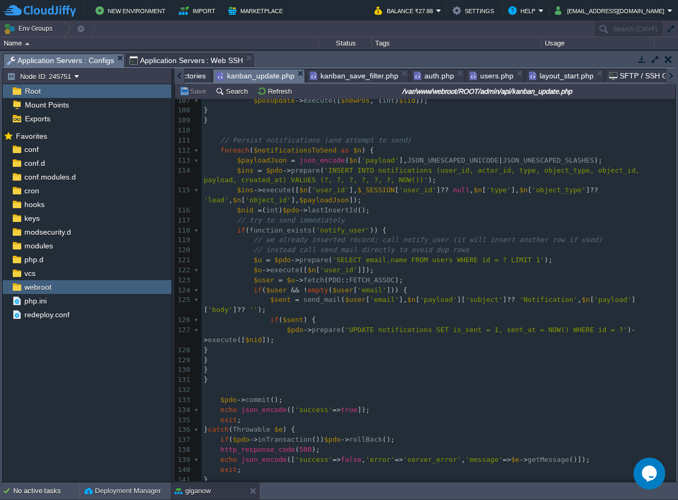
click at [291, 74] on em "kanban_update.php" at bounding box center [260, 75] width 88 height 13
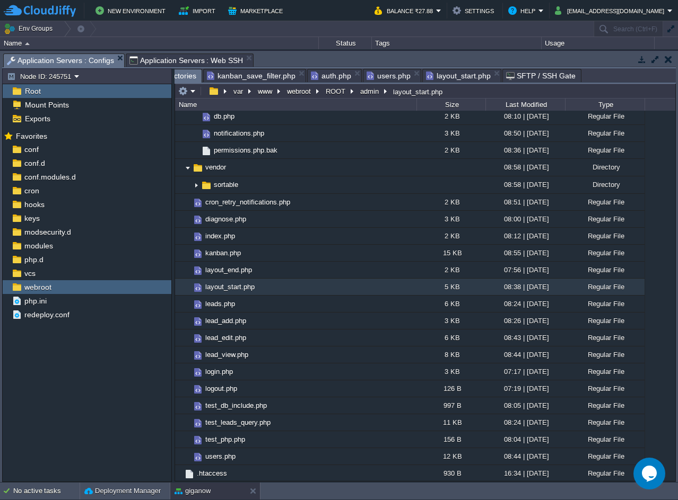
scroll to position [0, 0]
click at [320, 78] on em "kanban_save_filter.php" at bounding box center [277, 75] width 99 height 13
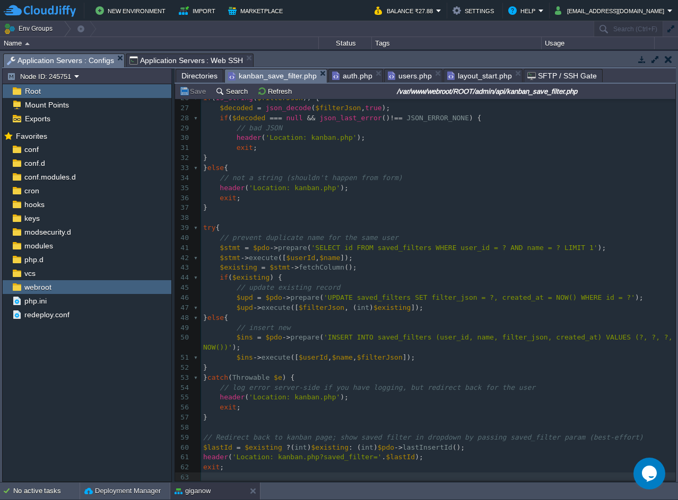
scroll to position [261, 0]
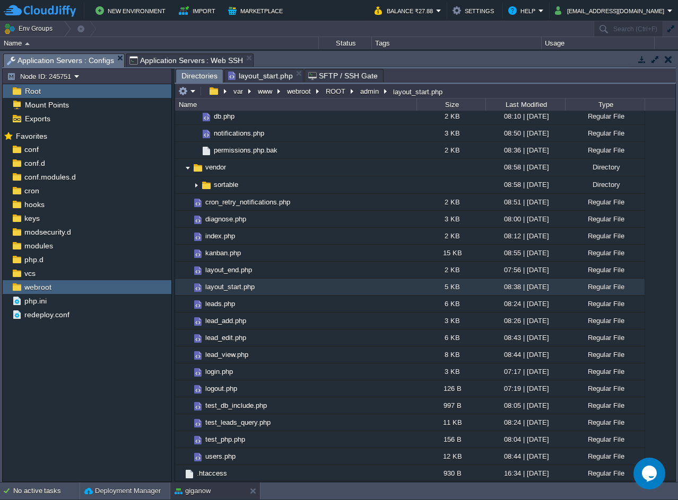
click at [297, 74] on body "New Environment Import Marketplace Bonus ₹0.00 Upgrade Account Balance ₹27.88 S…" at bounding box center [339, 250] width 678 height 500
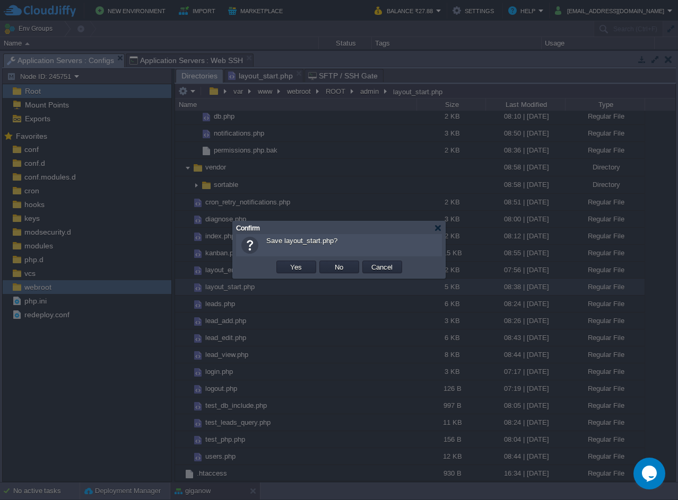
click at [440, 223] on div "Confirm" at bounding box center [339, 228] width 206 height 13
click at [439, 226] on div at bounding box center [438, 228] width 8 height 8
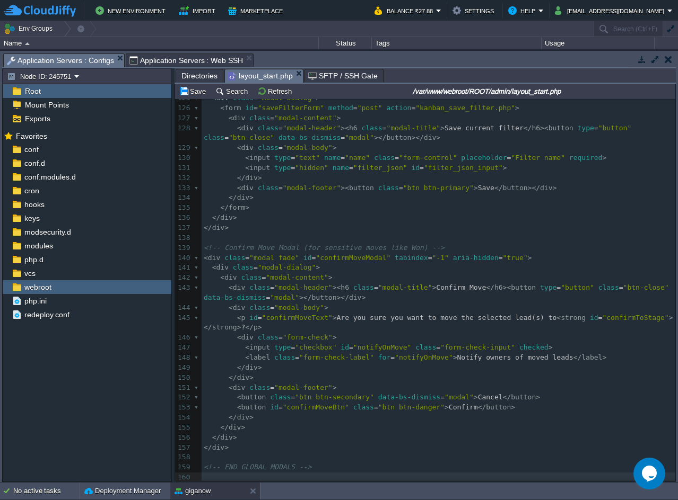
click at [261, 80] on span "layout_start.php" at bounding box center [260, 75] width 65 height 13
click at [424, 233] on pre "​" at bounding box center [437, 238] width 473 height 10
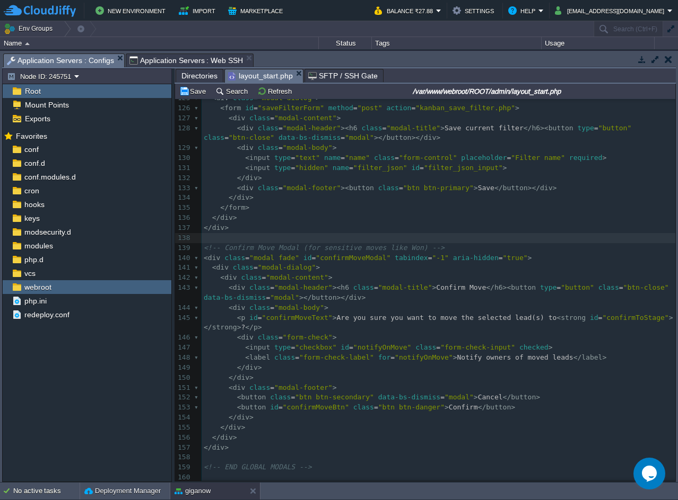
type textarea "-"
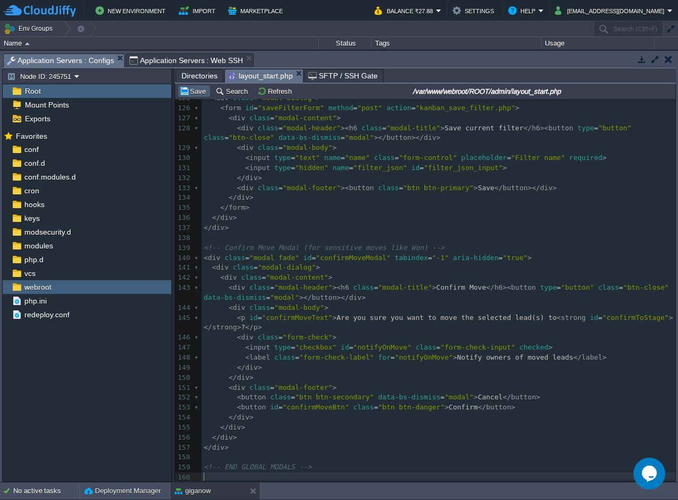
click at [202, 87] on td "Save" at bounding box center [194, 91] width 33 height 13
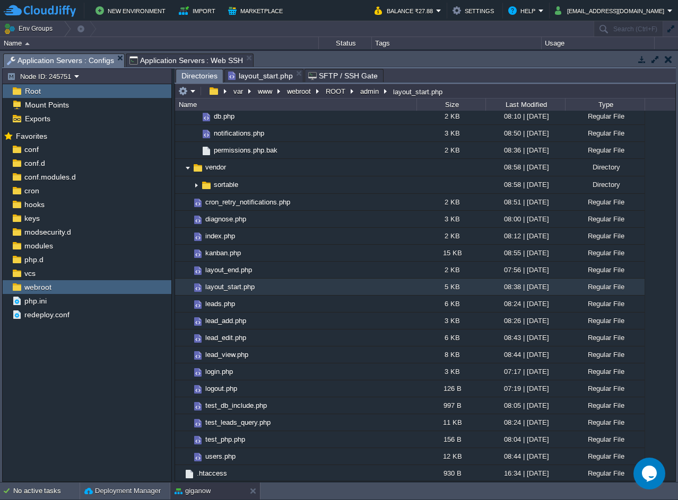
click at [196, 80] on span "Directories" at bounding box center [199, 75] width 36 height 13
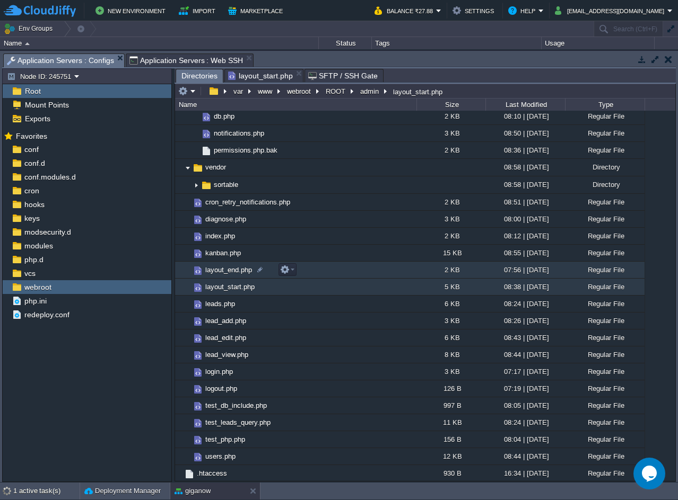
click at [319, 271] on td "layout_end.php" at bounding box center [295, 270] width 241 height 17
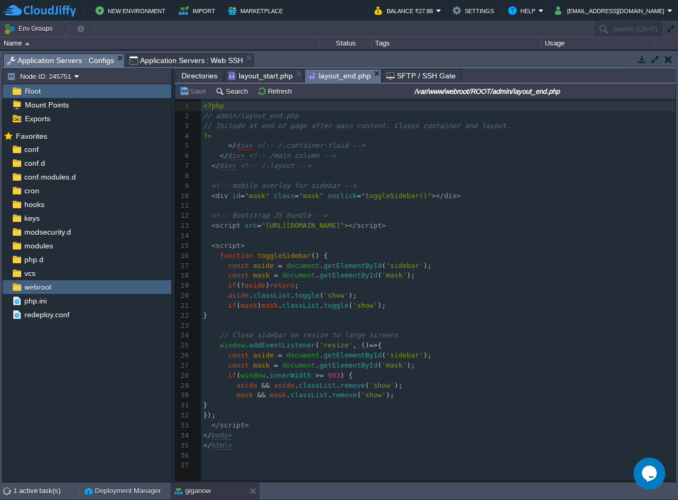
scroll to position [4, 0]
click at [417, 149] on pre "</ div > <!-- /.container-fluid -->" at bounding box center [440, 146] width 478 height 10
type textarea "-"
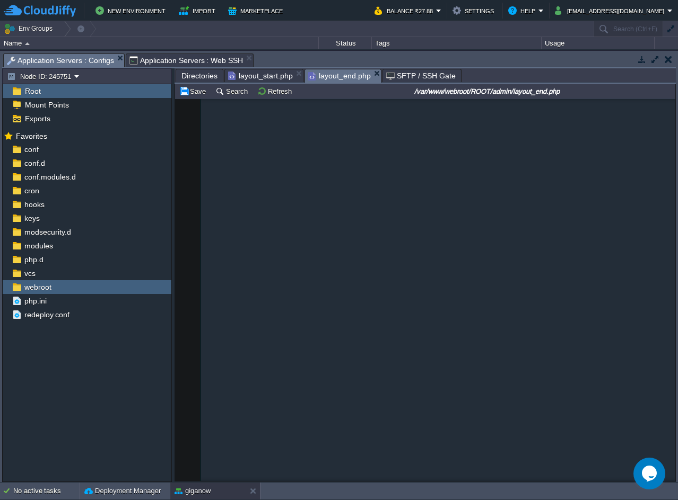
scroll to position [601, 0]
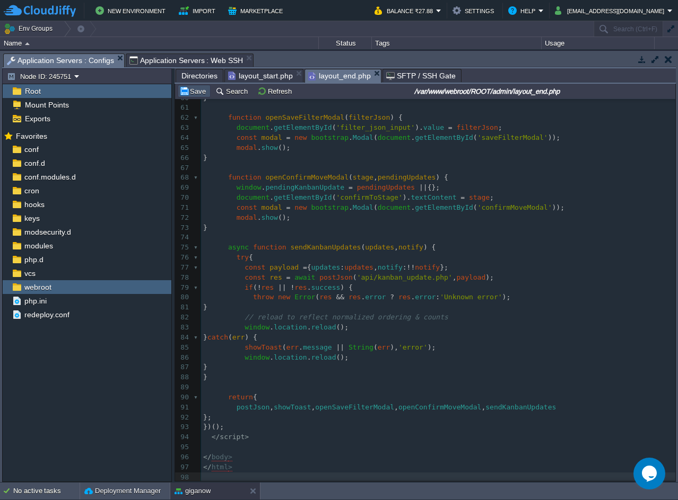
click at [197, 91] on button "Save" at bounding box center [194, 91] width 30 height 10
